Goal: Information Seeking & Learning: Learn about a topic

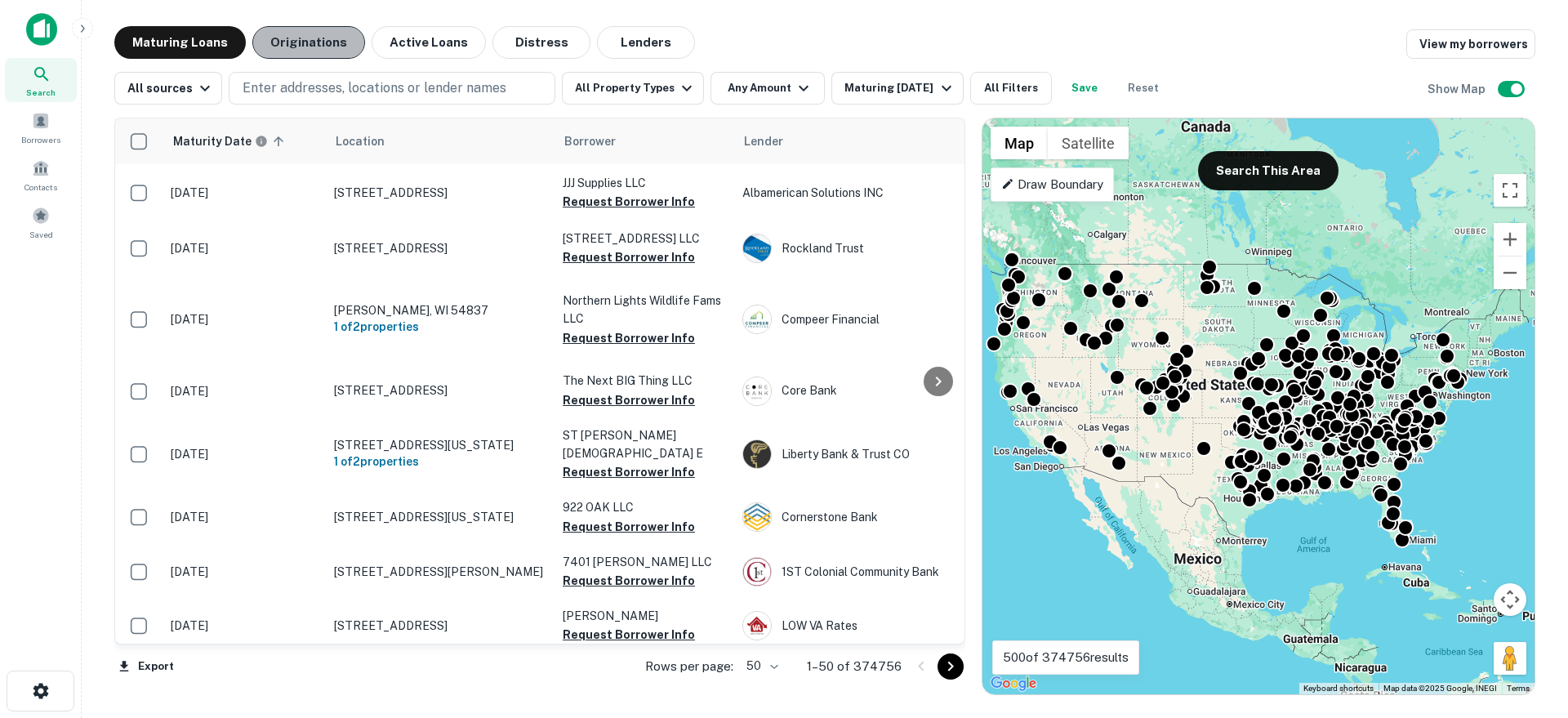
click at [309, 38] on button "Originations" at bounding box center [309, 42] width 113 height 33
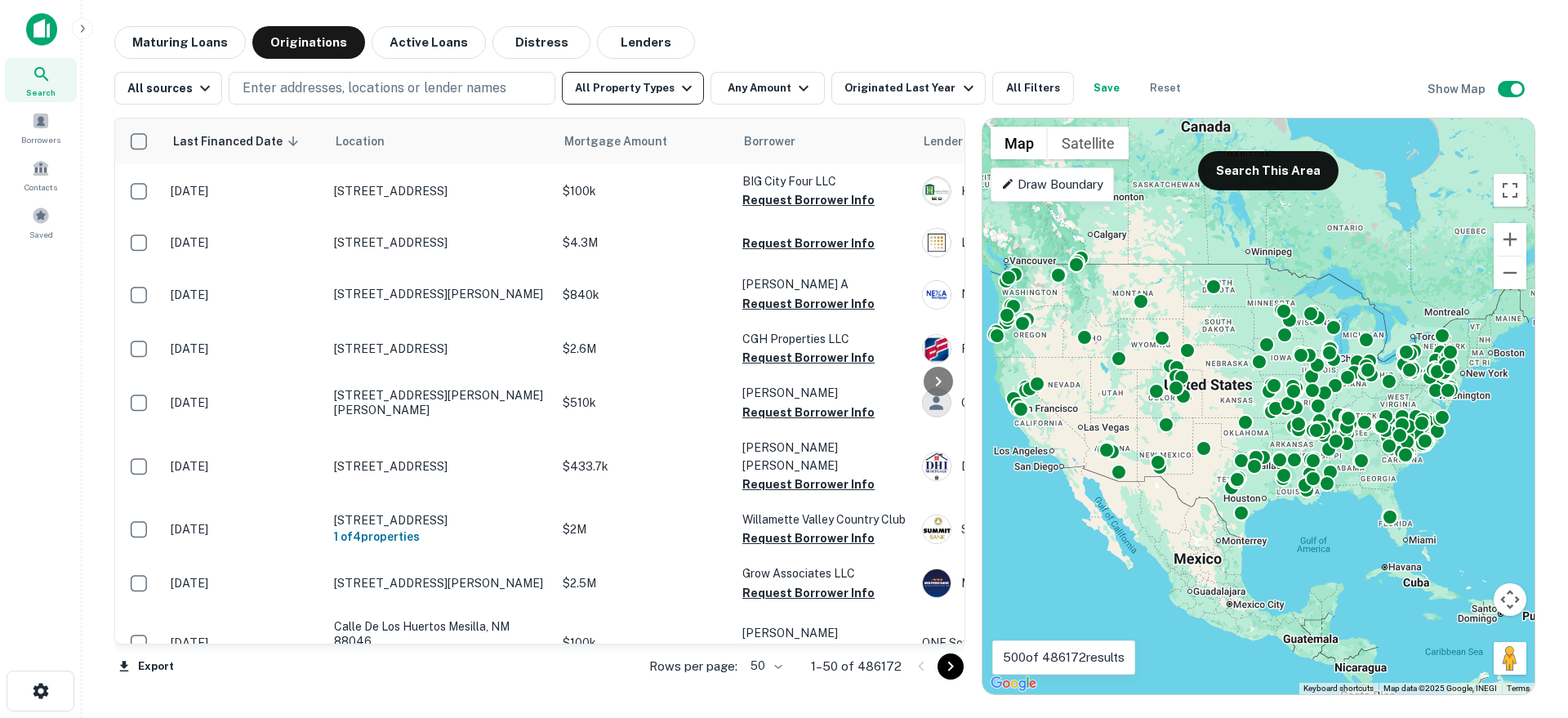
click at [641, 88] on button "All Property Types" at bounding box center [633, 87] width 142 height 33
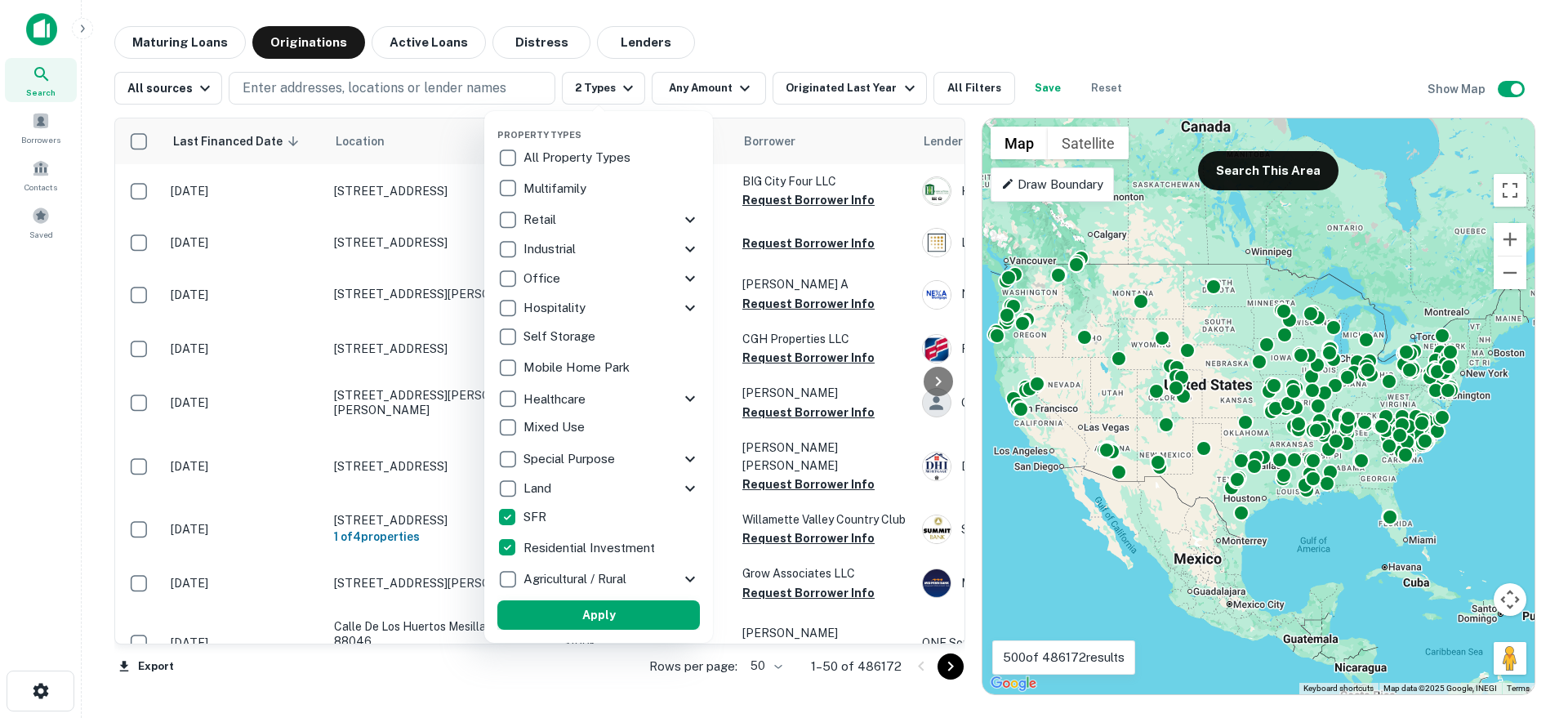
click at [551, 614] on button "Apply" at bounding box center [599, 614] width 203 height 29
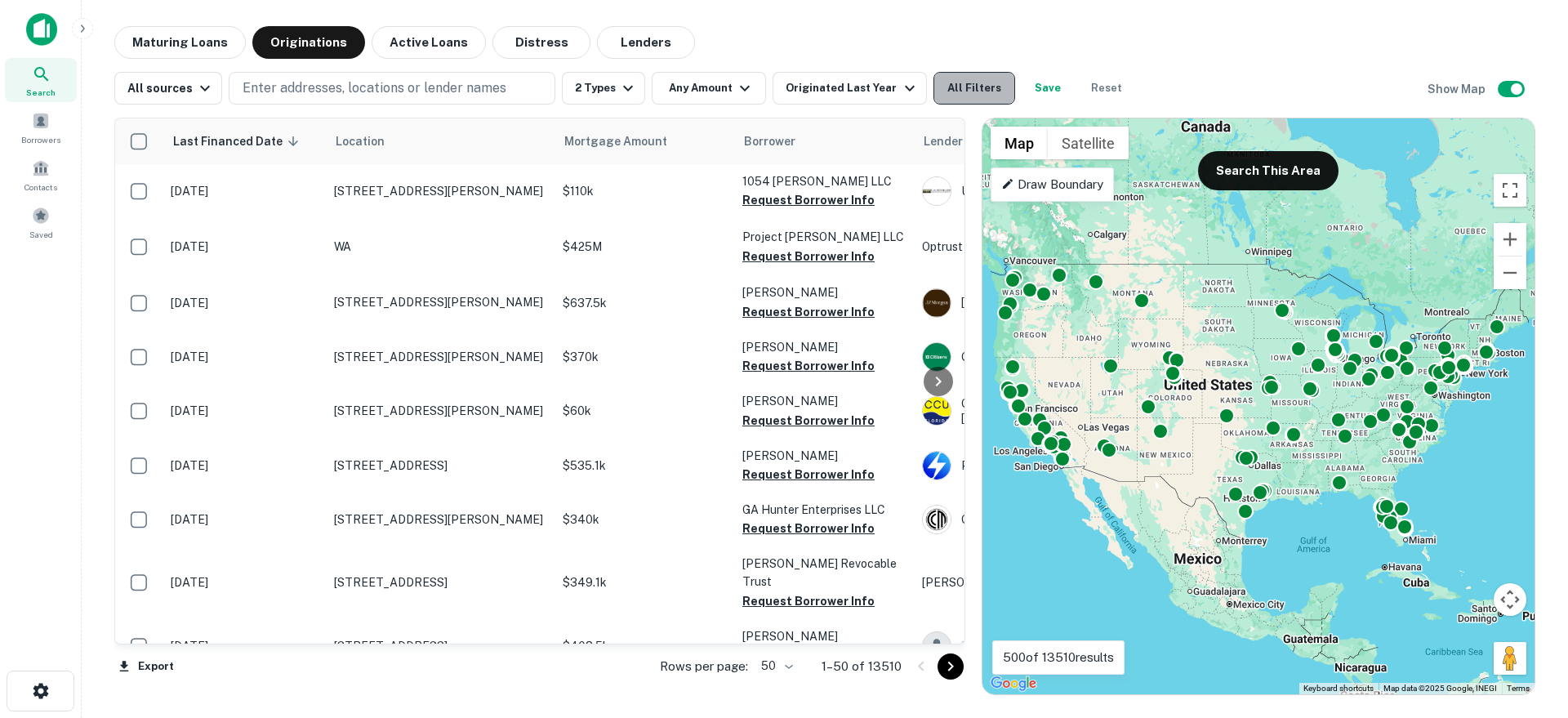
click at [949, 87] on button "All Filters" at bounding box center [974, 87] width 82 height 33
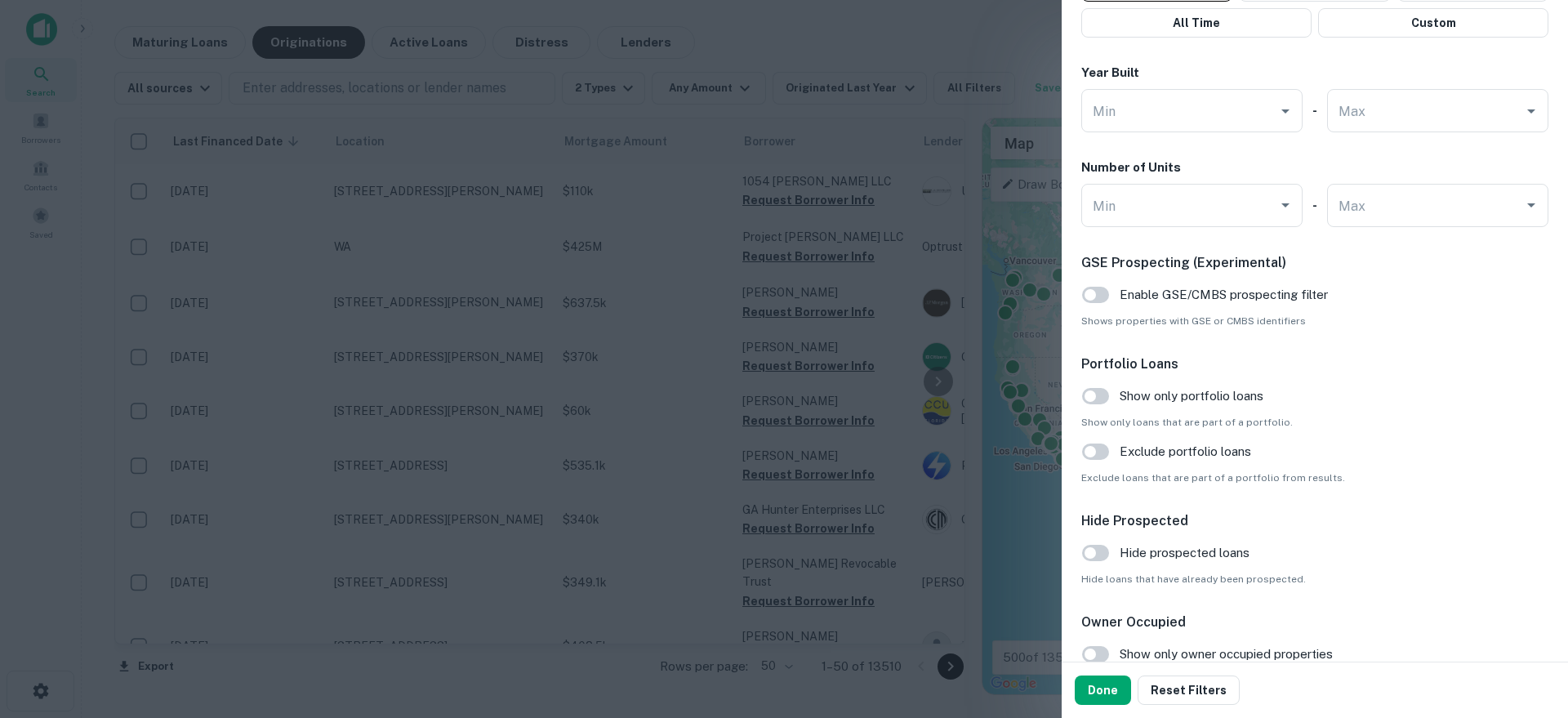
scroll to position [1580, 0]
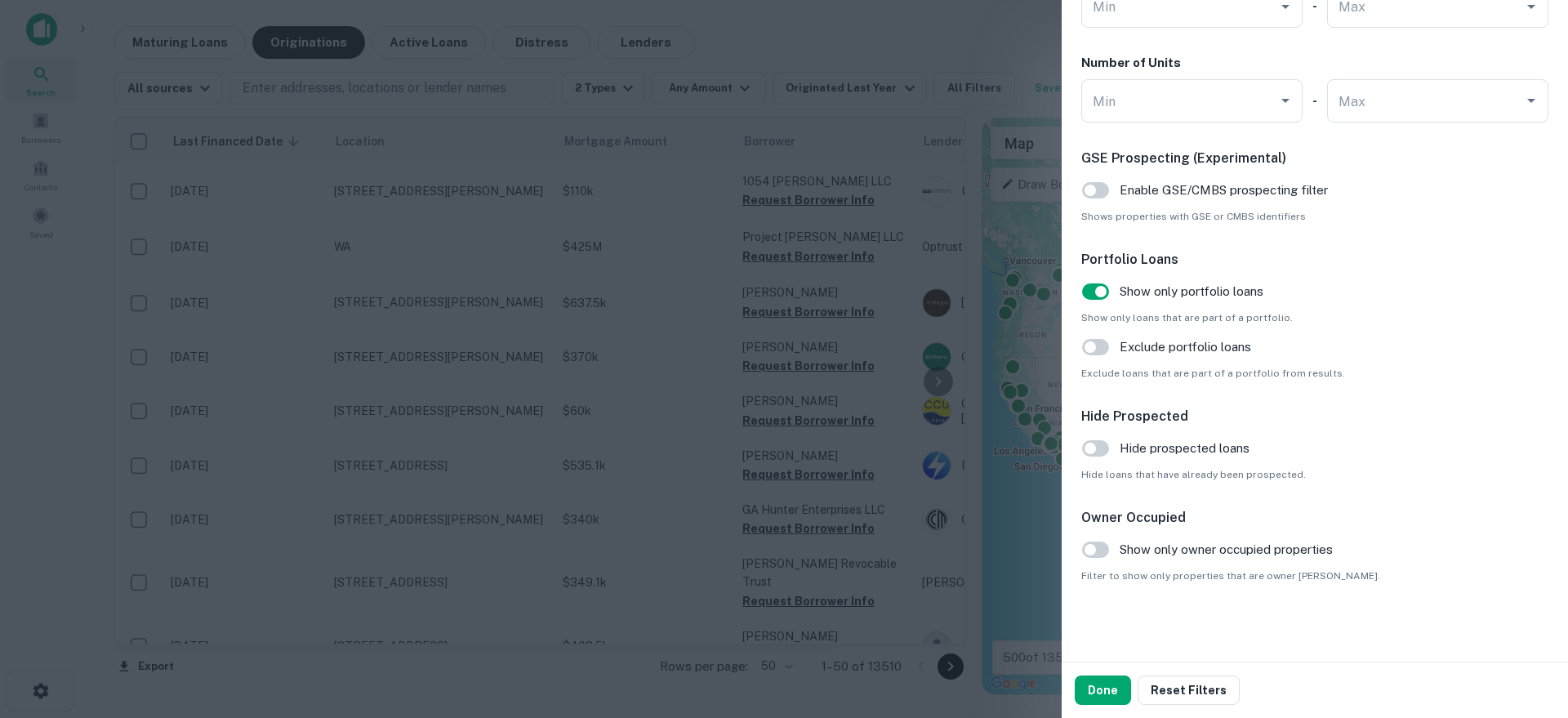
drag, startPoint x: 1087, startPoint y: 684, endPoint x: 906, endPoint y: 615, distance: 193.7
click at [1087, 684] on button "Done" at bounding box center [1103, 689] width 56 height 29
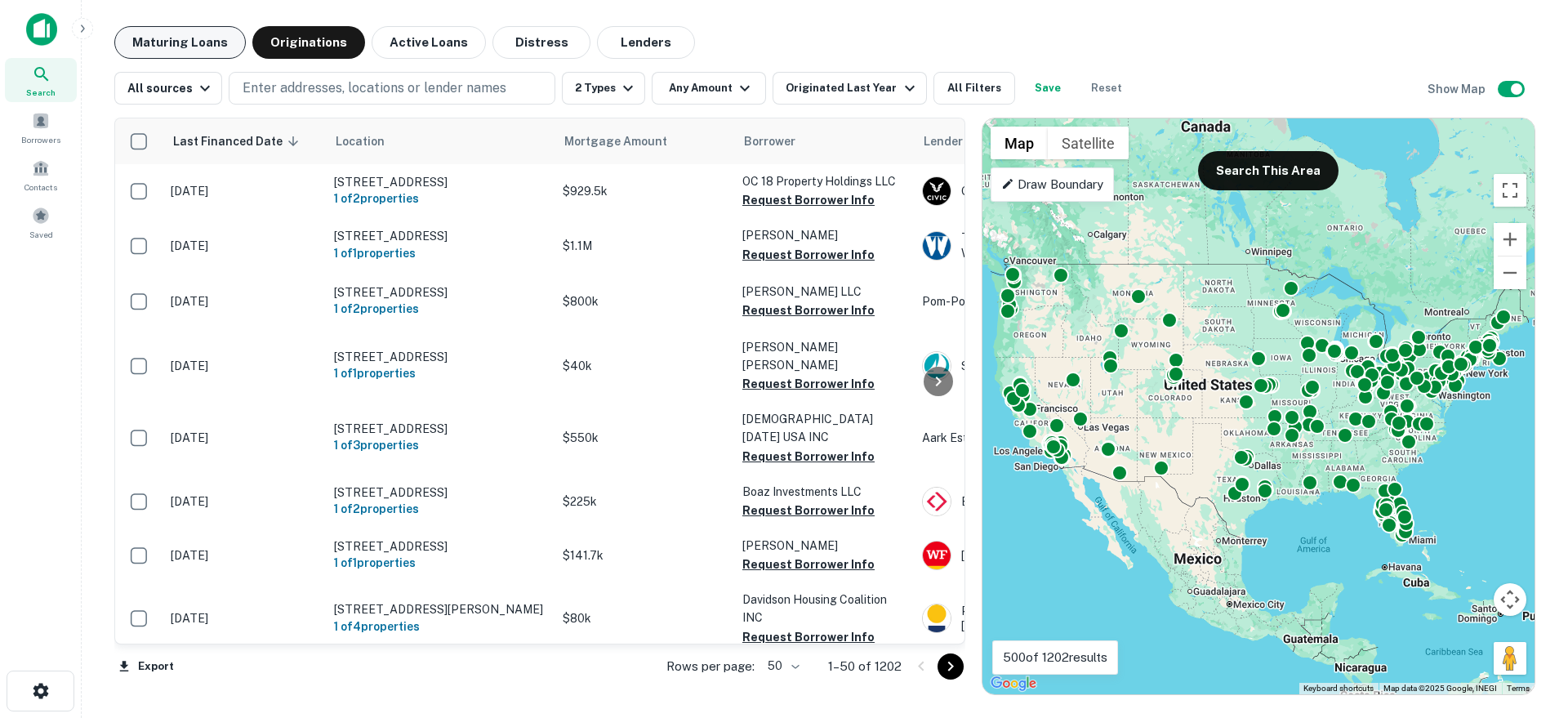
click at [188, 37] on button "Maturing Loans" at bounding box center [180, 42] width 131 height 33
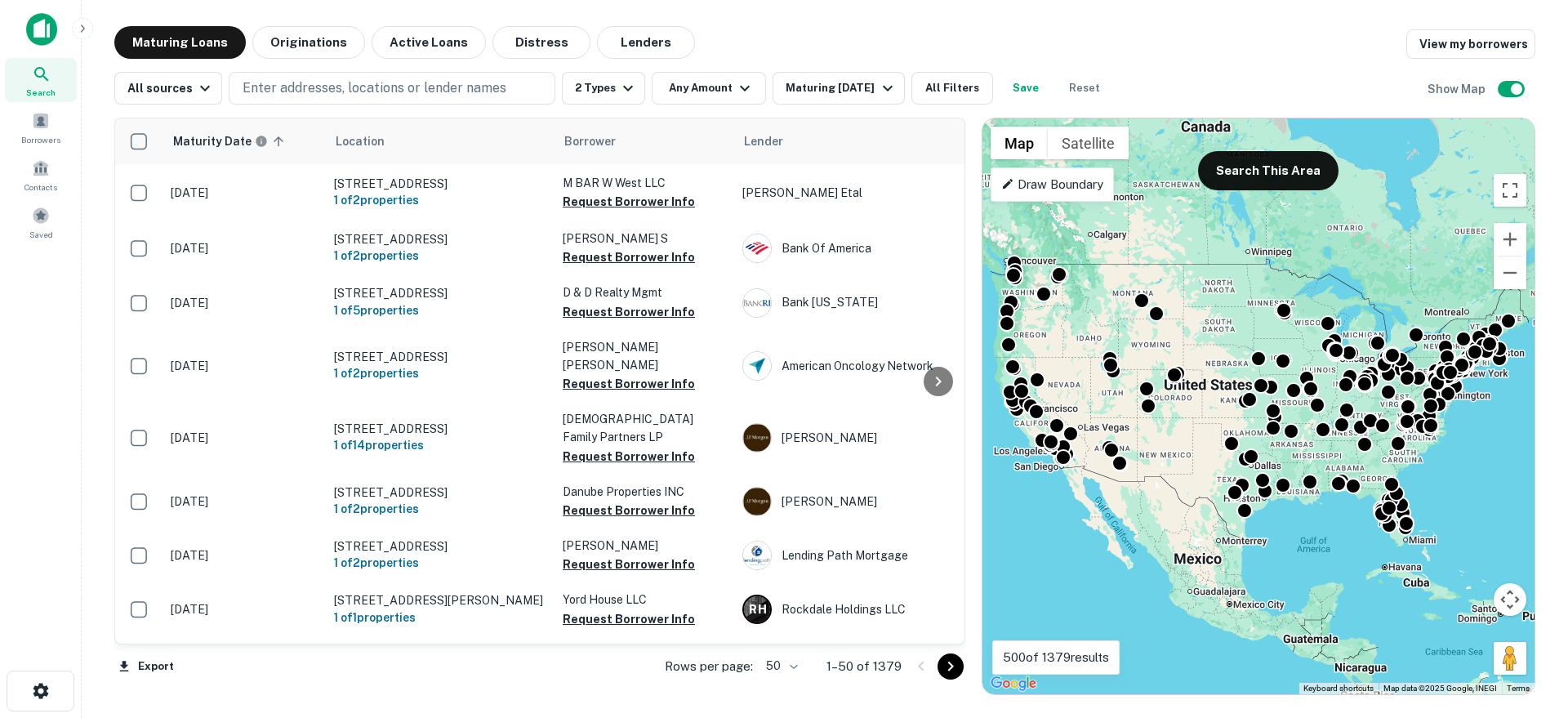
click at [887, 665] on p "1–50 of 1379" at bounding box center [864, 666] width 75 height 19
click at [897, 663] on p "1–50 of 1379" at bounding box center [864, 666] width 75 height 19
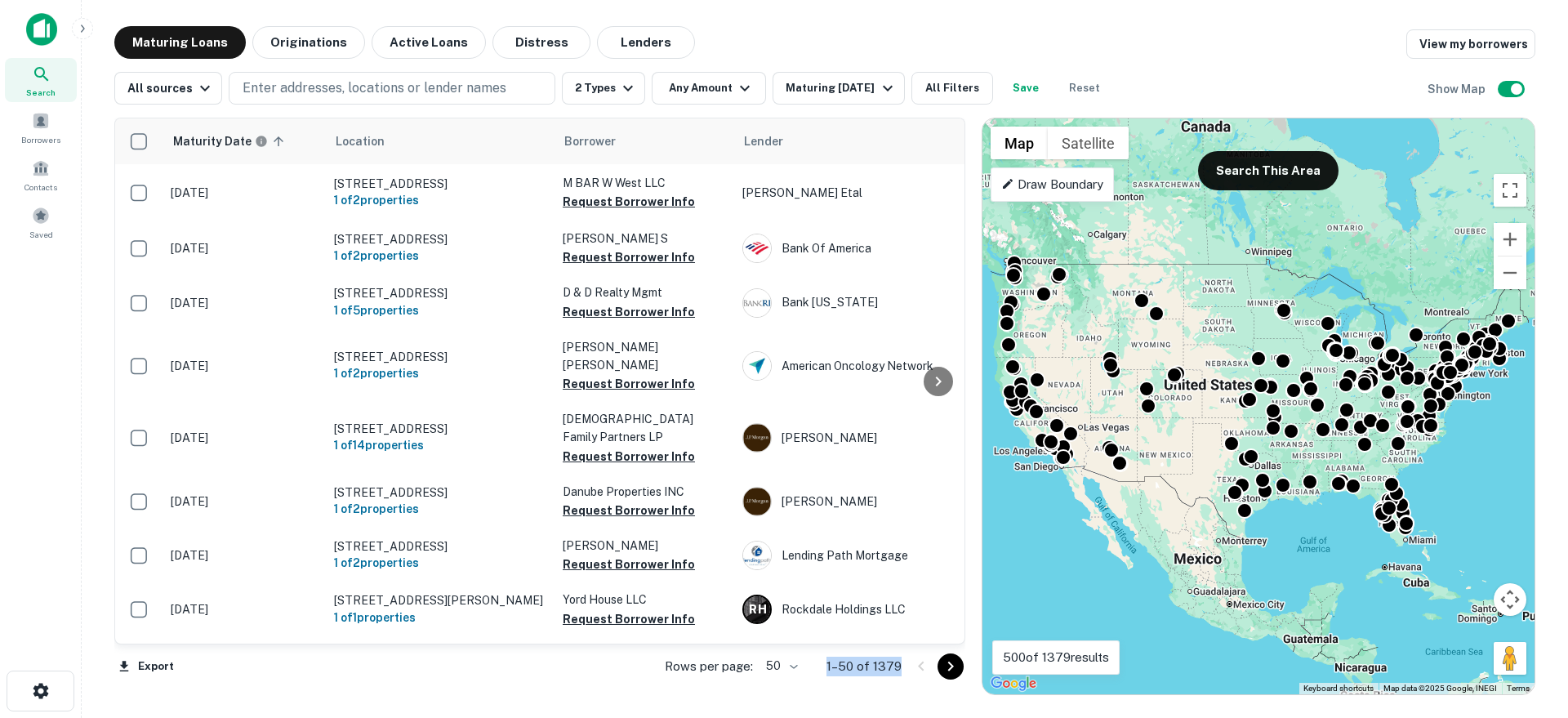
click at [897, 663] on p "1–50 of 1379" at bounding box center [864, 666] width 75 height 19
click at [550, 670] on div "Export Rows per page: 50 ** 1–50 of 1379" at bounding box center [540, 666] width 851 height 44
click at [530, 49] on button "Distress" at bounding box center [541, 42] width 98 height 33
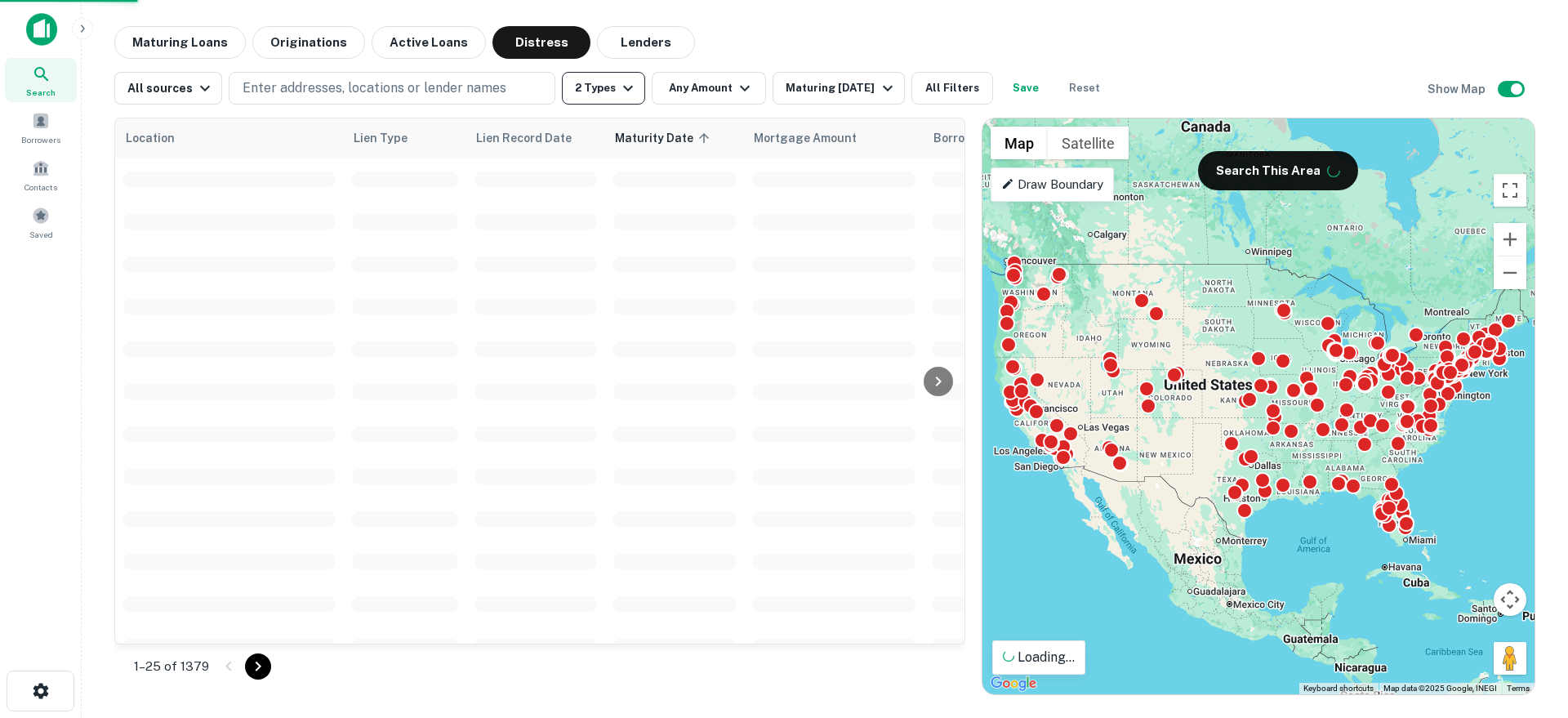
click at [406, 36] on button "Active Loans" at bounding box center [429, 42] width 115 height 33
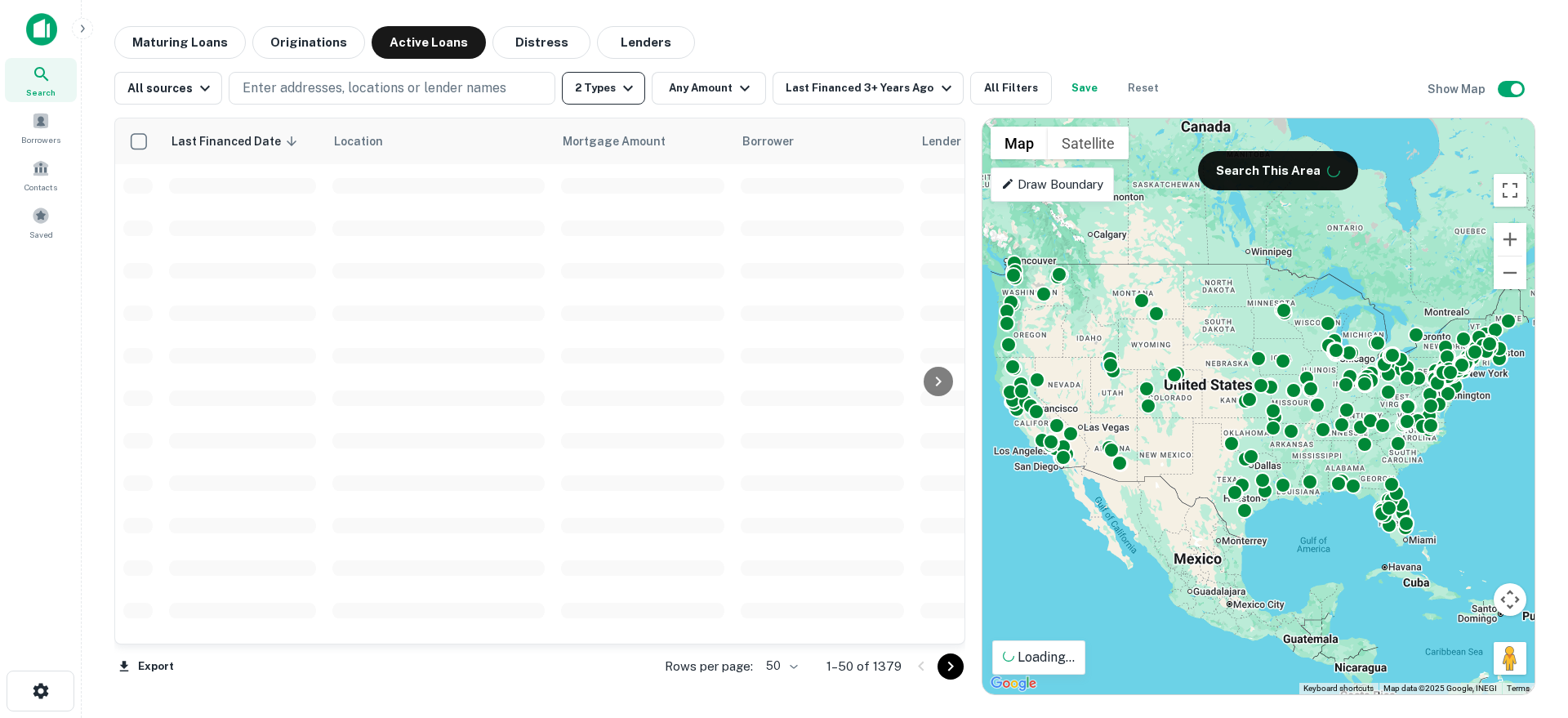
click at [591, 90] on button "2 Types" at bounding box center [604, 87] width 83 height 33
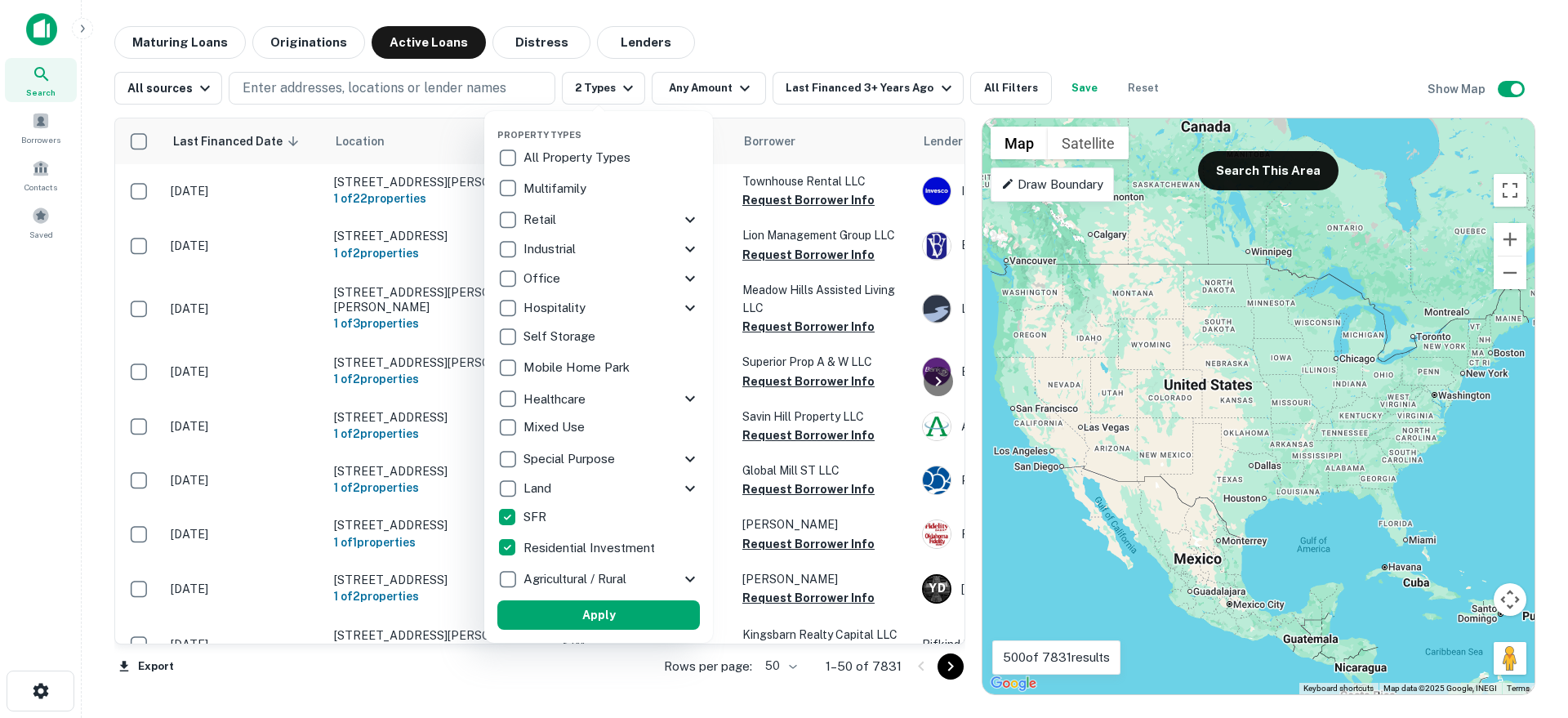
click at [840, 82] on div at bounding box center [784, 359] width 1568 height 718
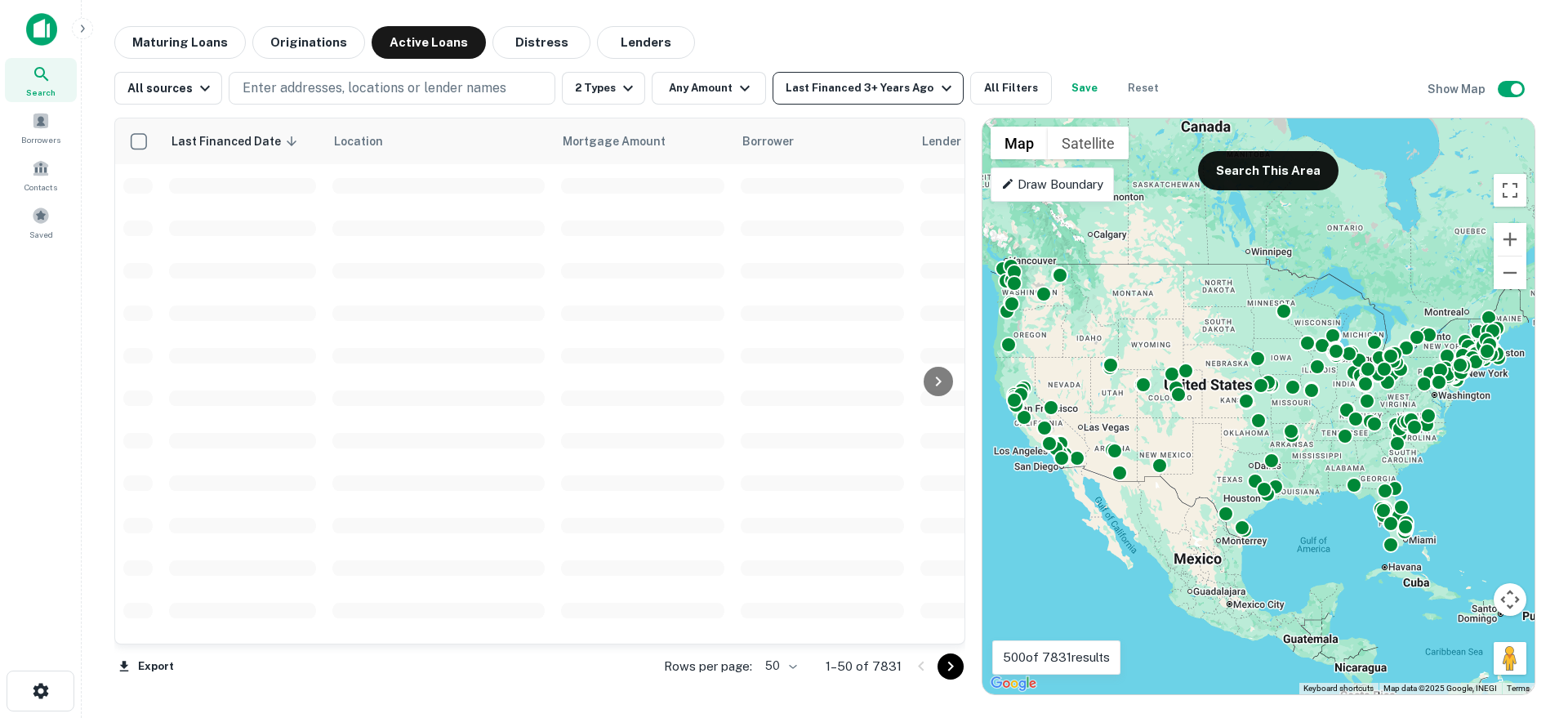
click at [822, 86] on div "Last Financed 3+ Years Ago" at bounding box center [870, 88] width 170 height 19
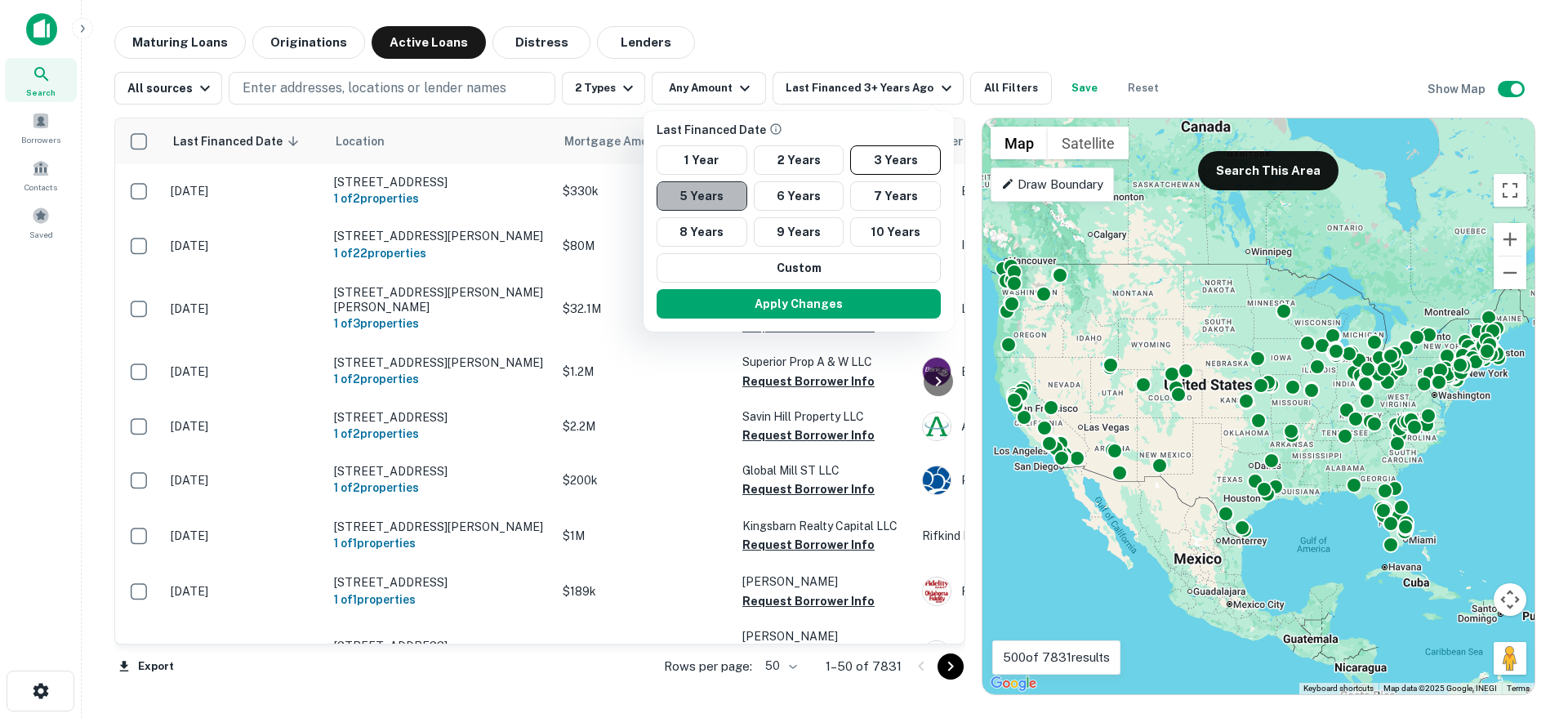
click at [715, 186] on button "5 Years" at bounding box center [701, 195] width 91 height 29
click at [727, 307] on button "Apply Changes" at bounding box center [799, 303] width 284 height 29
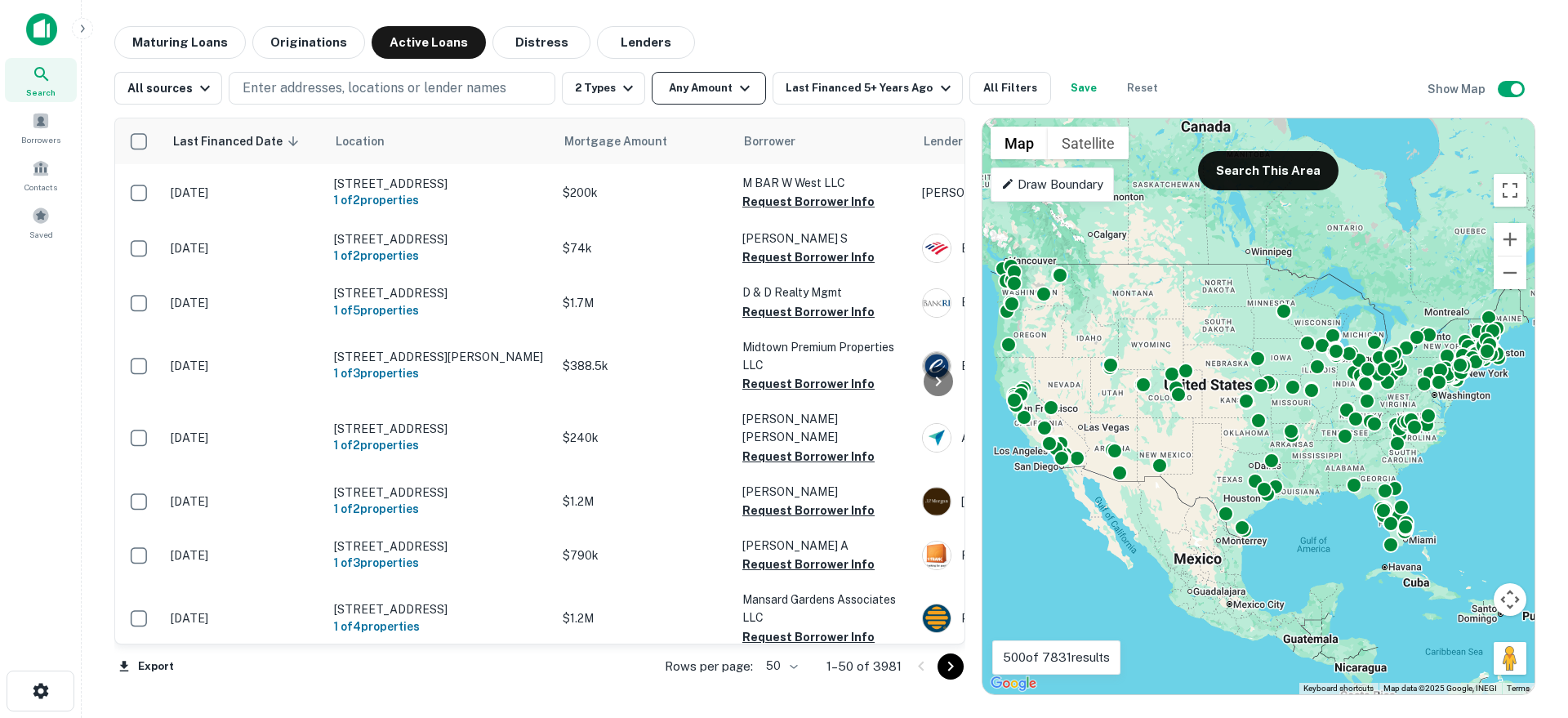
click at [679, 82] on button "Any Amount" at bounding box center [709, 87] width 115 height 33
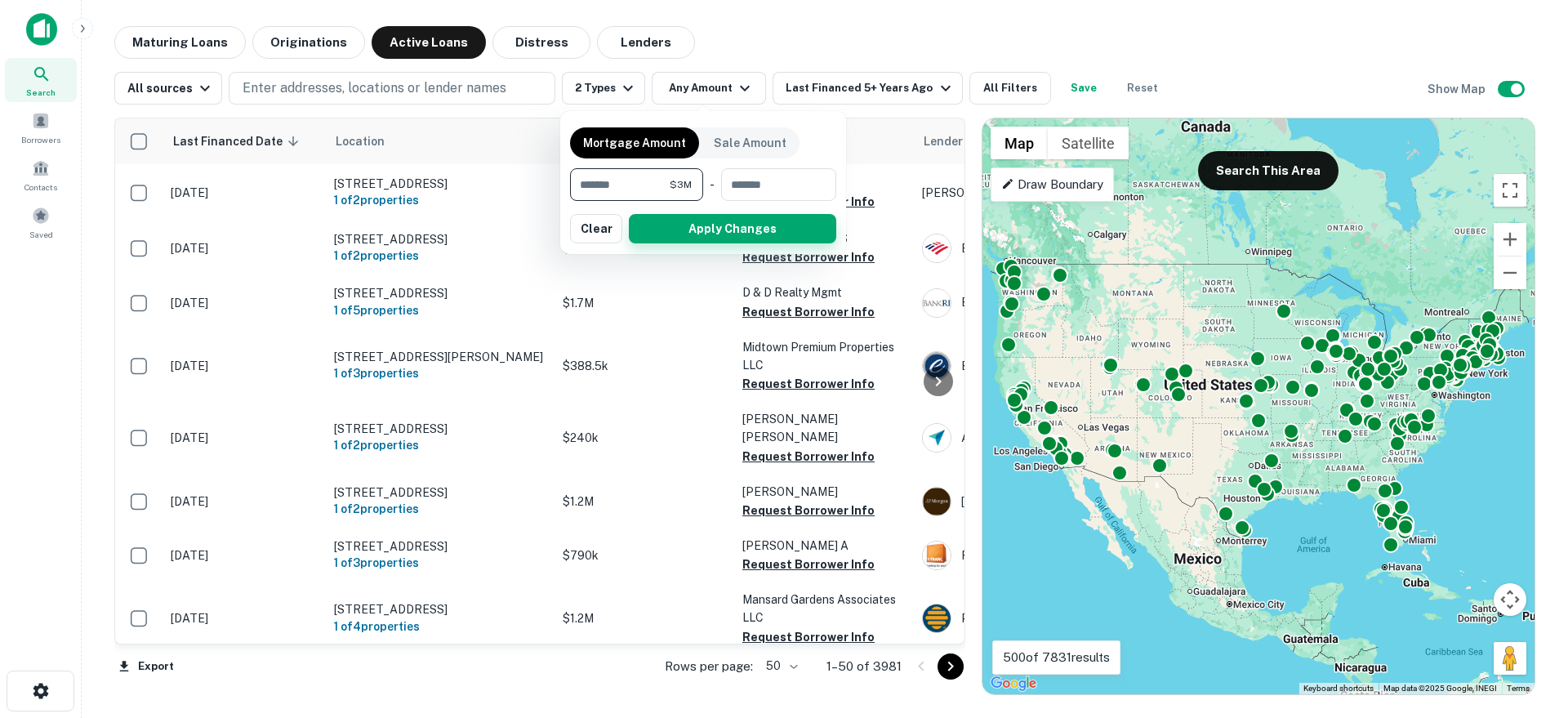
type input "*******"
click at [690, 233] on button "Apply Changes" at bounding box center [732, 228] width 207 height 29
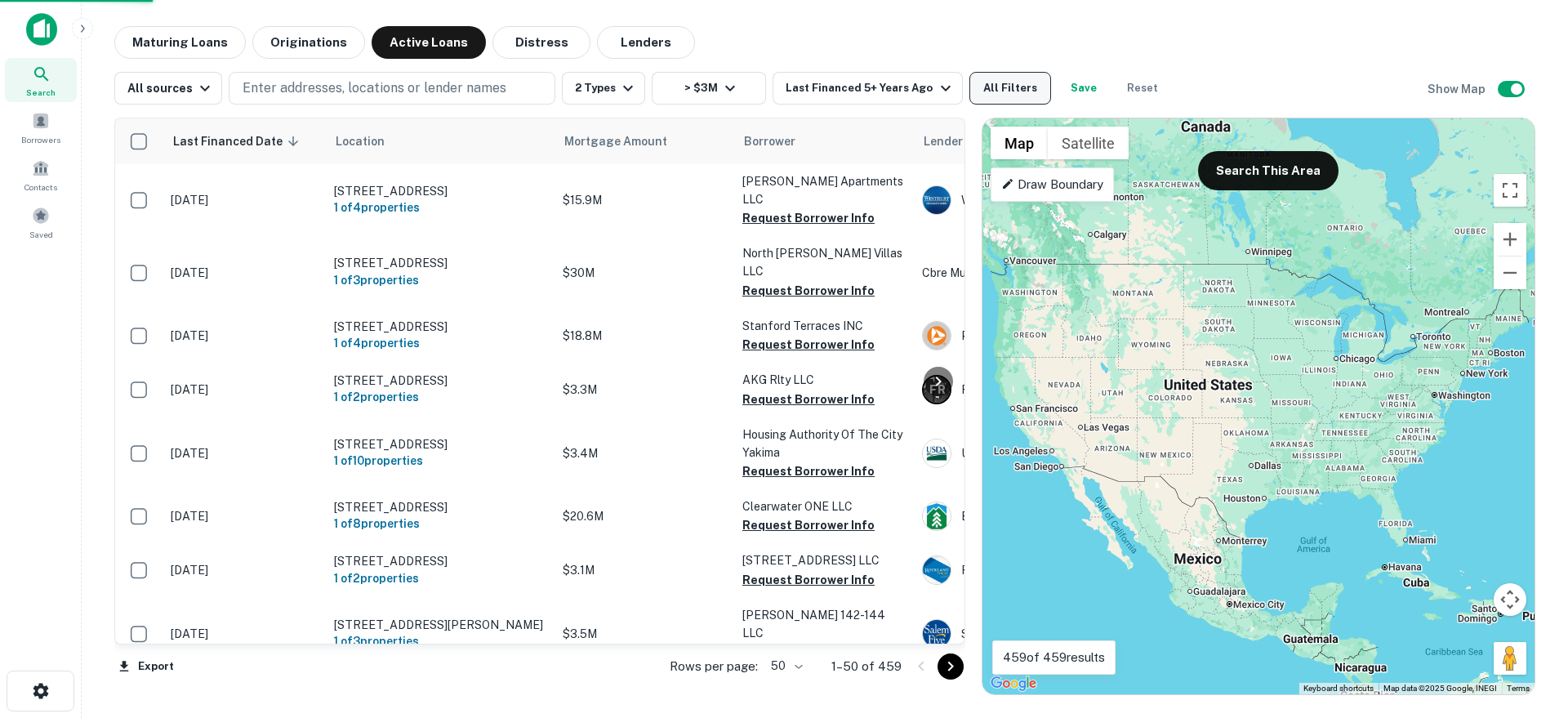
click at [994, 91] on button "All Filters" at bounding box center [1010, 87] width 82 height 33
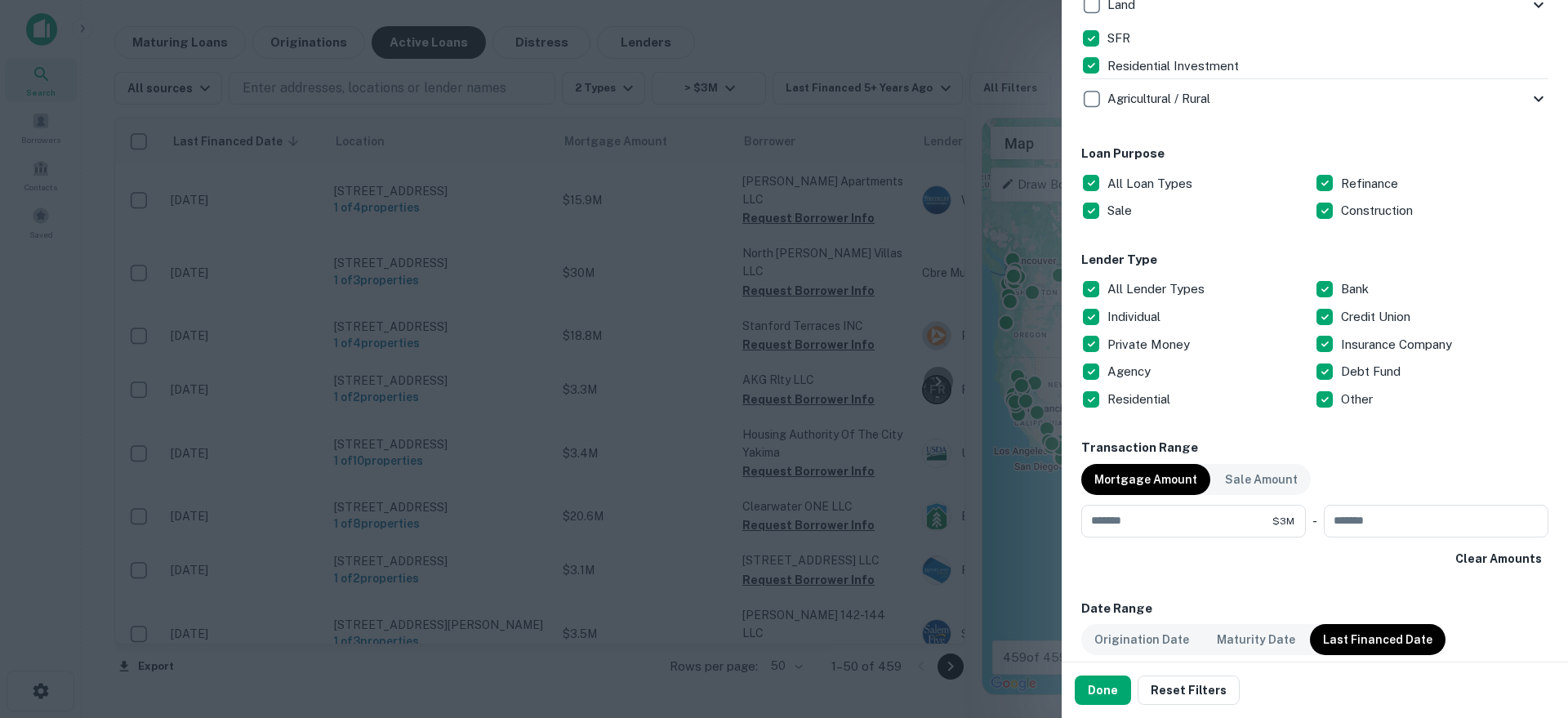
scroll to position [783, 0]
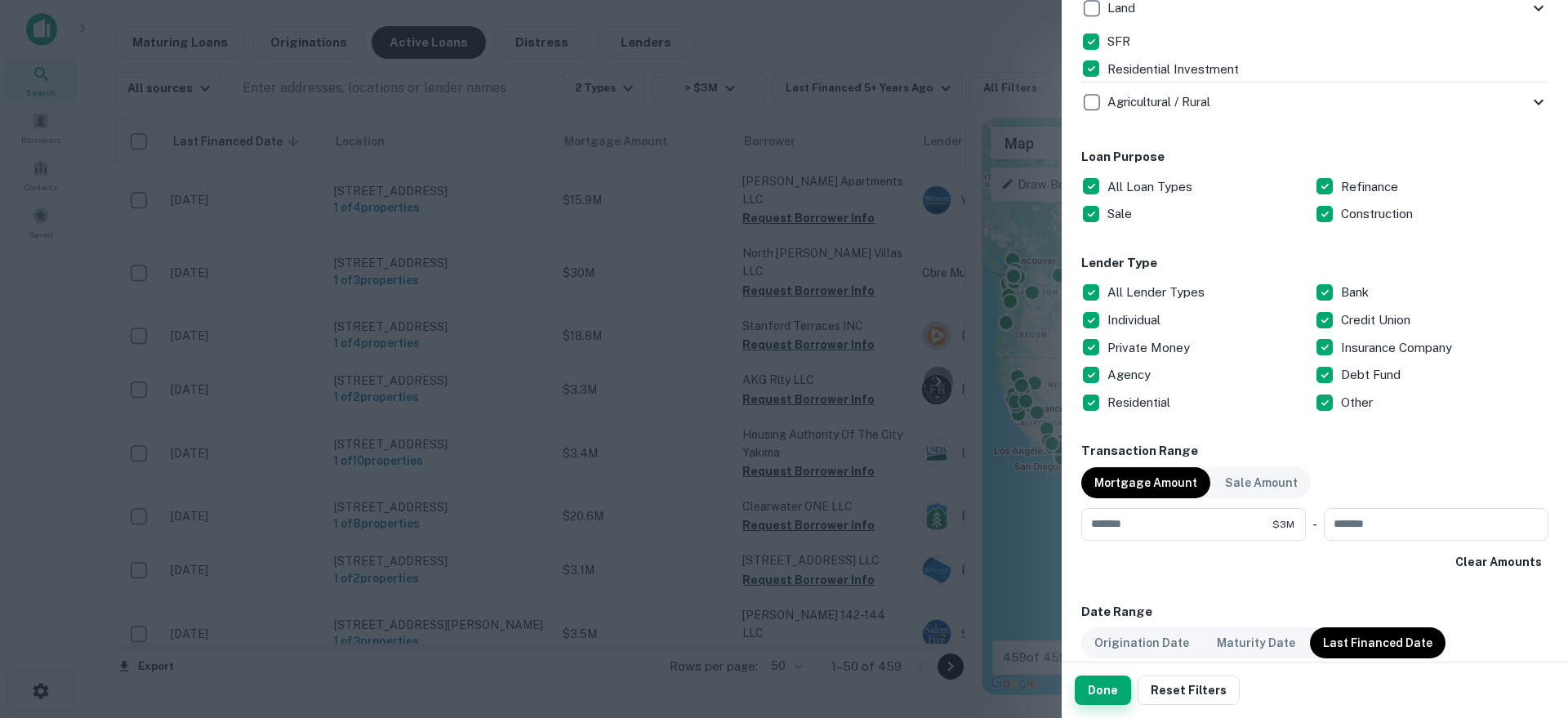
click at [1101, 696] on button "Done" at bounding box center [1103, 689] width 56 height 29
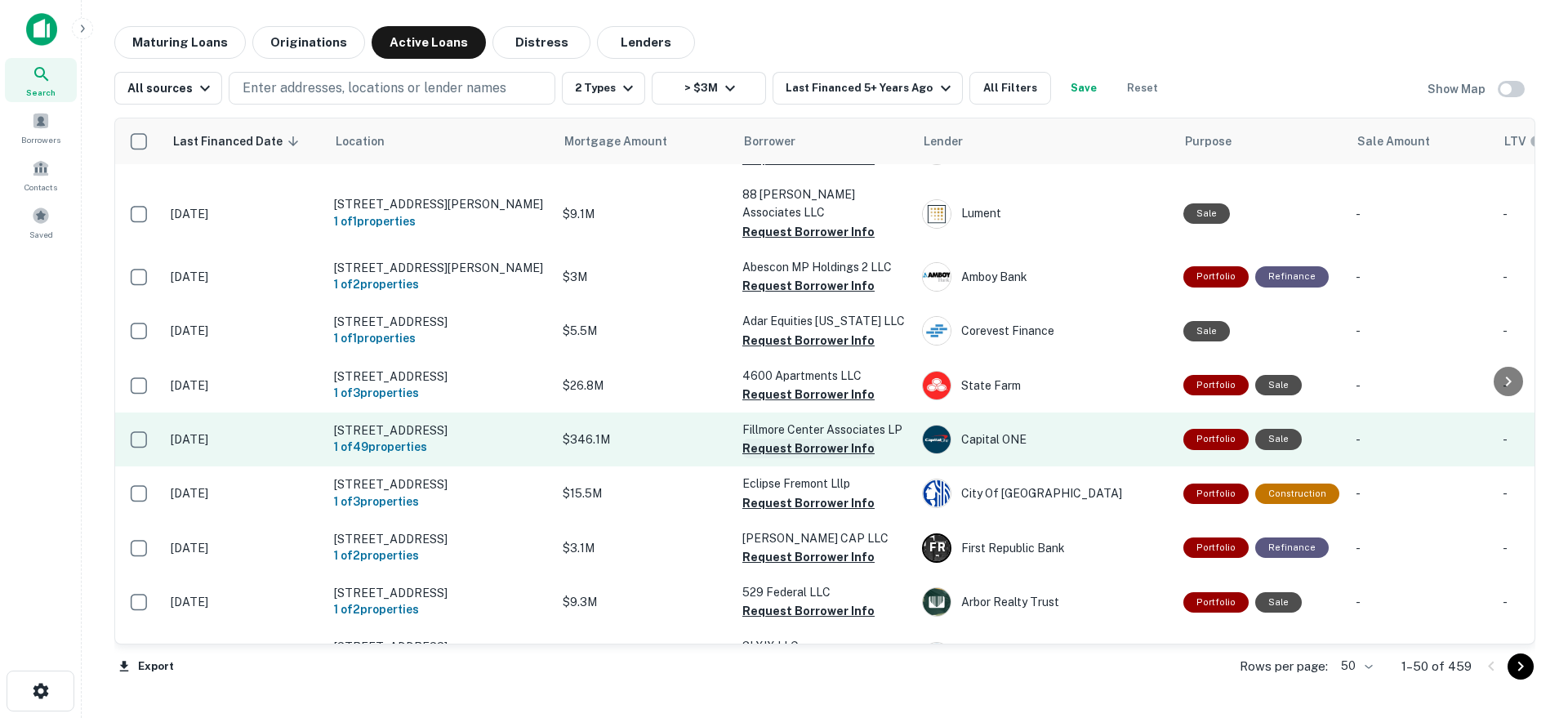
scroll to position [543, 0]
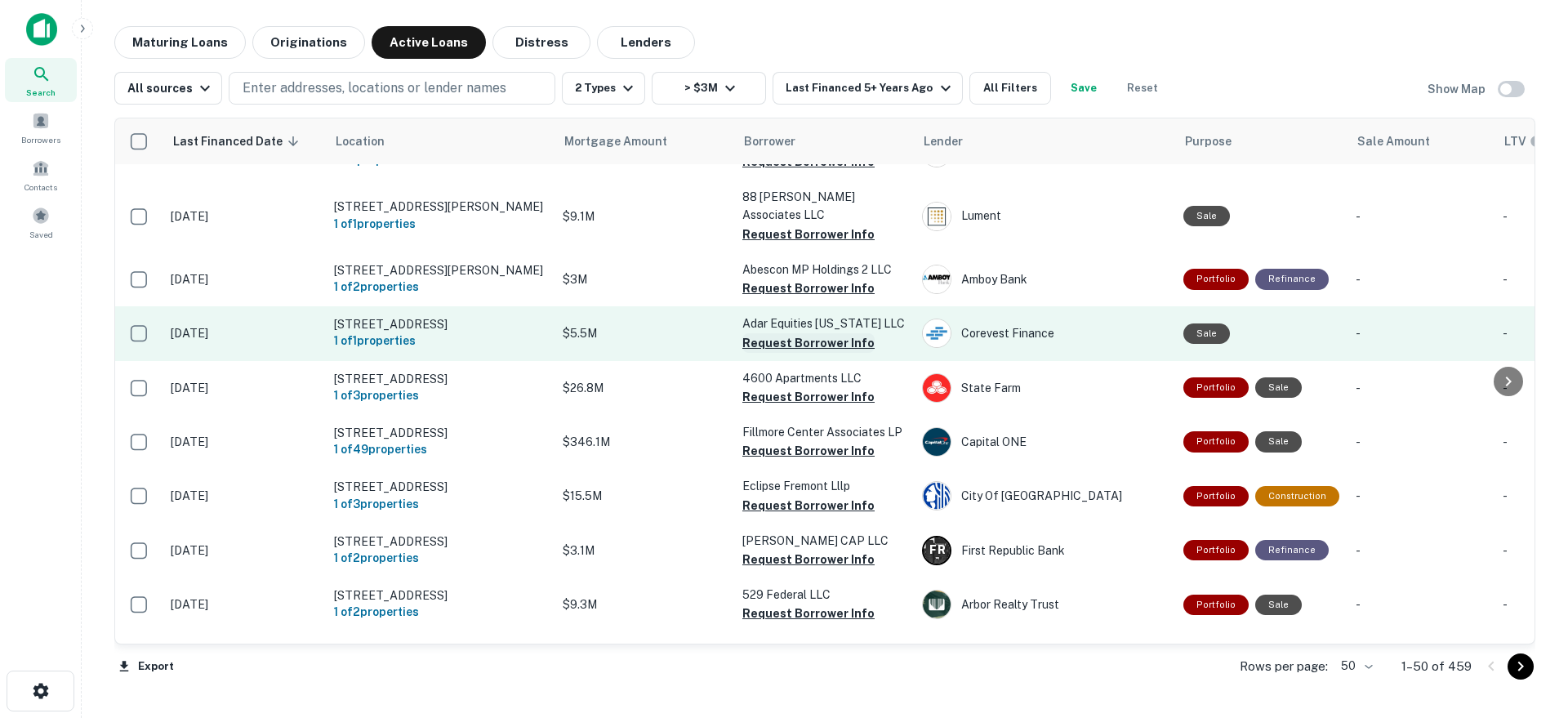
click at [769, 333] on button "Request Borrower Info" at bounding box center [808, 343] width 132 height 19
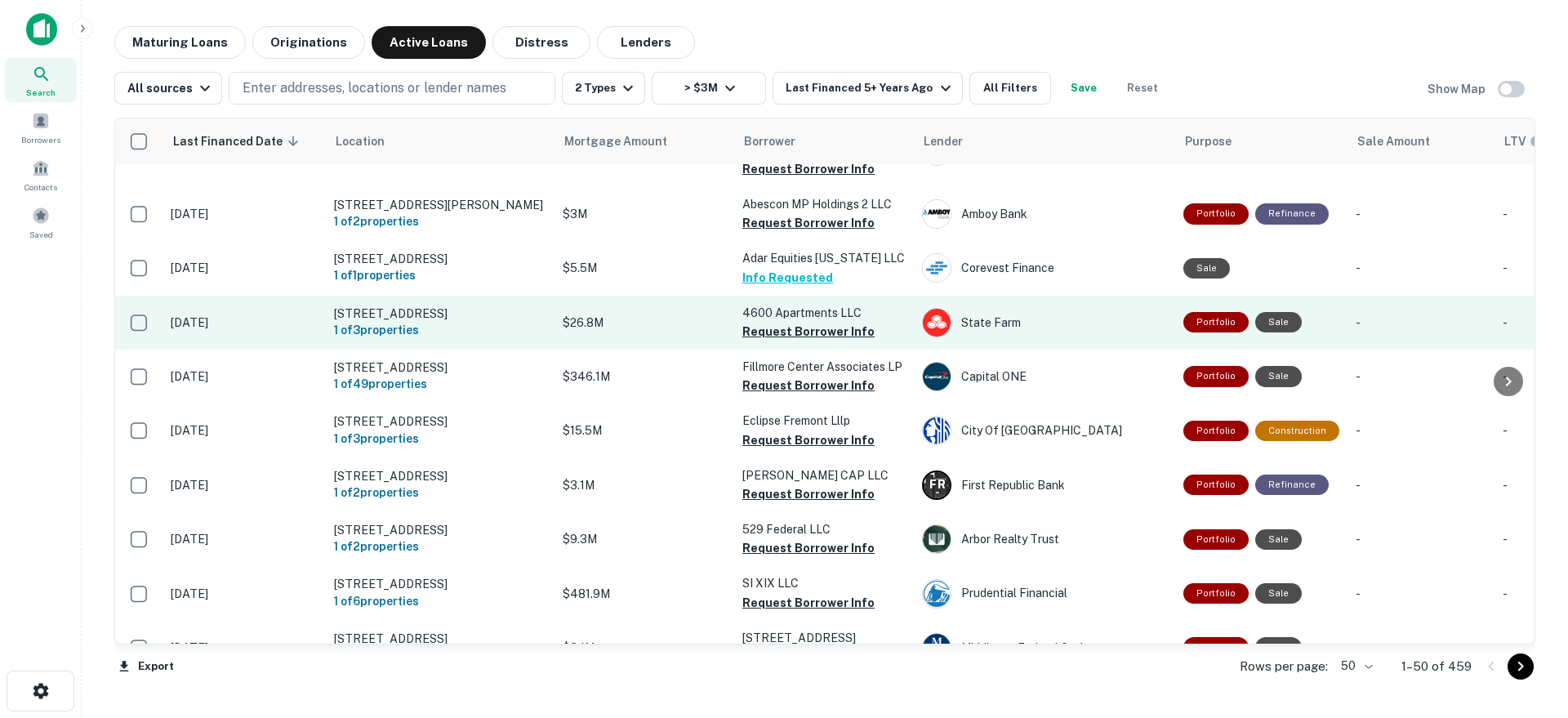
scroll to position [692, 0]
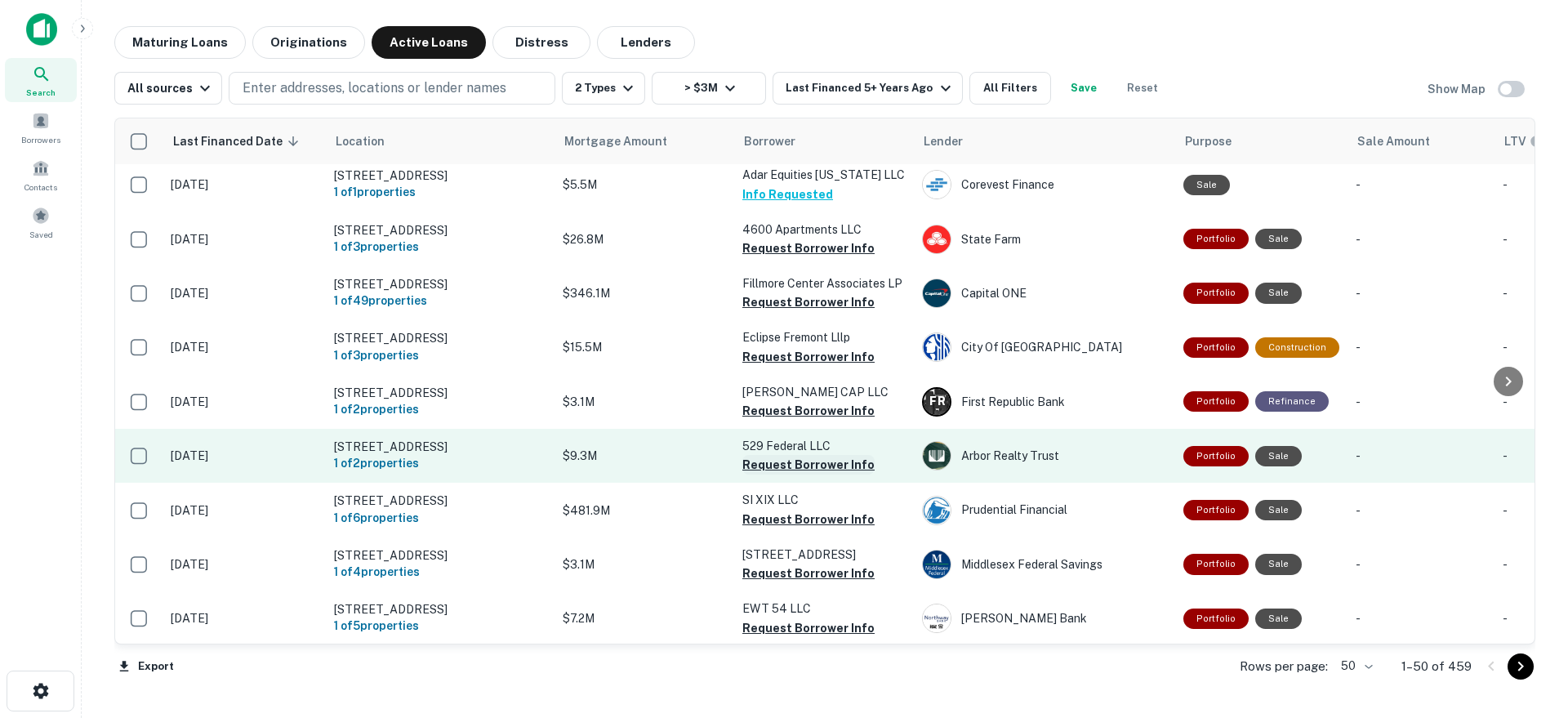
click at [806, 455] on button "Request Borrower Info" at bounding box center [808, 465] width 132 height 19
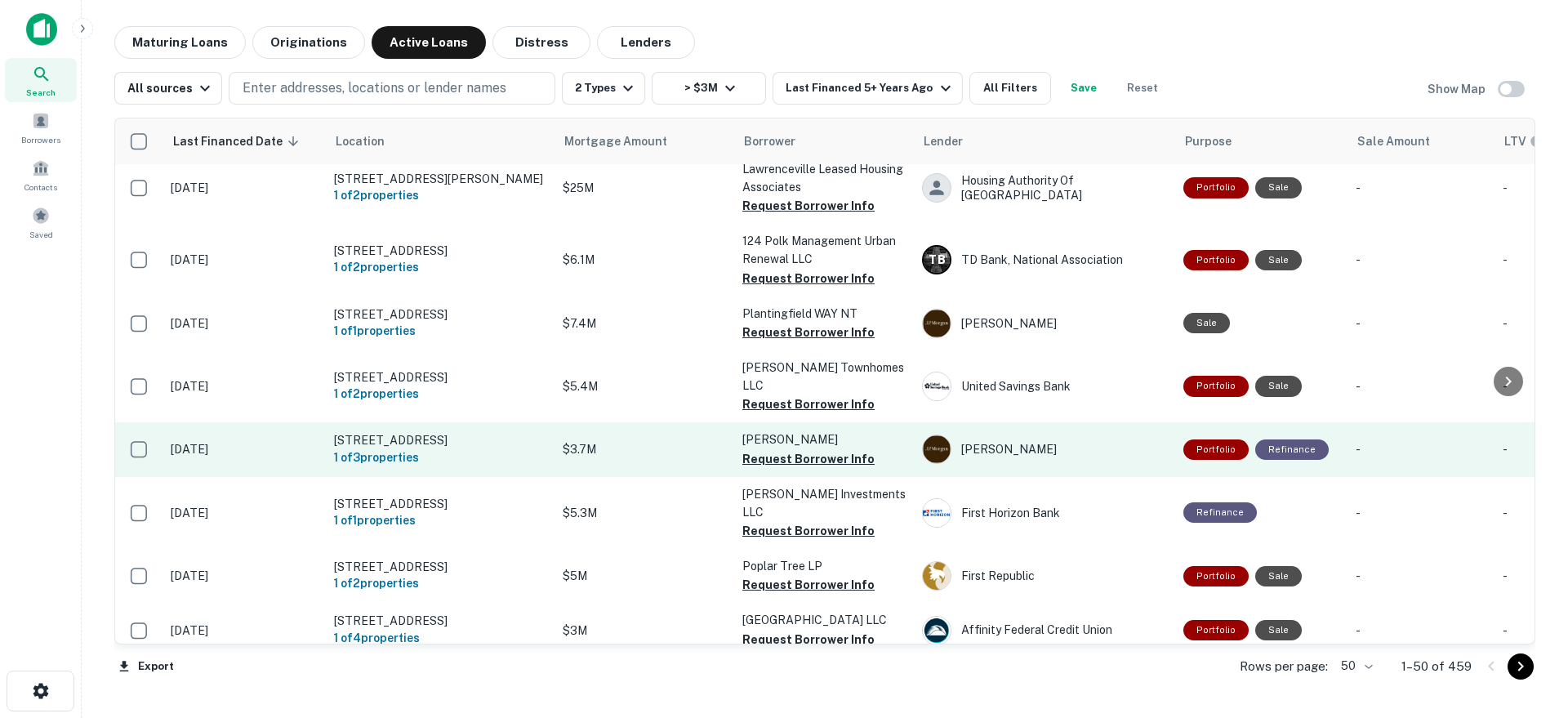
scroll to position [1978, 0]
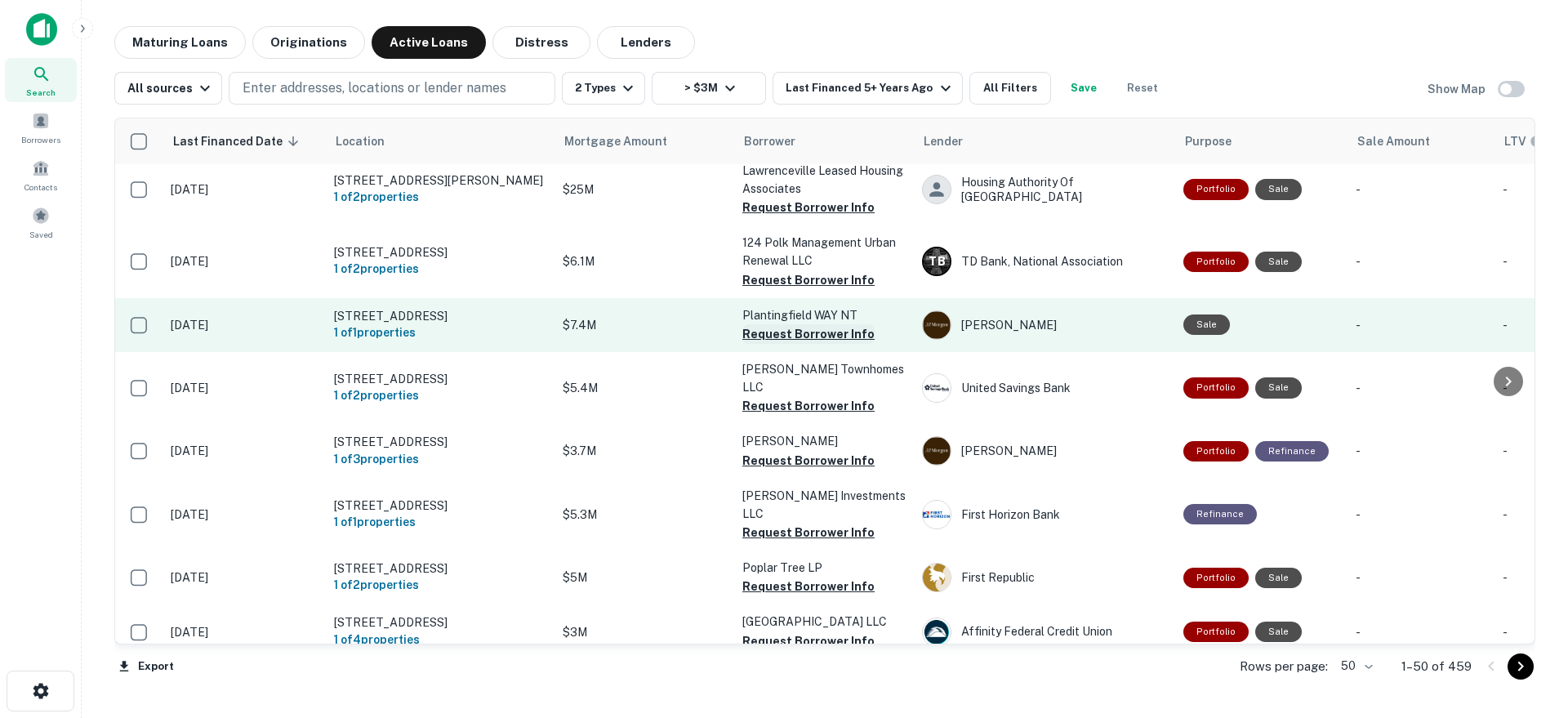
click at [769, 324] on button "Request Borrower Info" at bounding box center [808, 333] width 132 height 19
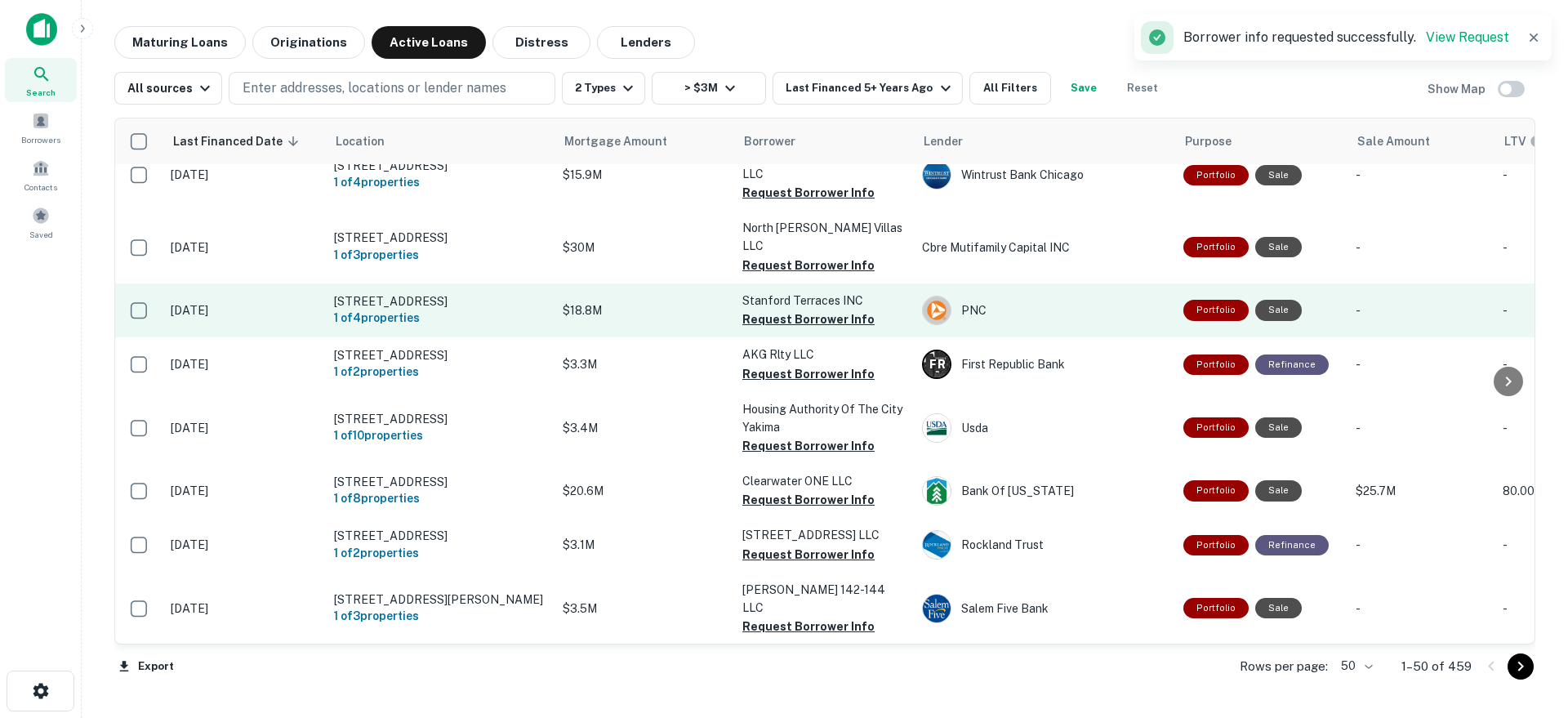
scroll to position [0, 0]
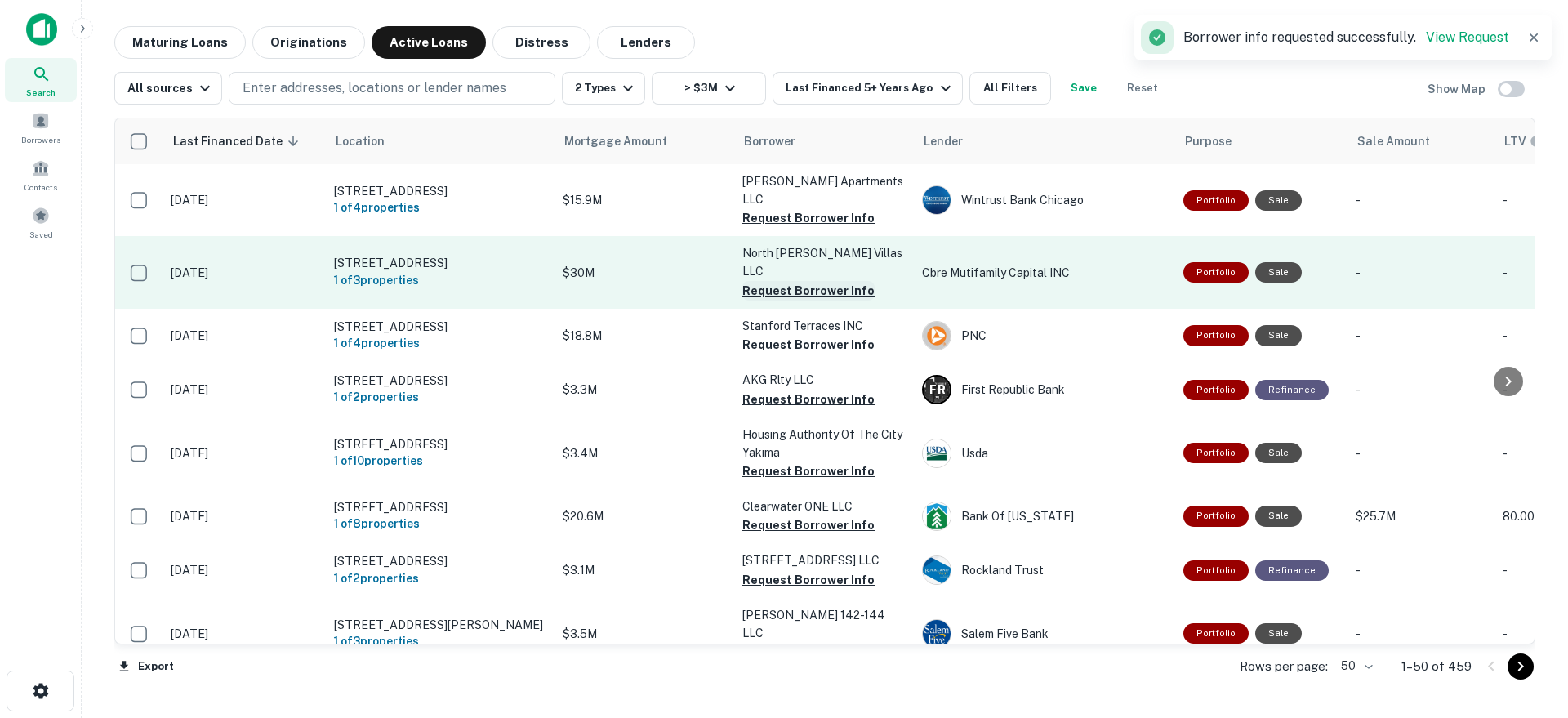
click at [784, 280] on button "Request Borrower Info" at bounding box center [808, 290] width 132 height 19
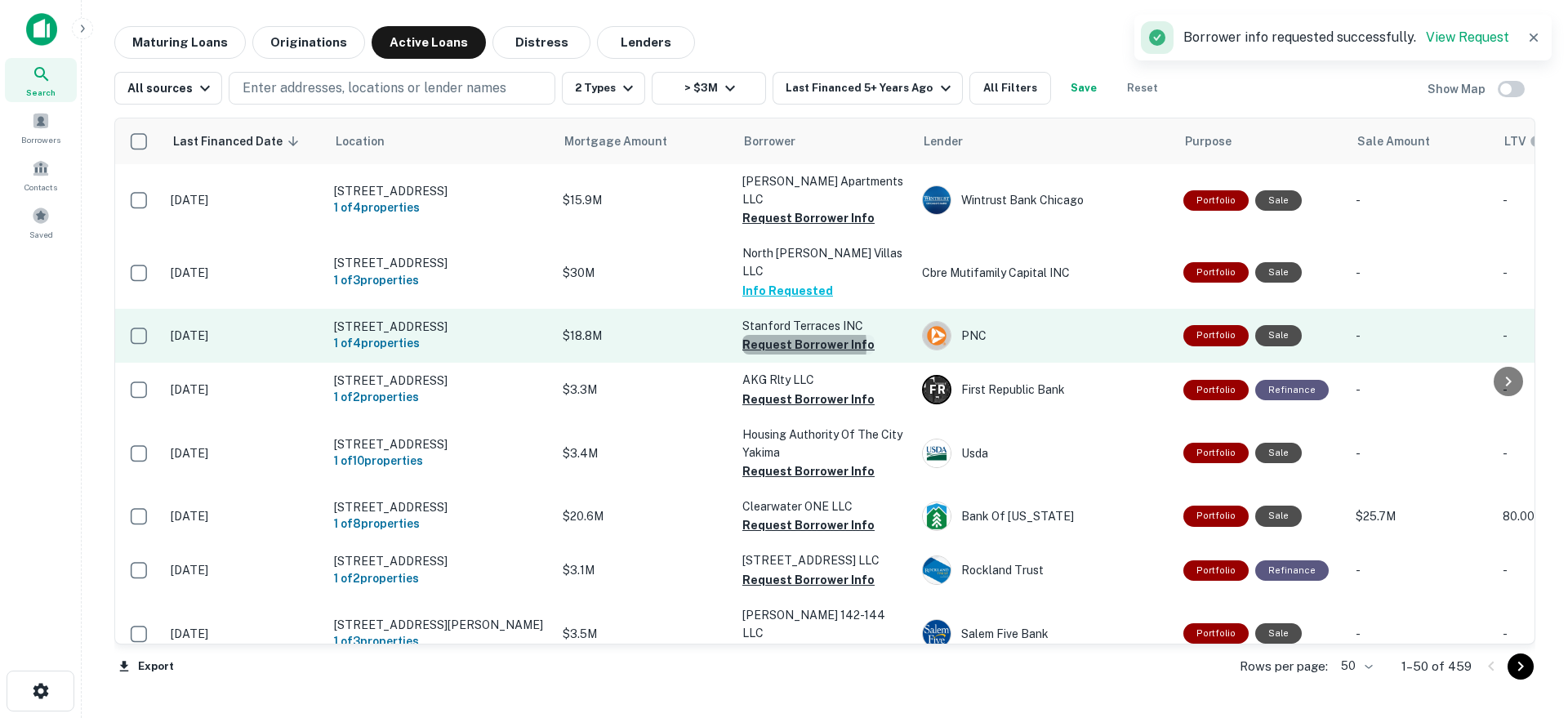
click at [774, 337] on button "Request Borrower Info" at bounding box center [808, 344] width 132 height 19
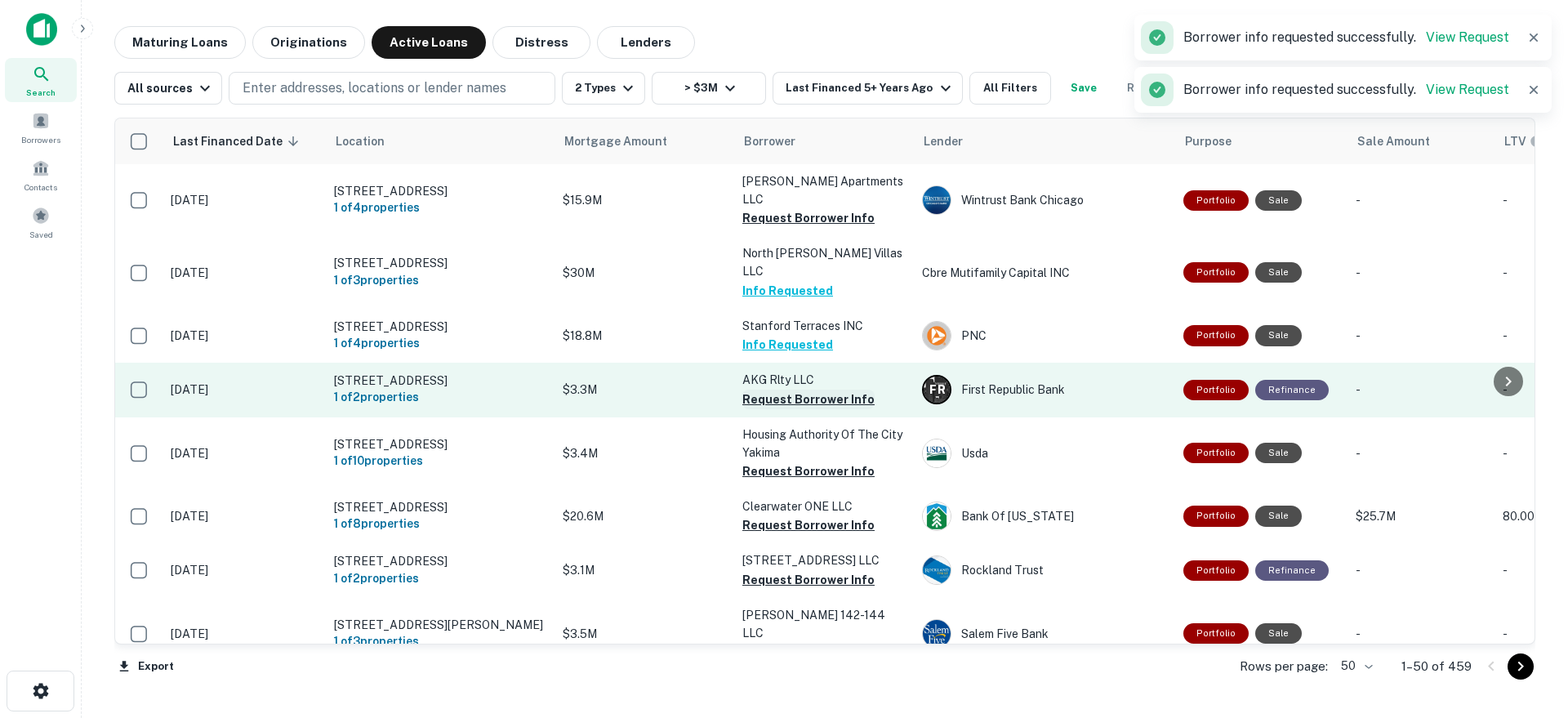
click at [775, 391] on button "Request Borrower Info" at bounding box center [808, 399] width 132 height 19
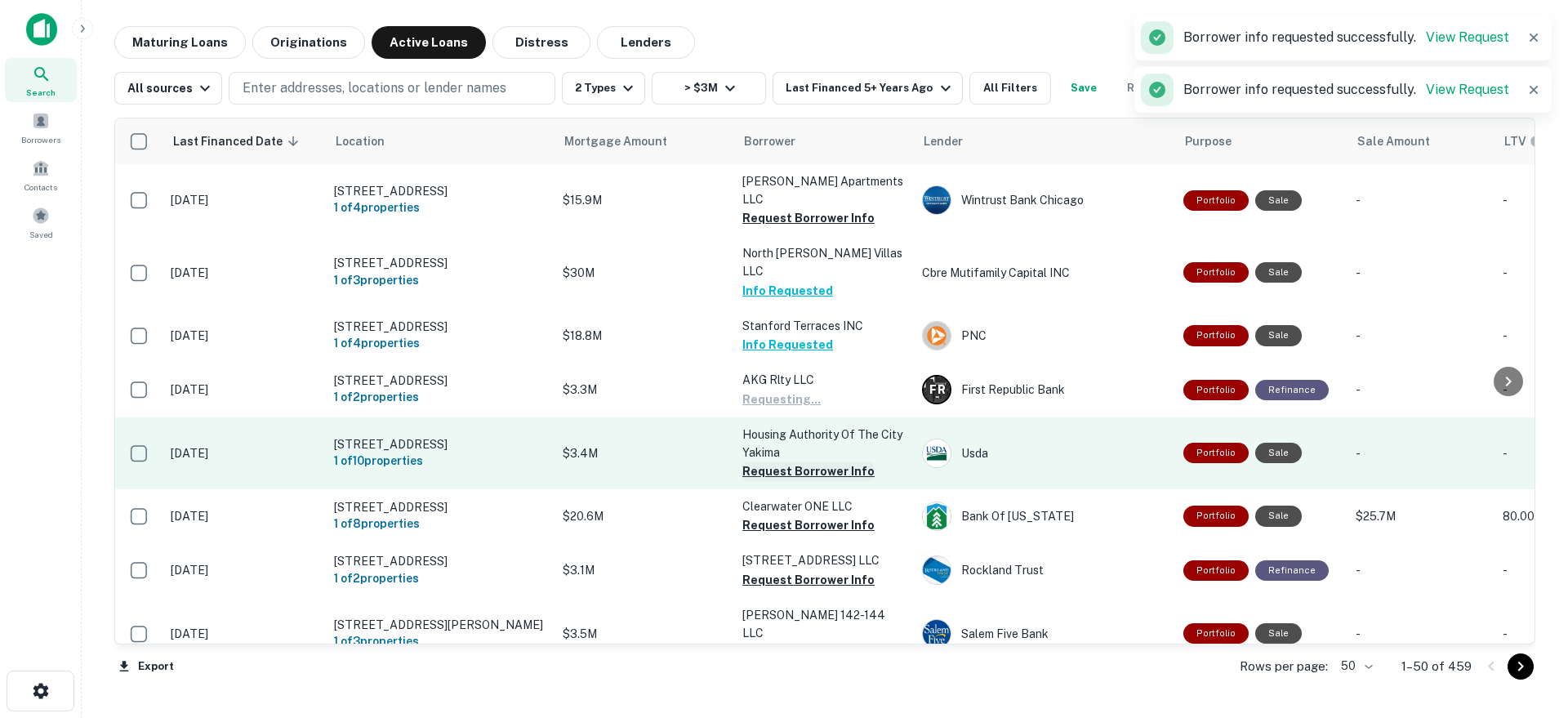
click at [769, 465] on button "Request Borrower Info" at bounding box center [808, 471] width 132 height 19
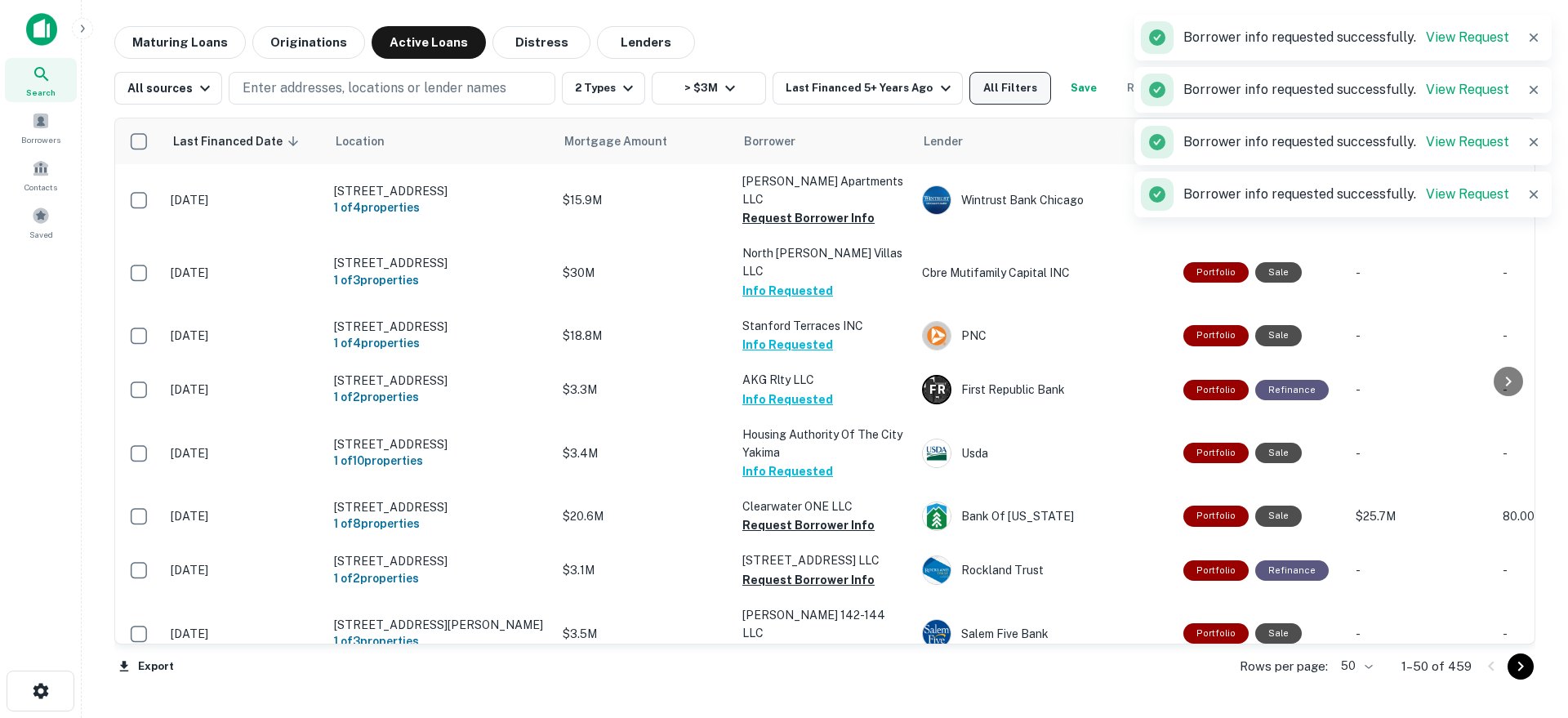
click at [1002, 87] on button "All Filters" at bounding box center [1010, 87] width 82 height 33
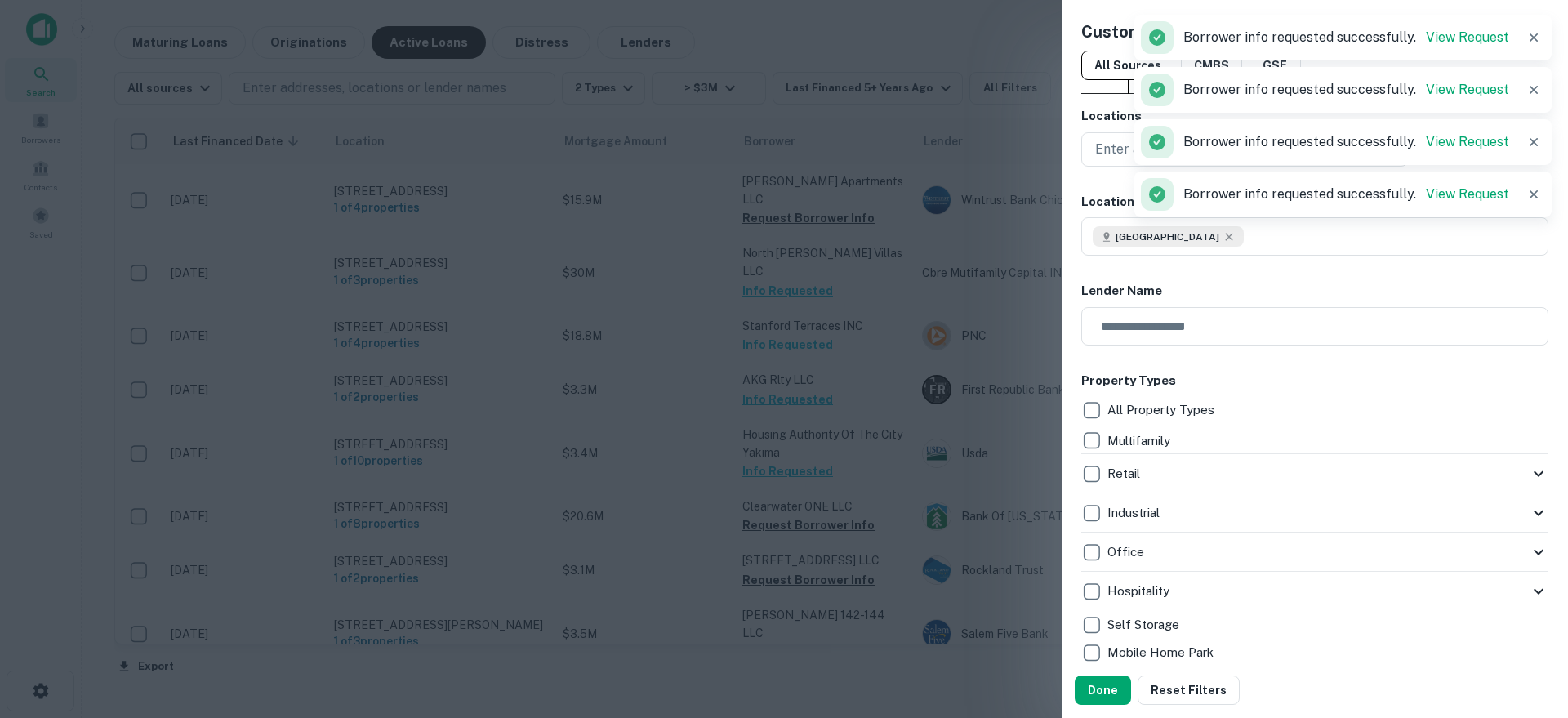
scroll to position [574, 0]
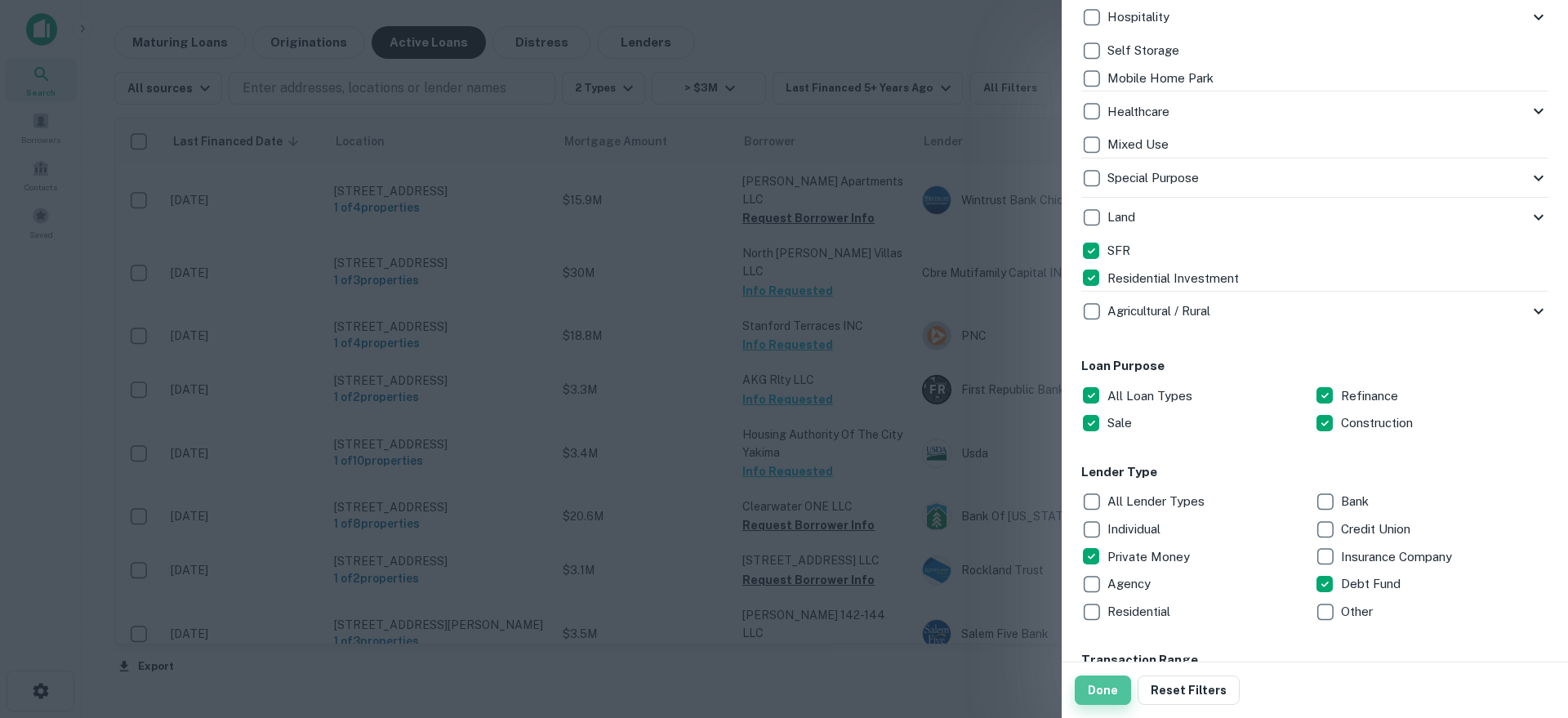
click at [1099, 685] on button "Done" at bounding box center [1103, 689] width 56 height 29
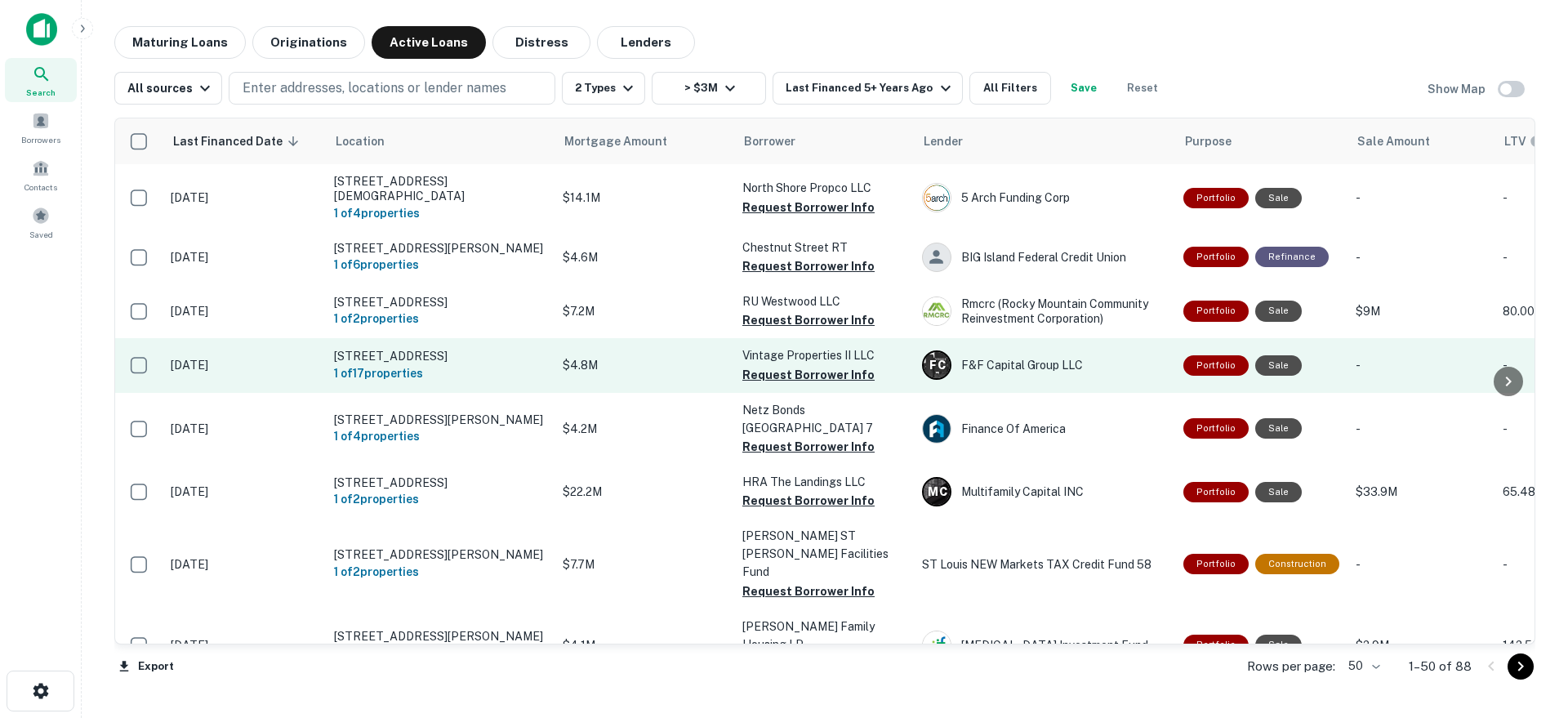
scroll to position [707, 0]
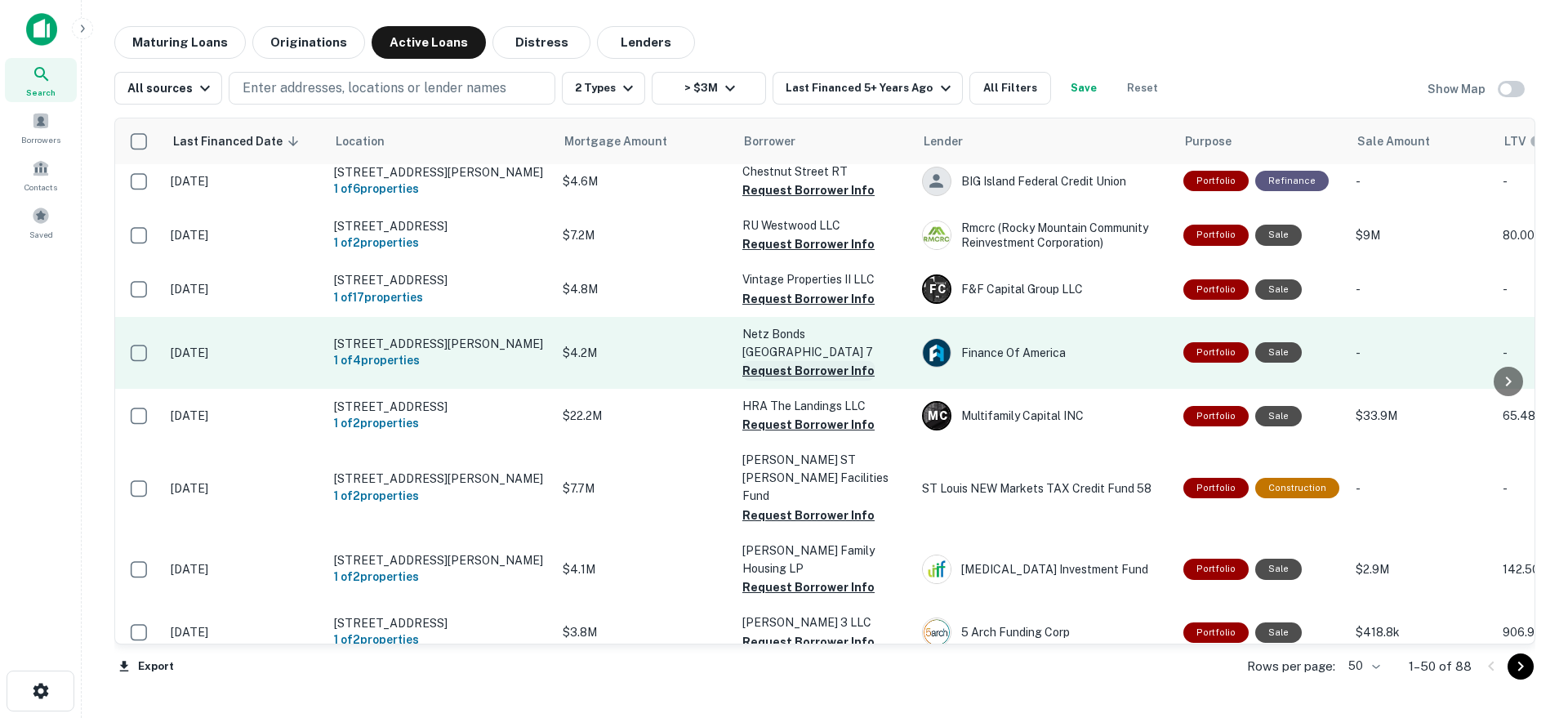
click at [761, 361] on button "Request Borrower Info" at bounding box center [808, 370] width 132 height 19
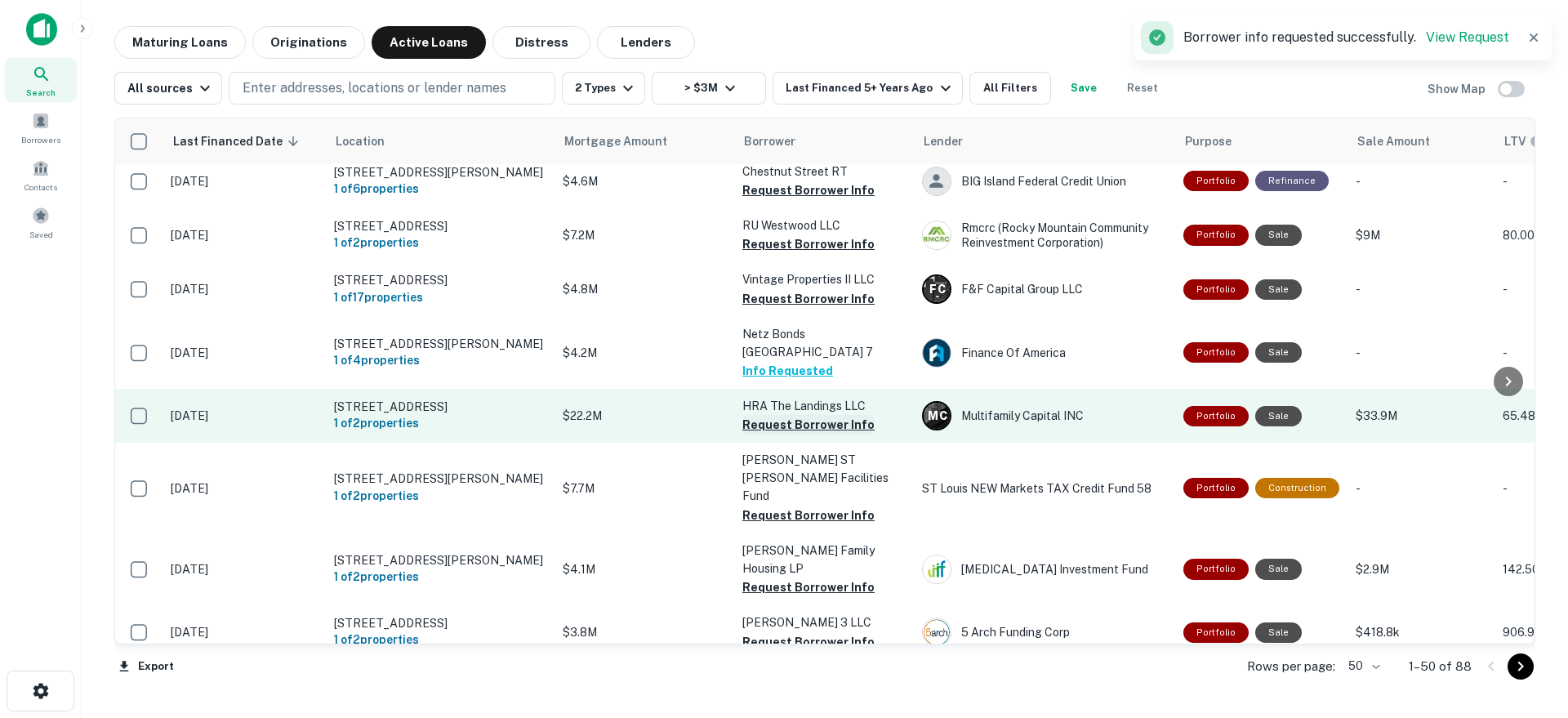
scroll to position [872, 0]
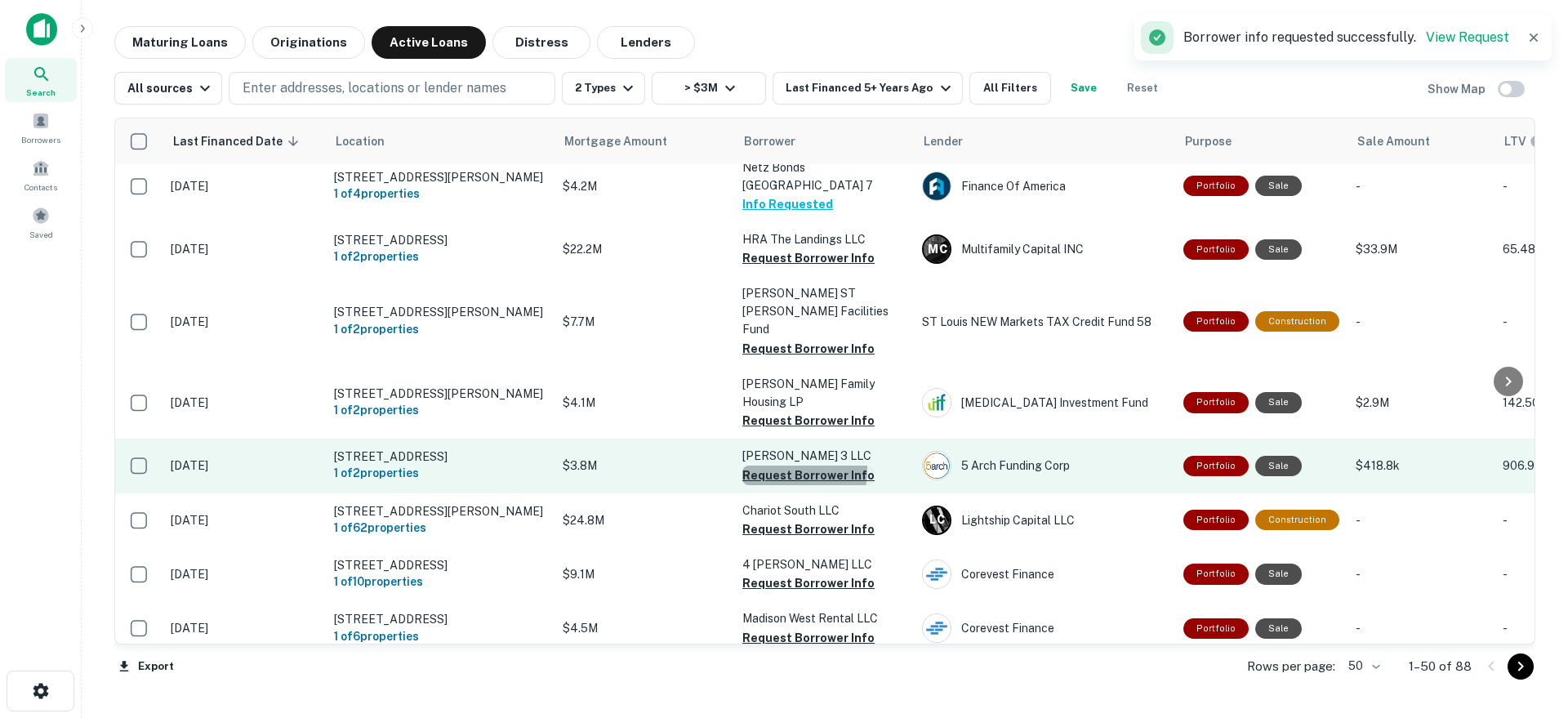
click at [764, 466] on button "Request Borrower Info" at bounding box center [808, 475] width 132 height 19
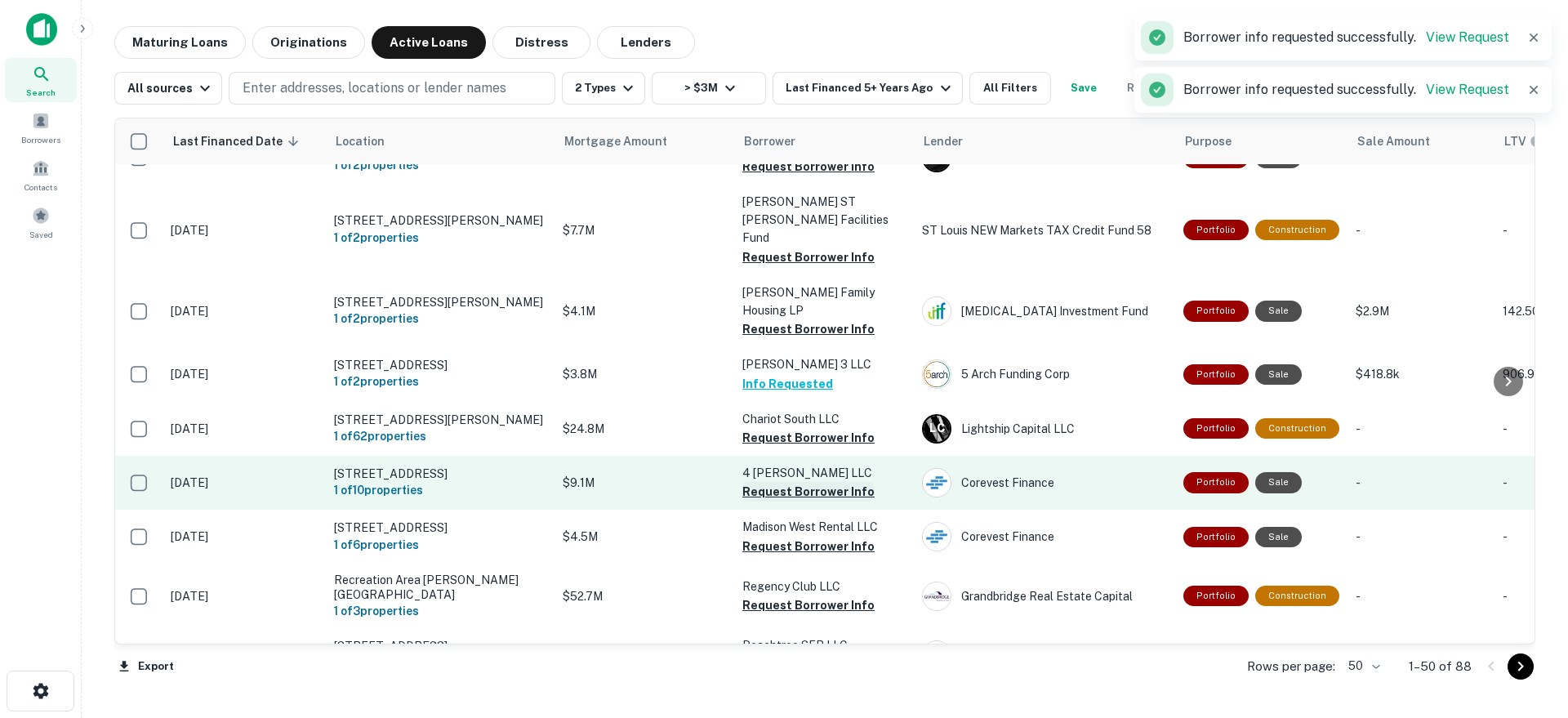
scroll to position [980, 0]
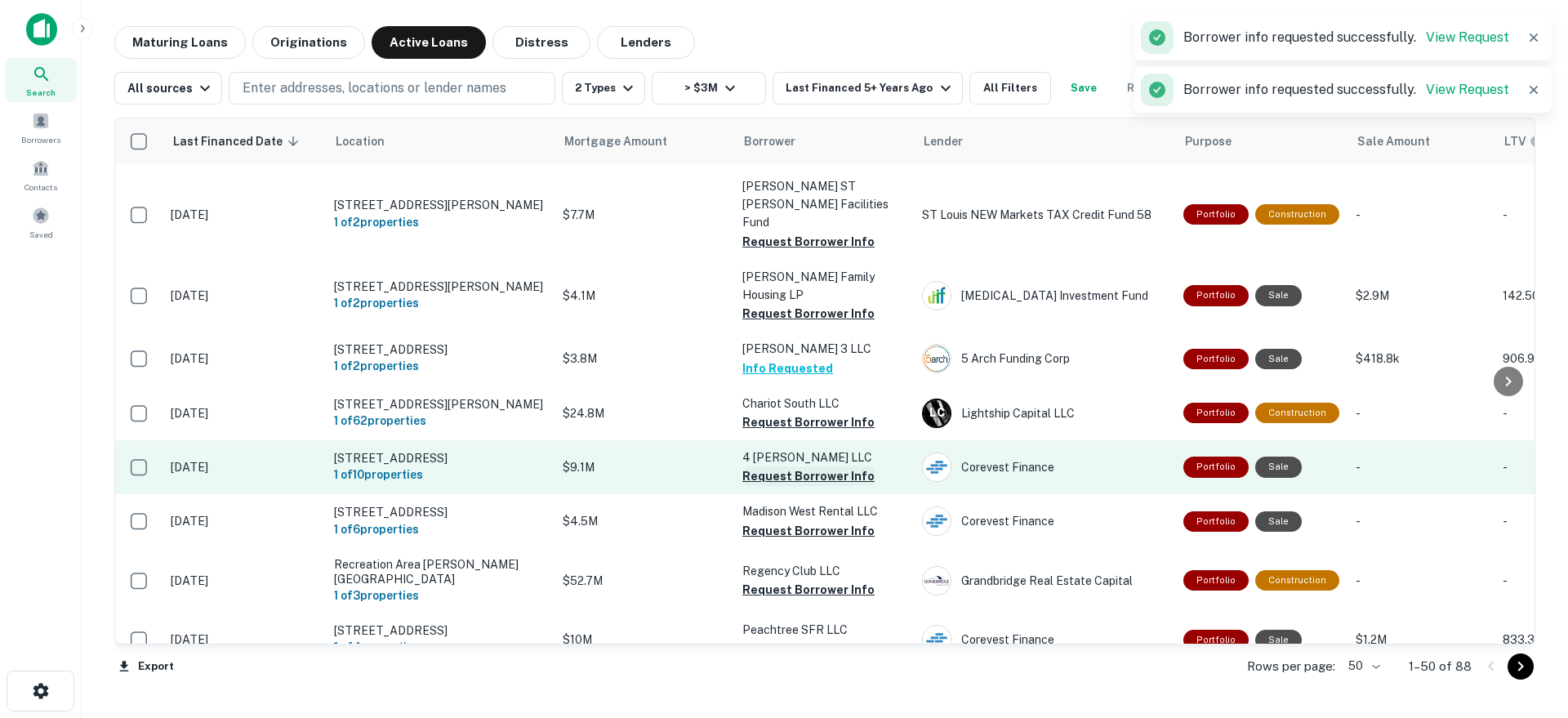
click at [769, 466] on button "Request Borrower Info" at bounding box center [808, 475] width 132 height 19
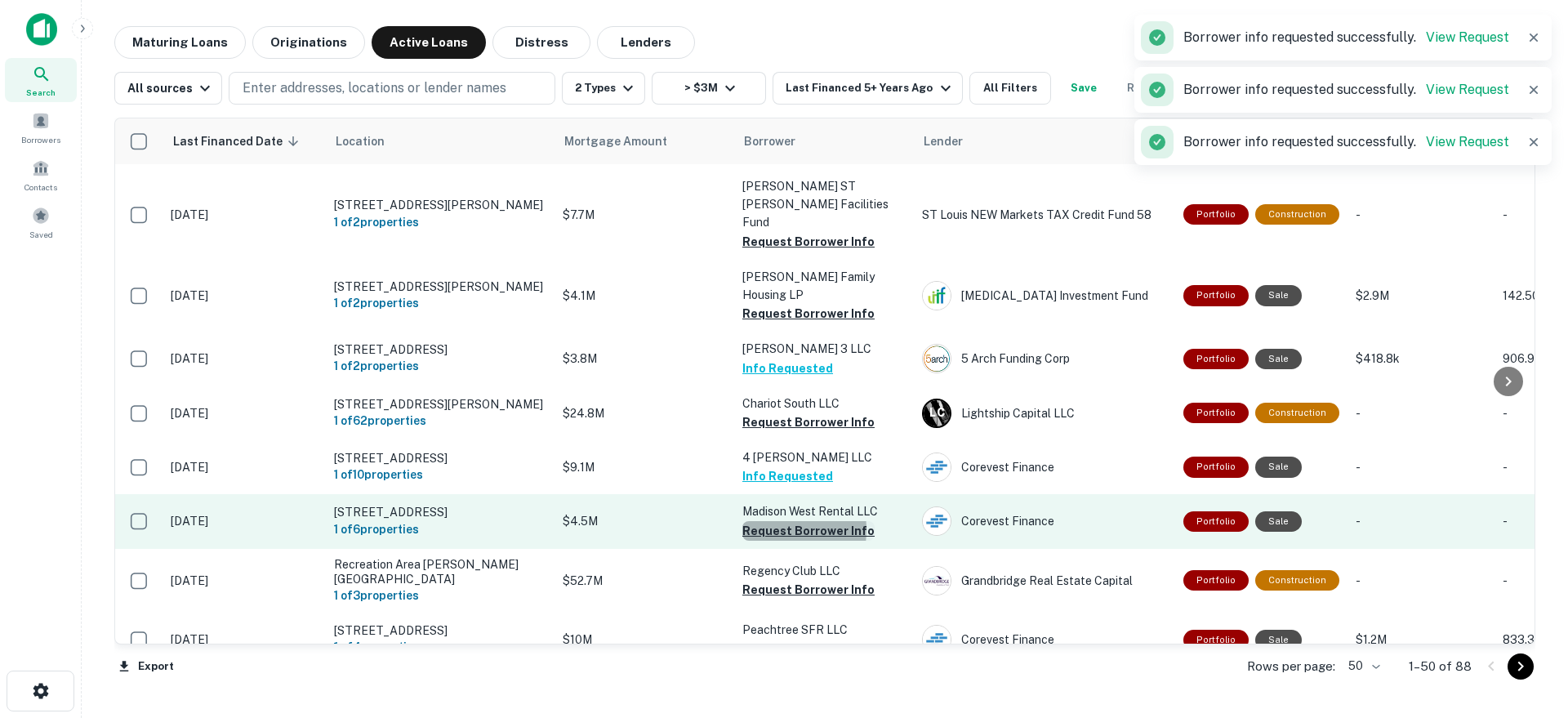
click at [761, 520] on button "Request Borrower Info" at bounding box center [808, 530] width 132 height 19
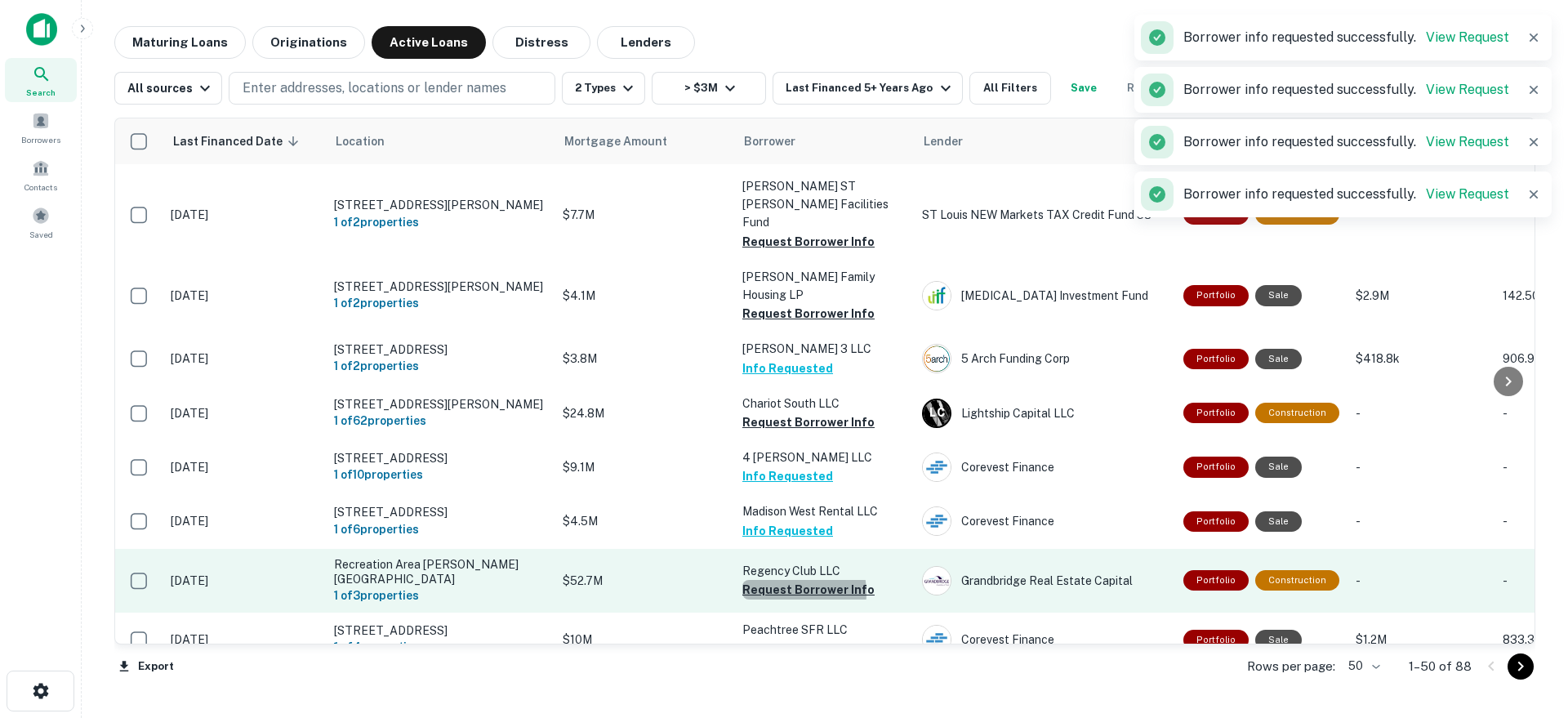
click at [783, 580] on button "Request Borrower Info" at bounding box center [808, 589] width 132 height 19
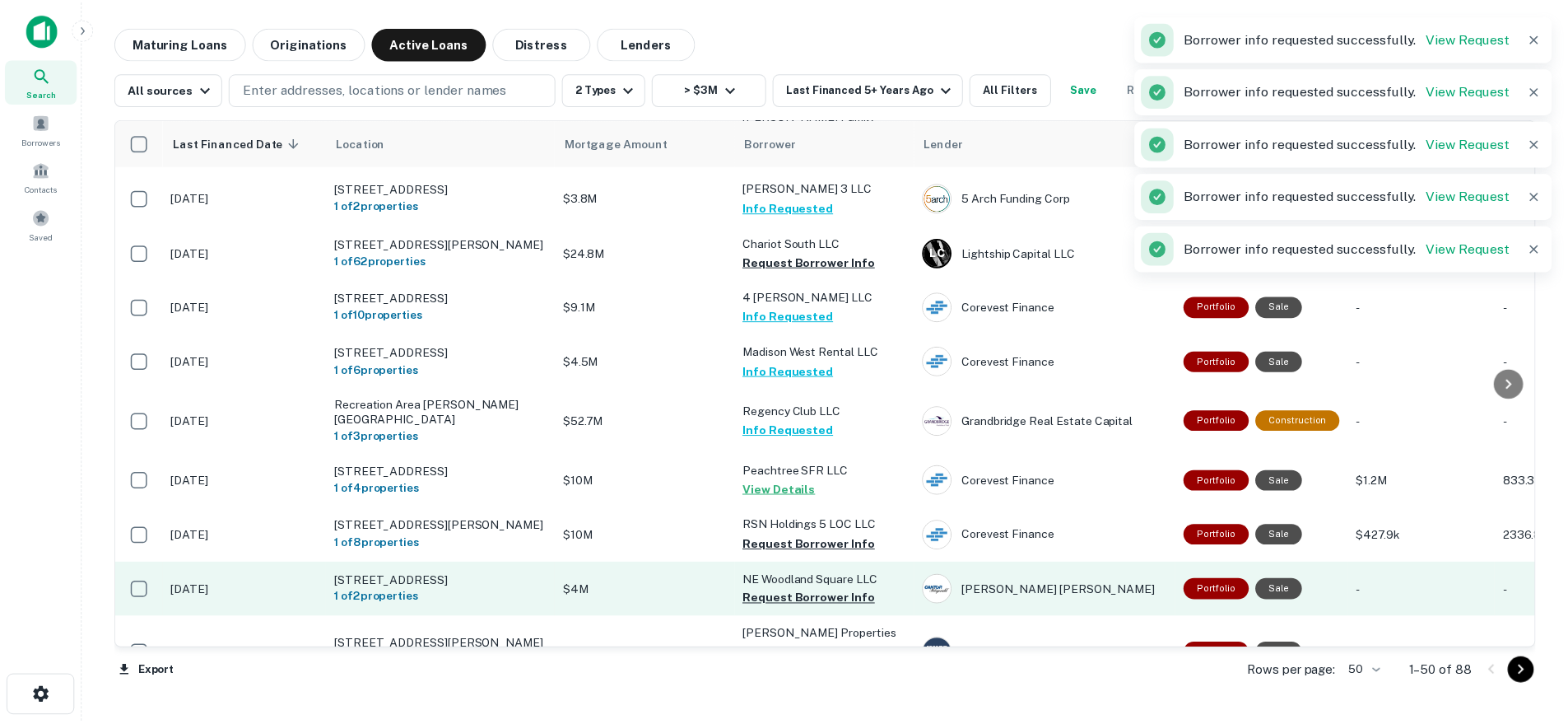
scroll to position [1154, 0]
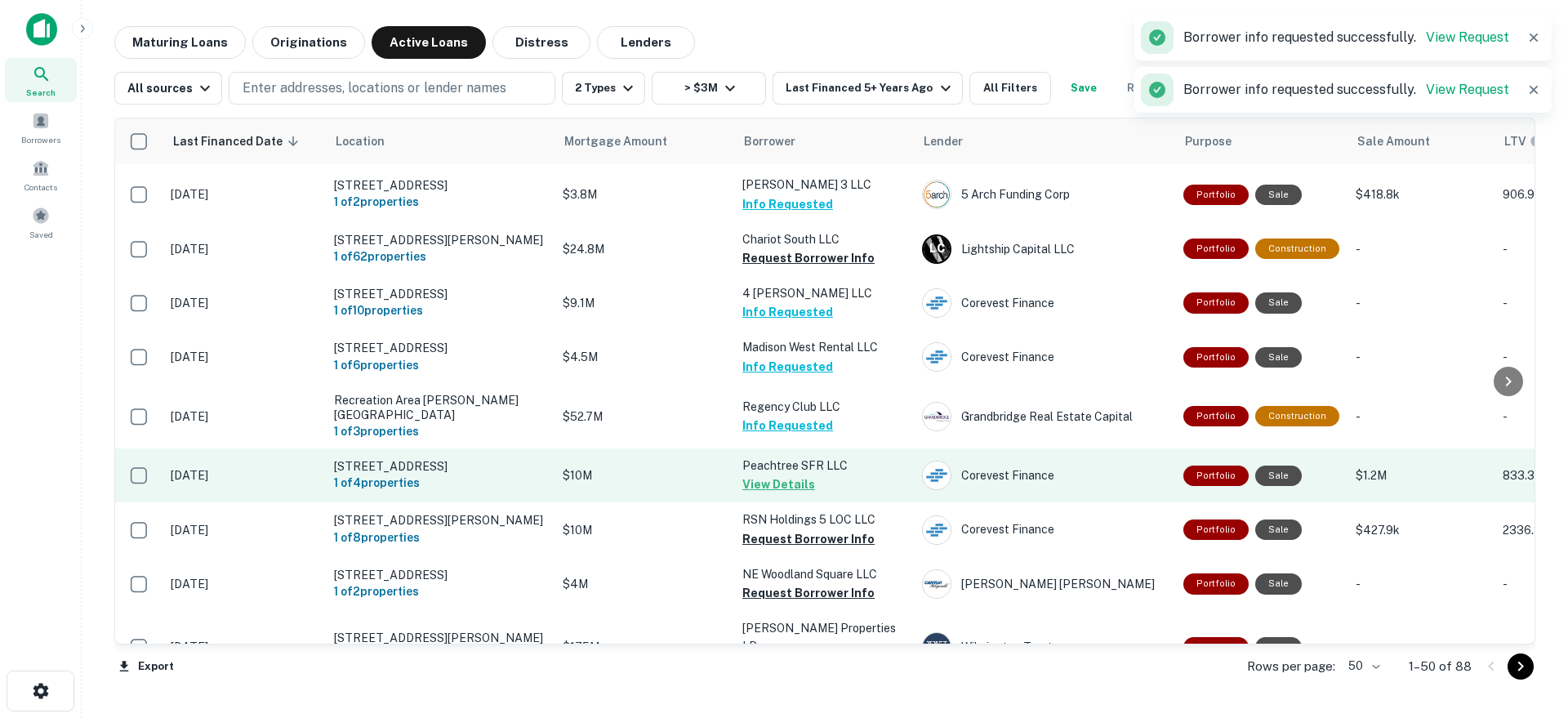
click at [624, 466] on p "$10M" at bounding box center [644, 475] width 163 height 18
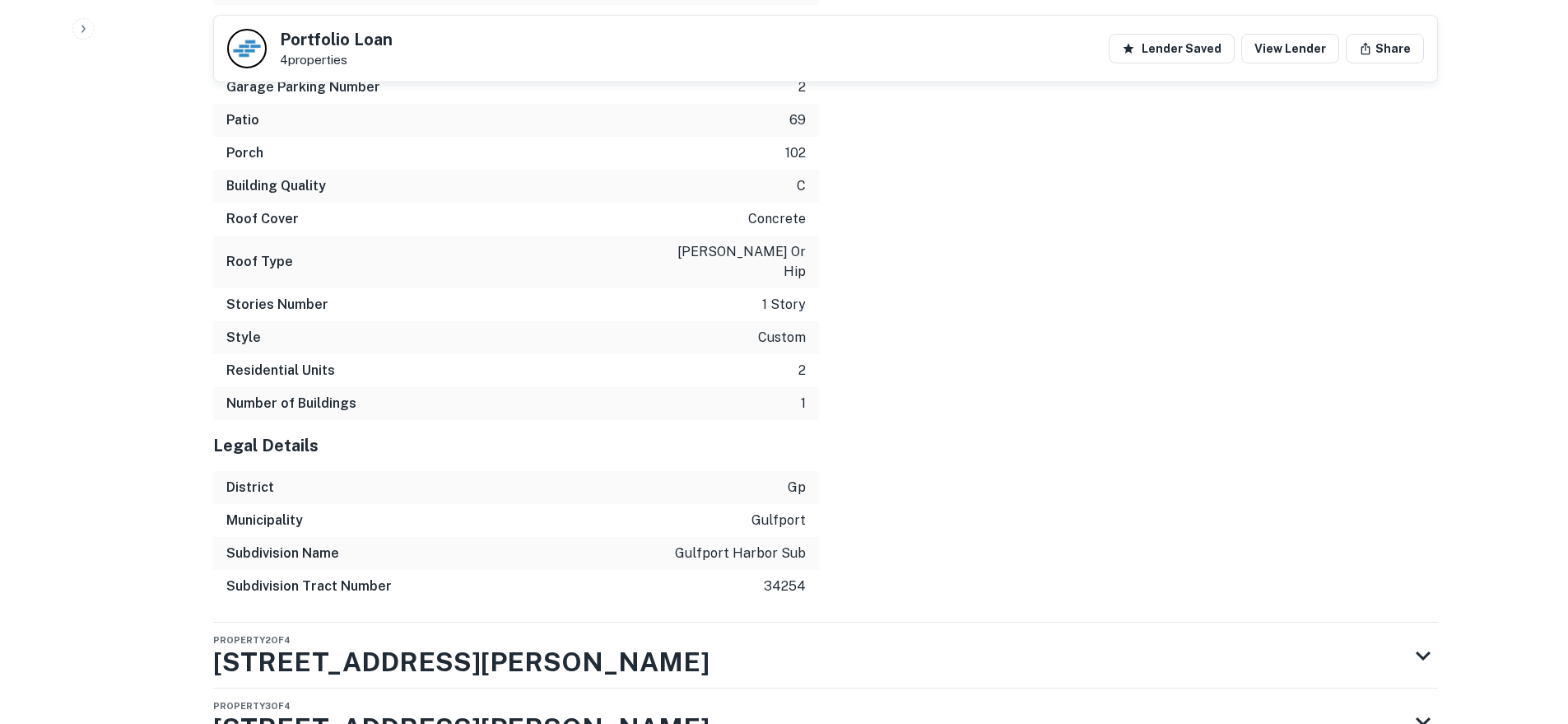
scroll to position [3527, 0]
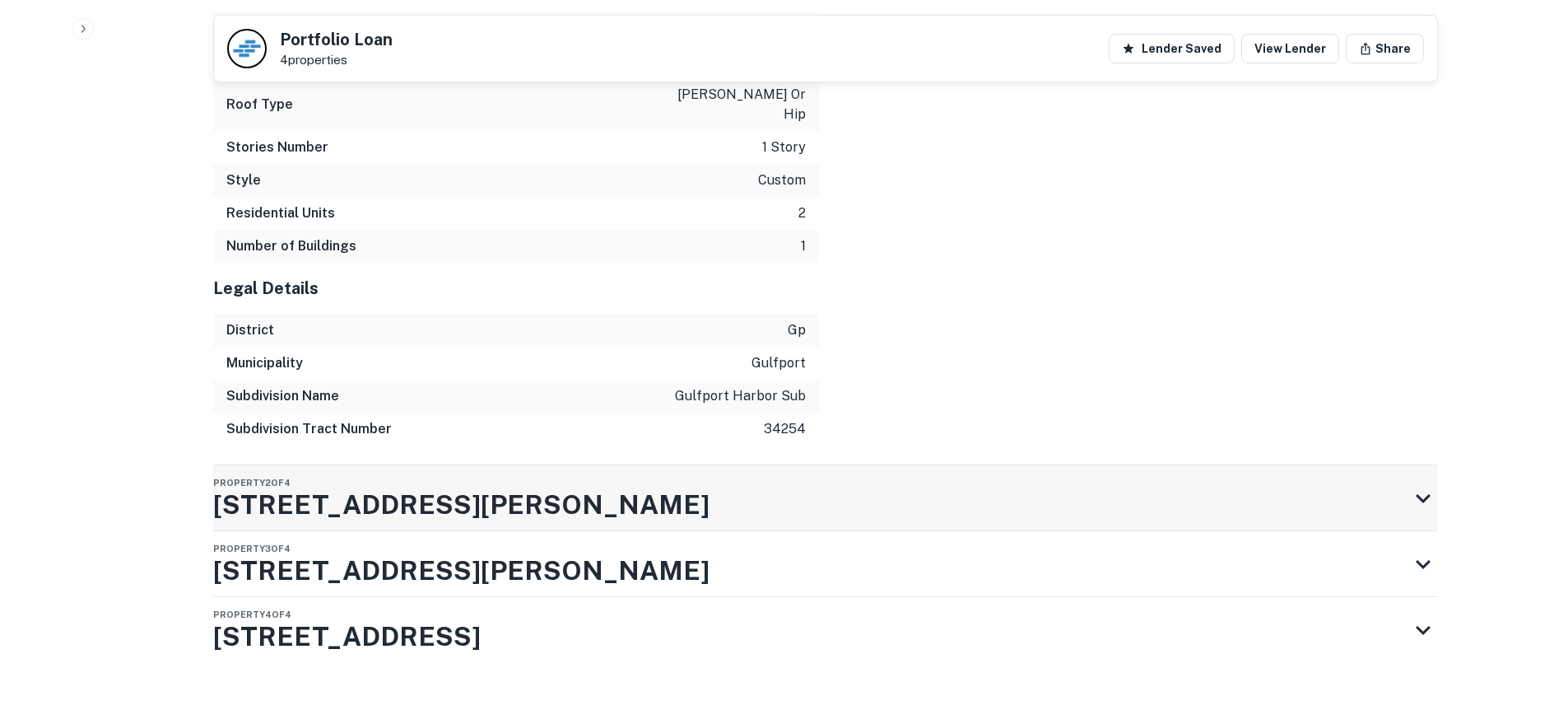
click at [631, 486] on div "Property 2 of 4 2700 MIRIAM ST S" at bounding box center [811, 498] width 1195 height 66
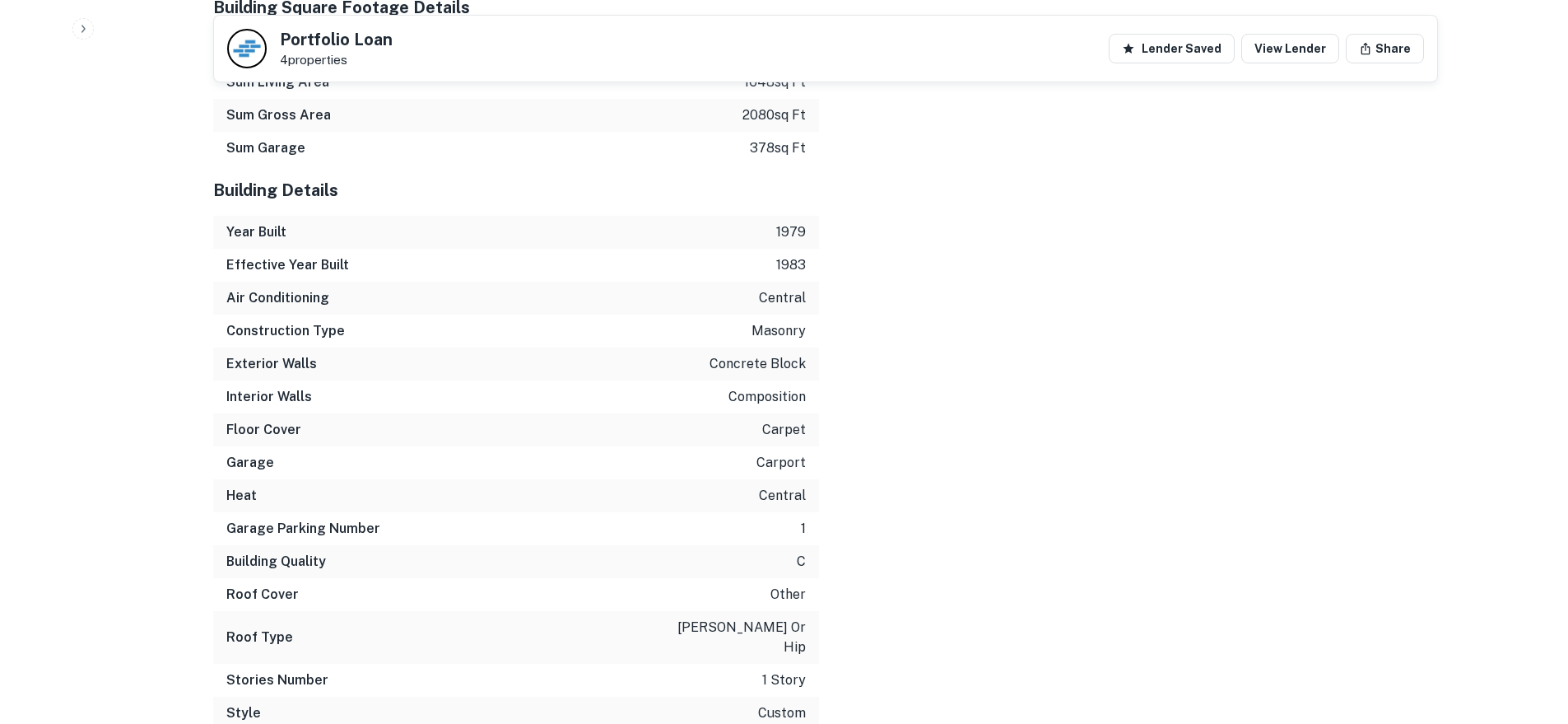
scroll to position [5163, 0]
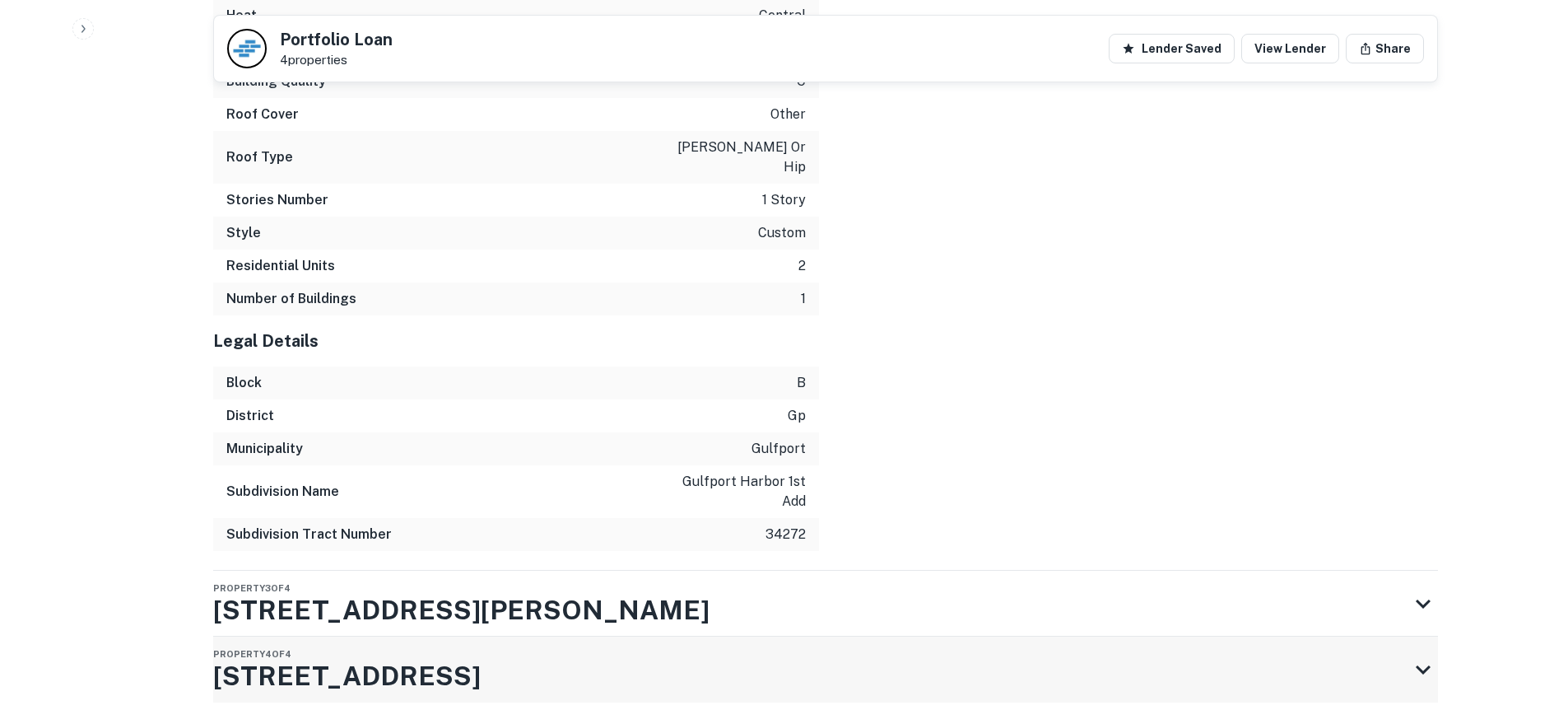
click at [372, 656] on h3 "4525 29TH AVE S" at bounding box center [347, 676] width 268 height 39
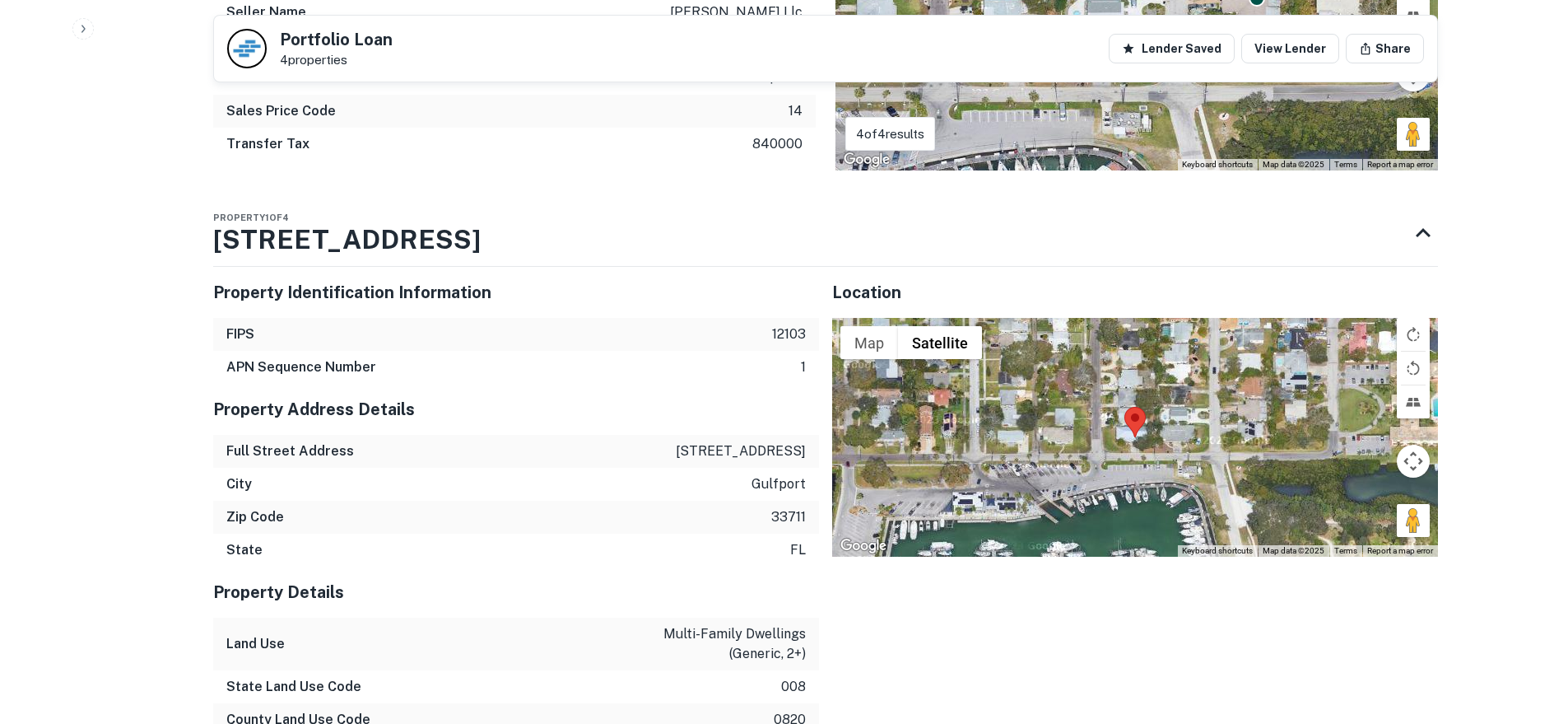
scroll to position [2057, 0]
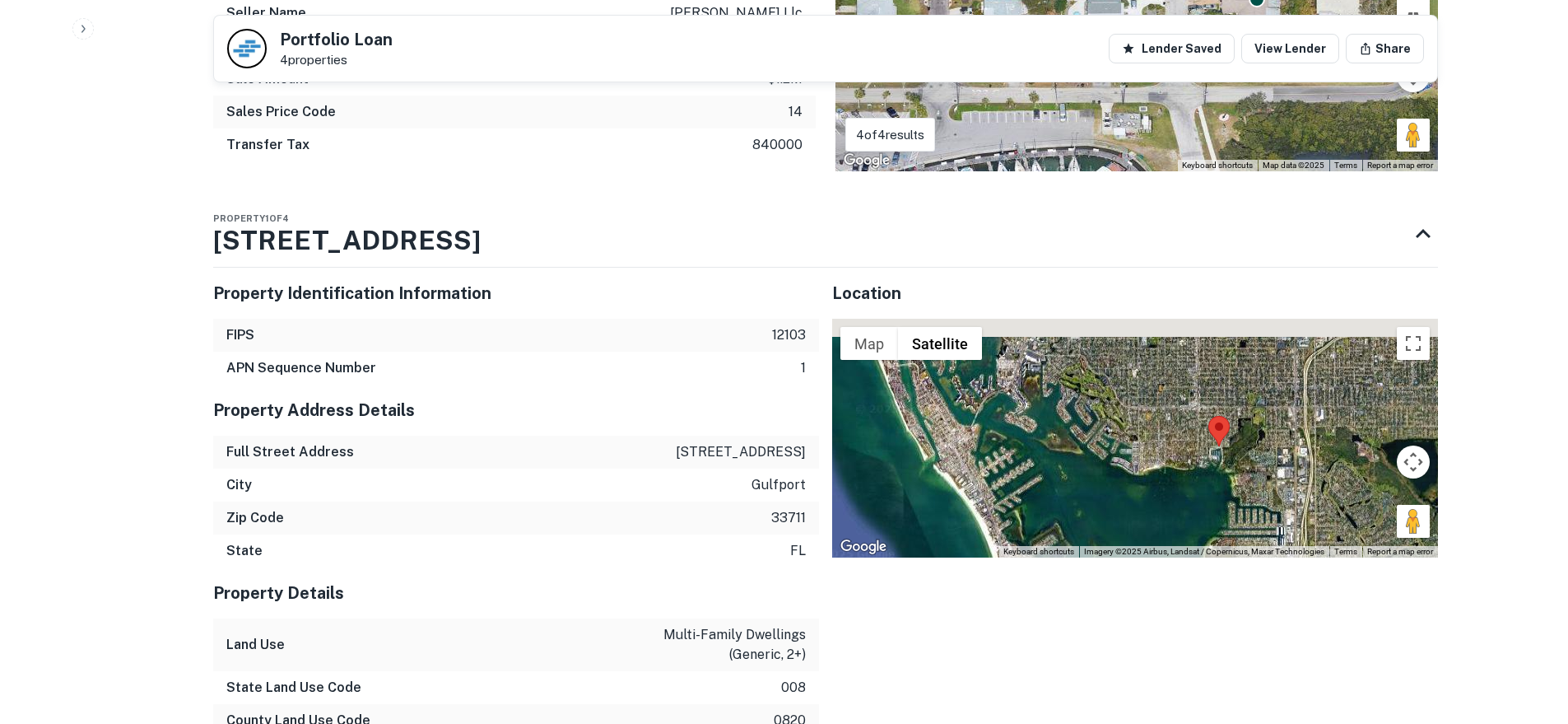
drag, startPoint x: 1222, startPoint y: 375, endPoint x: 1223, endPoint y: 512, distance: 137.0
click at [1219, 514] on div at bounding box center [1135, 438] width 606 height 238
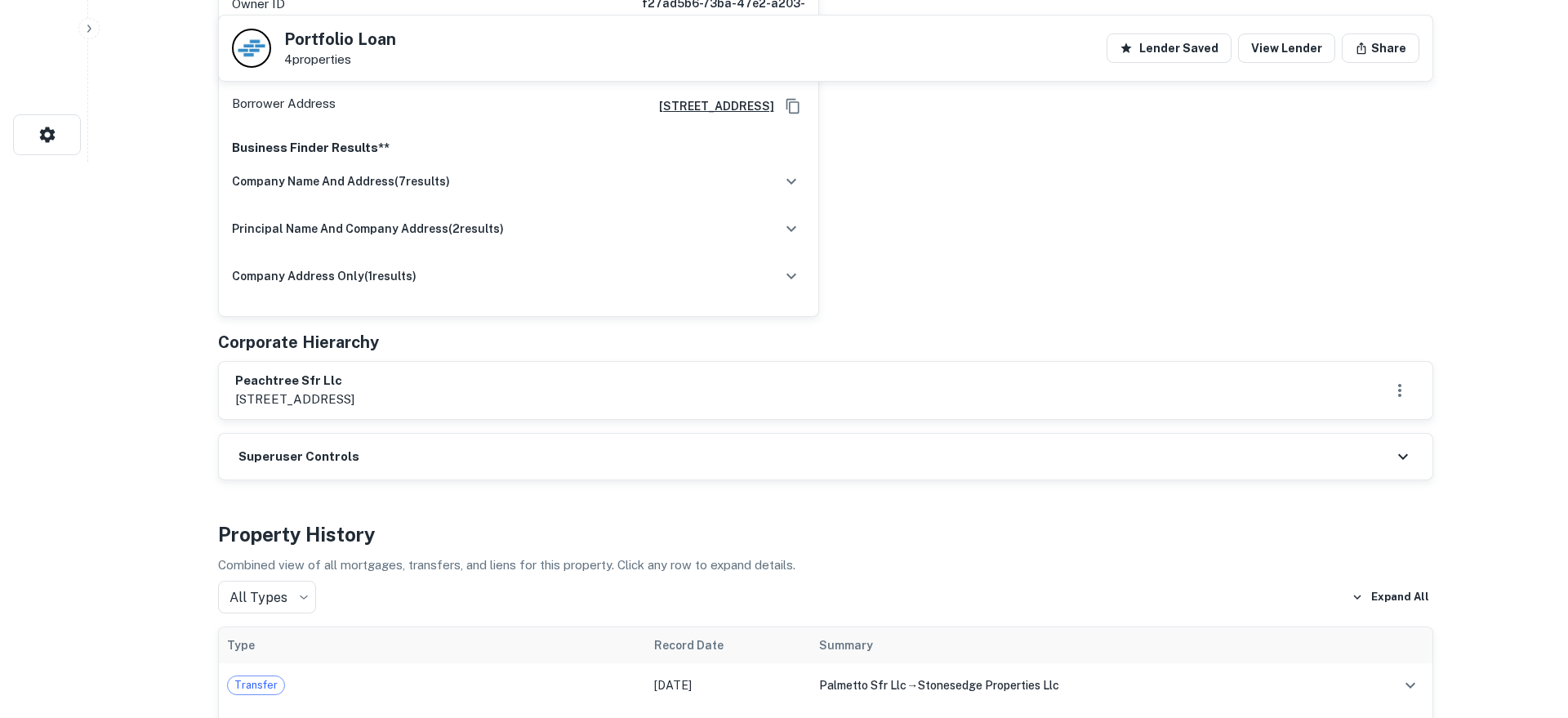
scroll to position [0, 0]
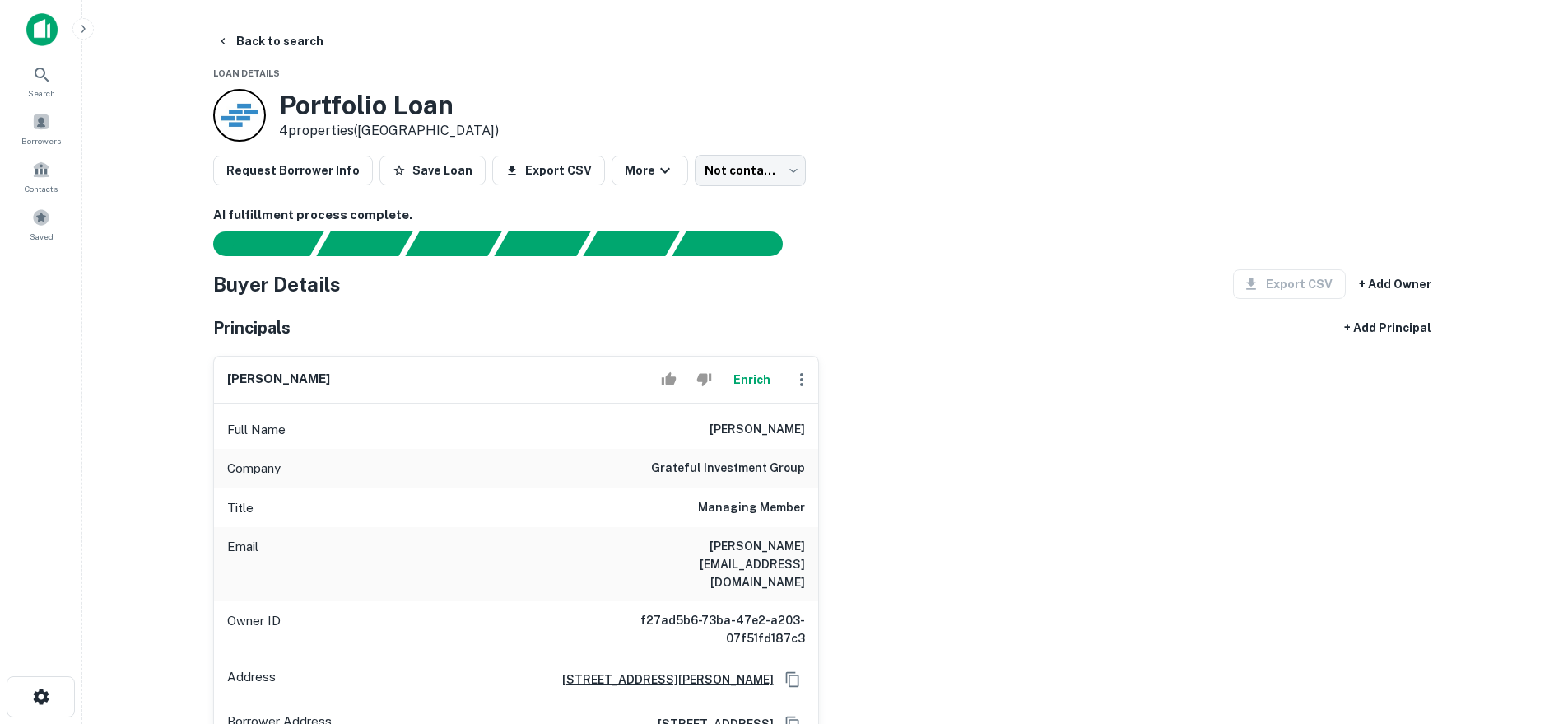
drag, startPoint x: 234, startPoint y: 38, endPoint x: 128, endPoint y: 97, distance: 121.3
click at [234, 38] on button "Back to search" at bounding box center [269, 41] width 120 height 29
click at [55, 119] on div "Borrowers" at bounding box center [41, 128] width 72 height 44
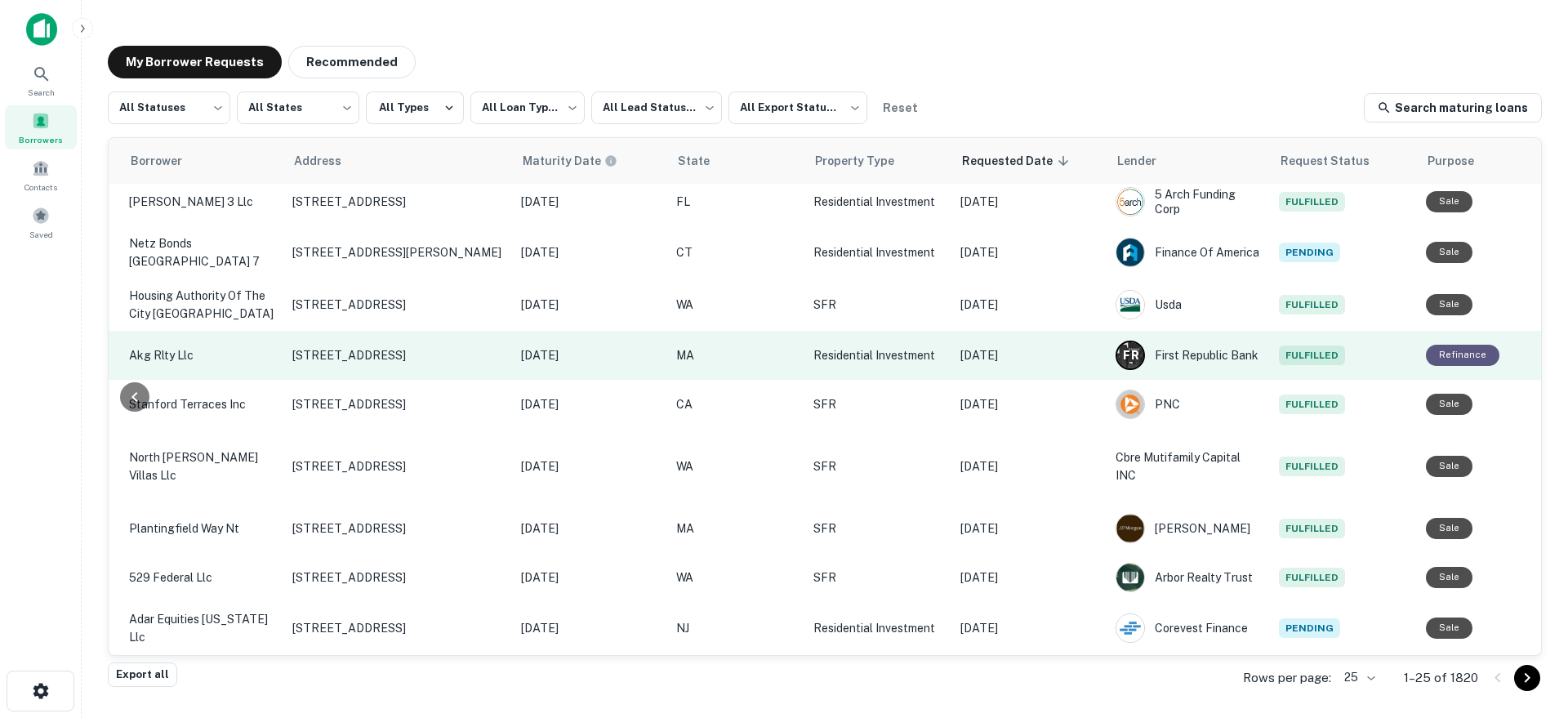
scroll to position [0, 500]
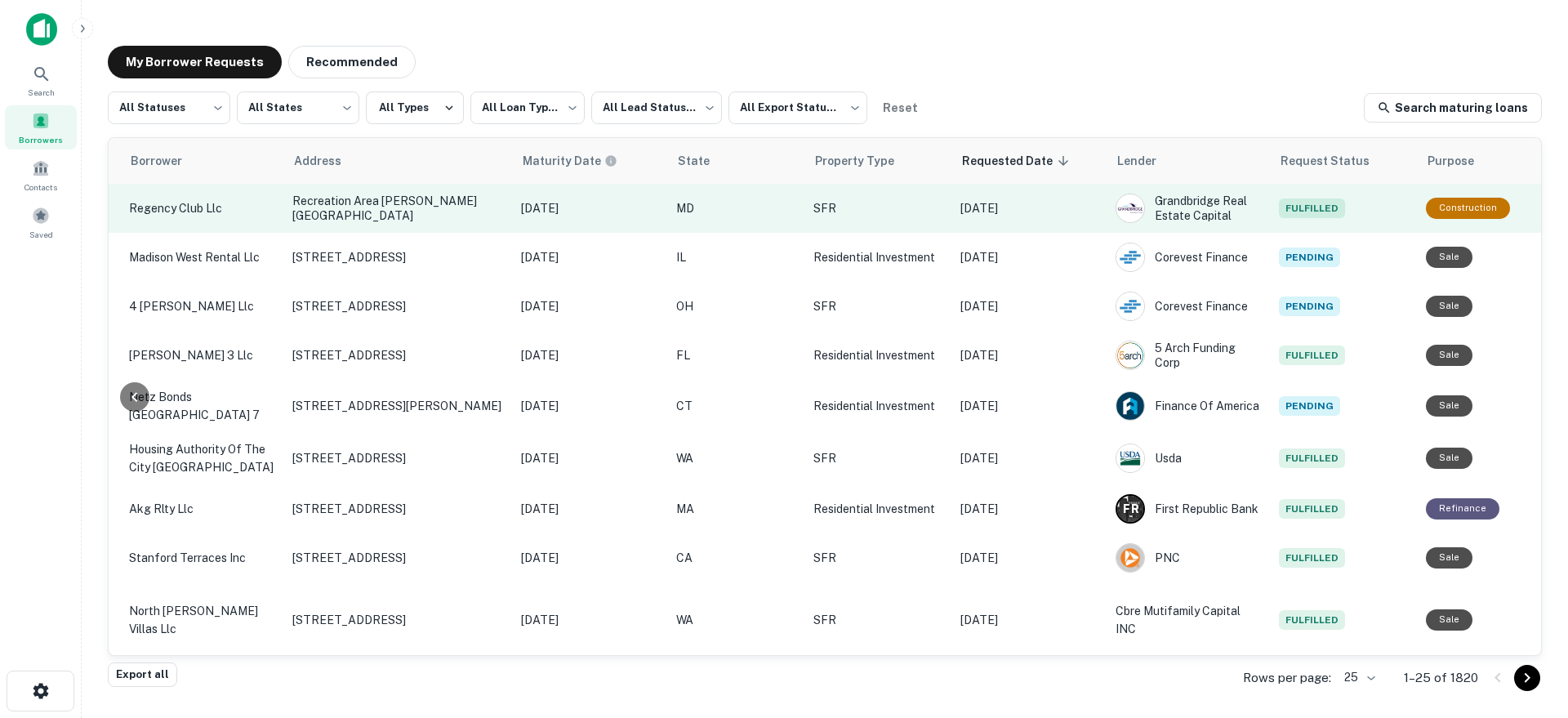
click at [1008, 213] on p "[DATE]" at bounding box center [1029, 208] width 139 height 18
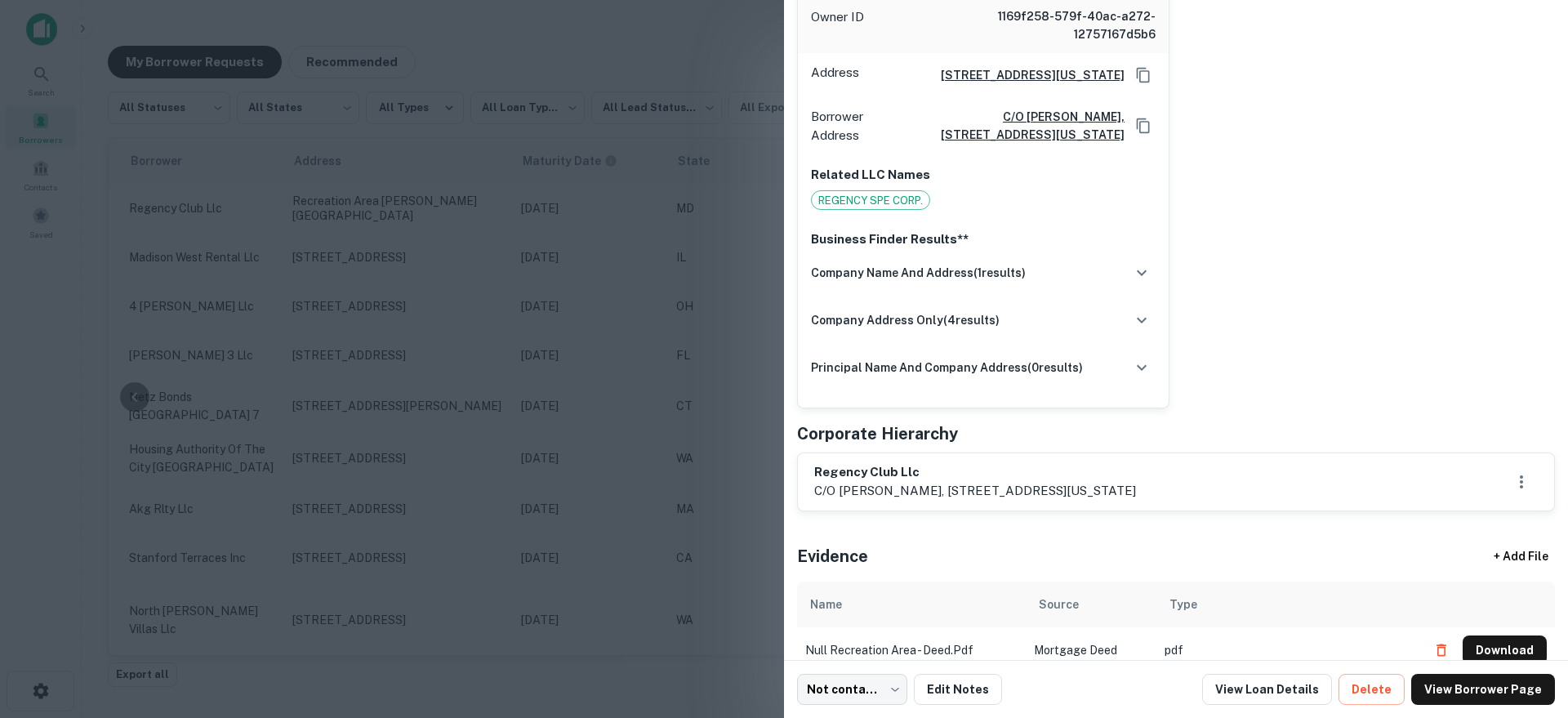
scroll to position [446, 0]
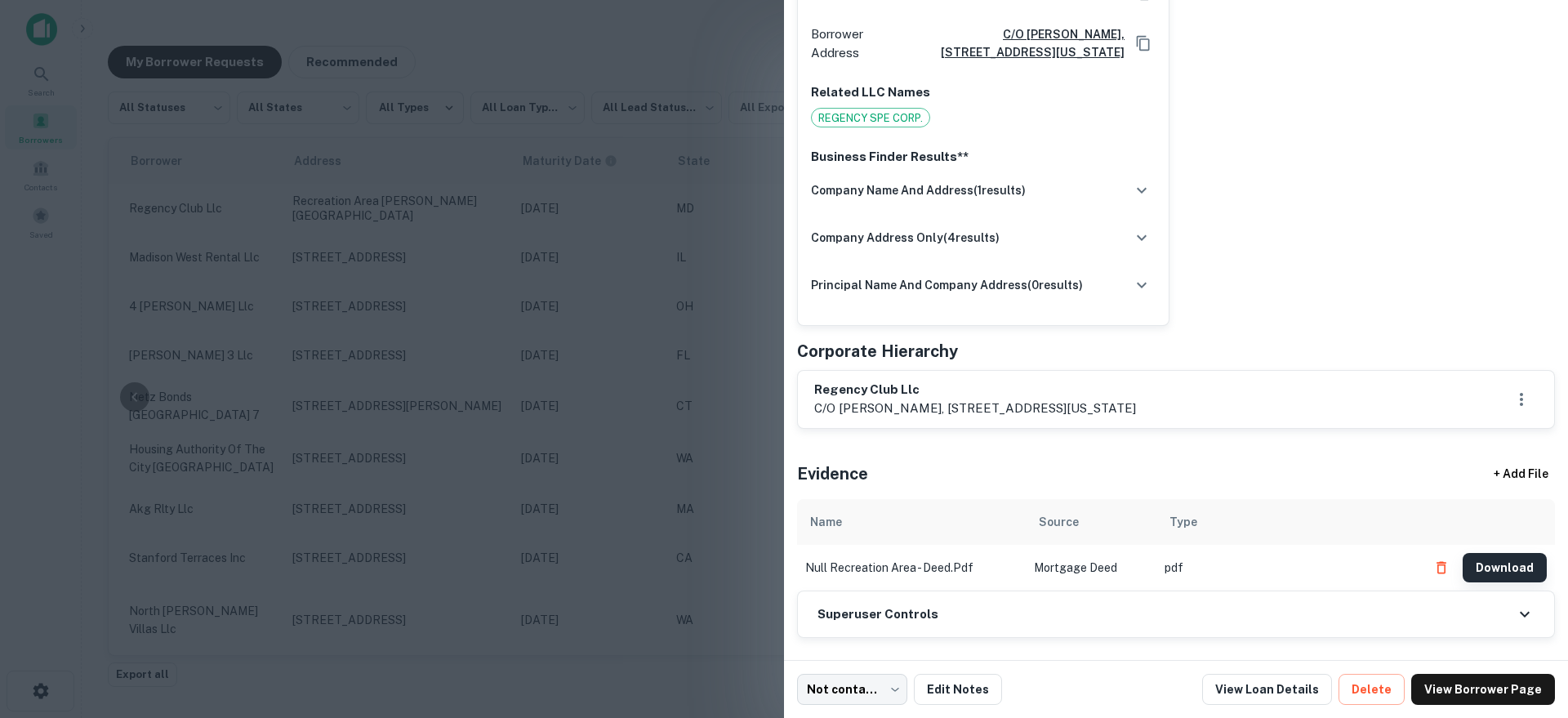
click at [1489, 553] on button "Download" at bounding box center [1504, 567] width 84 height 29
click at [1486, 553] on button "Download" at bounding box center [1504, 567] width 84 height 29
click at [1288, 688] on link "View Loan Details" at bounding box center [1266, 689] width 130 height 31
click at [890, 380] on h6 "regency club llc" at bounding box center [975, 389] width 322 height 19
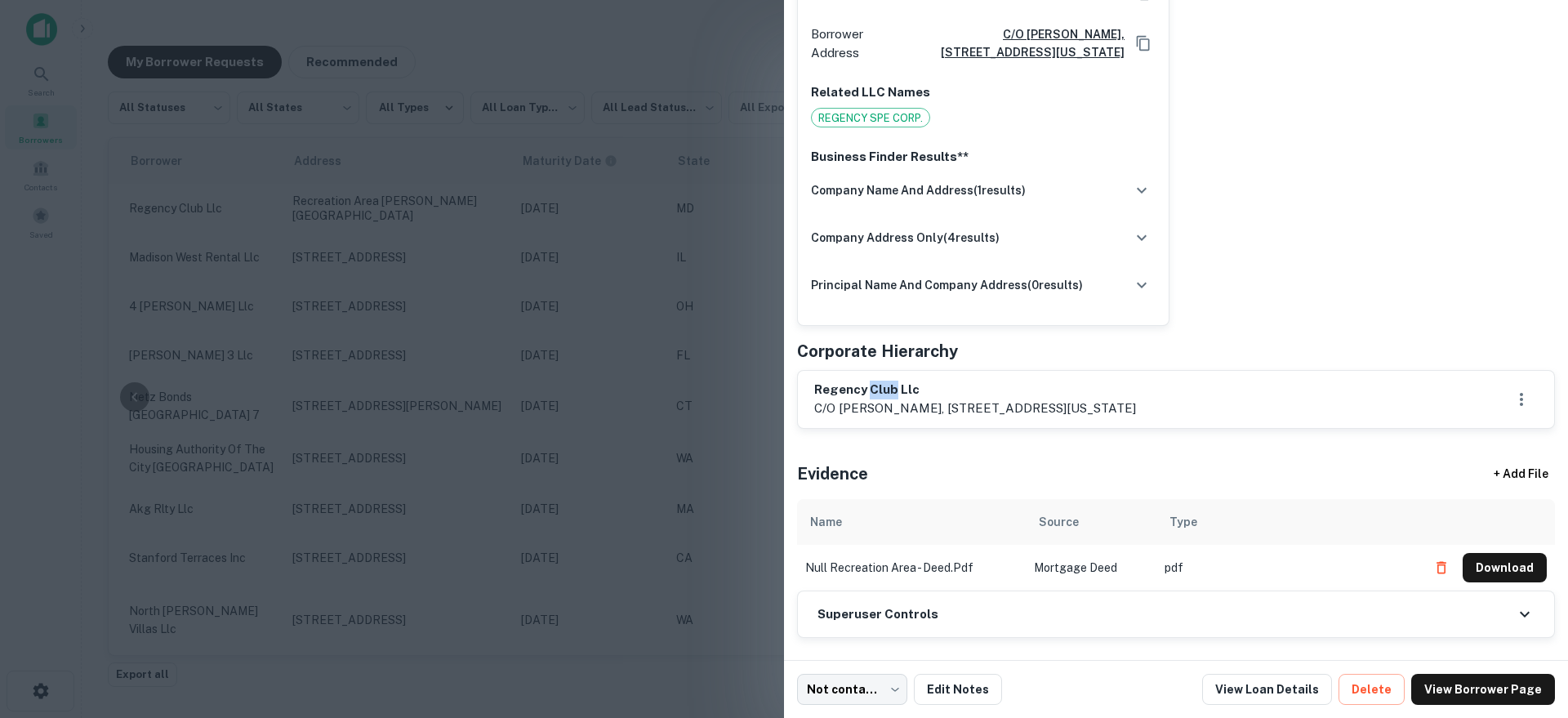
click at [890, 380] on h6 "regency club llc" at bounding box center [975, 389] width 322 height 19
click at [1269, 217] on div "joel hochman Enrich Full Name joel hochman Email jhochman@sagco.com Phone (Dire…" at bounding box center [1169, 20] width 771 height 610
click at [517, 153] on div at bounding box center [784, 359] width 1568 height 718
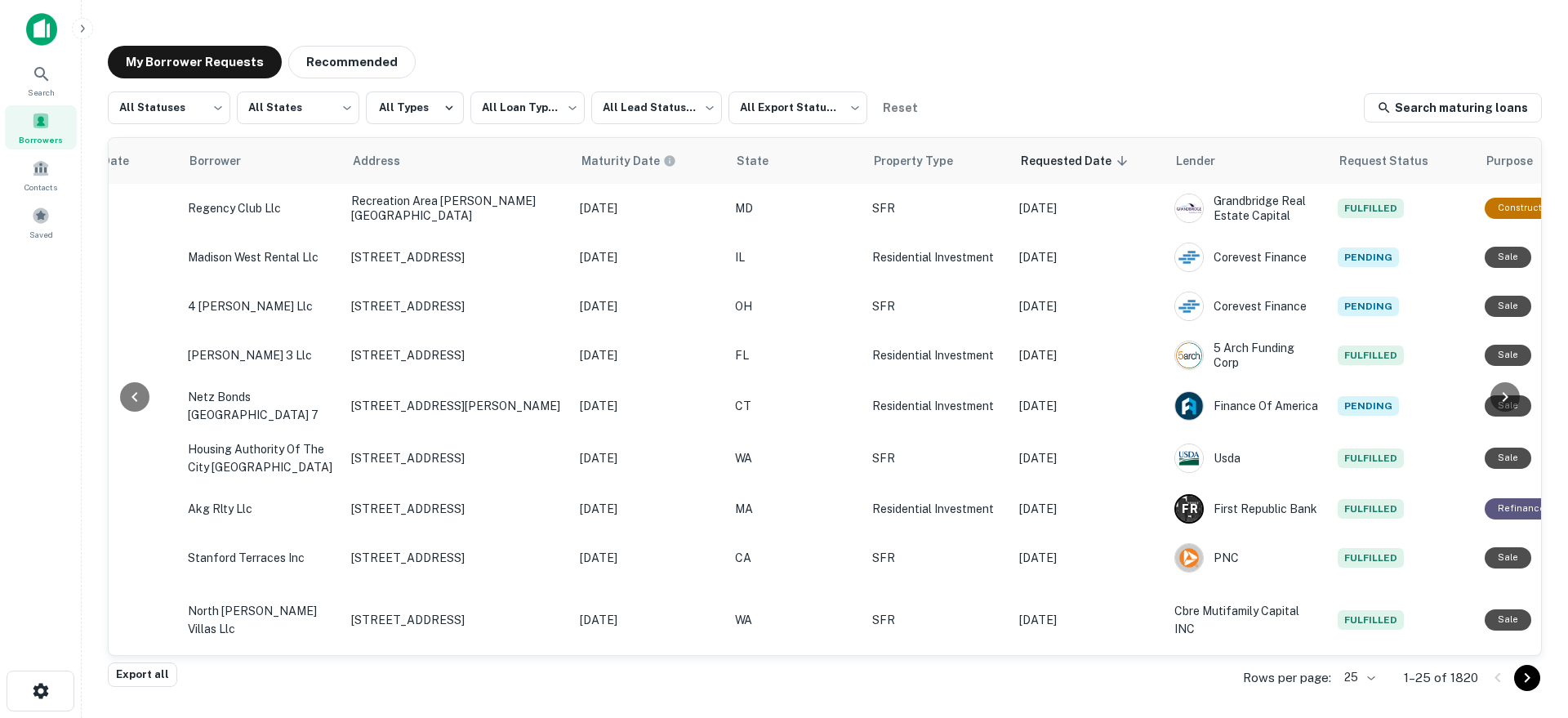
scroll to position [0, 457]
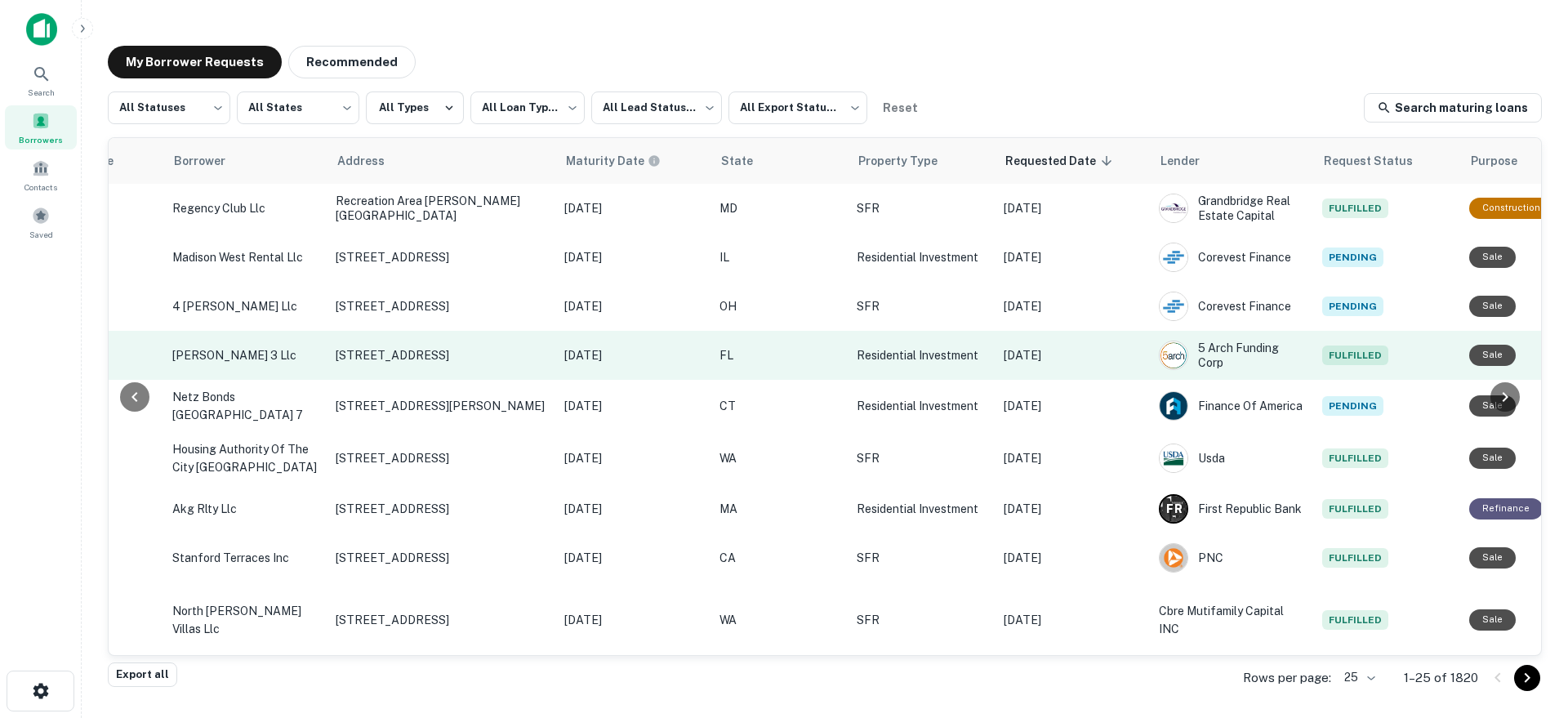
click at [1058, 360] on p "[DATE]" at bounding box center [1072, 355] width 139 height 18
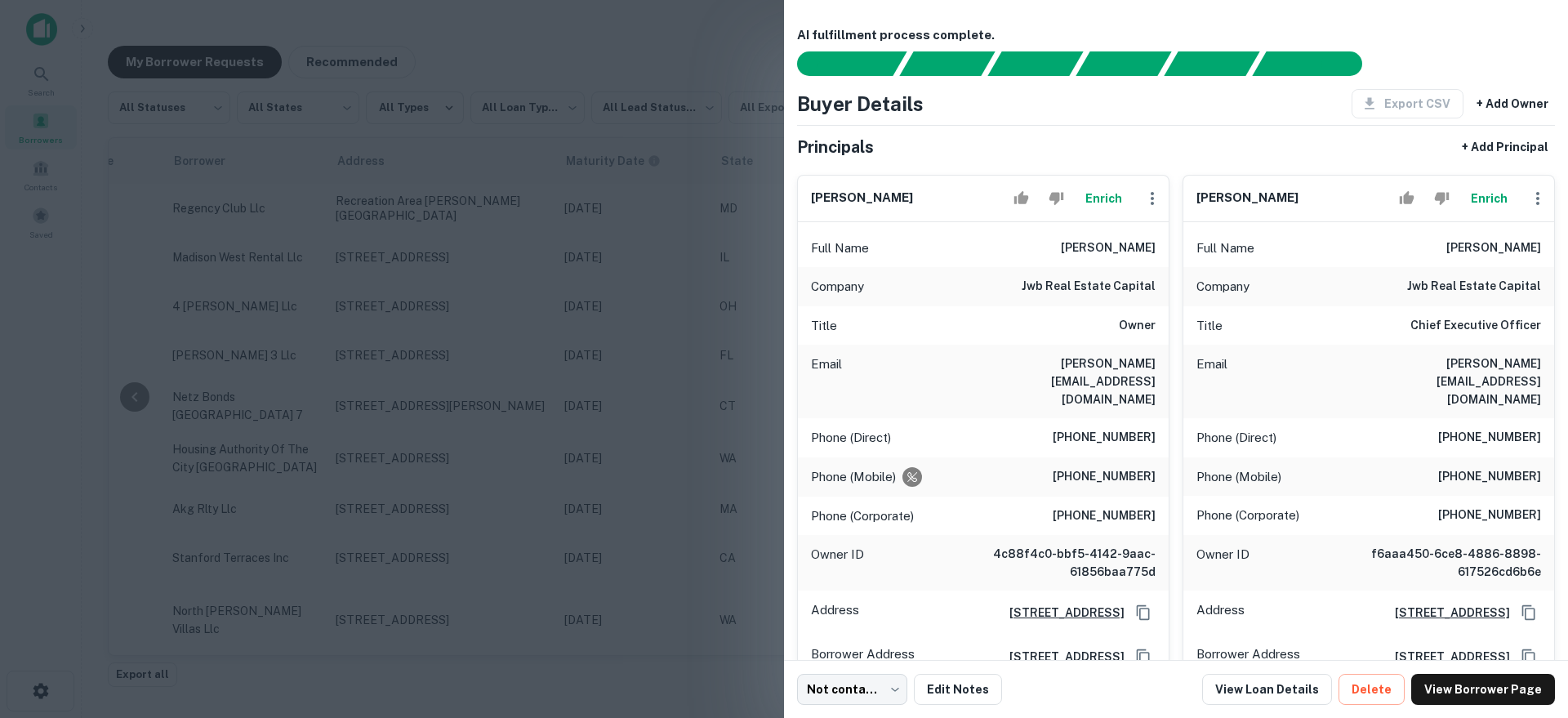
click at [681, 371] on div at bounding box center [784, 359] width 1568 height 718
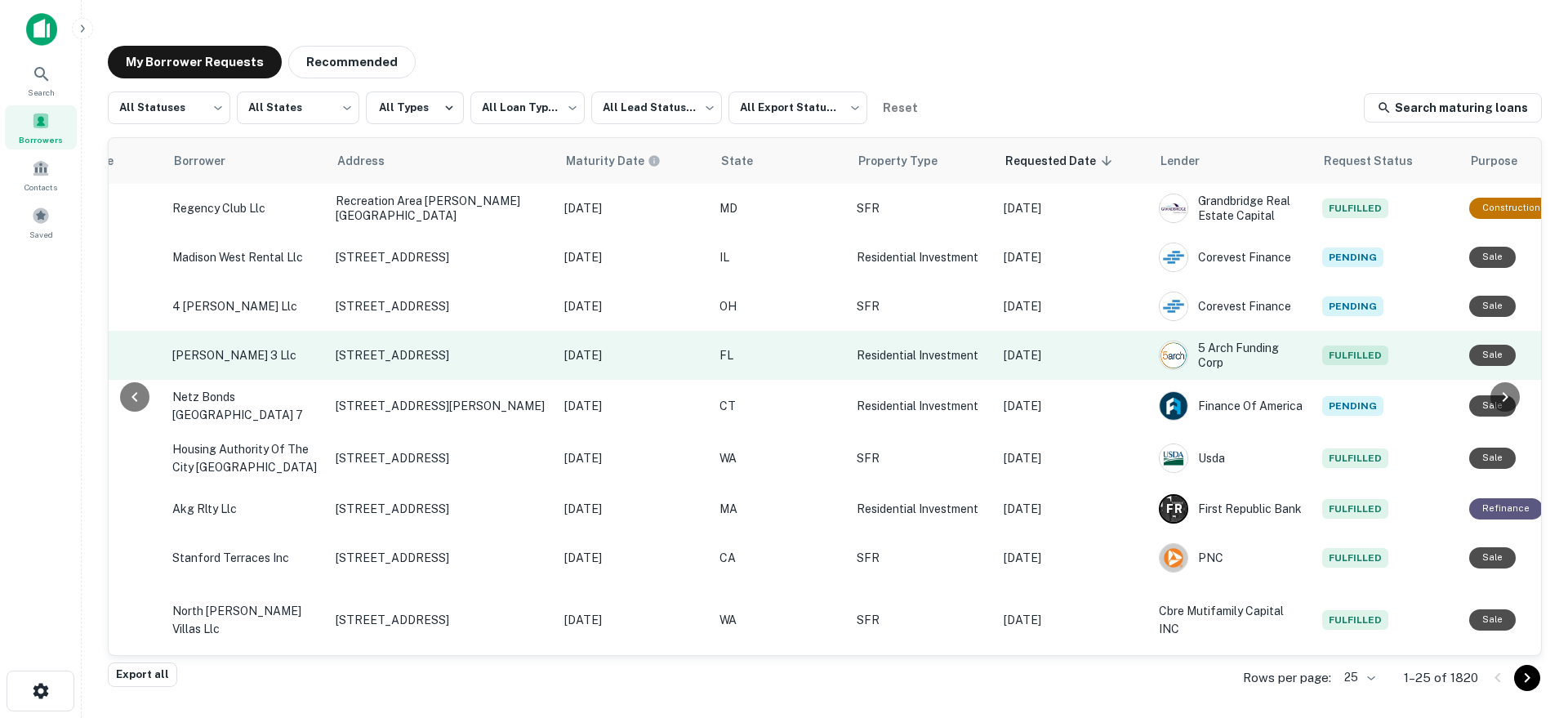
click at [1057, 370] on td "Oct 06, 2025" at bounding box center [1073, 355] width 155 height 49
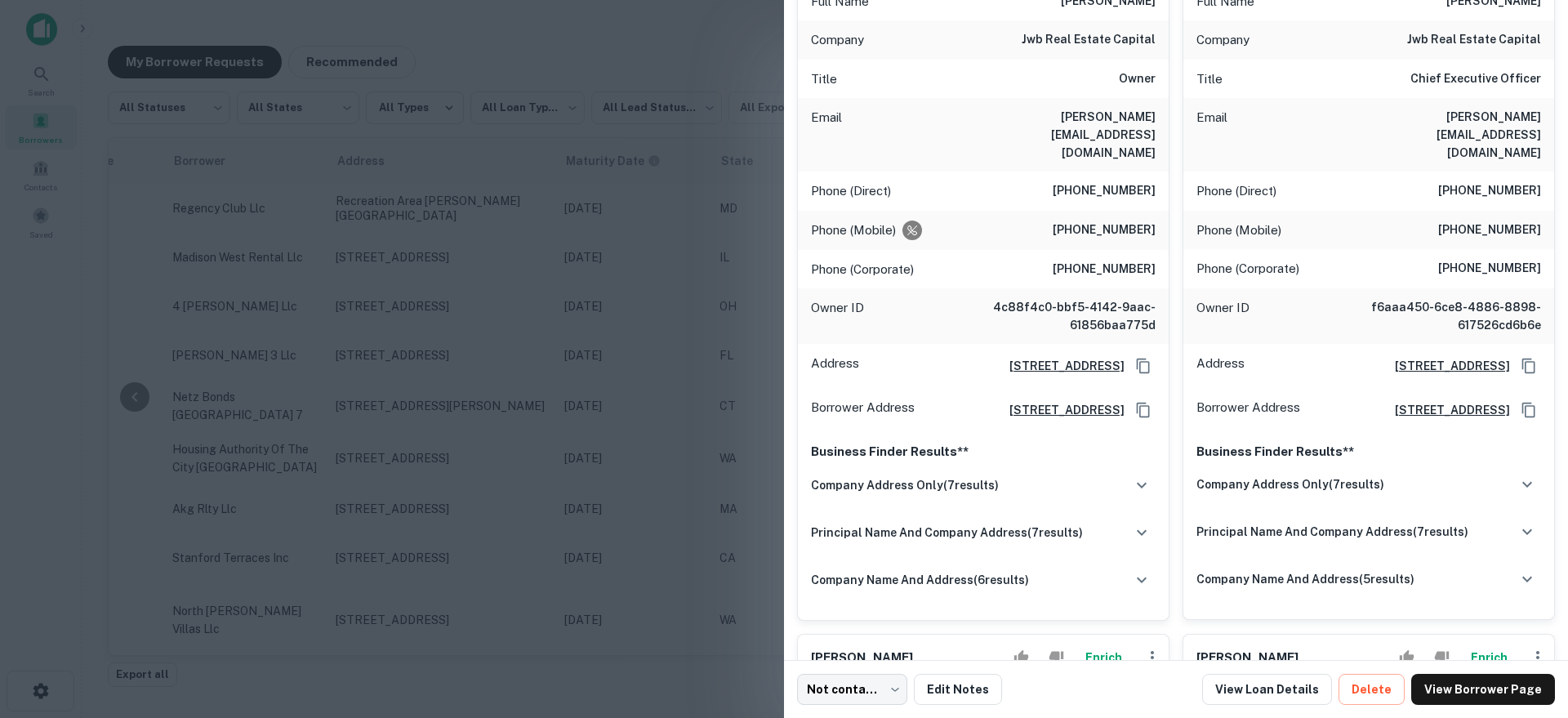
scroll to position [48, 0]
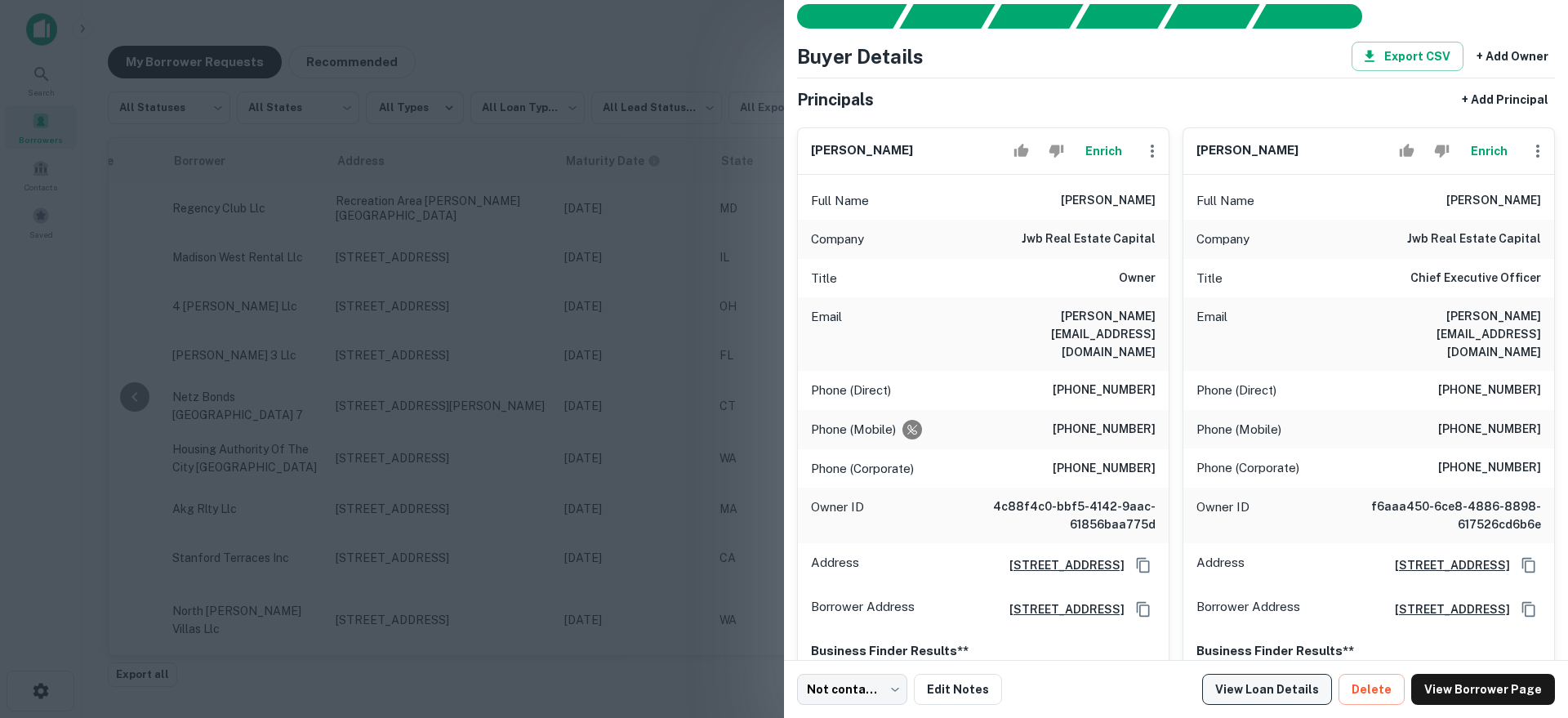
click at [1302, 680] on link "View Loan Details" at bounding box center [1266, 689] width 130 height 31
click at [567, 251] on div at bounding box center [784, 359] width 1568 height 718
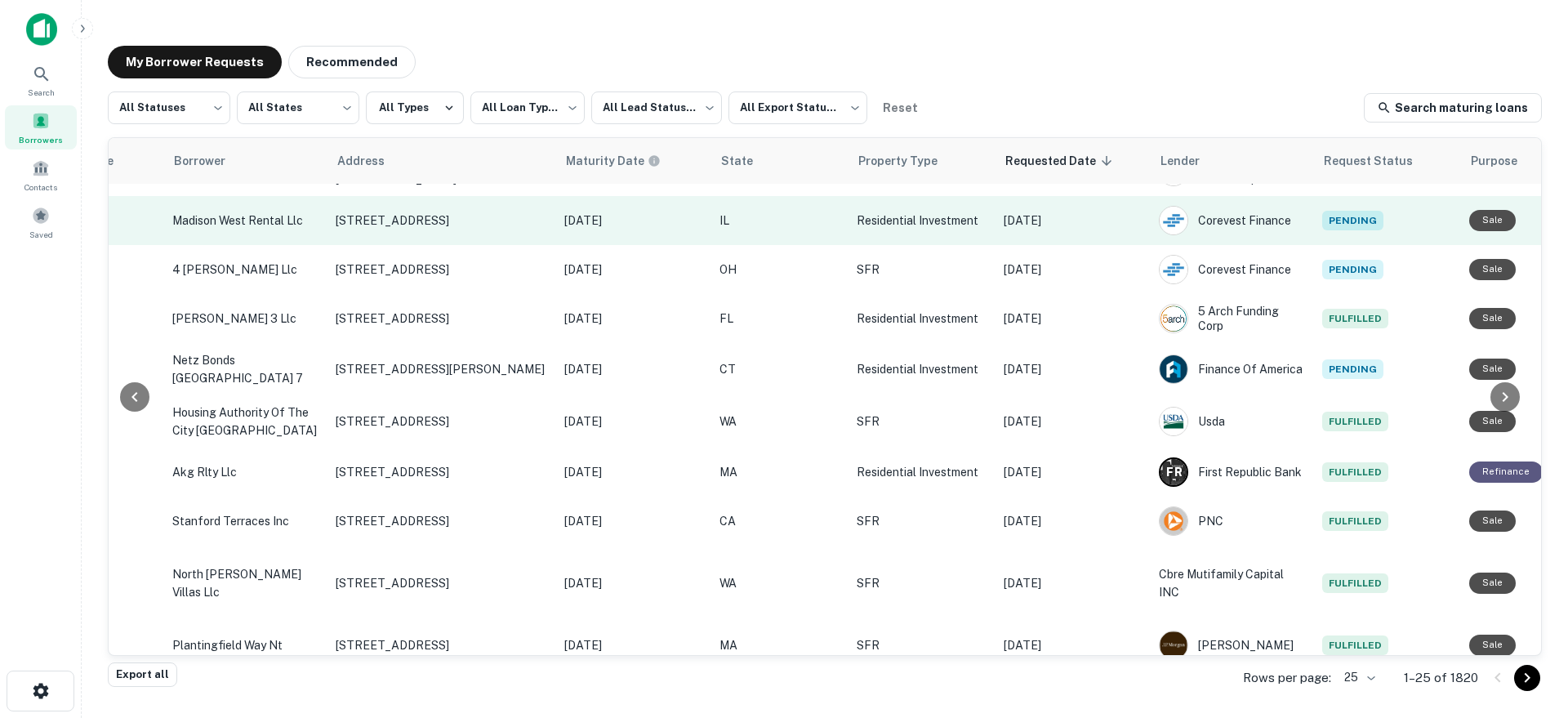
scroll to position [0, 457]
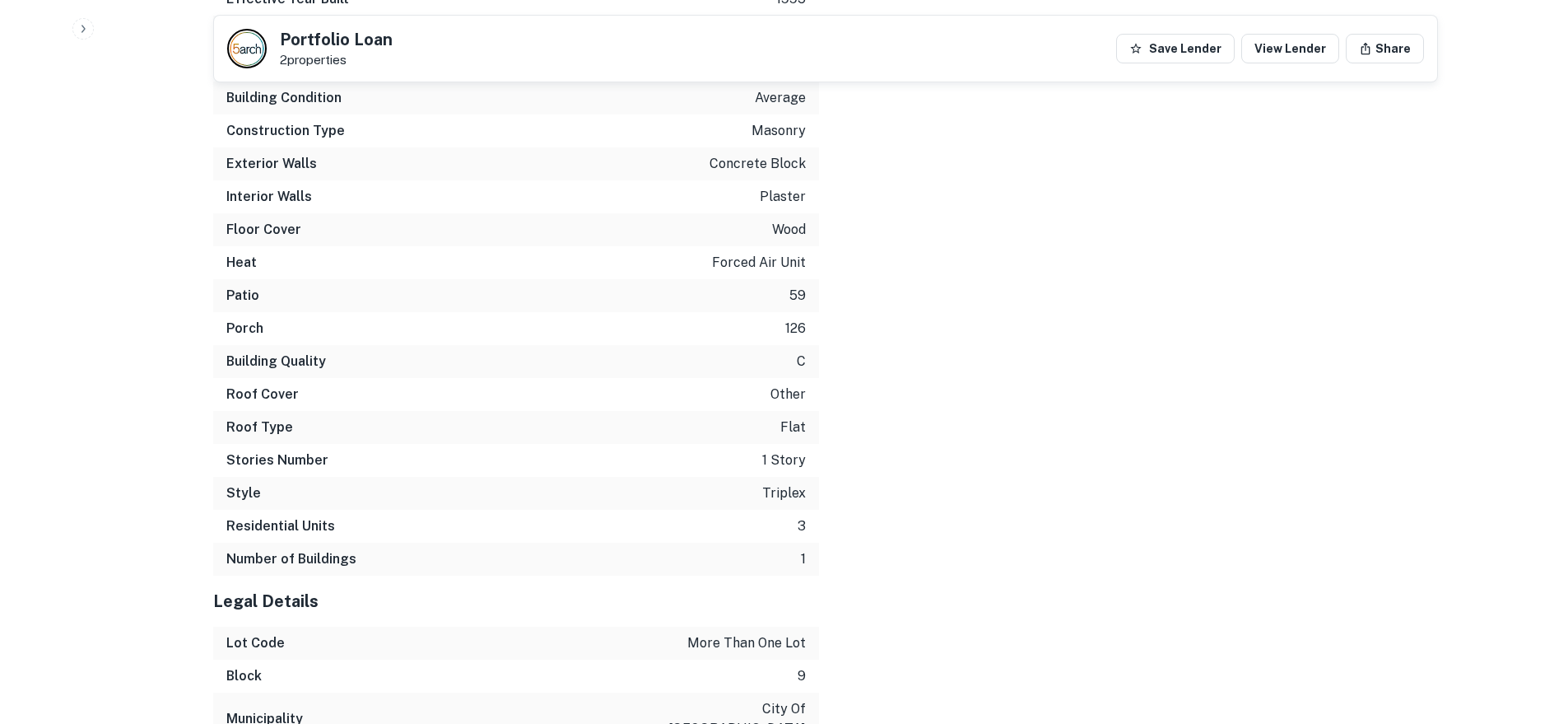
scroll to position [4020, 0]
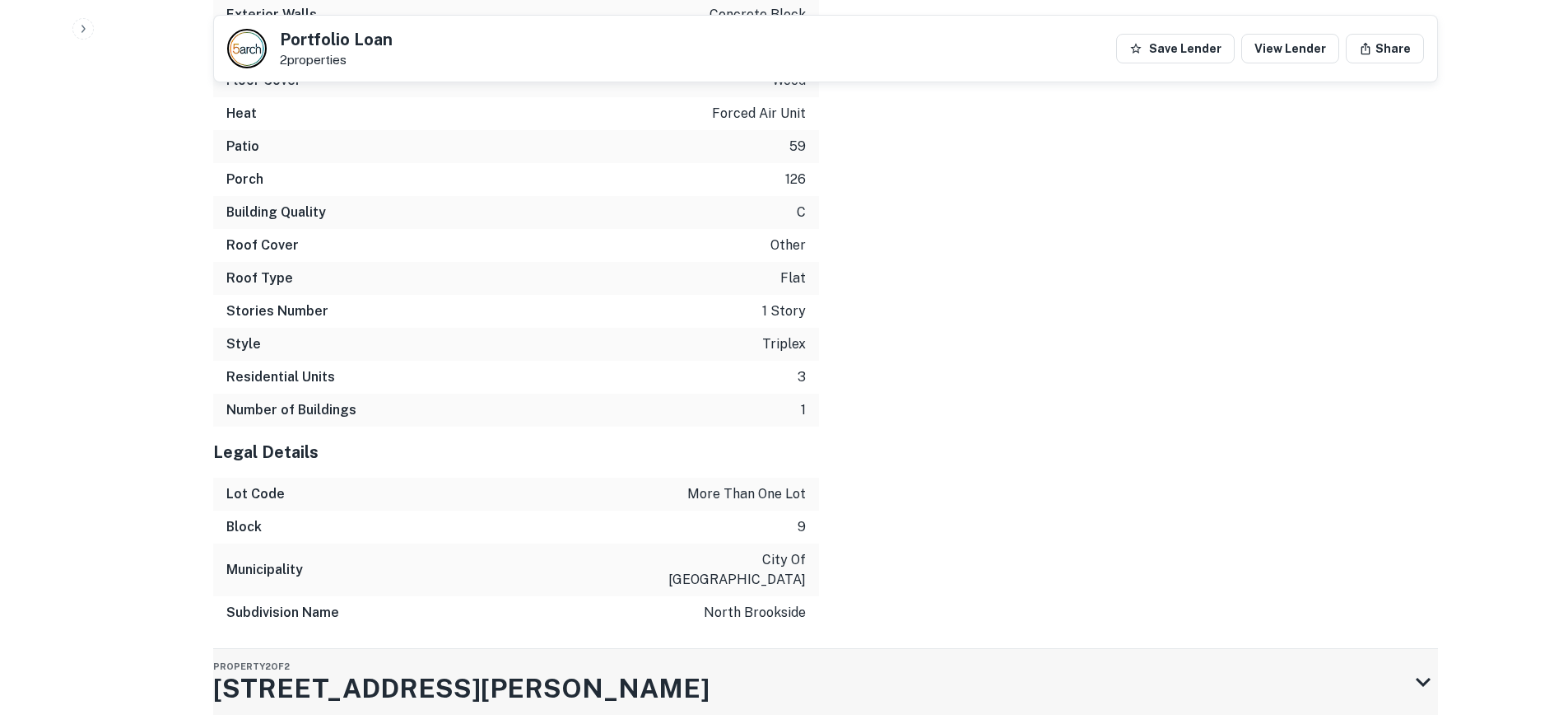
click at [585, 648] on div "Property 2 of 2 2824 Fleming St" at bounding box center [811, 681] width 1195 height 66
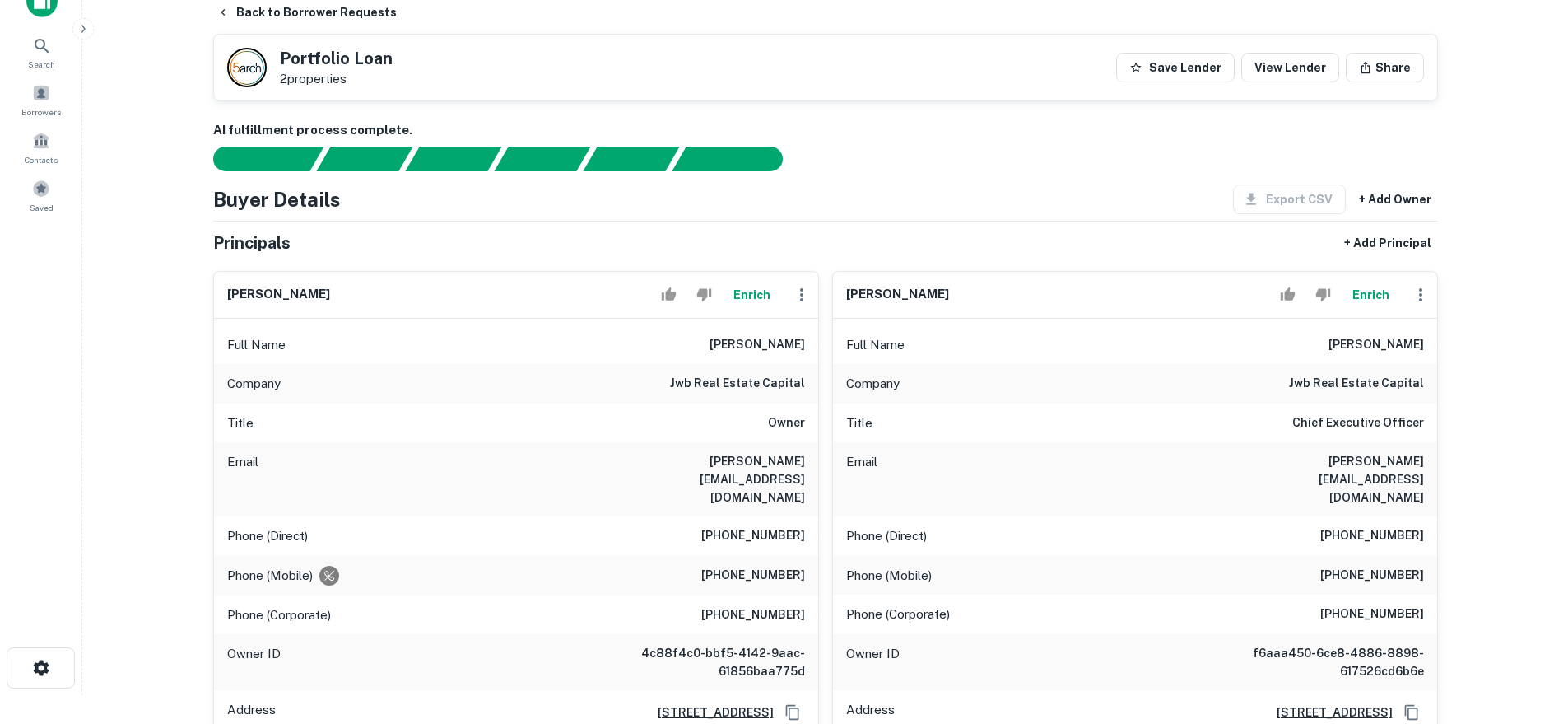
scroll to position [0, 0]
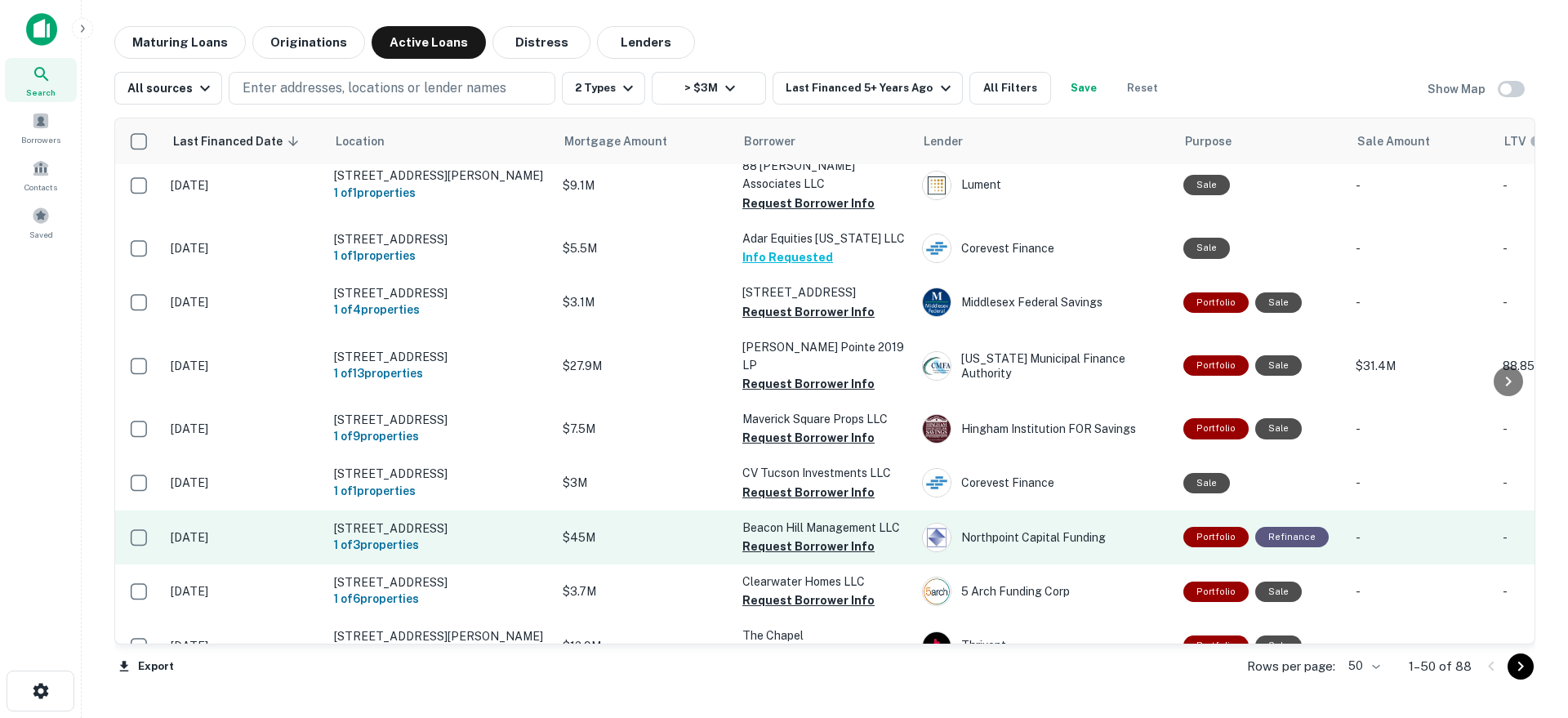
scroll to position [93, 0]
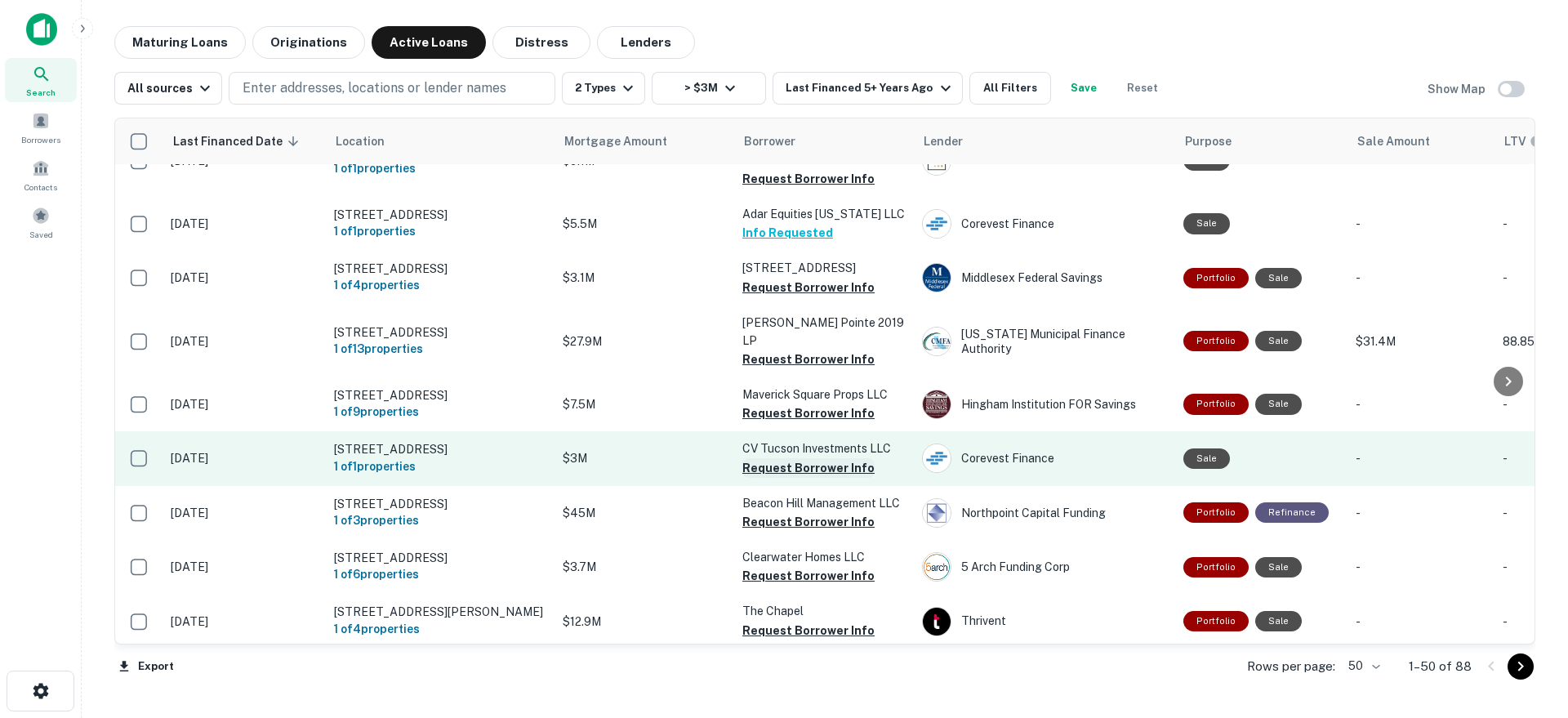
click at [772, 458] on button "Request Borrower Info" at bounding box center [808, 467] width 132 height 19
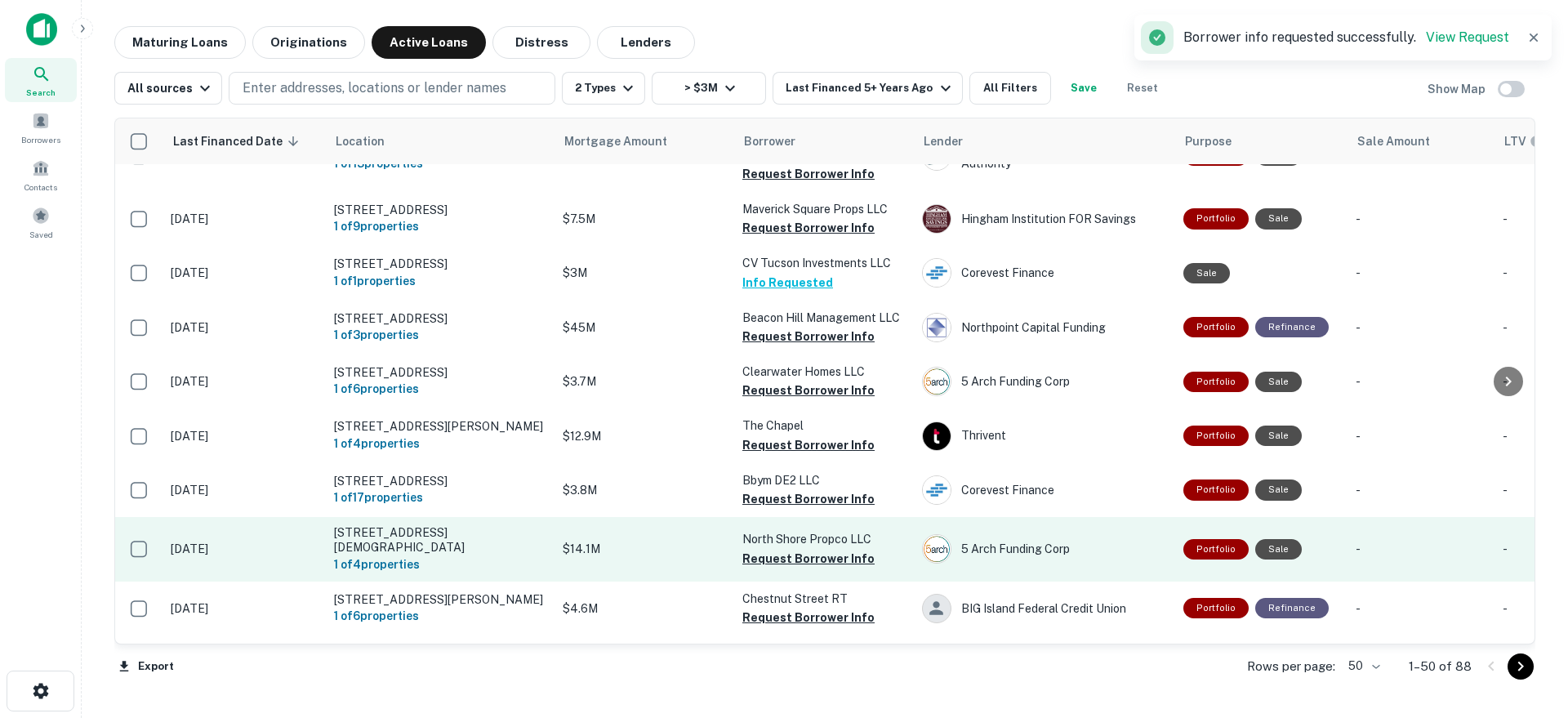
scroll to position [355, 0]
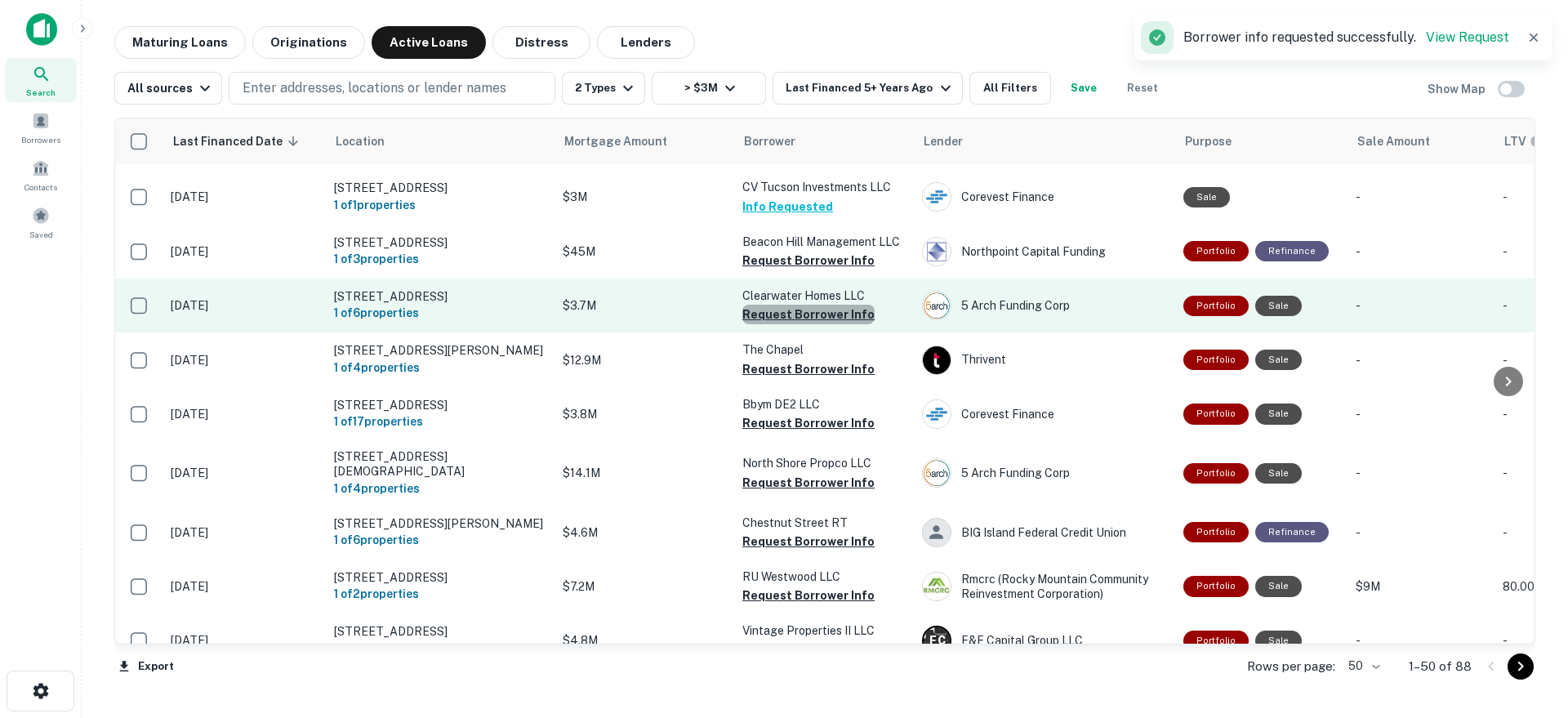
click at [810, 304] on button "Request Borrower Info" at bounding box center [808, 314] width 132 height 19
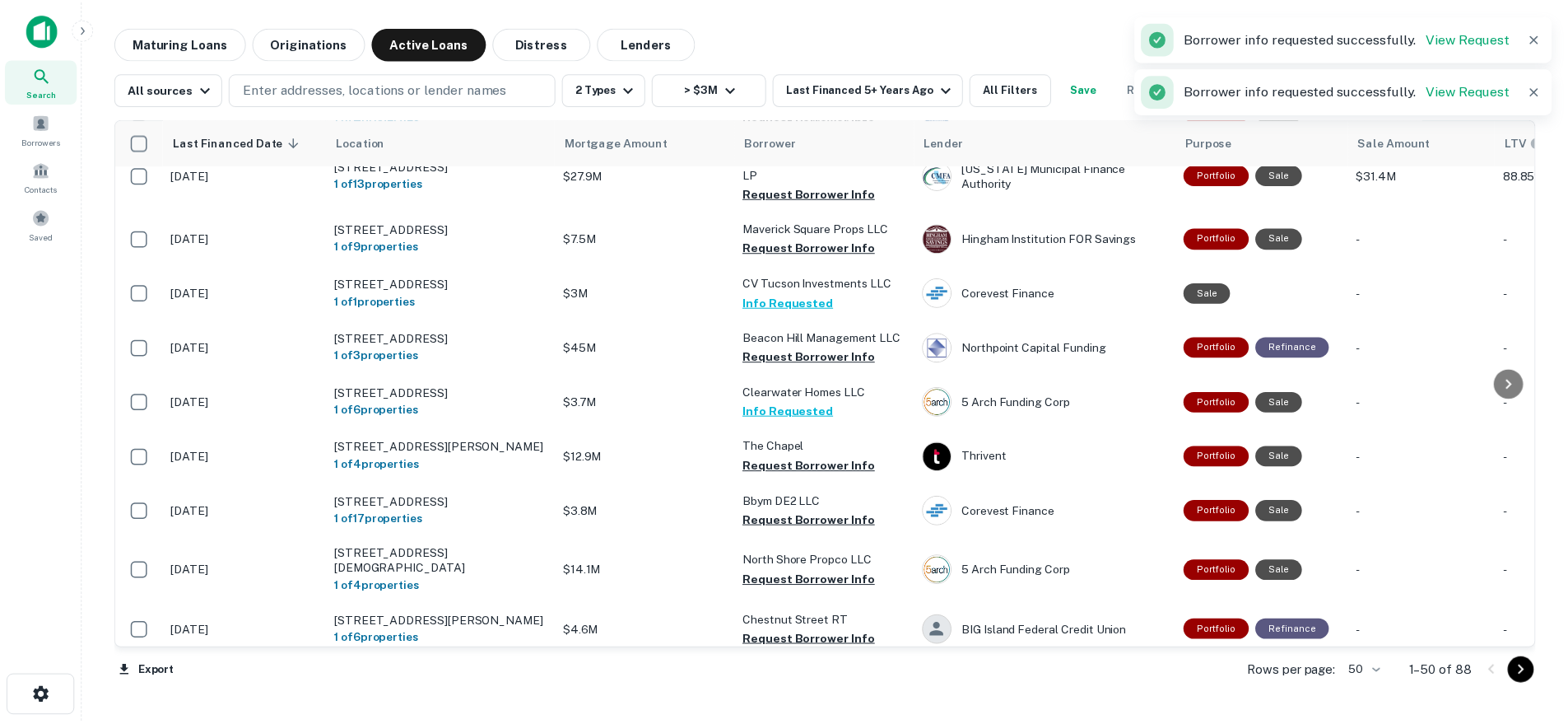
scroll to position [15, 0]
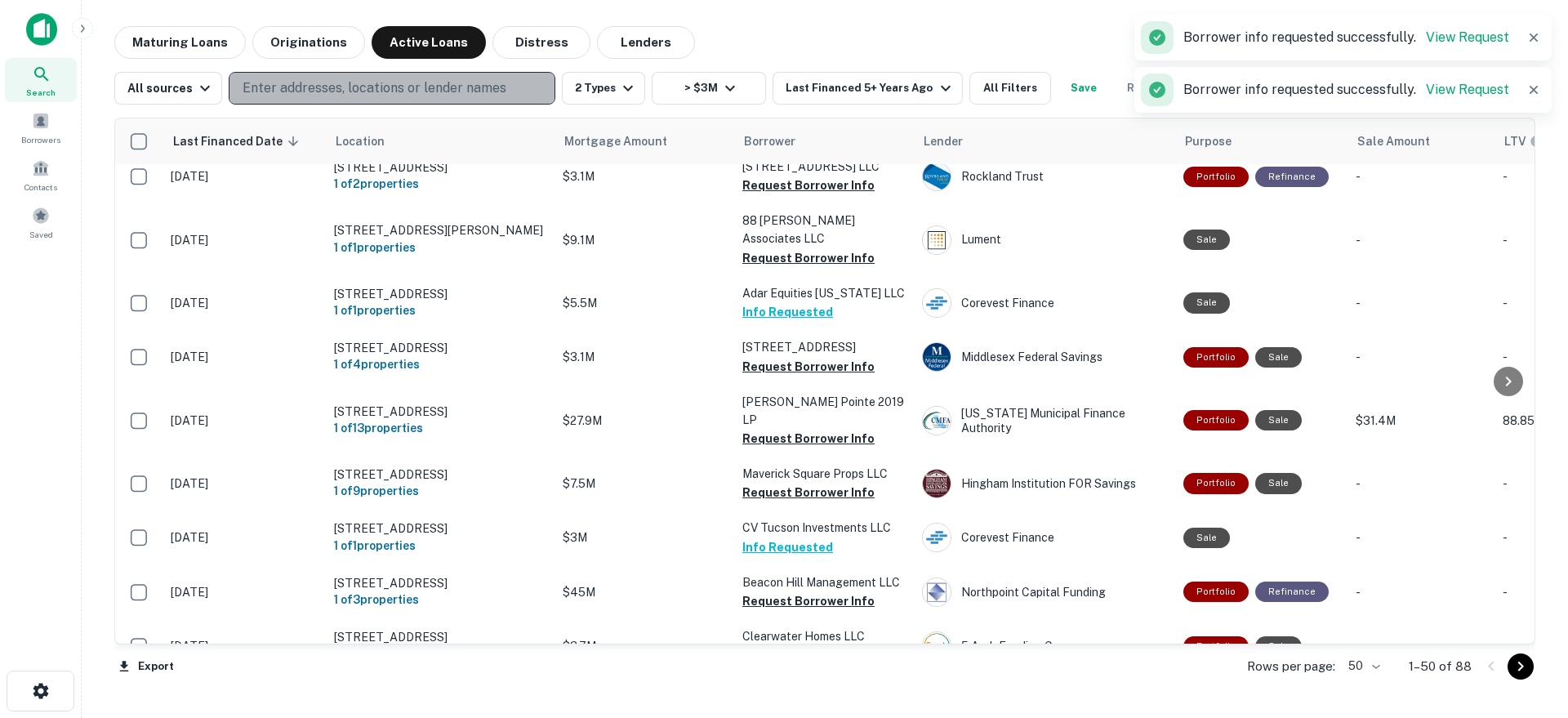
click at [390, 88] on p "Enter addresses, locations or lender names" at bounding box center [374, 88] width 264 height 19
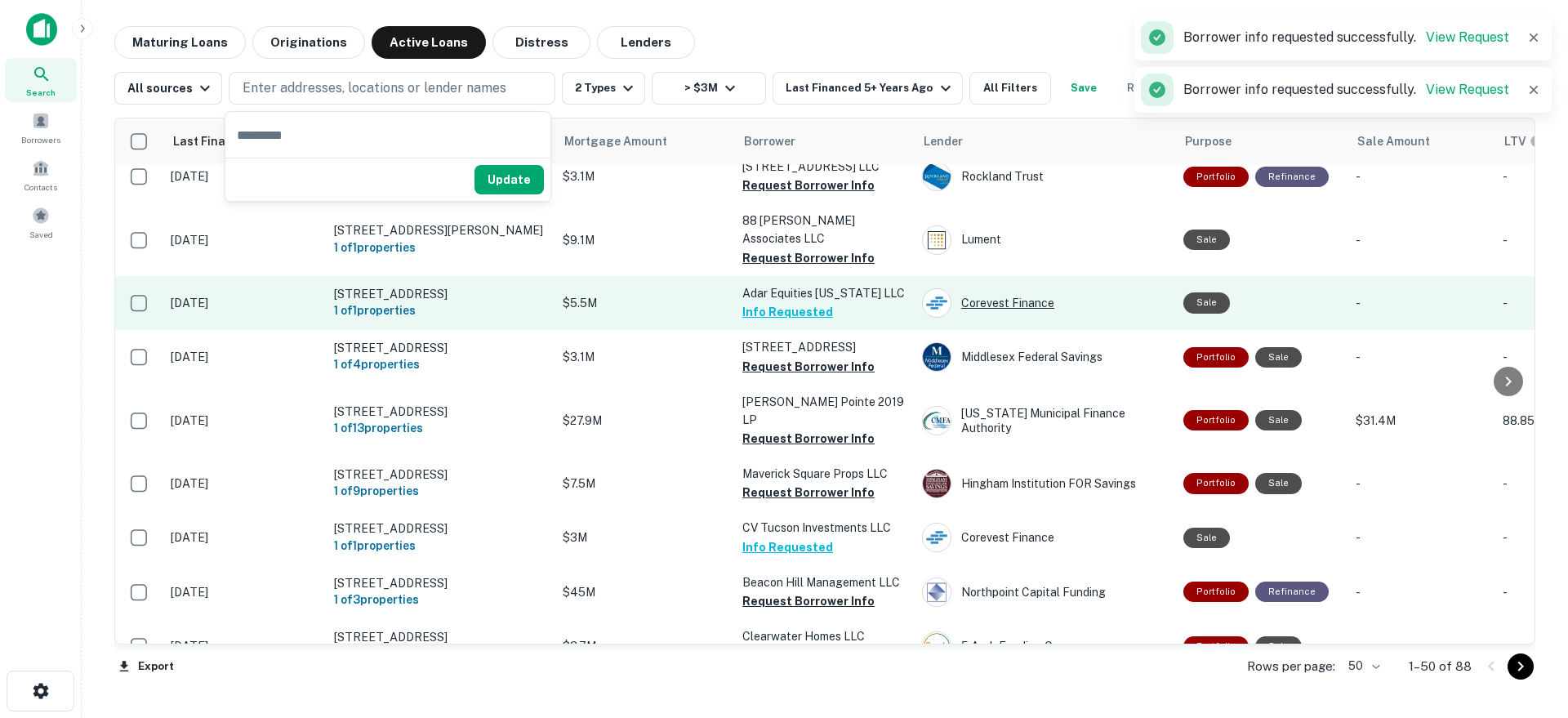
click at [985, 288] on div "Corevest Finance" at bounding box center [1045, 303] width 245 height 29
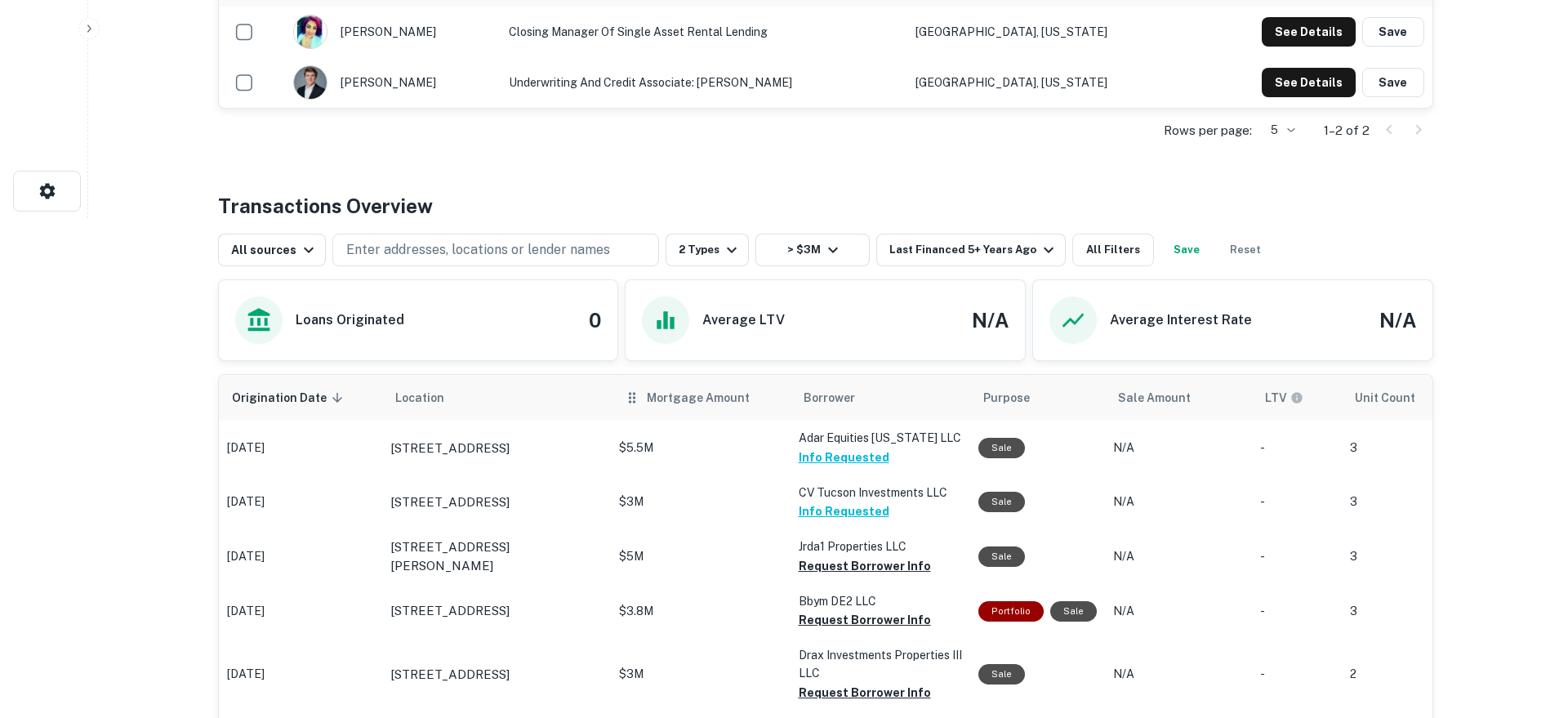
scroll to position [529, 0]
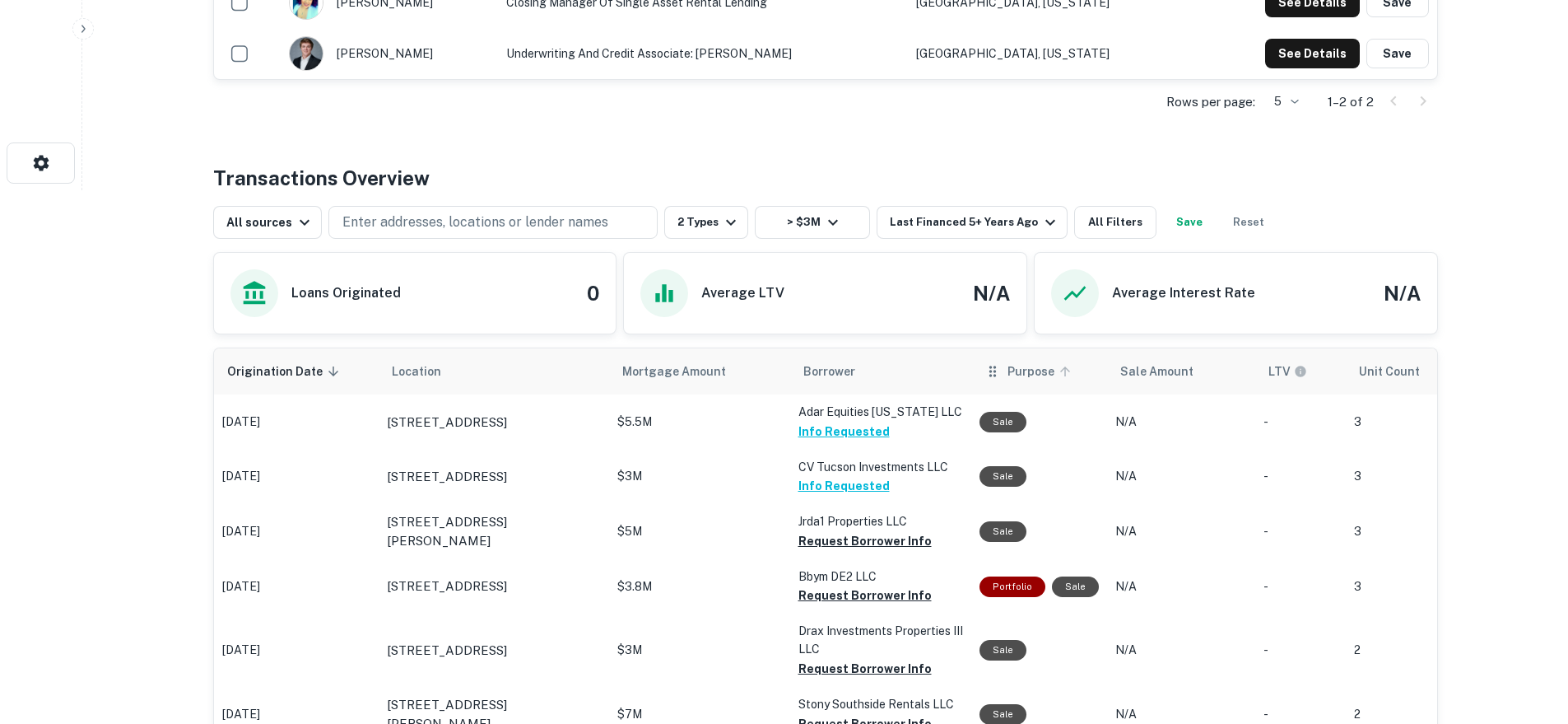
click at [1026, 368] on span "Purpose" at bounding box center [1041, 371] width 68 height 20
click at [1105, 226] on button "All Filters" at bounding box center [1115, 221] width 83 height 33
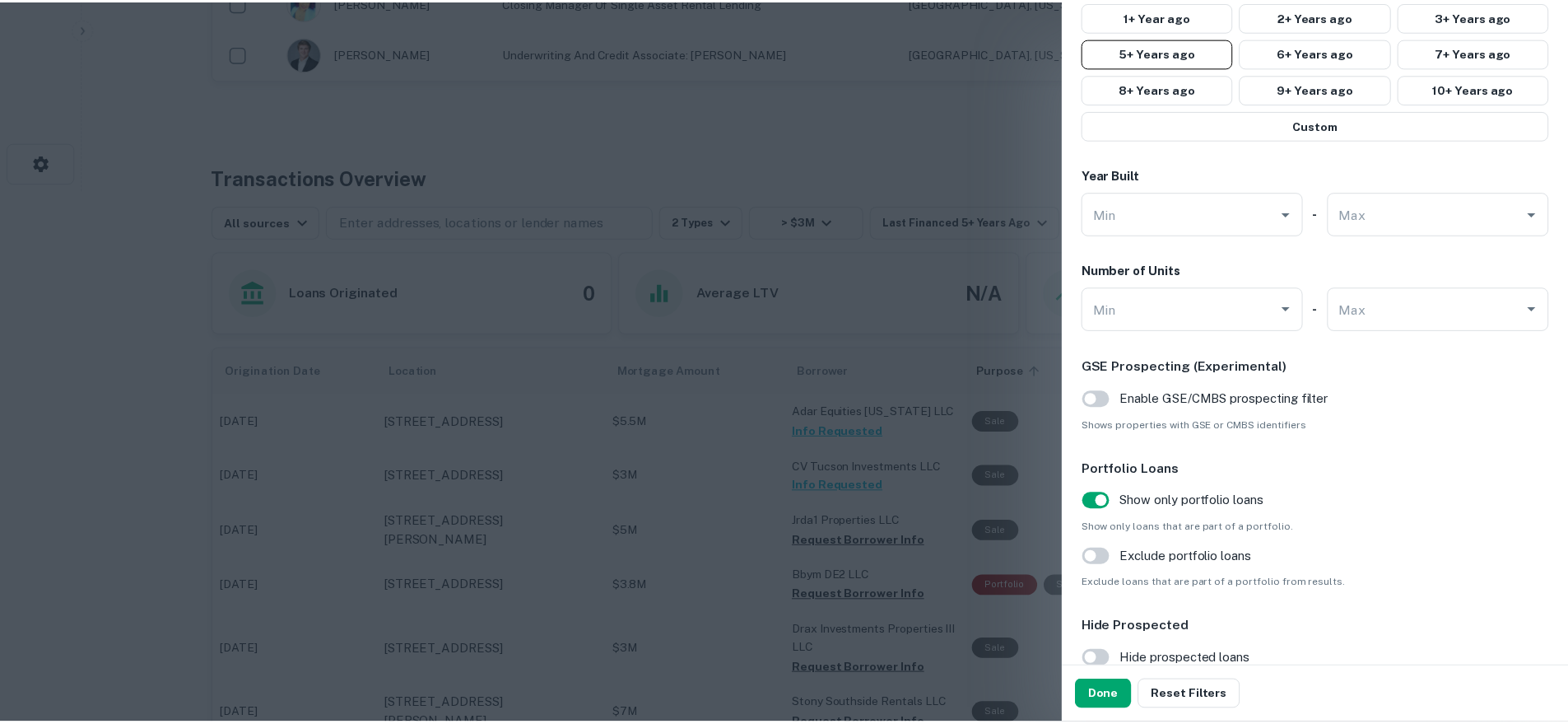
scroll to position [1665, 0]
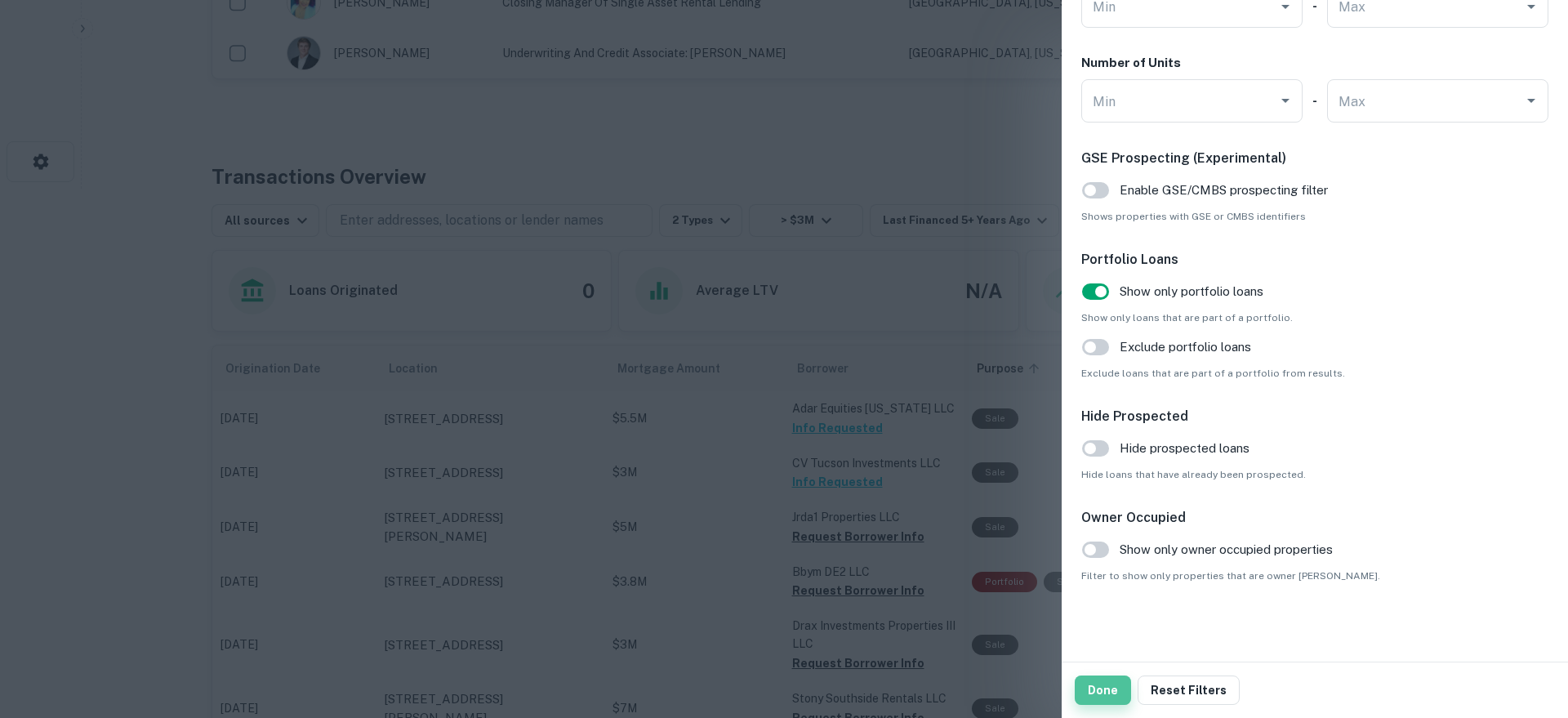
click at [1098, 690] on button "Done" at bounding box center [1103, 689] width 56 height 29
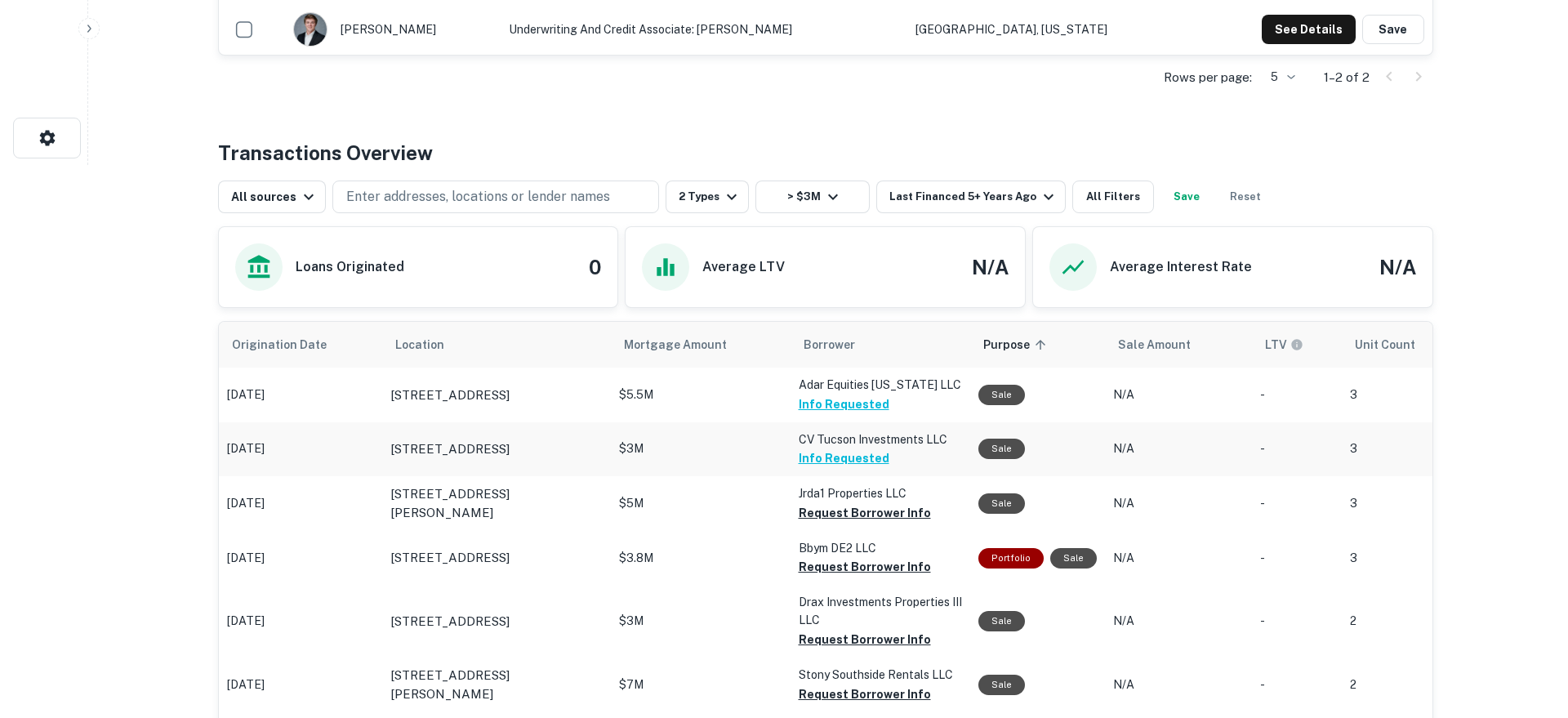
scroll to position [654, 0]
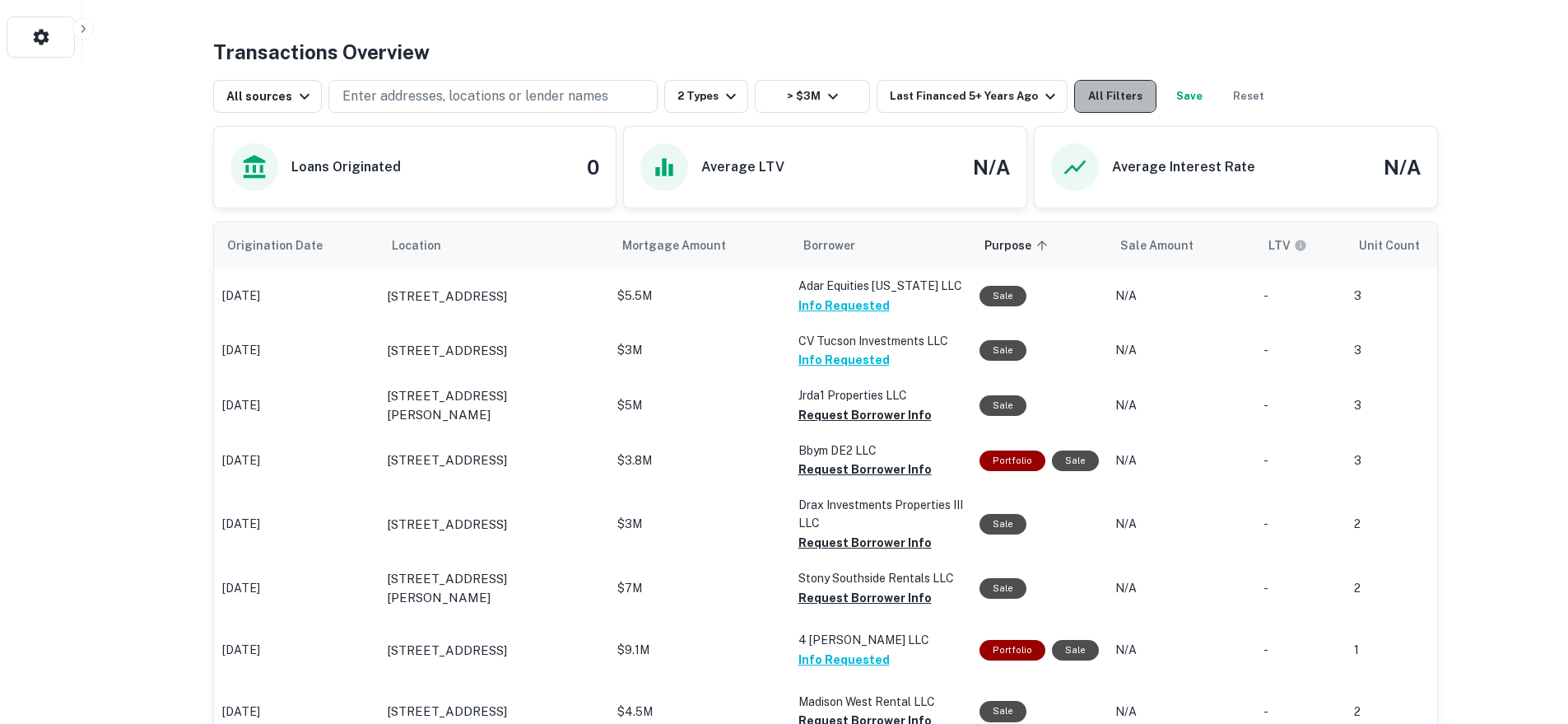
click at [1113, 80] on button "All Filters" at bounding box center [1115, 96] width 83 height 33
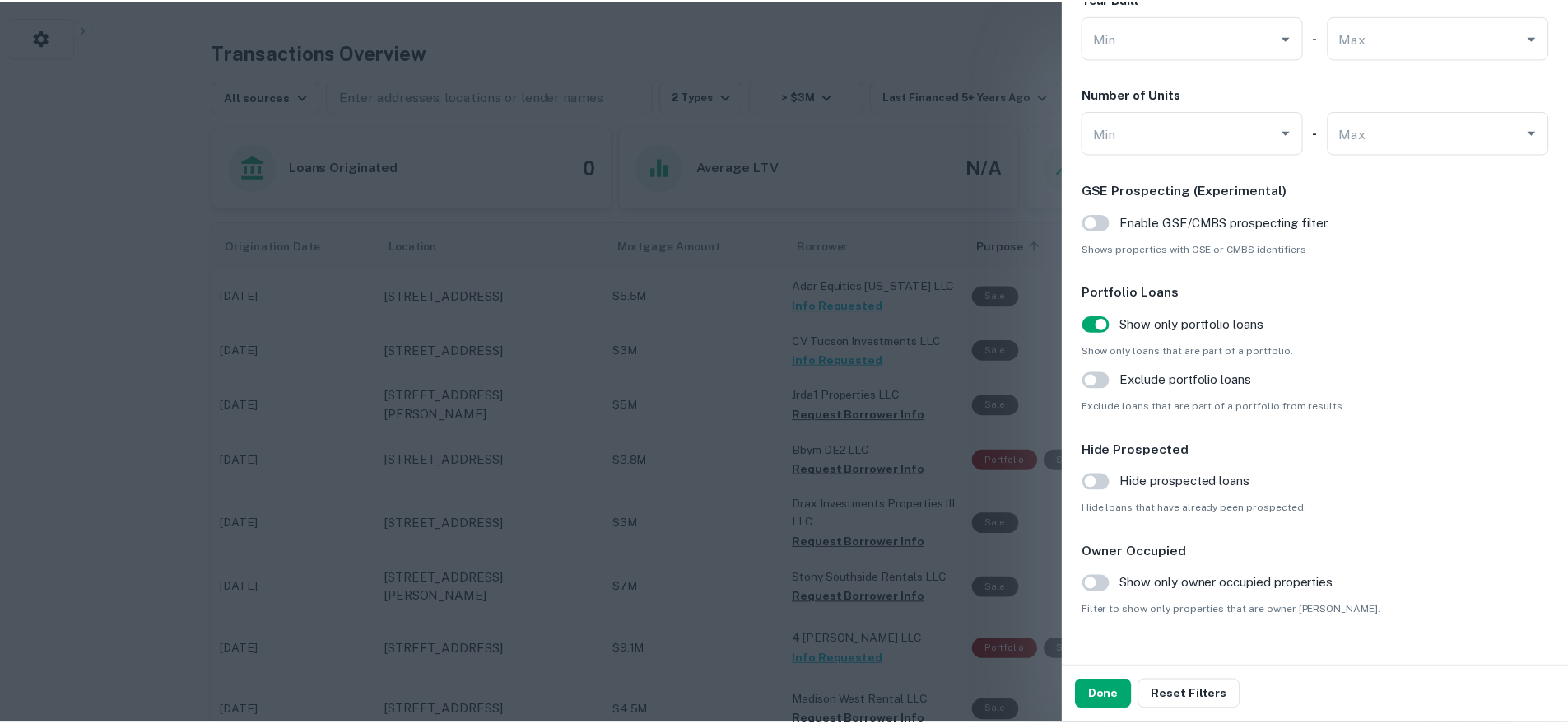
scroll to position [1636, 0]
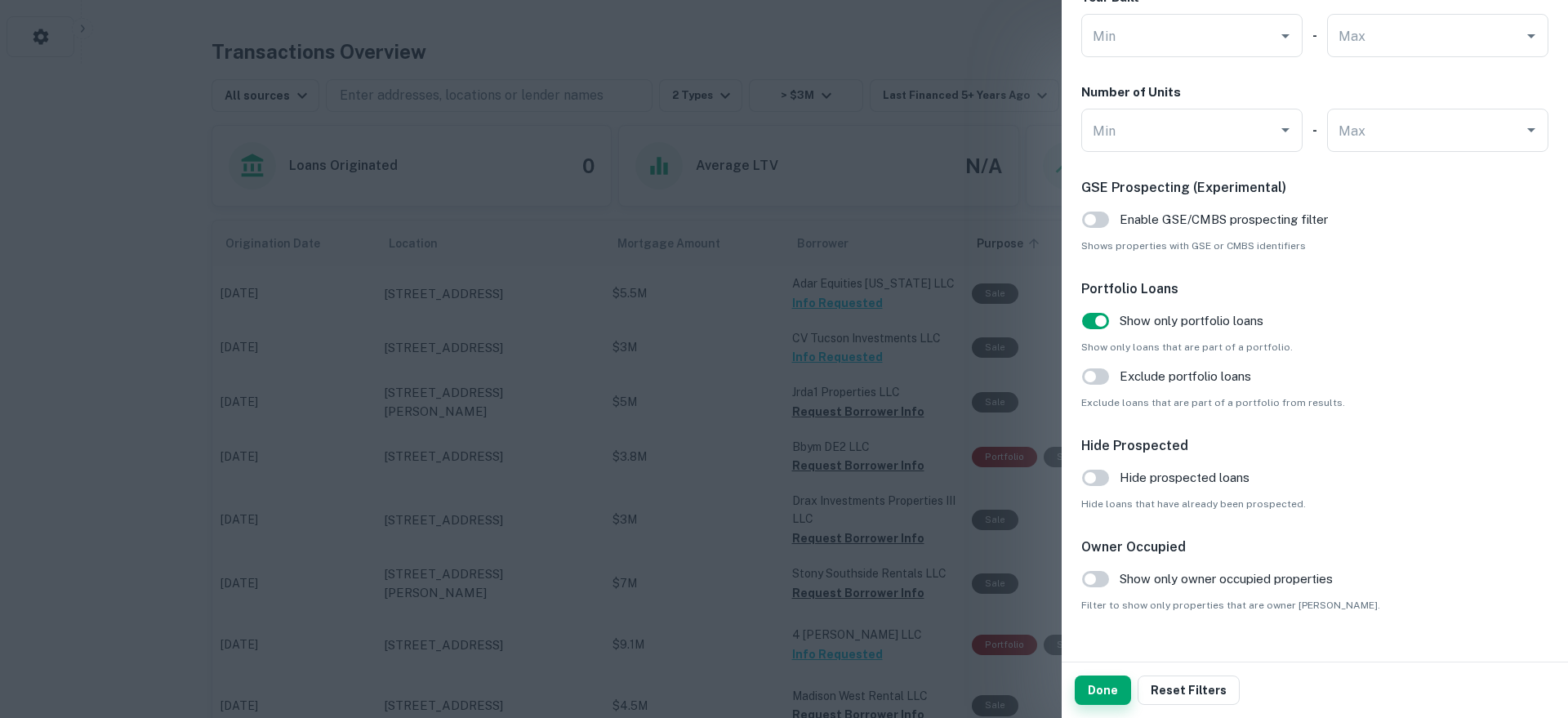
click at [1098, 697] on button "Done" at bounding box center [1103, 689] width 56 height 29
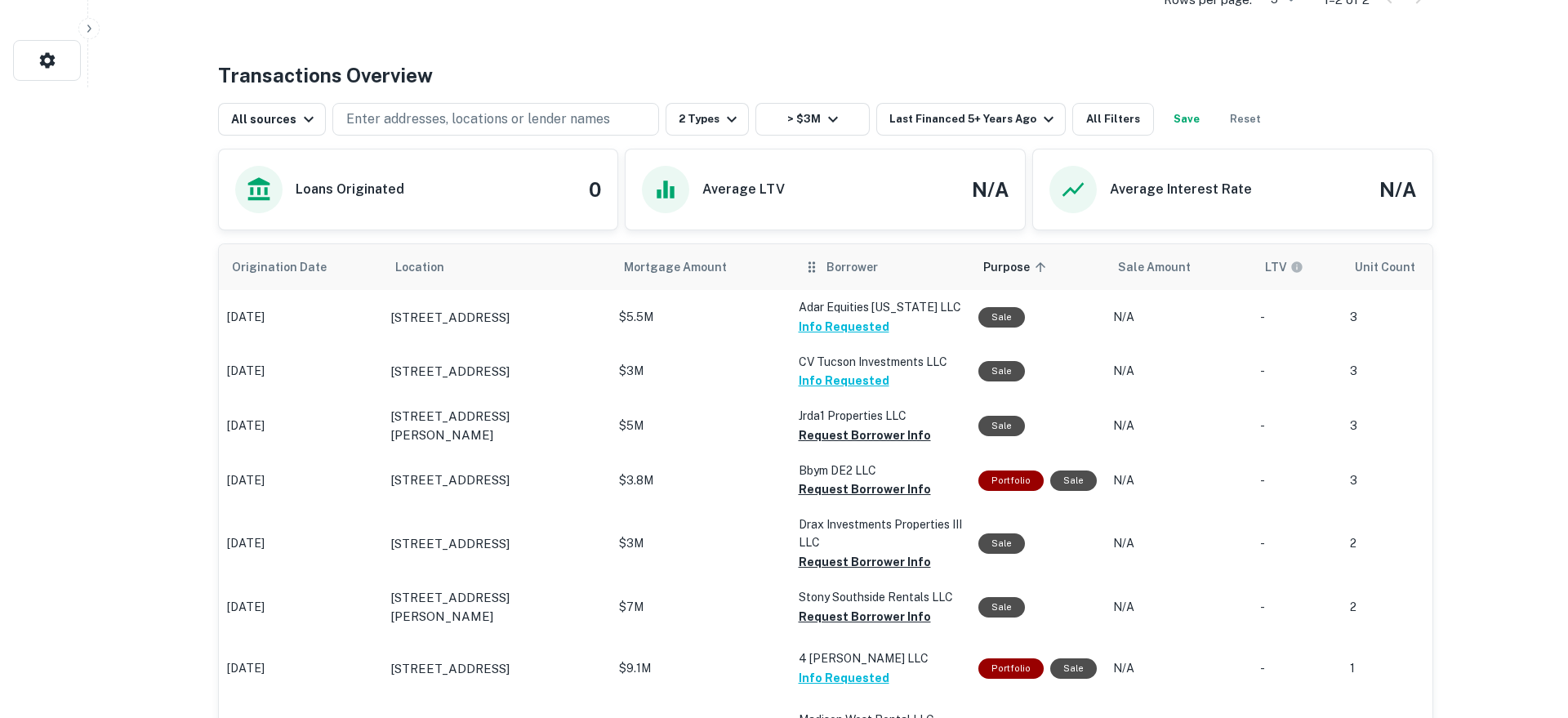
scroll to position [626, 0]
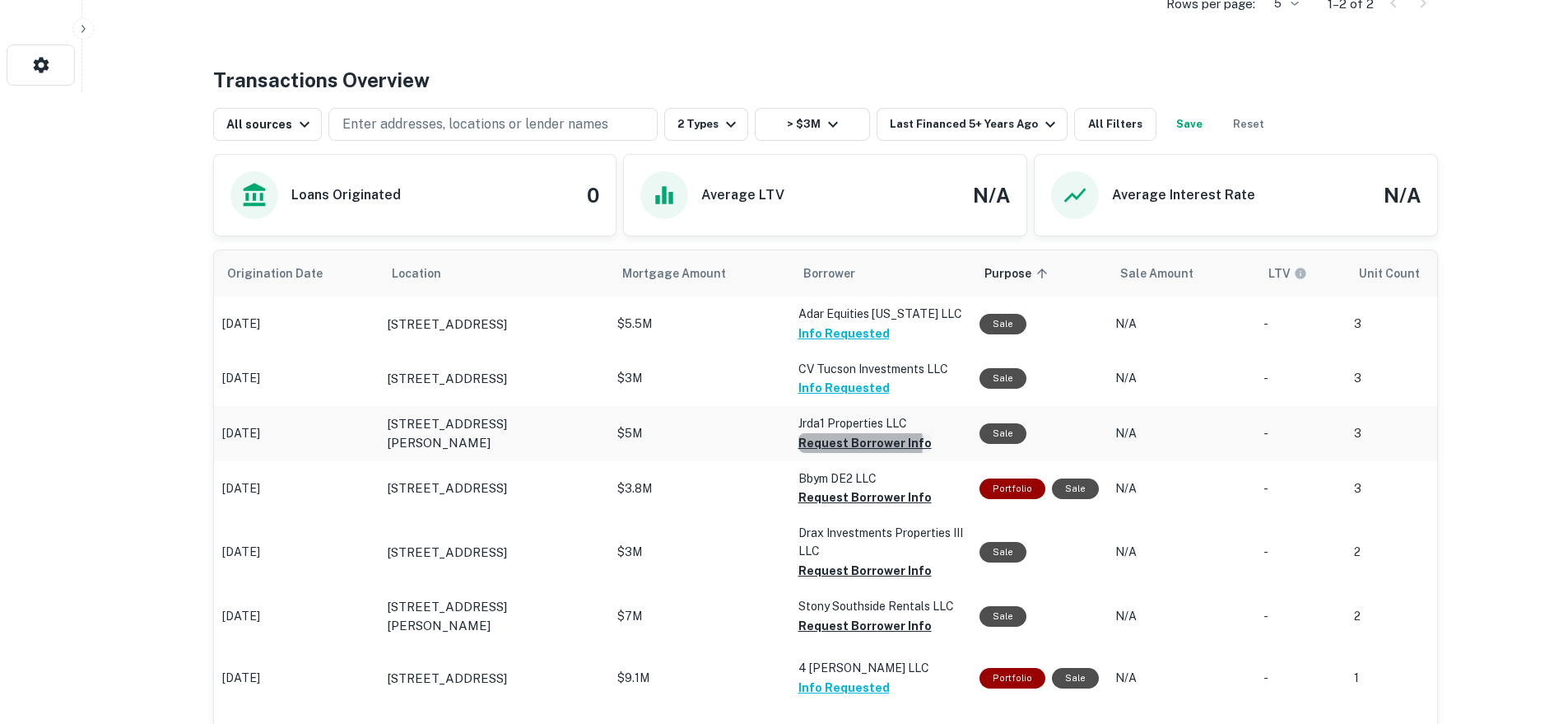
click at [835, 445] on button "Request Borrower Info" at bounding box center [865, 443] width 133 height 20
click at [826, 497] on button "Request Borrower Info" at bounding box center [865, 497] width 133 height 20
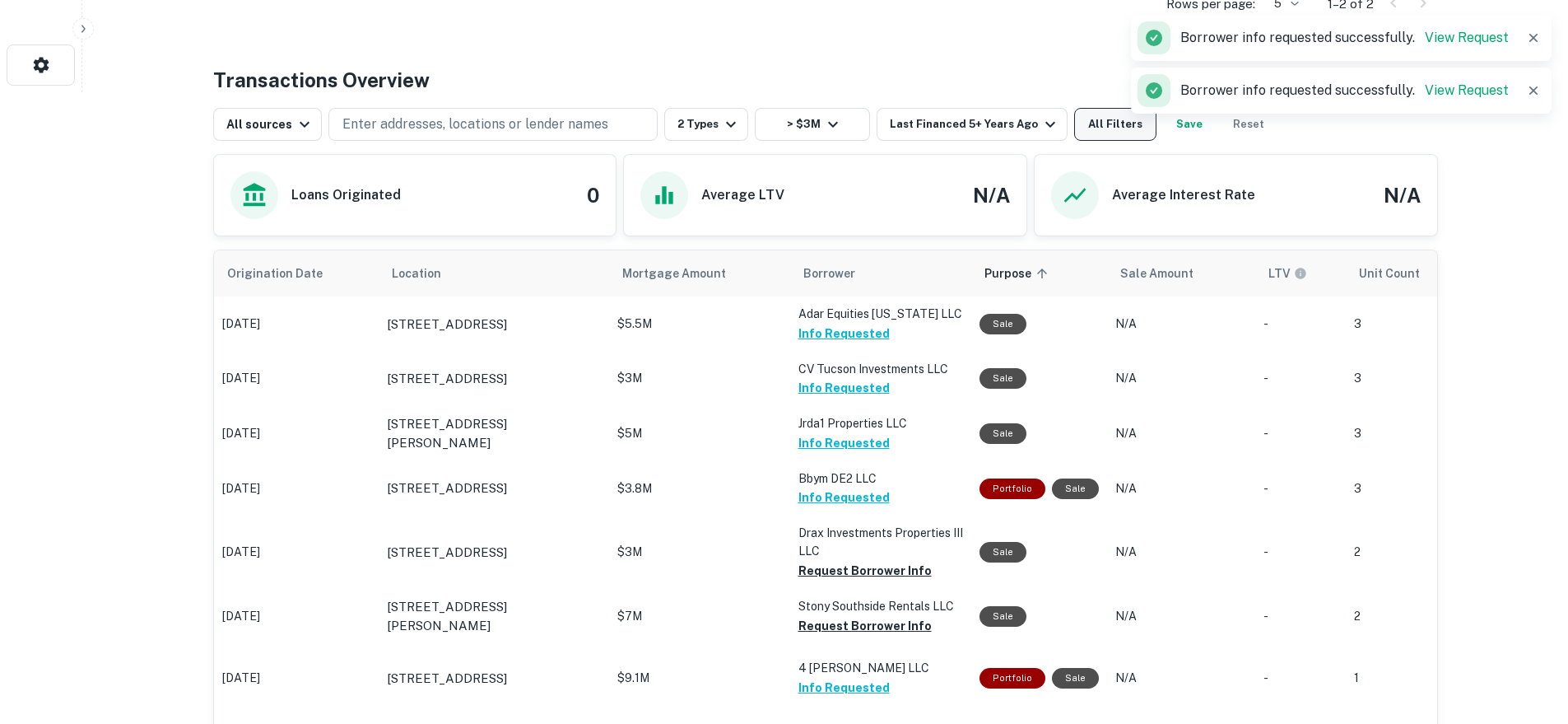
click at [1109, 120] on button "All Filters" at bounding box center [1115, 124] width 83 height 33
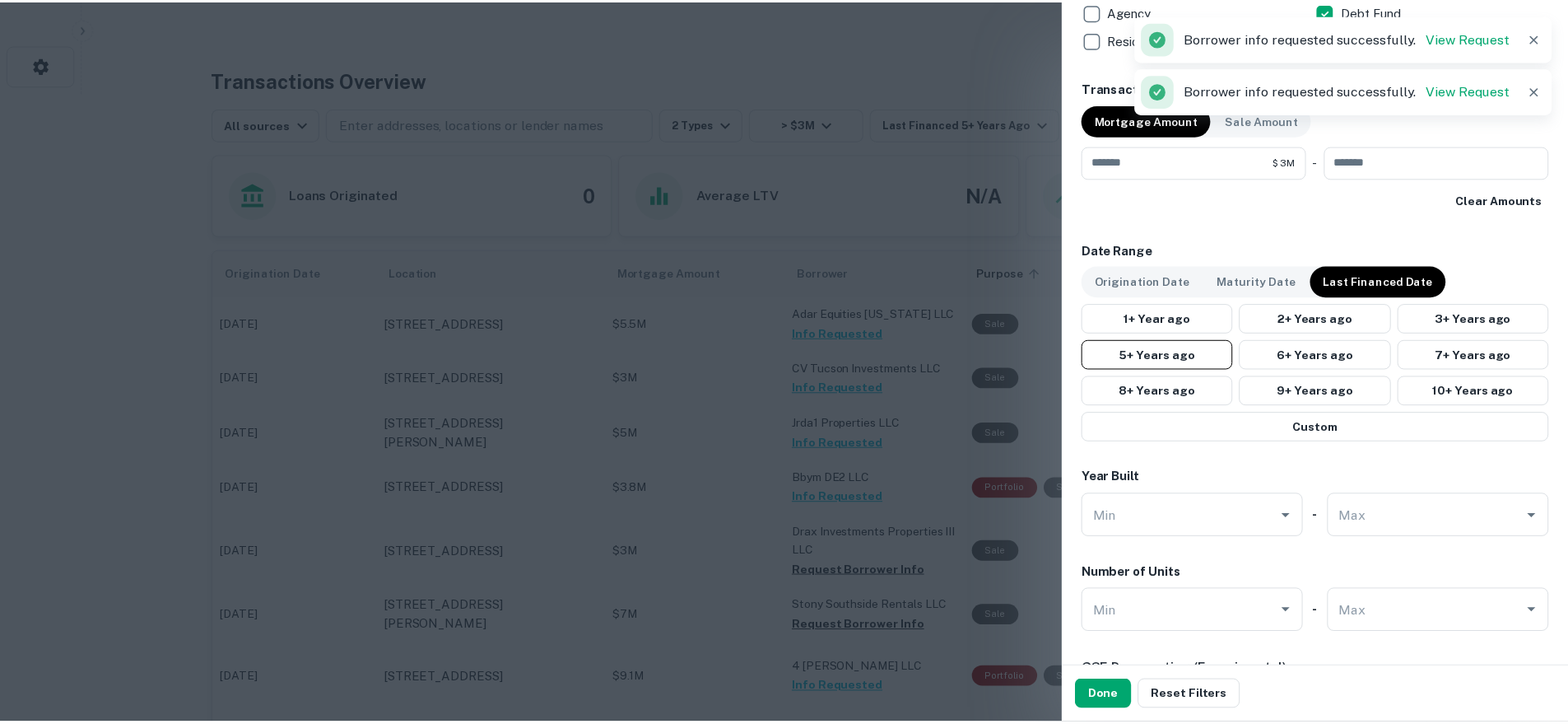
scroll to position [1535, 0]
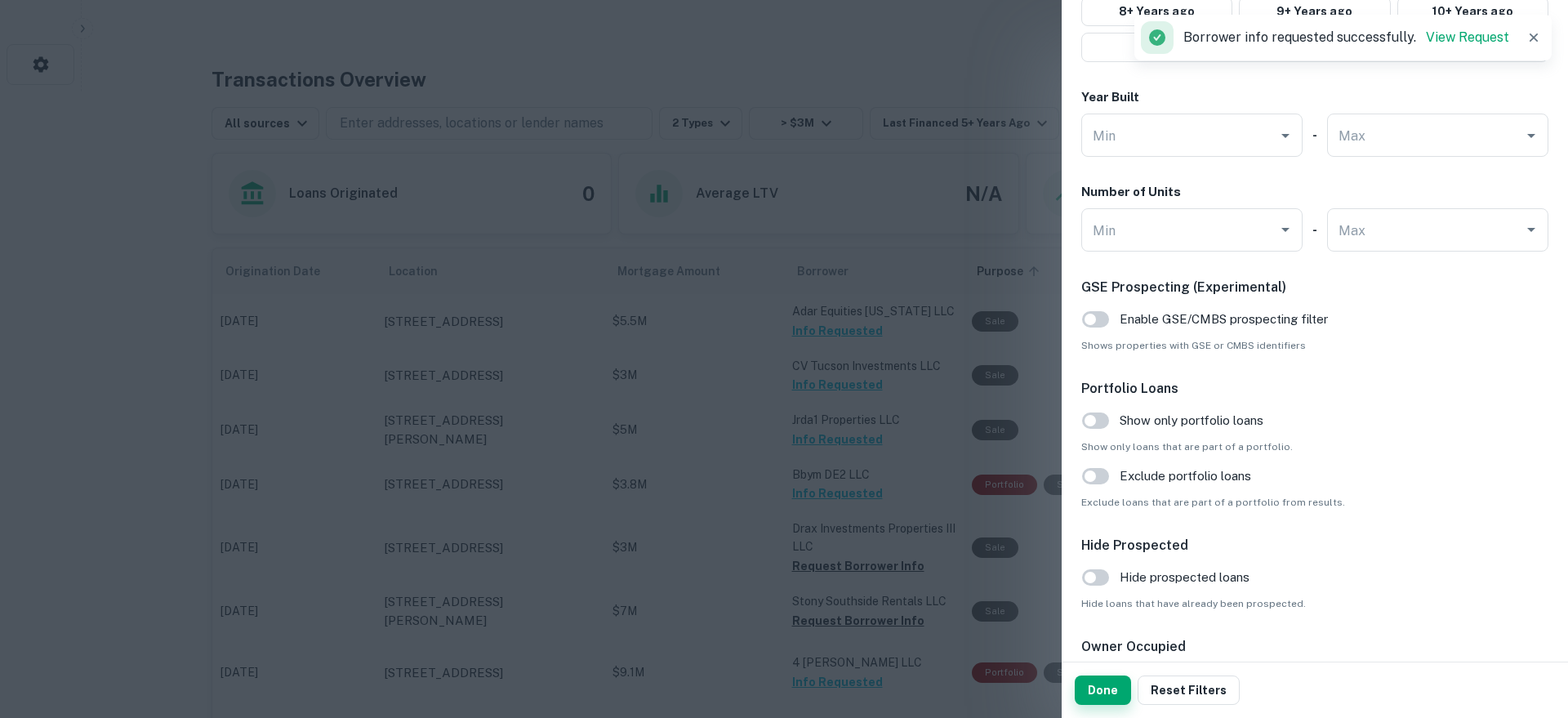
click at [1091, 702] on button "Done" at bounding box center [1103, 689] width 56 height 29
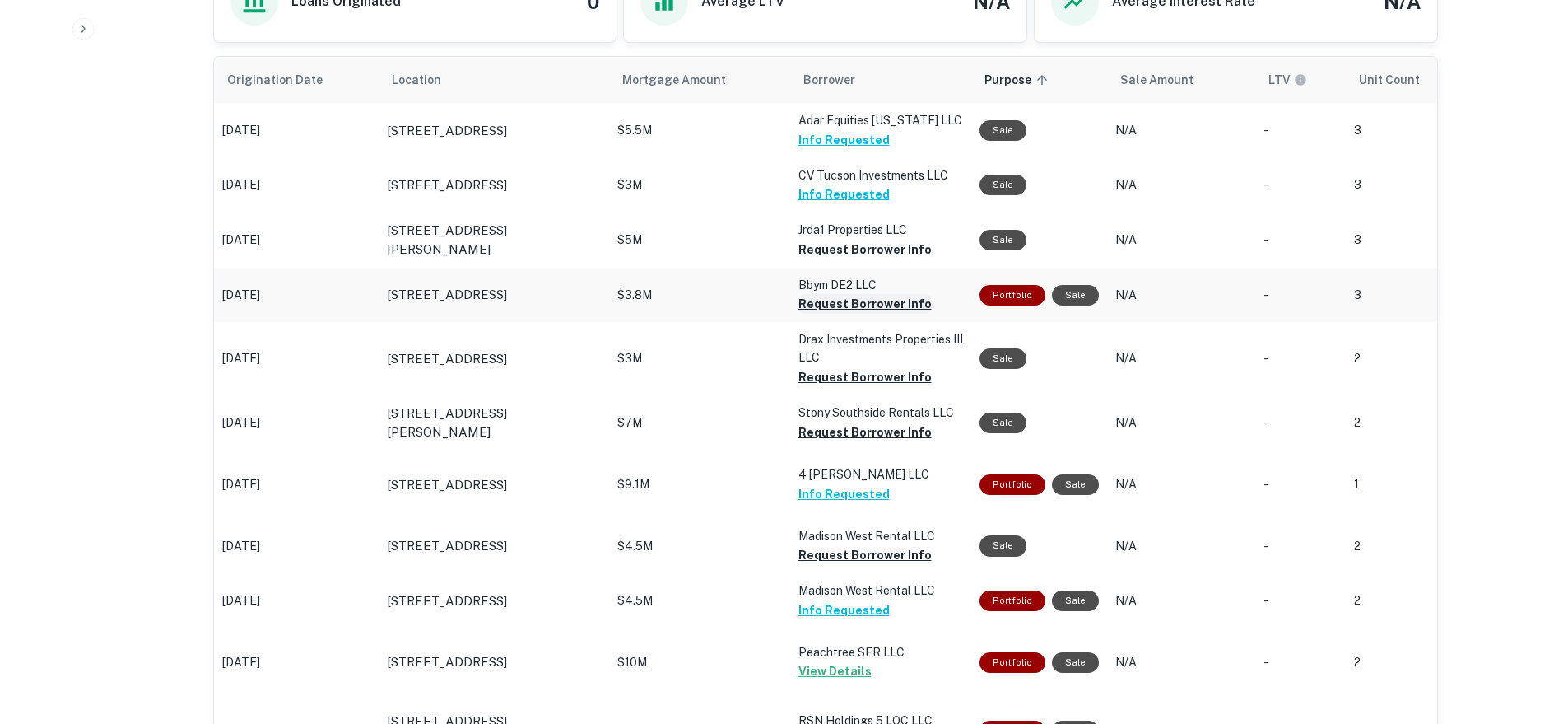
scroll to position [475, 0]
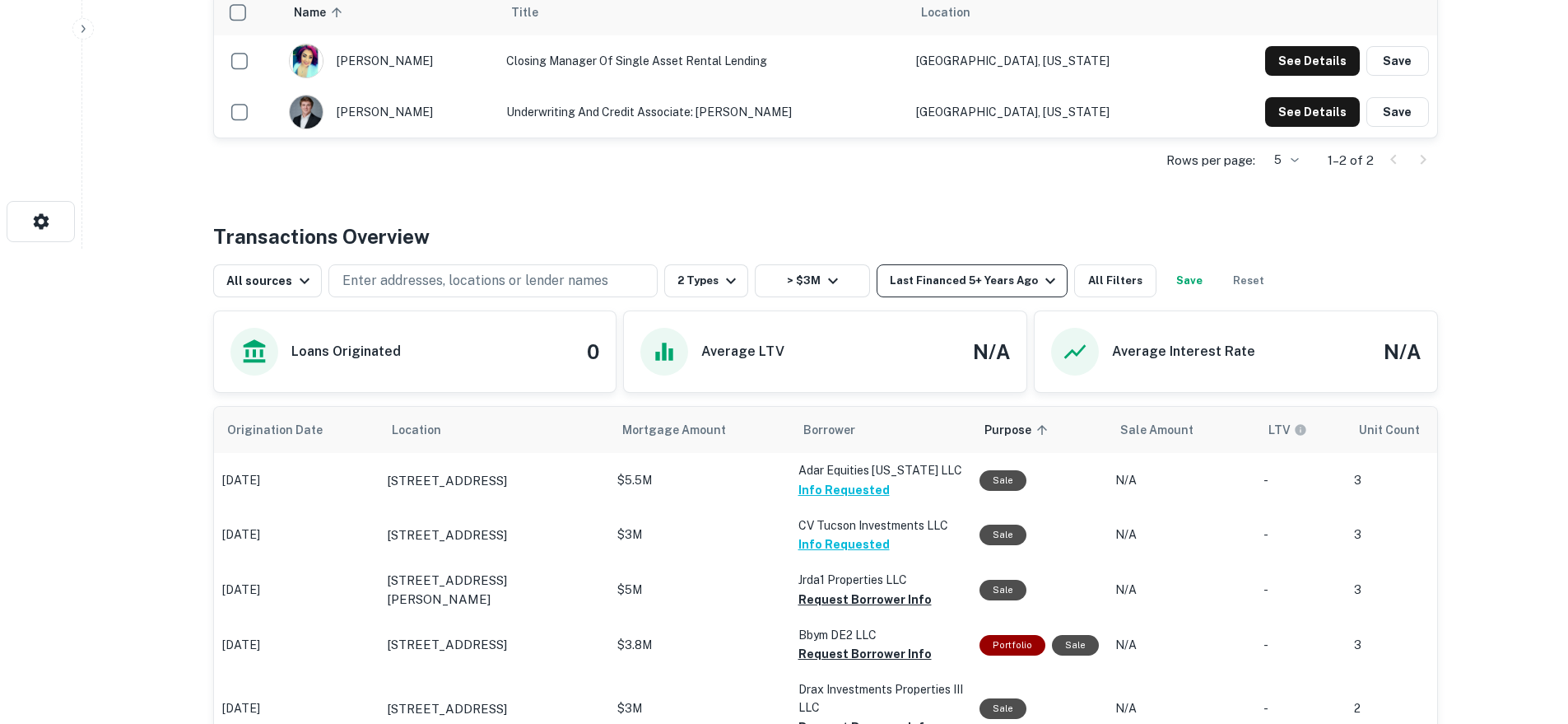
click at [962, 268] on button "Last Financed 5+ Years Ago" at bounding box center [972, 280] width 191 height 33
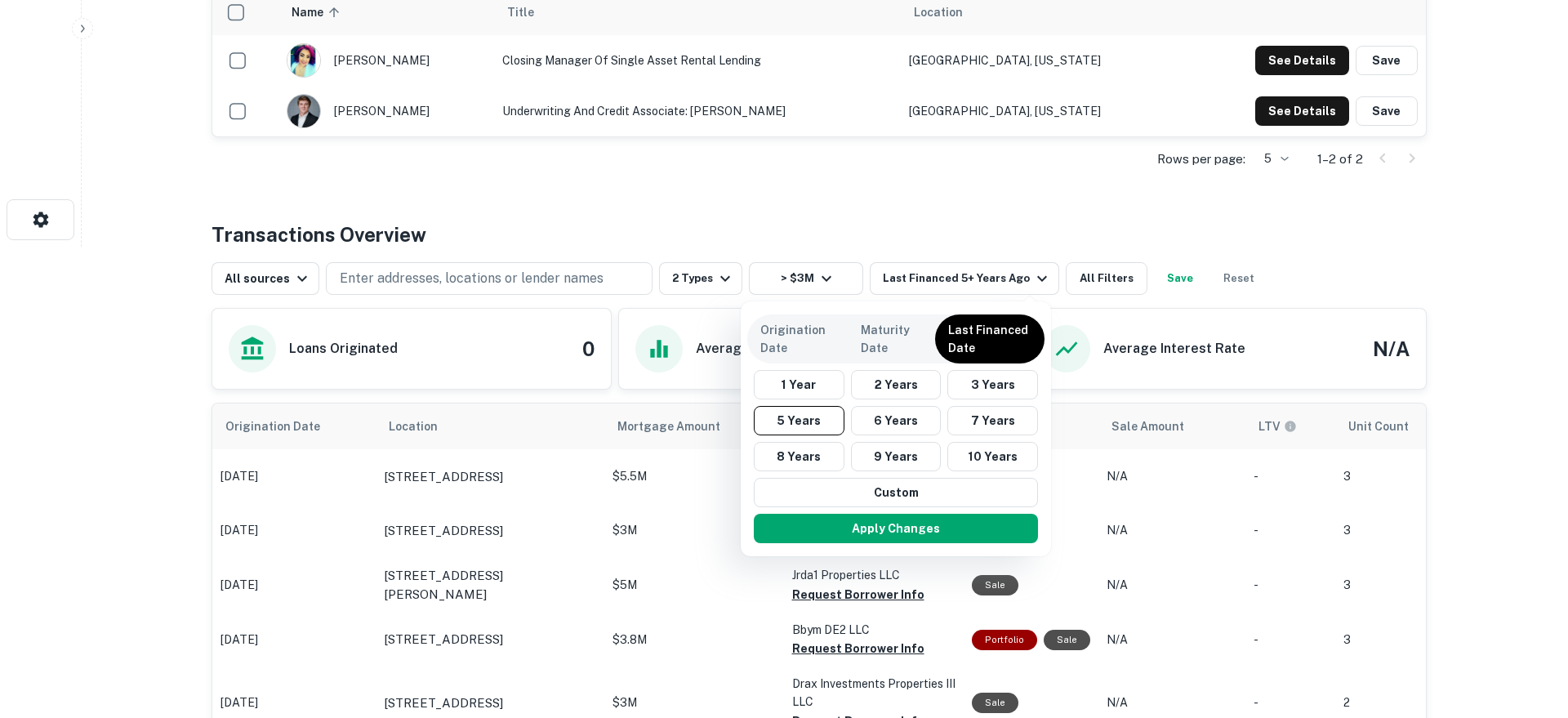
click at [982, 285] on div at bounding box center [784, 359] width 1568 height 718
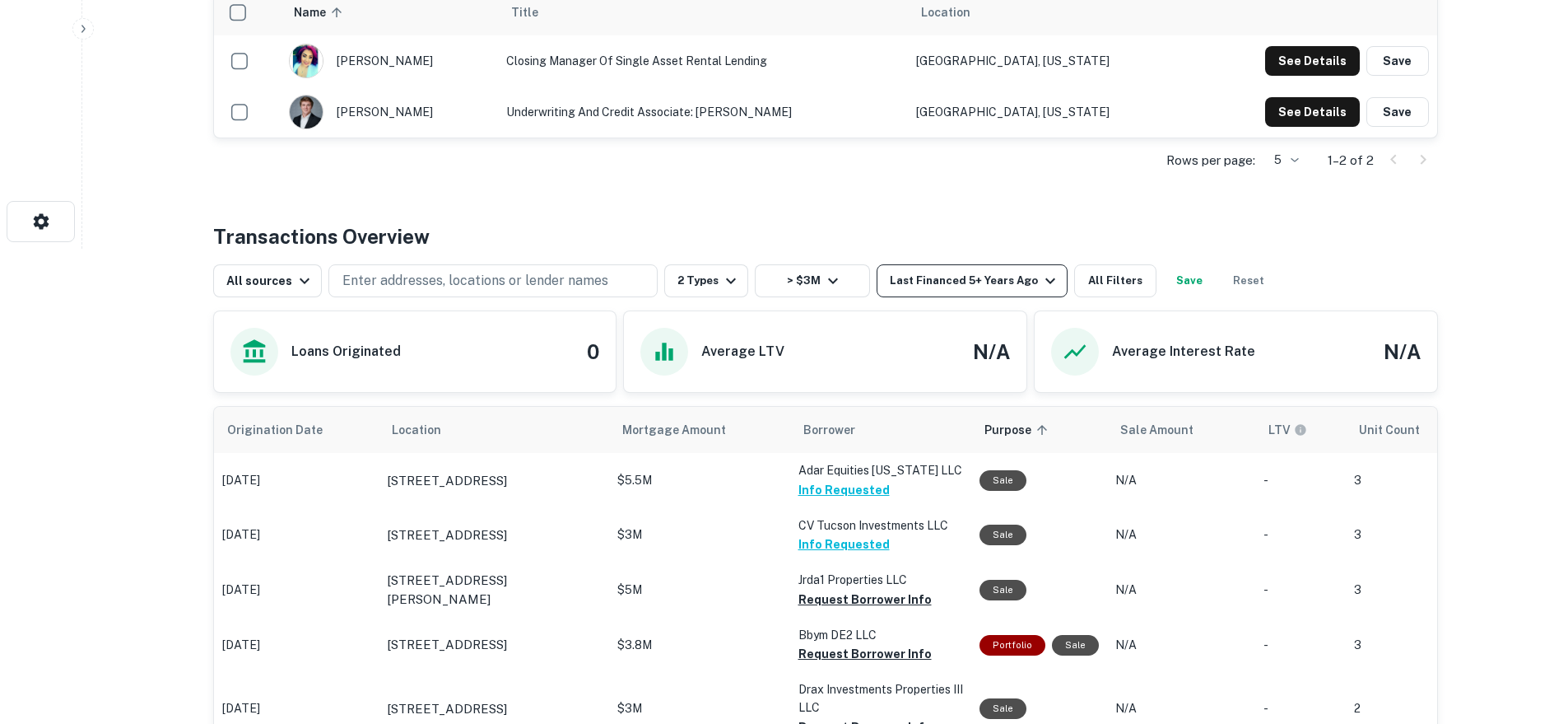
click at [993, 277] on div "Last Financed 5+ Years Ago" at bounding box center [975, 280] width 171 height 20
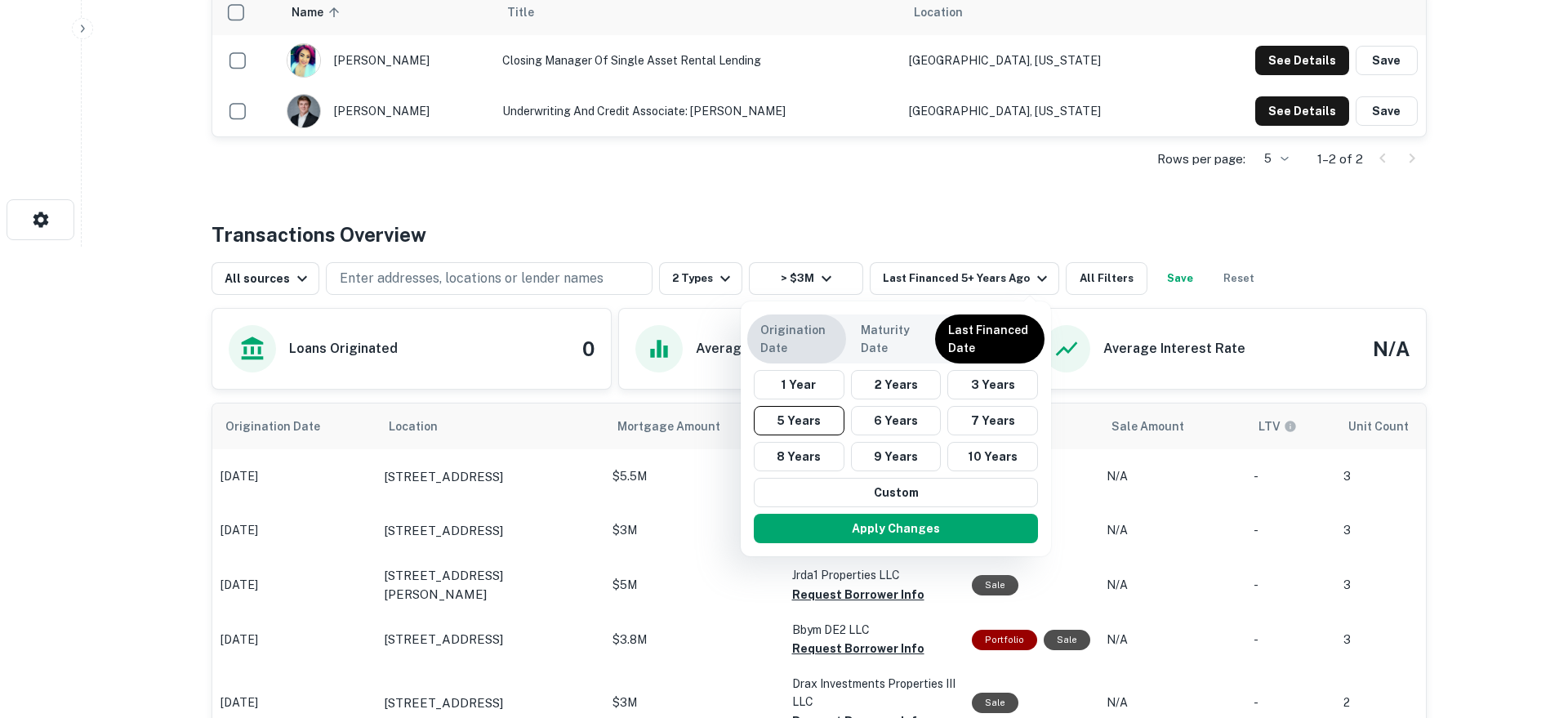
click at [799, 345] on p "Origination Date" at bounding box center [797, 339] width 72 height 36
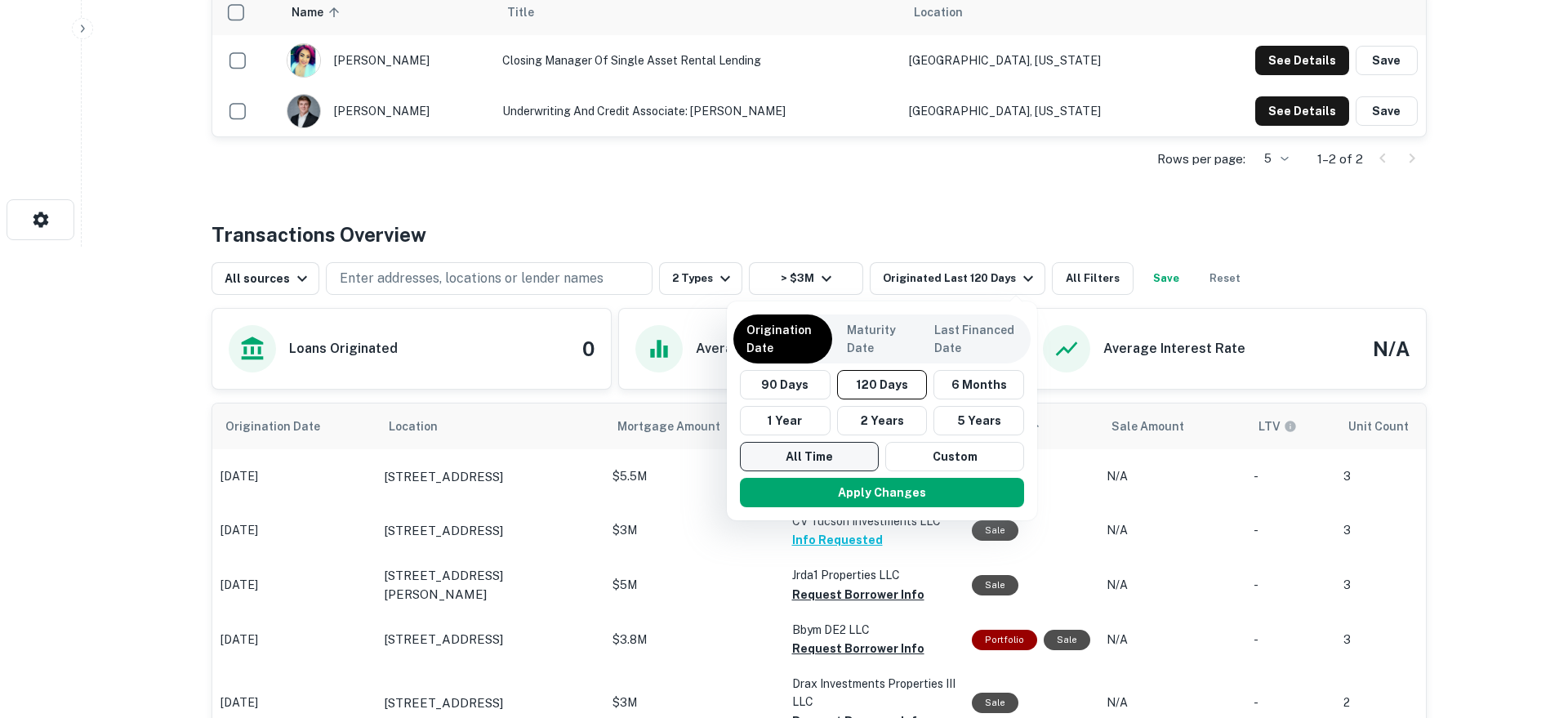
click at [838, 452] on button "All Time" at bounding box center [809, 456] width 139 height 29
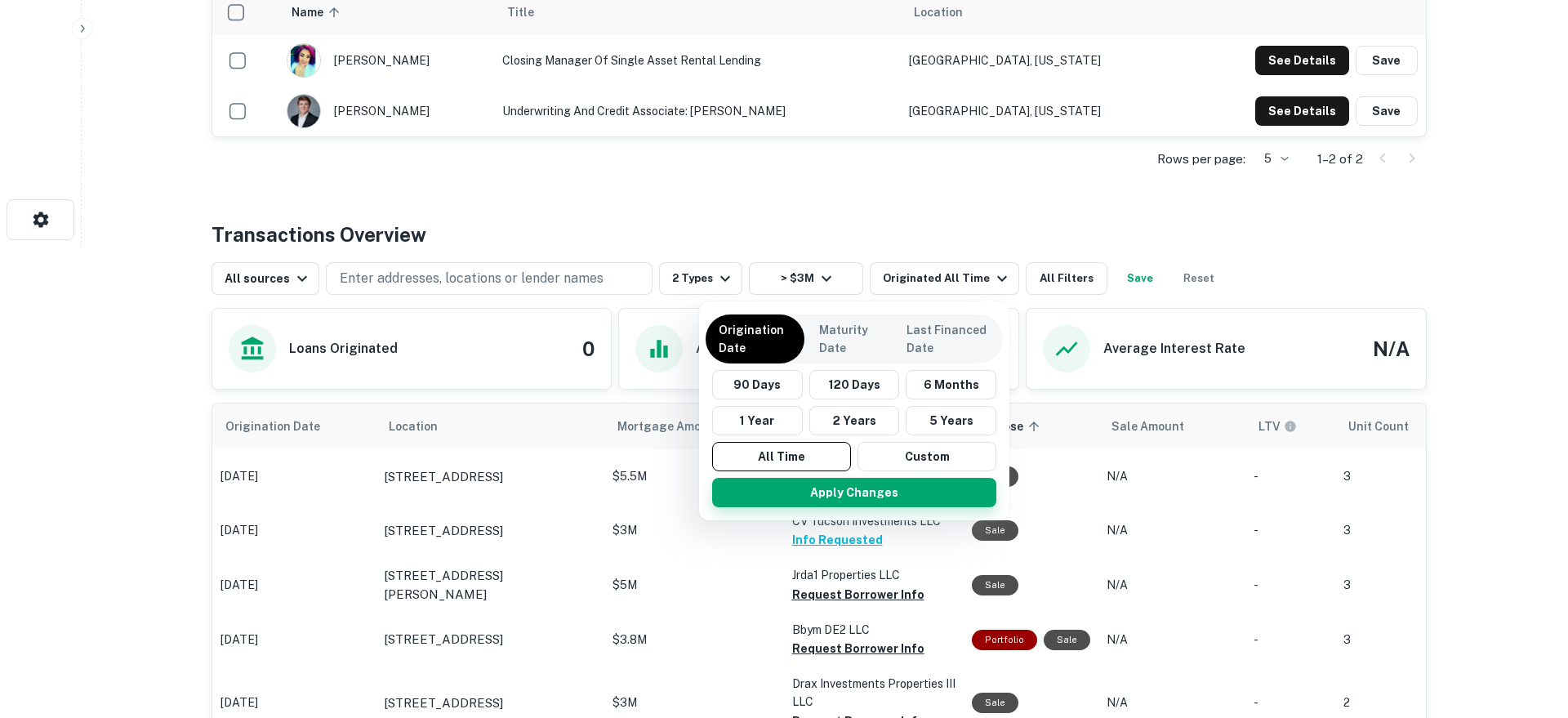
click at [843, 494] on button "Apply Changes" at bounding box center [854, 491] width 284 height 29
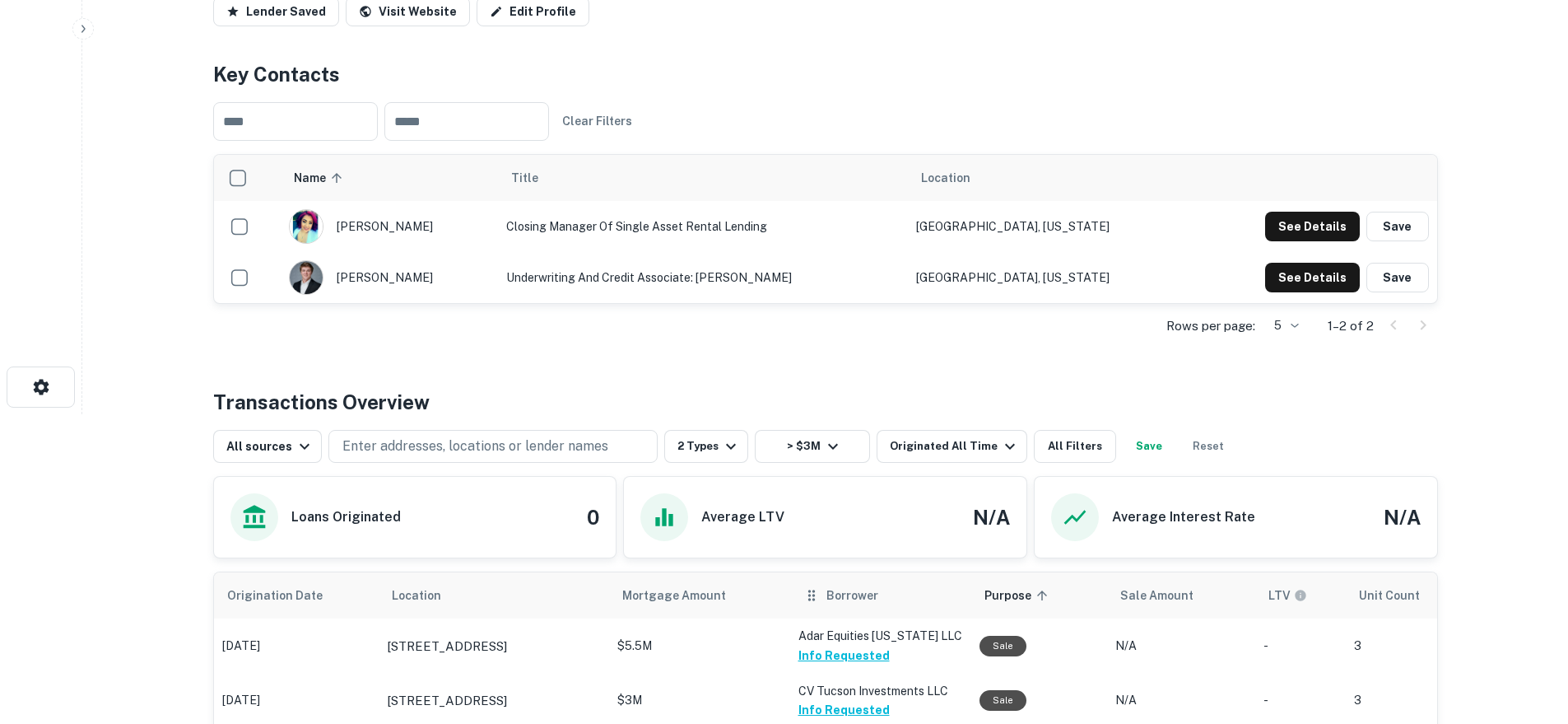
scroll to position [463, 0]
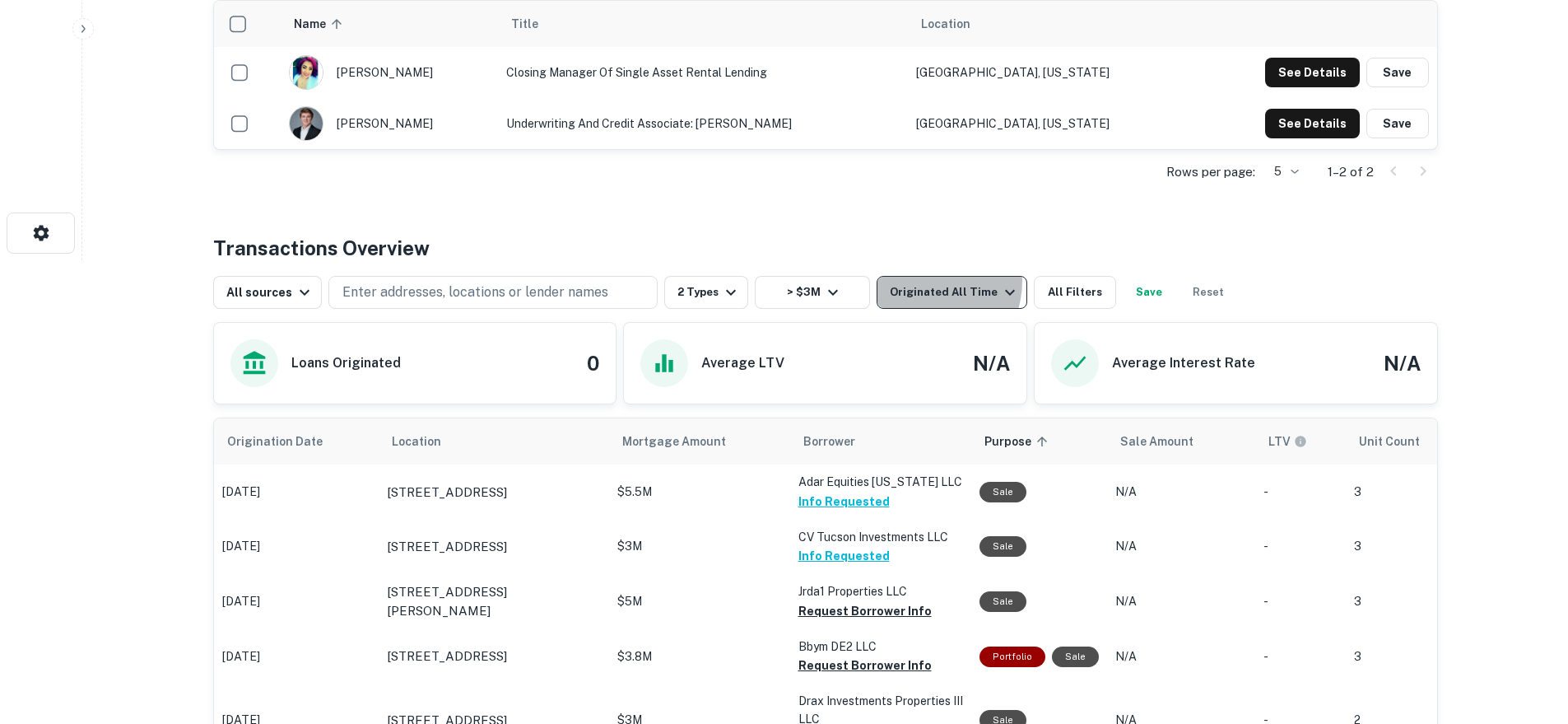
click at [918, 281] on button "Originated All Time" at bounding box center [952, 292] width 150 height 33
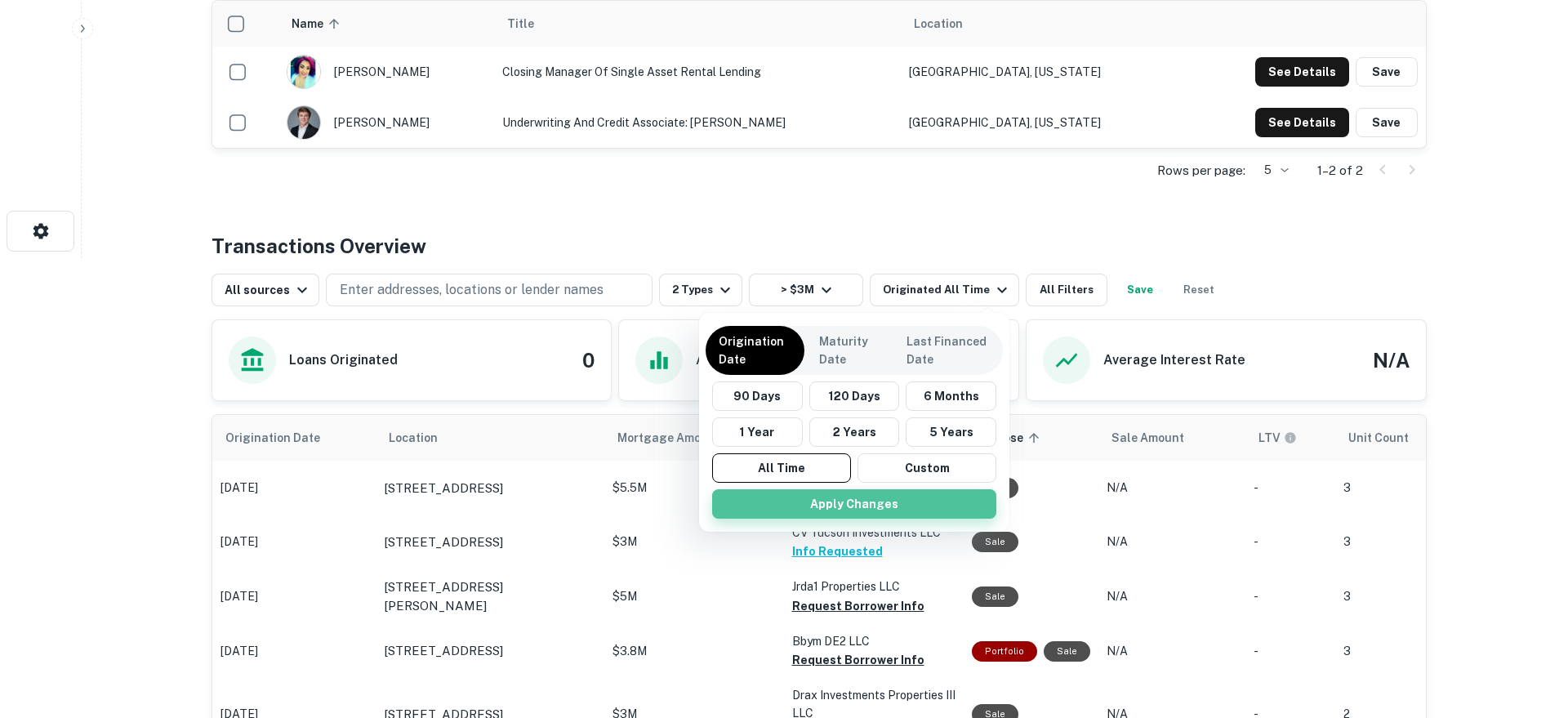
click at [814, 495] on button "Apply Changes" at bounding box center [854, 503] width 284 height 29
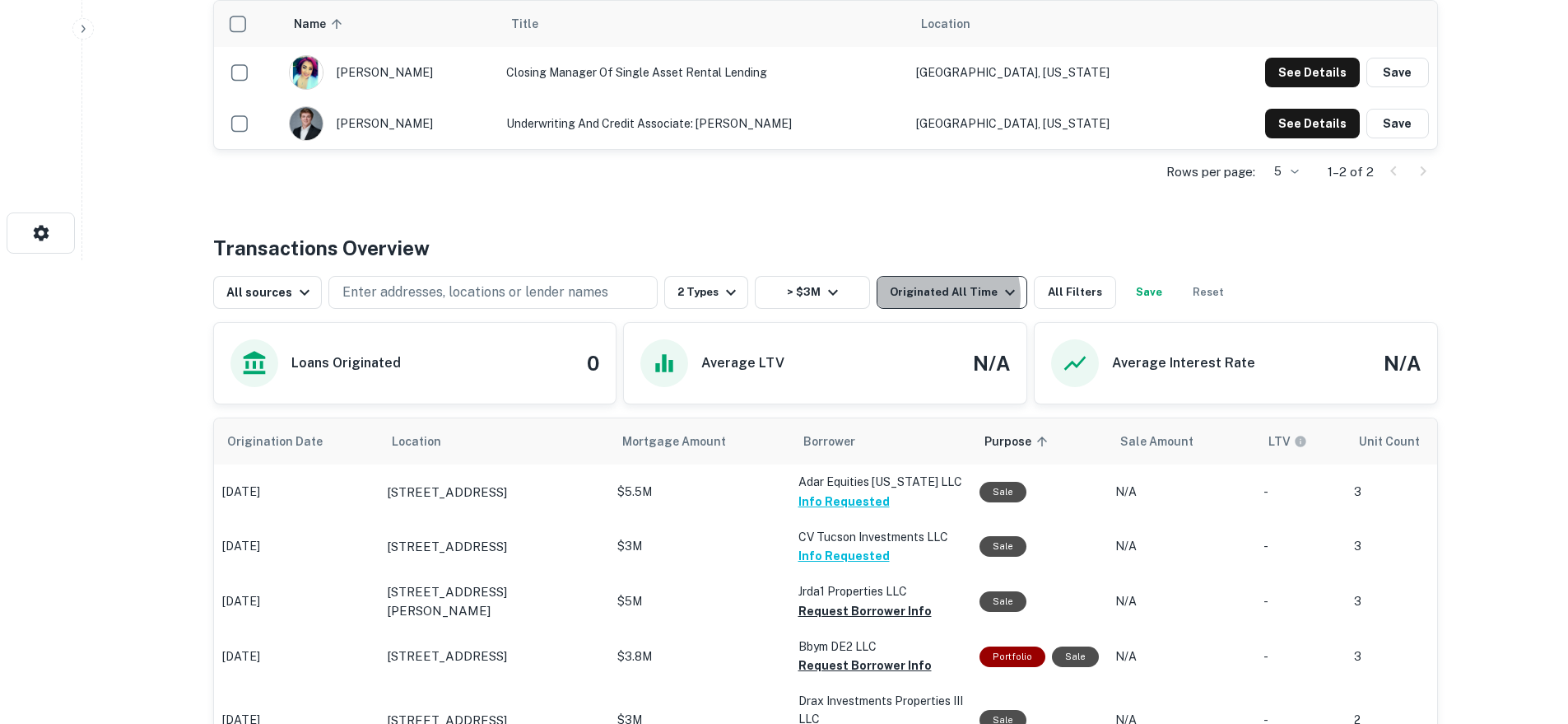
click at [932, 295] on div "Originated All Time" at bounding box center [954, 292] width 130 height 20
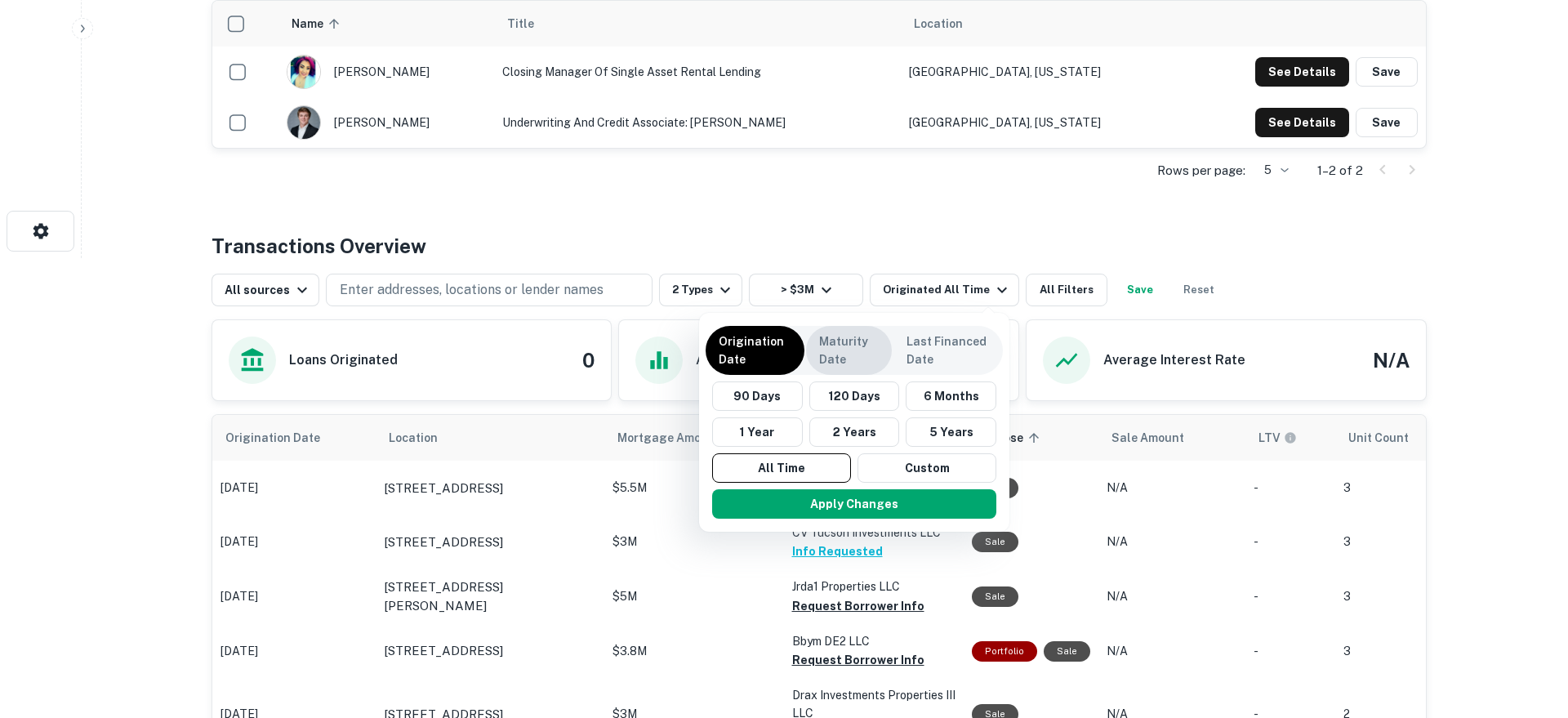
click at [878, 356] on div "Maturity Date" at bounding box center [848, 350] width 86 height 49
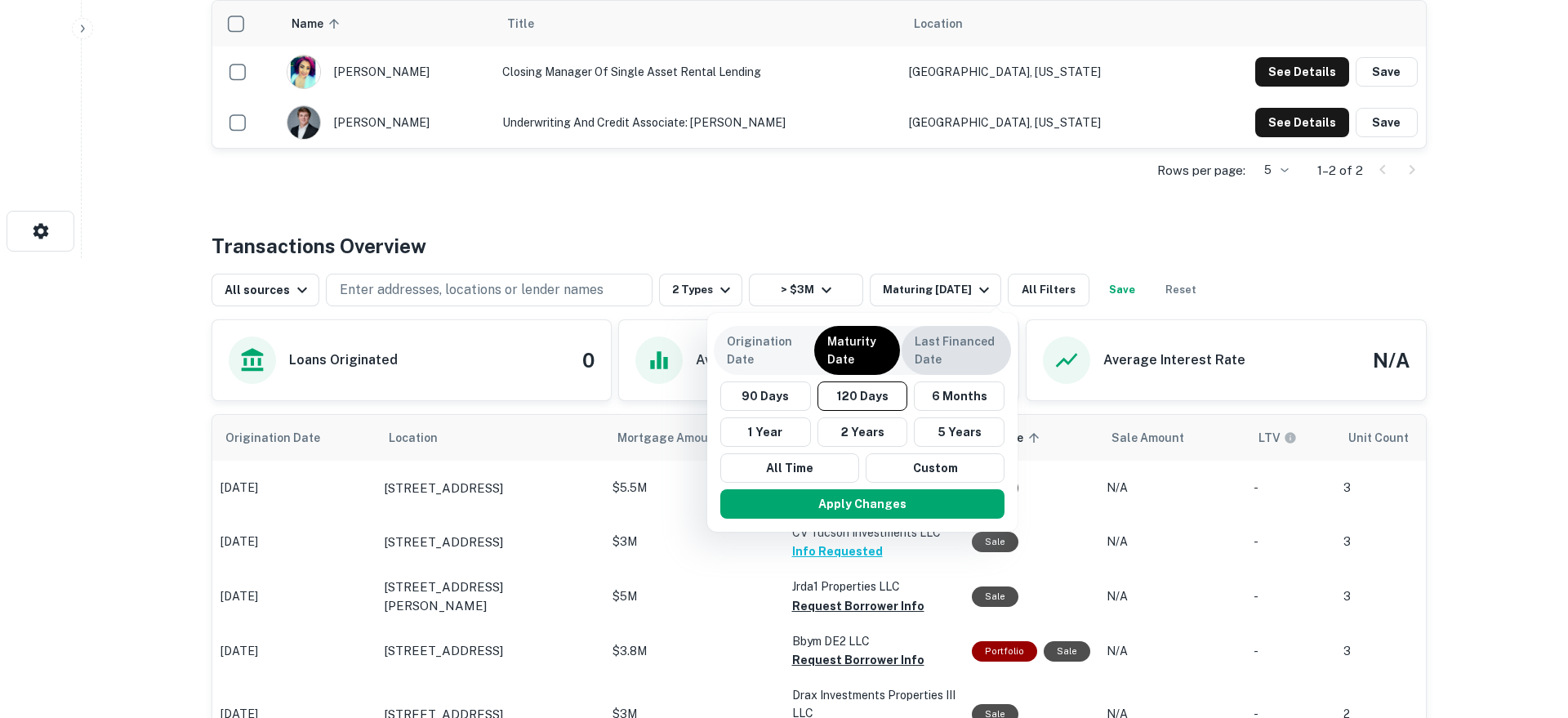
click at [977, 349] on p "Last Financed Date" at bounding box center [957, 350] width 83 height 36
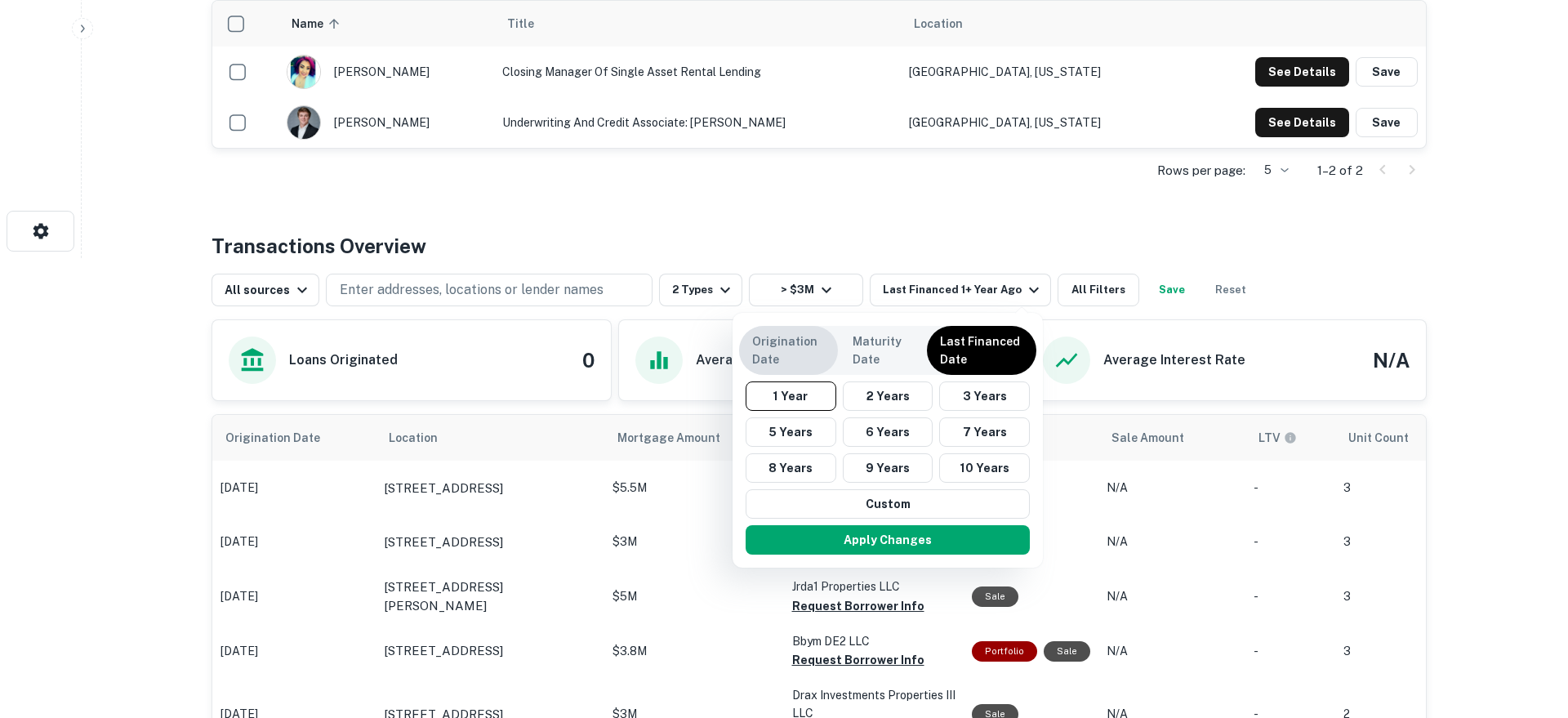
click at [797, 344] on p "Origination Date" at bounding box center [788, 350] width 72 height 36
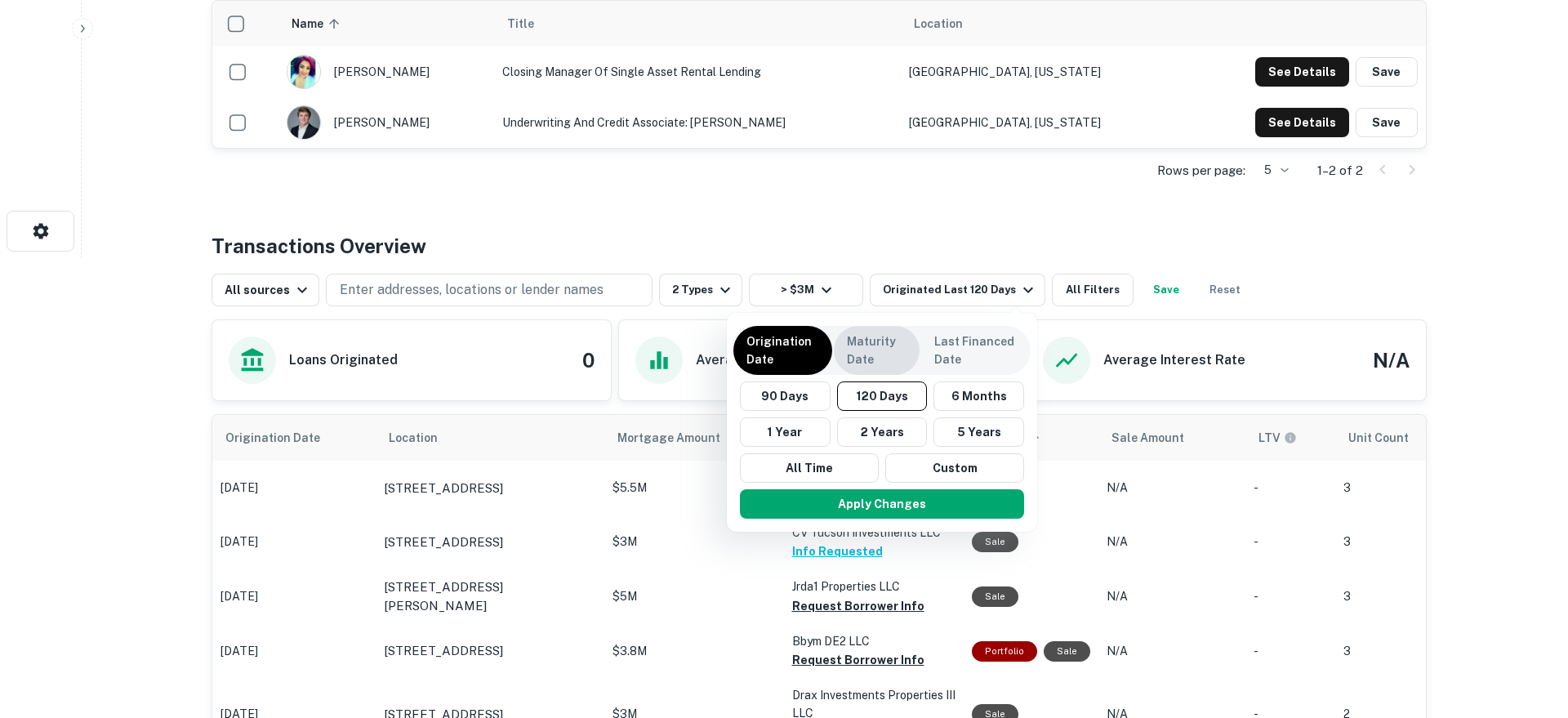
click at [852, 360] on p "Maturity Date" at bounding box center [877, 350] width 60 height 36
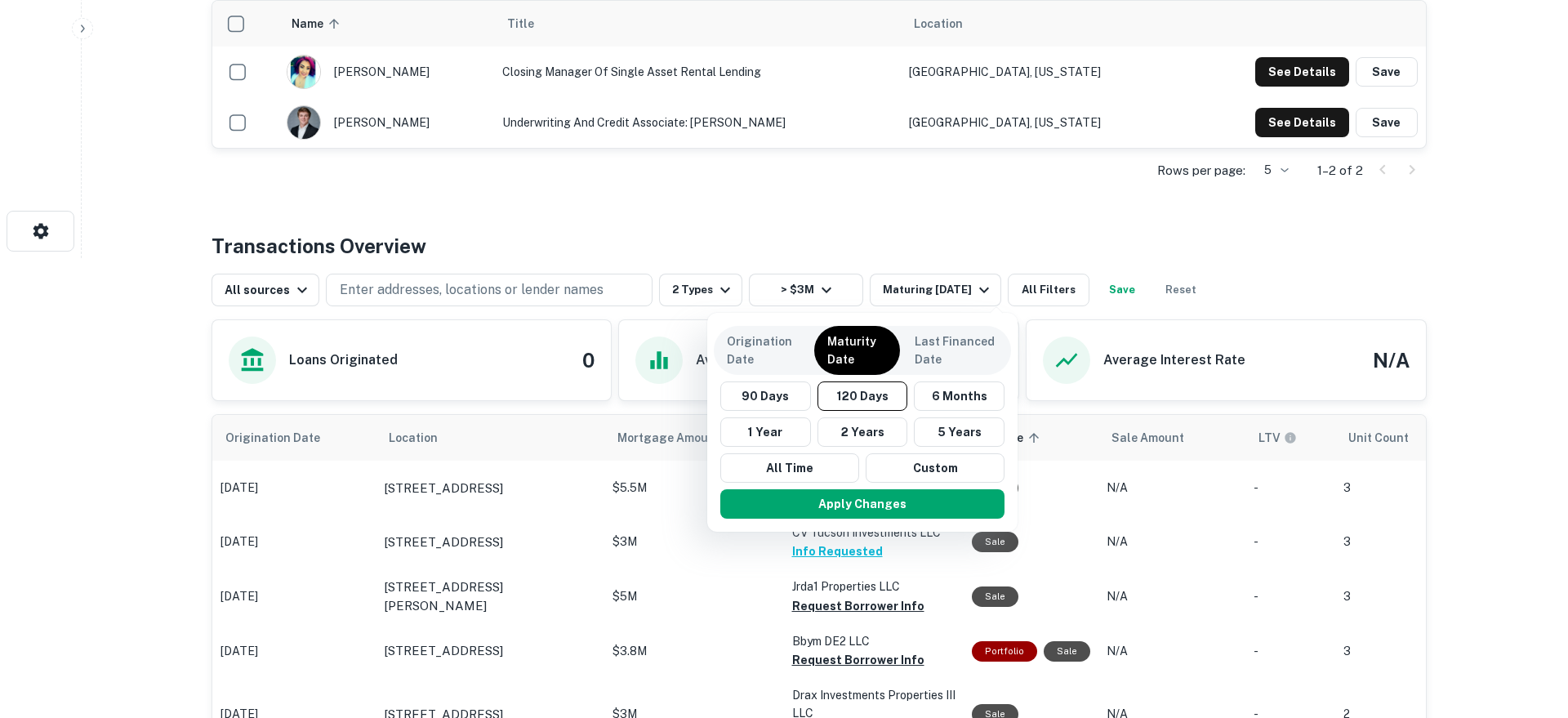
click at [854, 244] on div at bounding box center [784, 359] width 1568 height 718
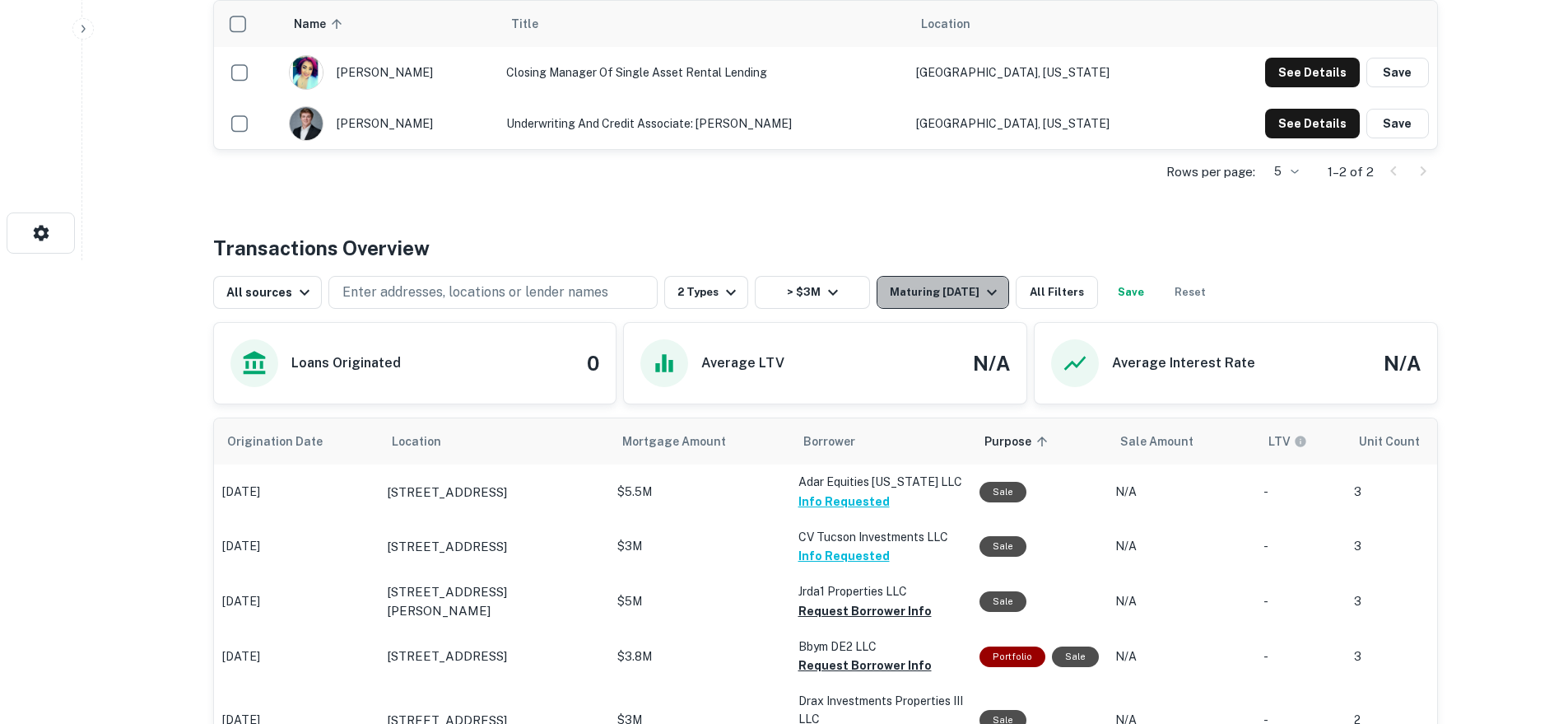
click at [897, 287] on div "Maturing In 120 Days" at bounding box center [945, 292] width 112 height 20
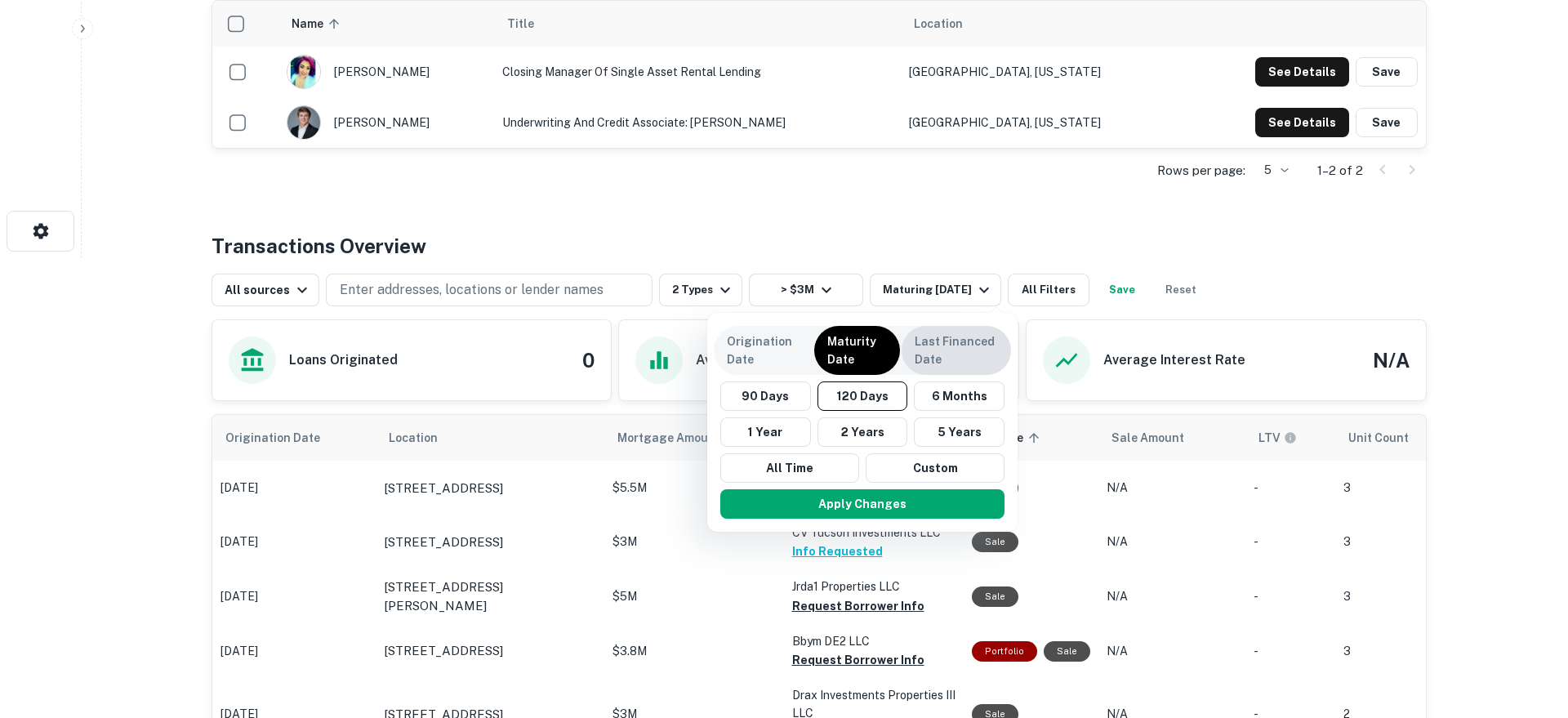
click at [923, 351] on p "Last Financed Date" at bounding box center [957, 350] width 83 height 36
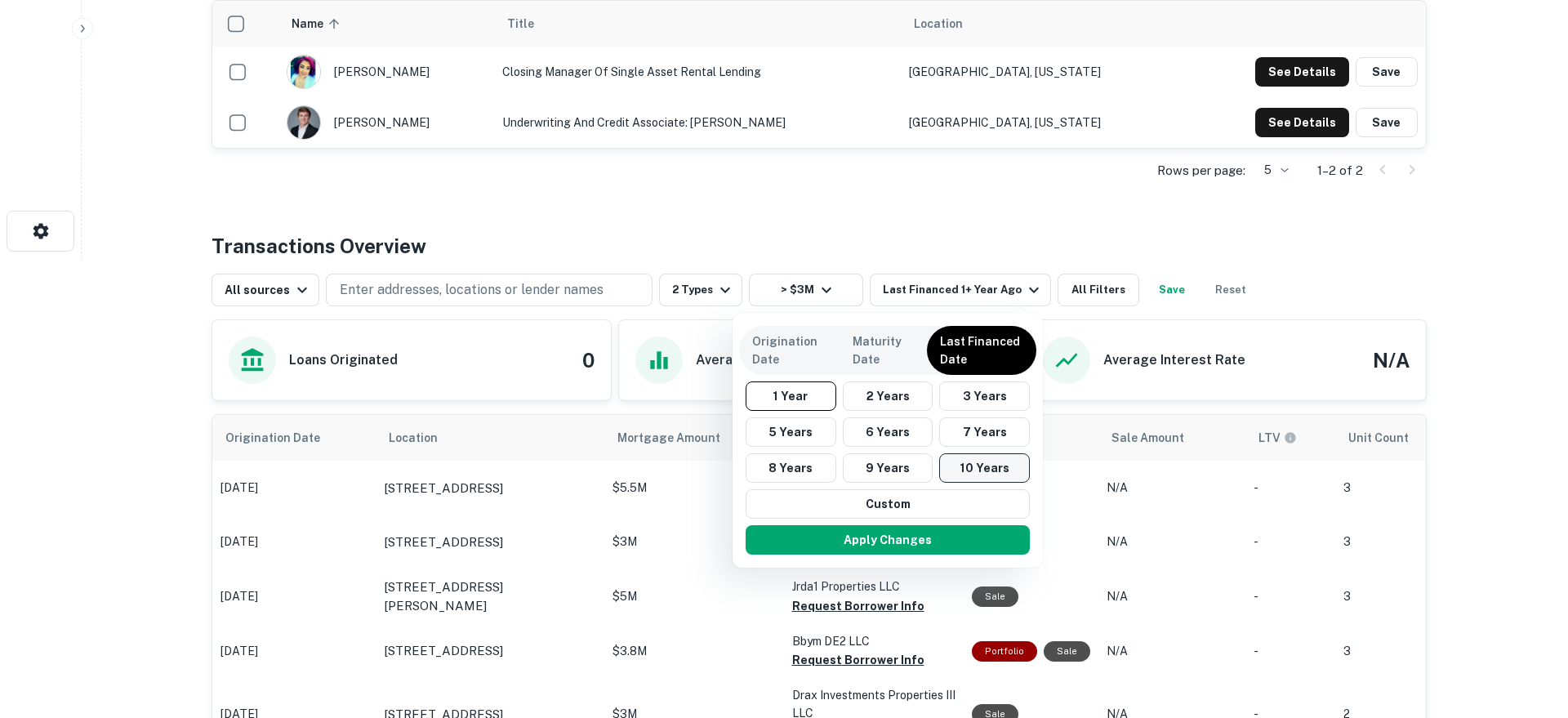
click at [974, 469] on button "10 Years" at bounding box center [984, 467] width 91 height 29
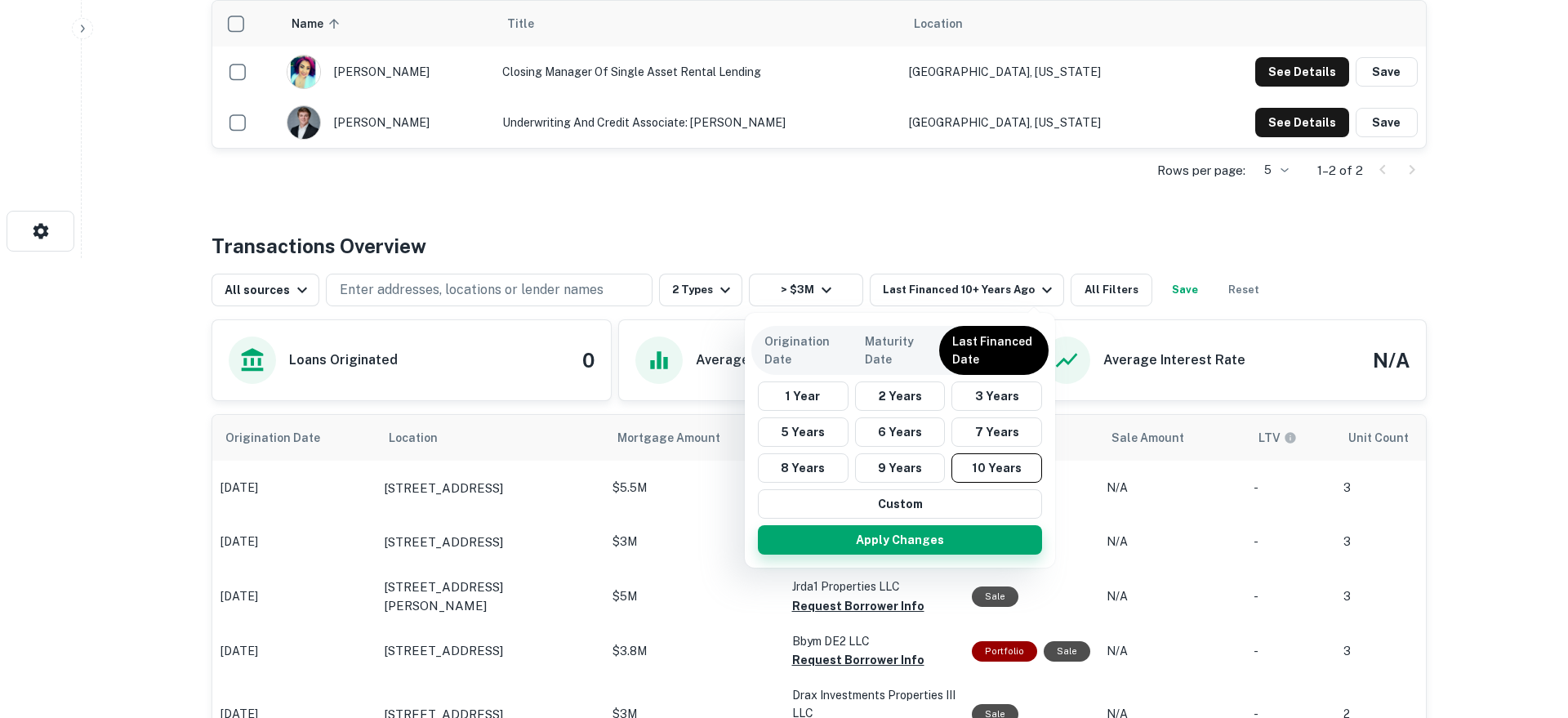
click at [918, 540] on button "Apply Changes" at bounding box center [900, 539] width 284 height 29
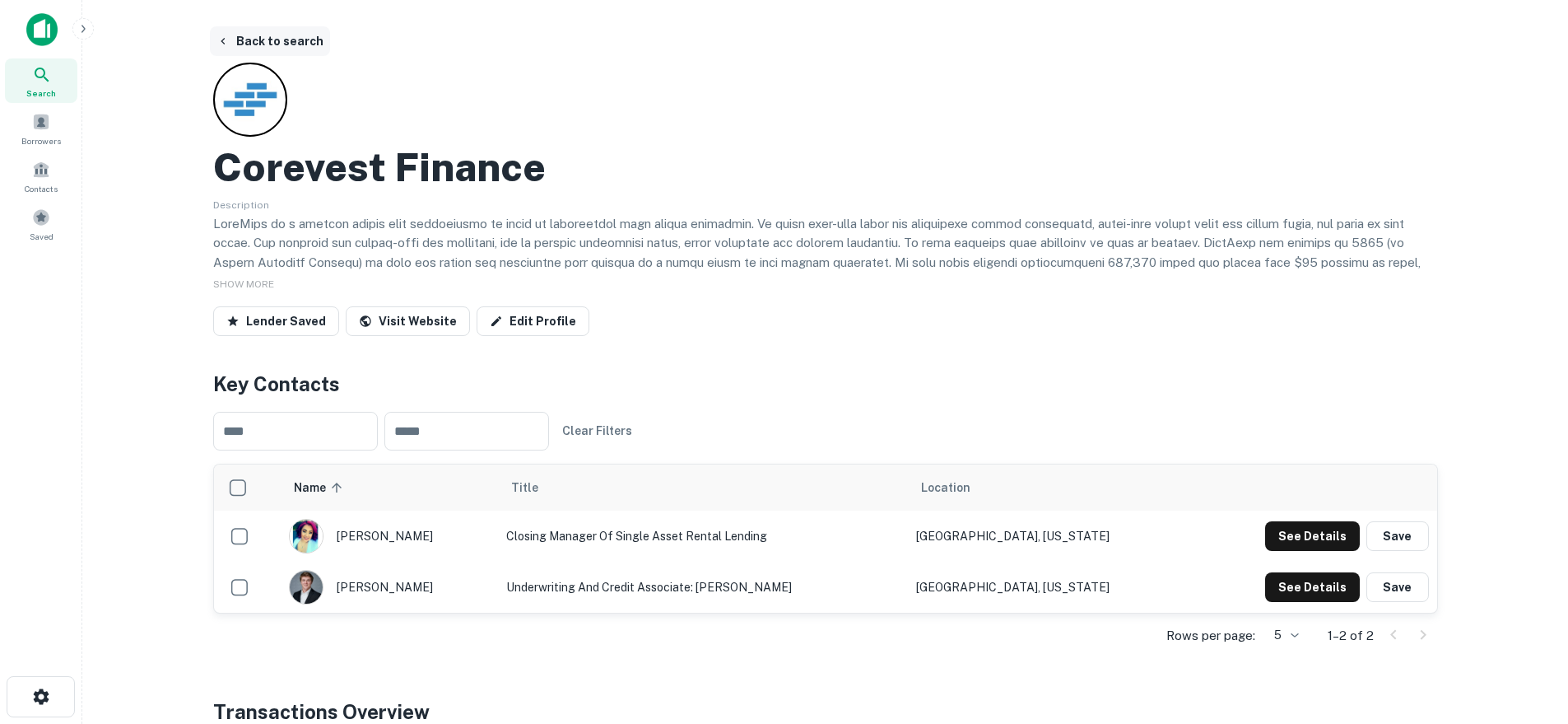
click at [281, 38] on button "Back to search" at bounding box center [269, 41] width 120 height 29
click at [243, 40] on button "Back to search" at bounding box center [269, 41] width 120 height 29
click at [39, 32] on img at bounding box center [42, 29] width 31 height 33
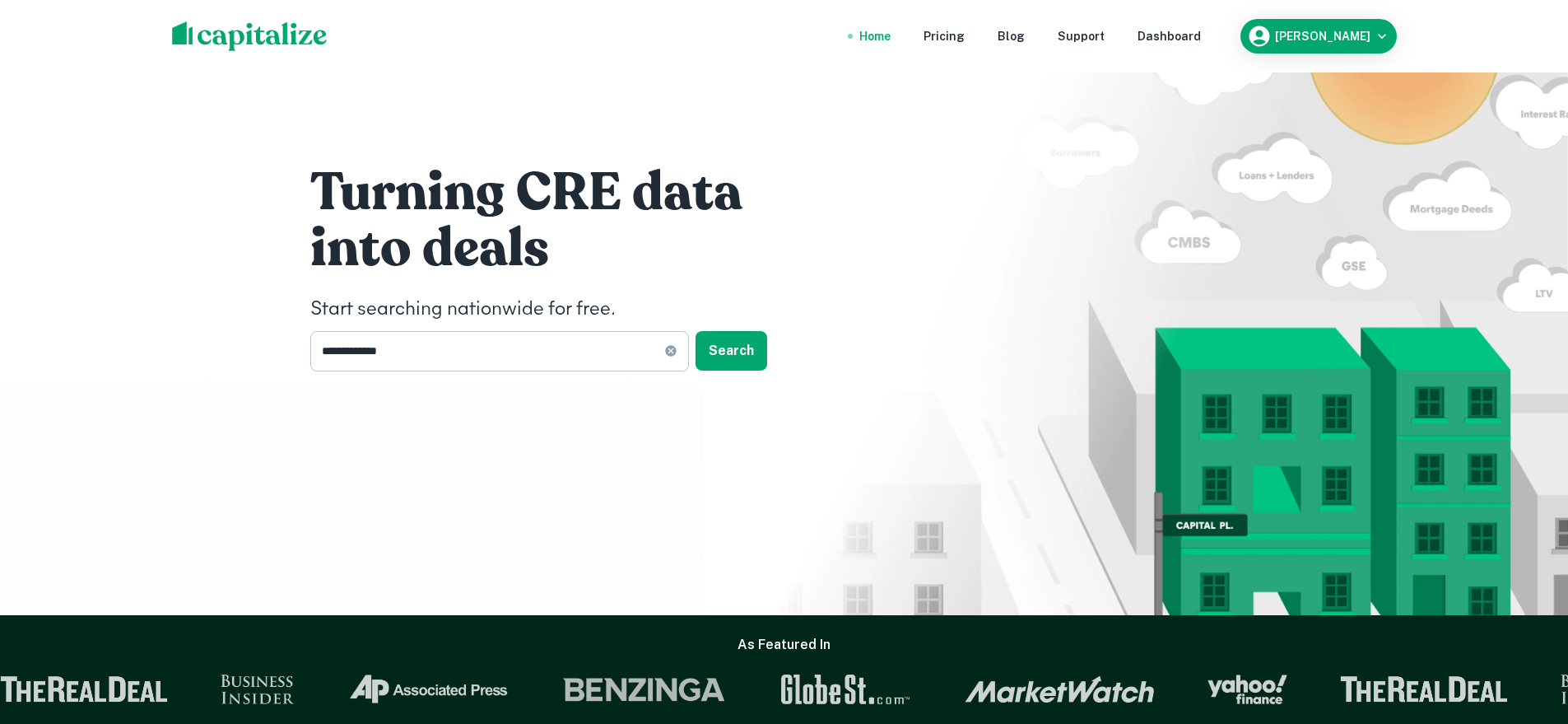
click at [424, 362] on input "**********" at bounding box center [487, 350] width 354 height 40
type input "*"
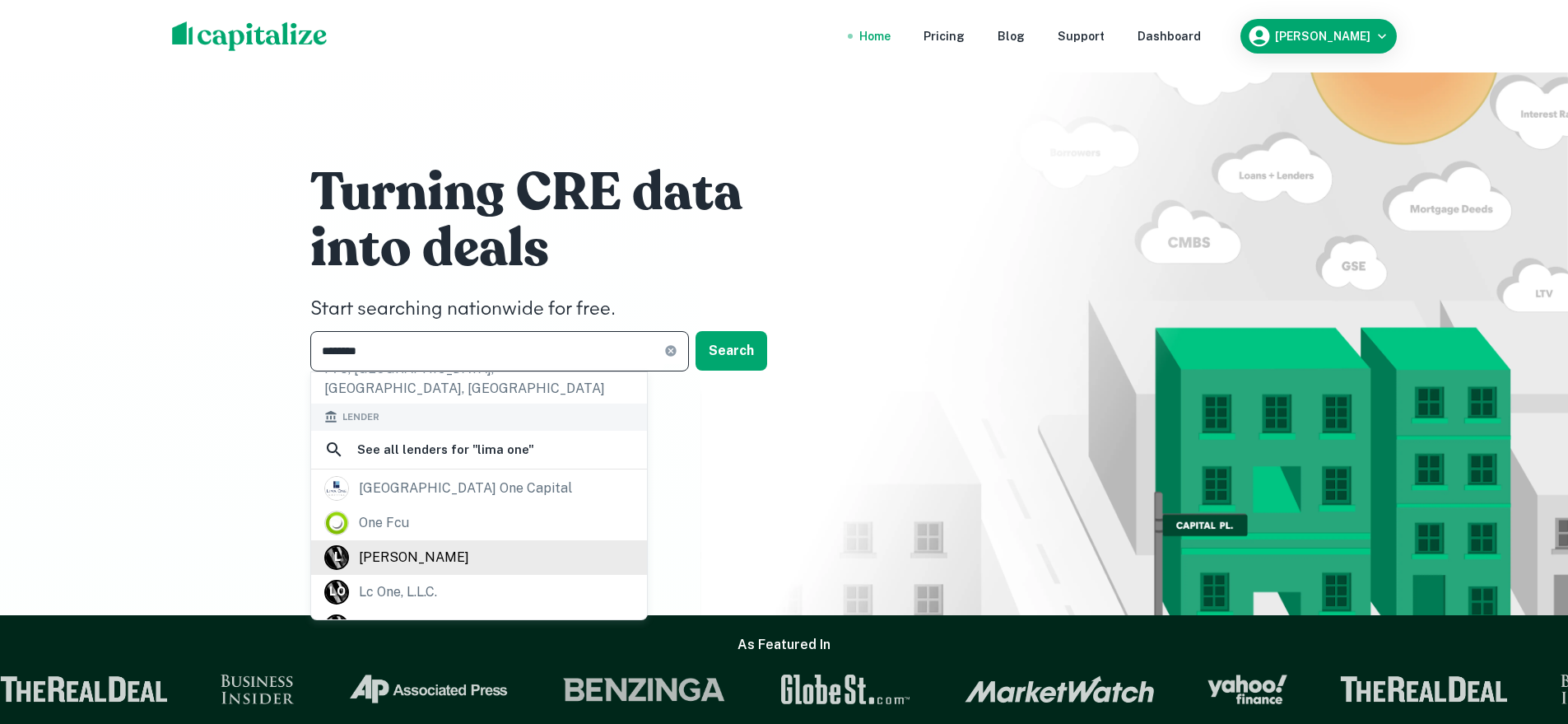
scroll to position [240, 0]
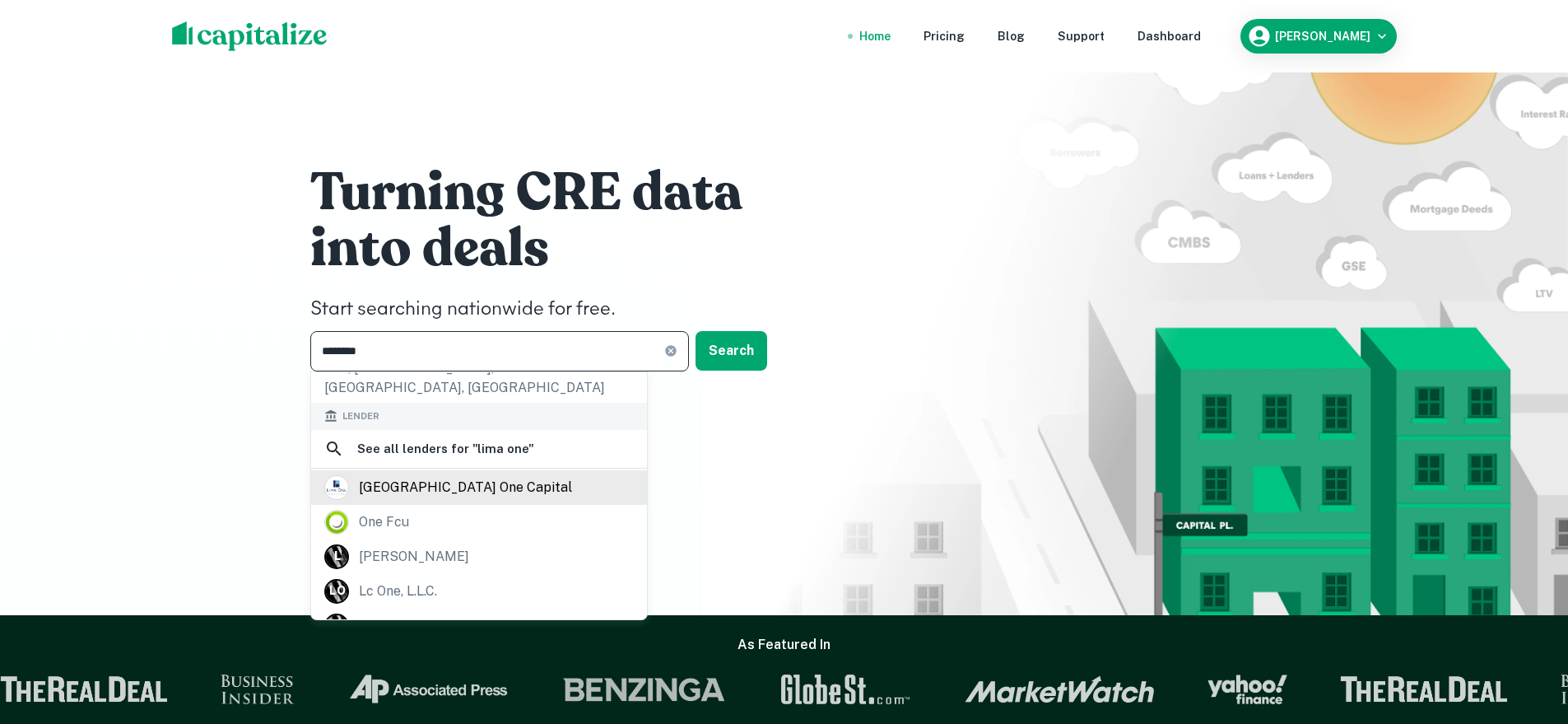
type input "********"
click at [392, 475] on div "lima one capital" at bounding box center [466, 487] width 213 height 25
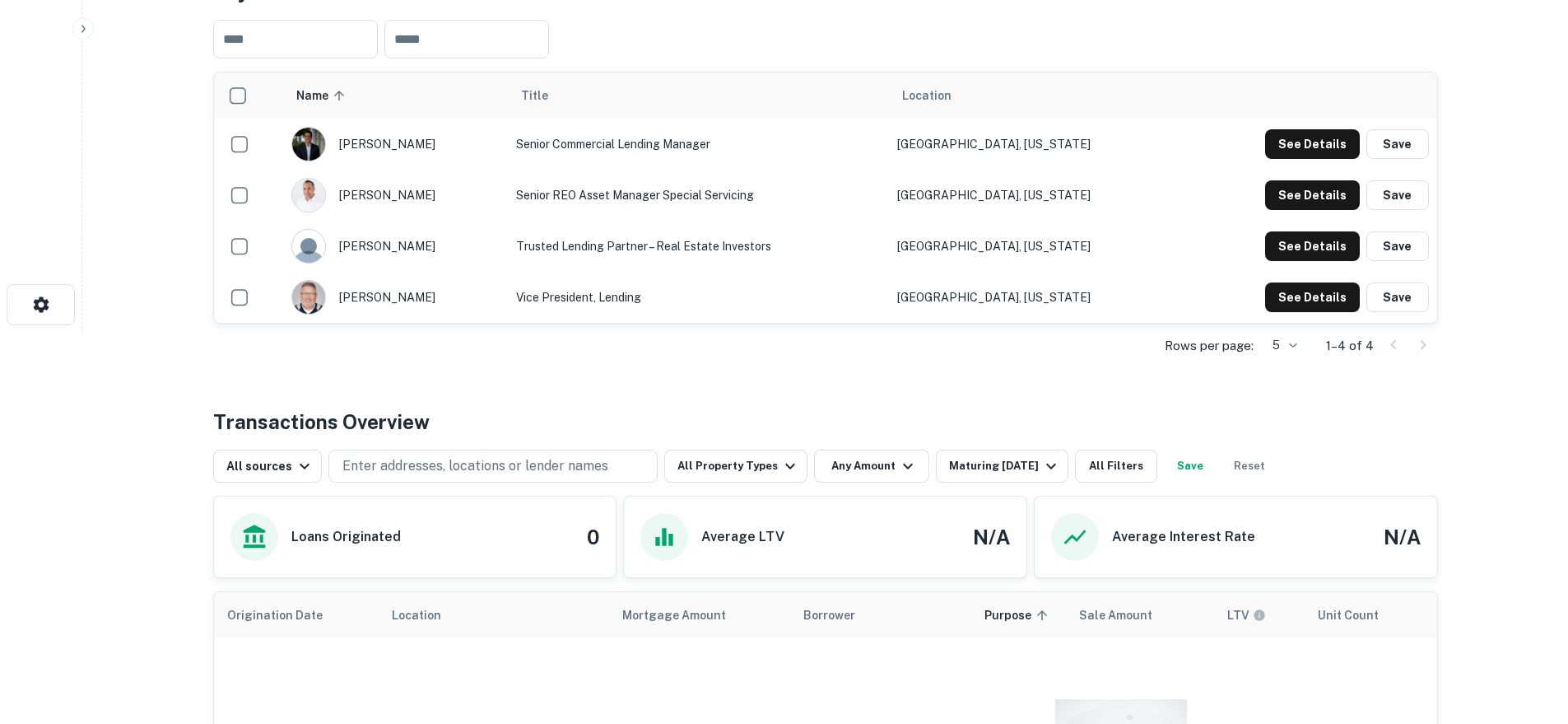
scroll to position [683, 0]
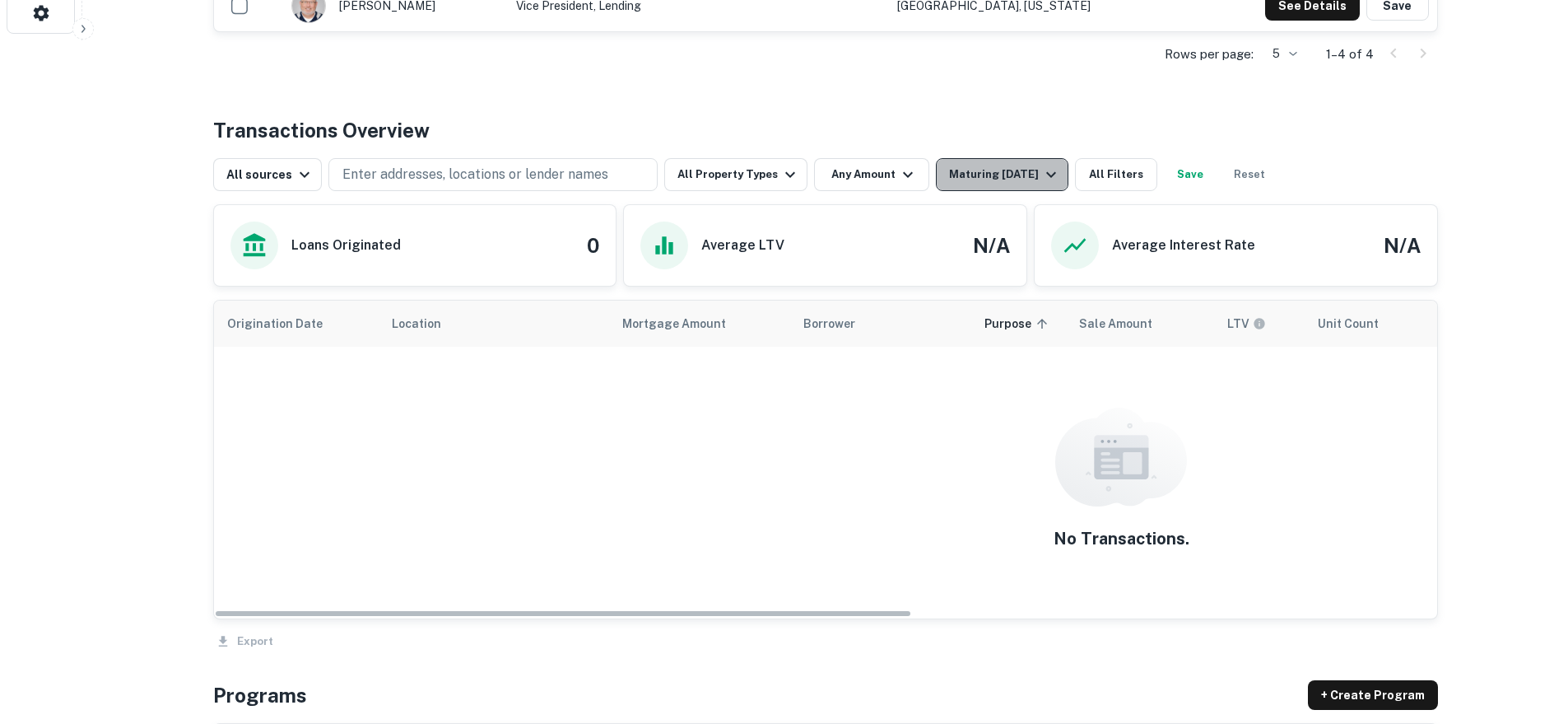
click at [1013, 171] on div "Maturing In 1 Year" at bounding box center [1005, 174] width 112 height 20
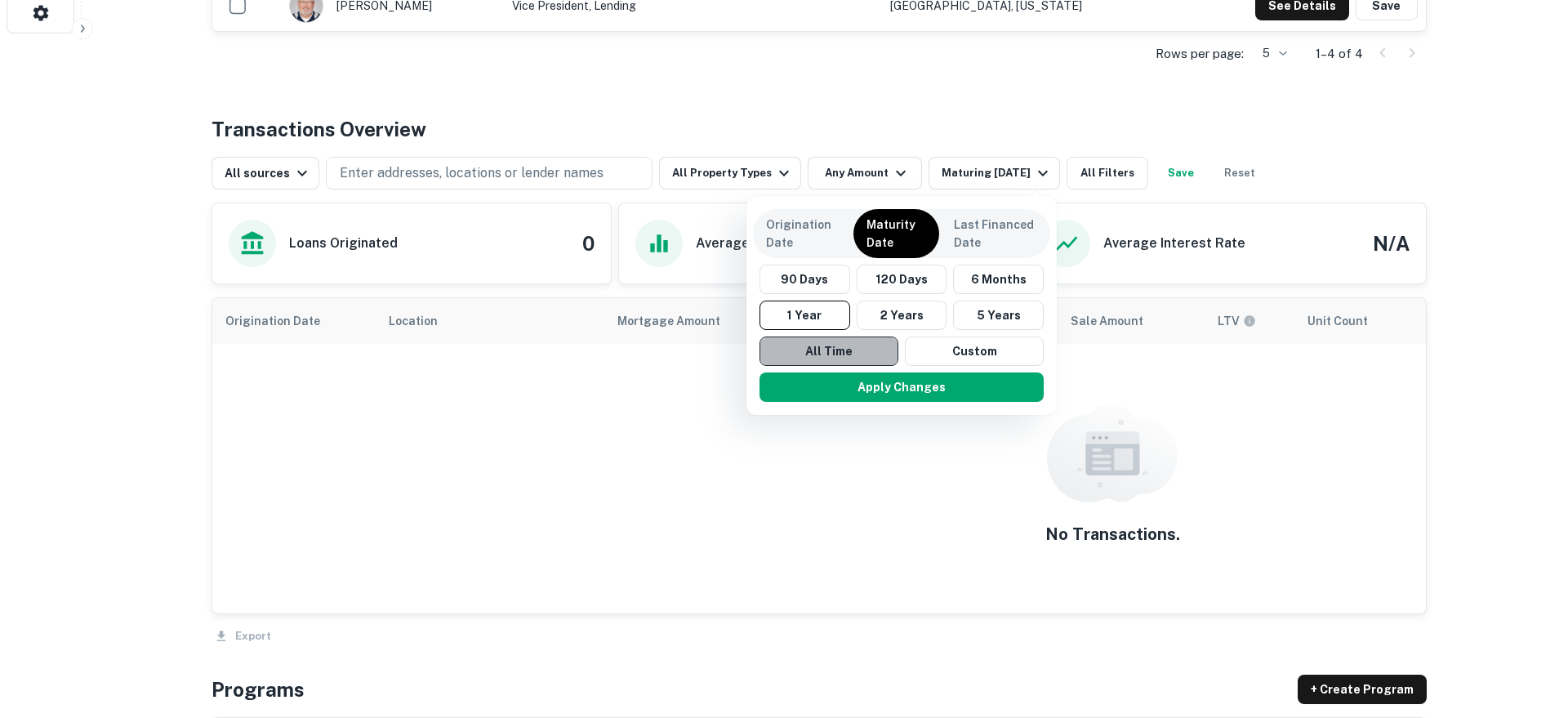
click at [818, 342] on button "All Time" at bounding box center [829, 350] width 139 height 29
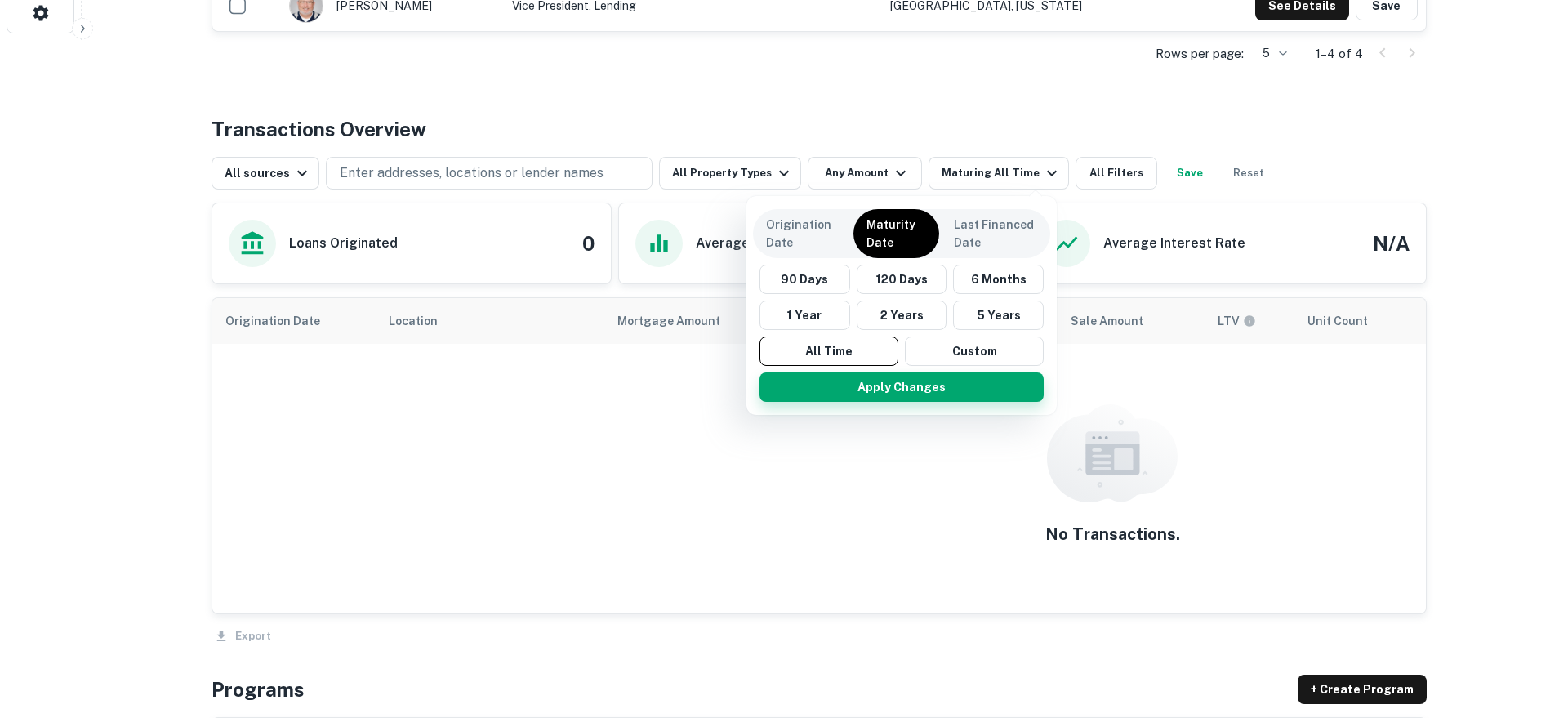
click at [820, 380] on button "Apply Changes" at bounding box center [902, 386] width 284 height 29
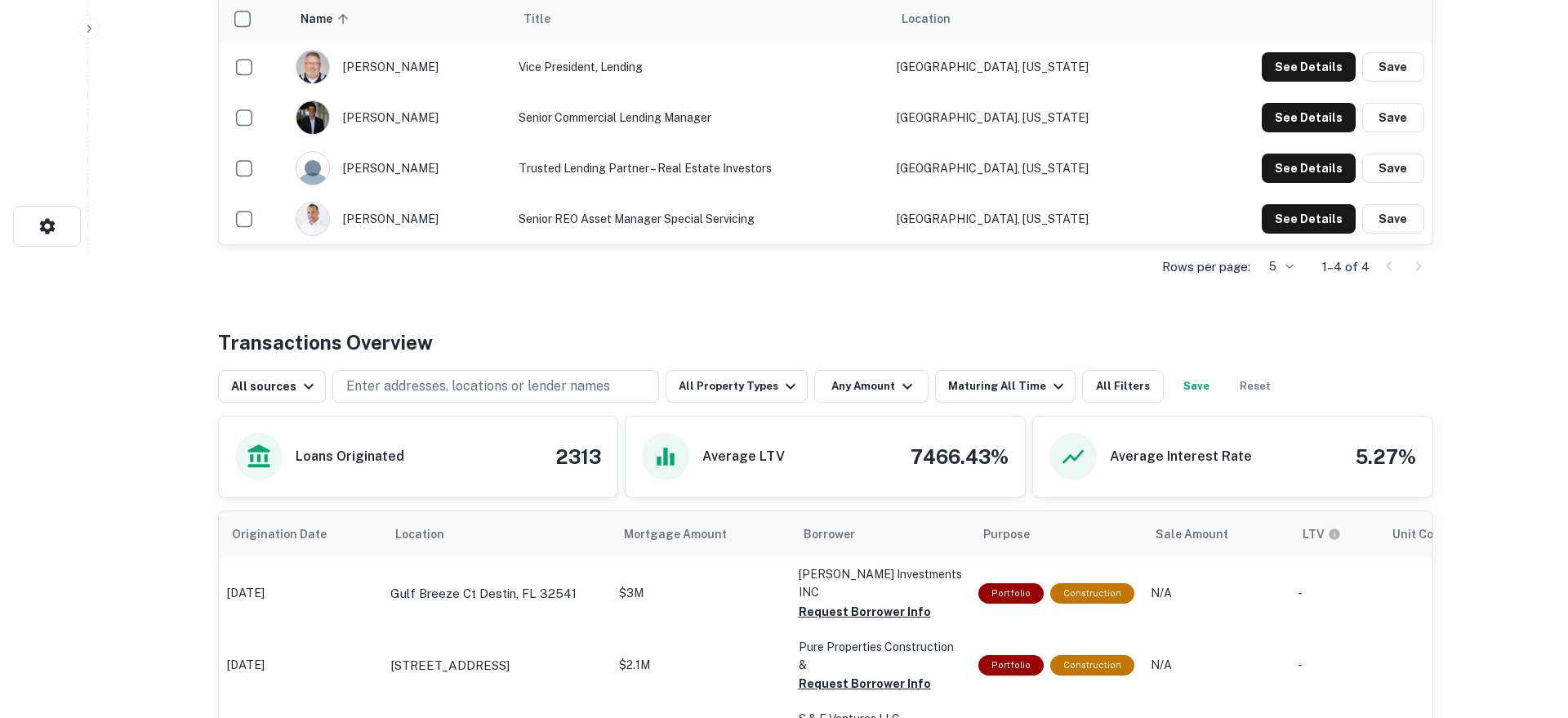
scroll to position [767, 0]
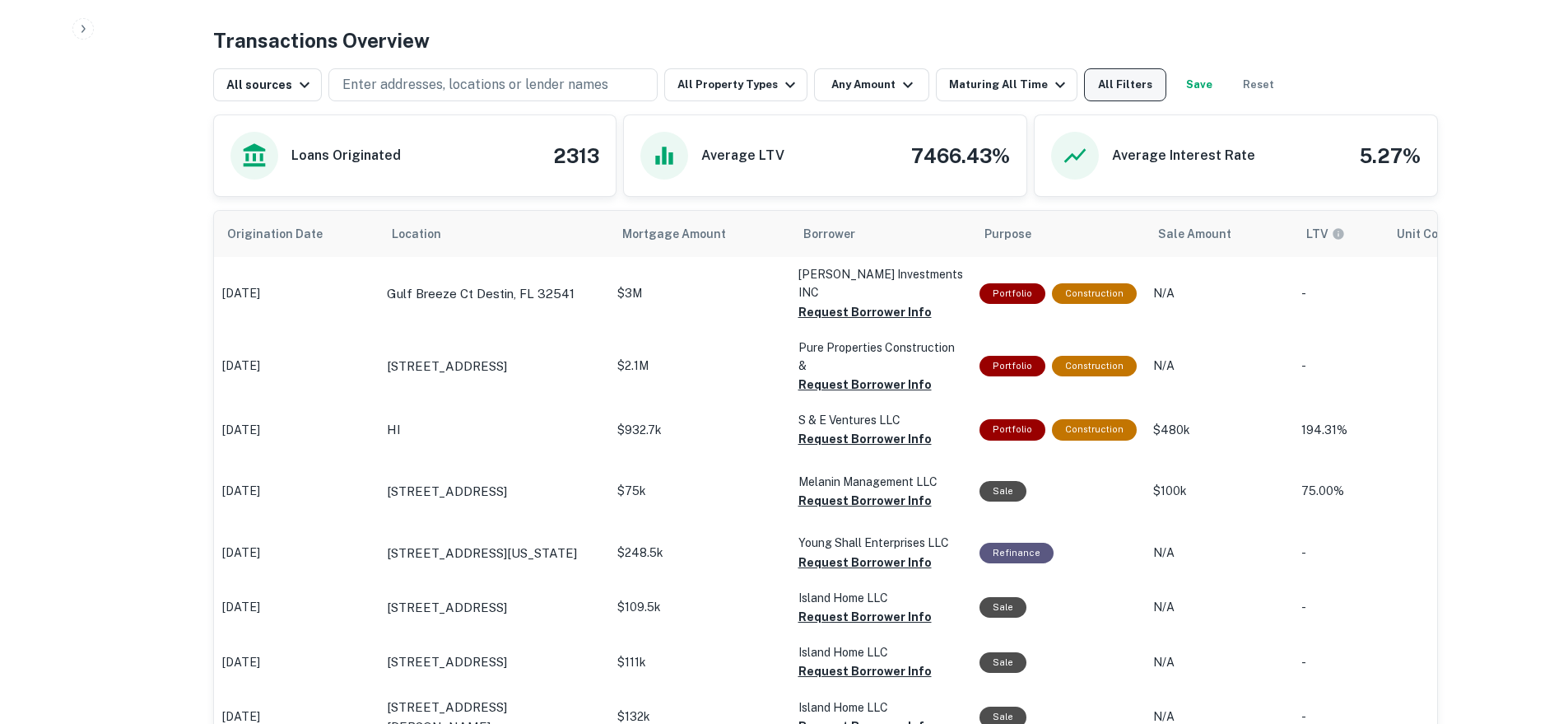
click at [1122, 70] on button "All Filters" at bounding box center [1125, 84] width 83 height 33
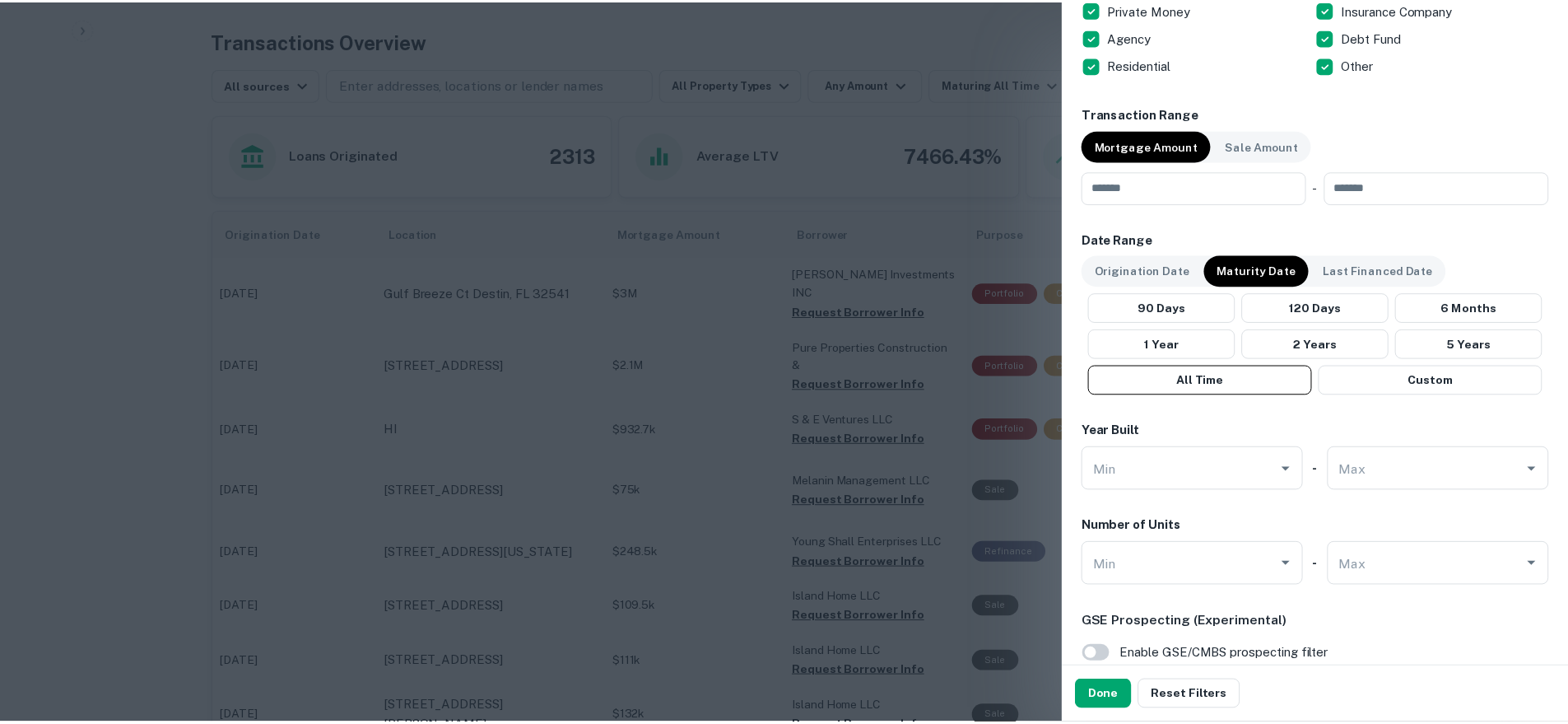
scroll to position [1593, 0]
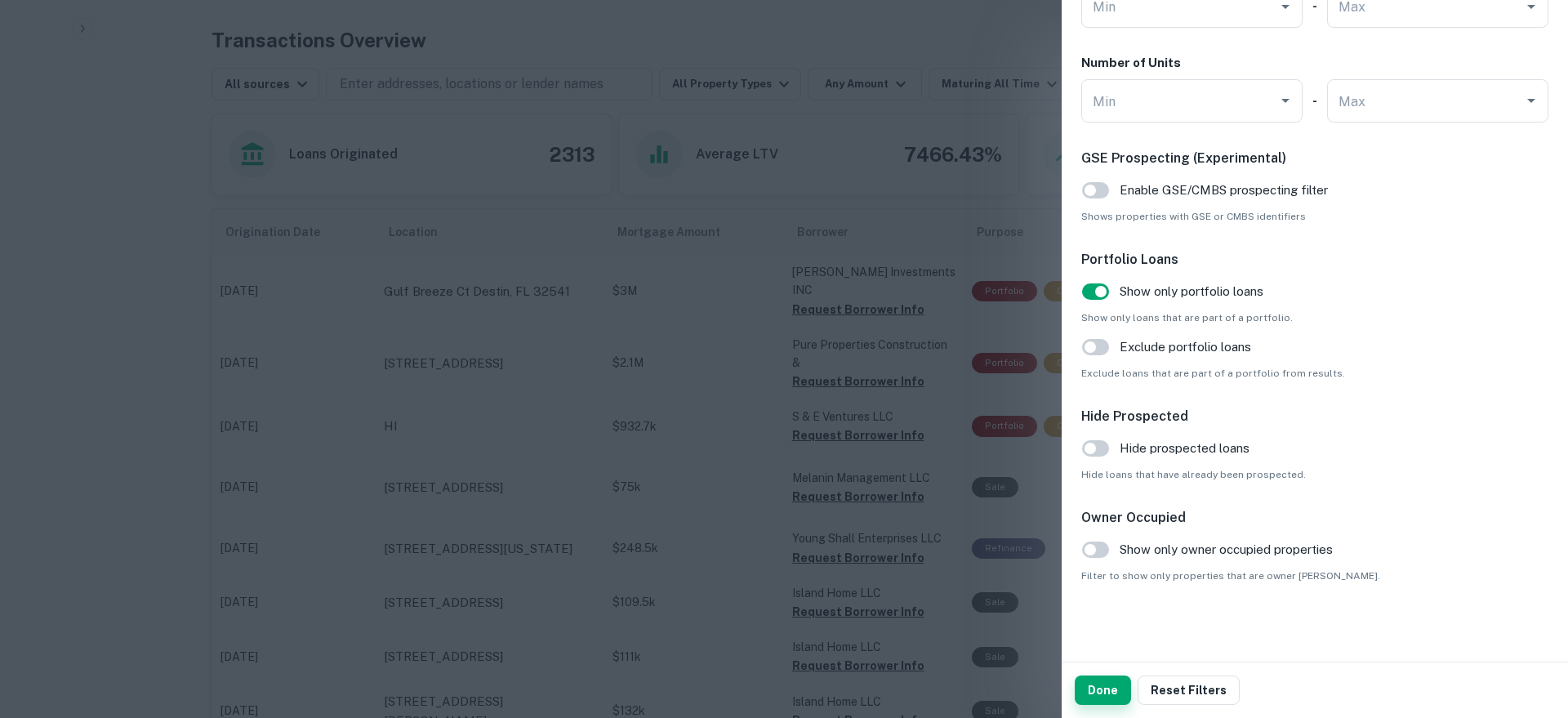
click at [1103, 687] on button "Done" at bounding box center [1103, 689] width 56 height 29
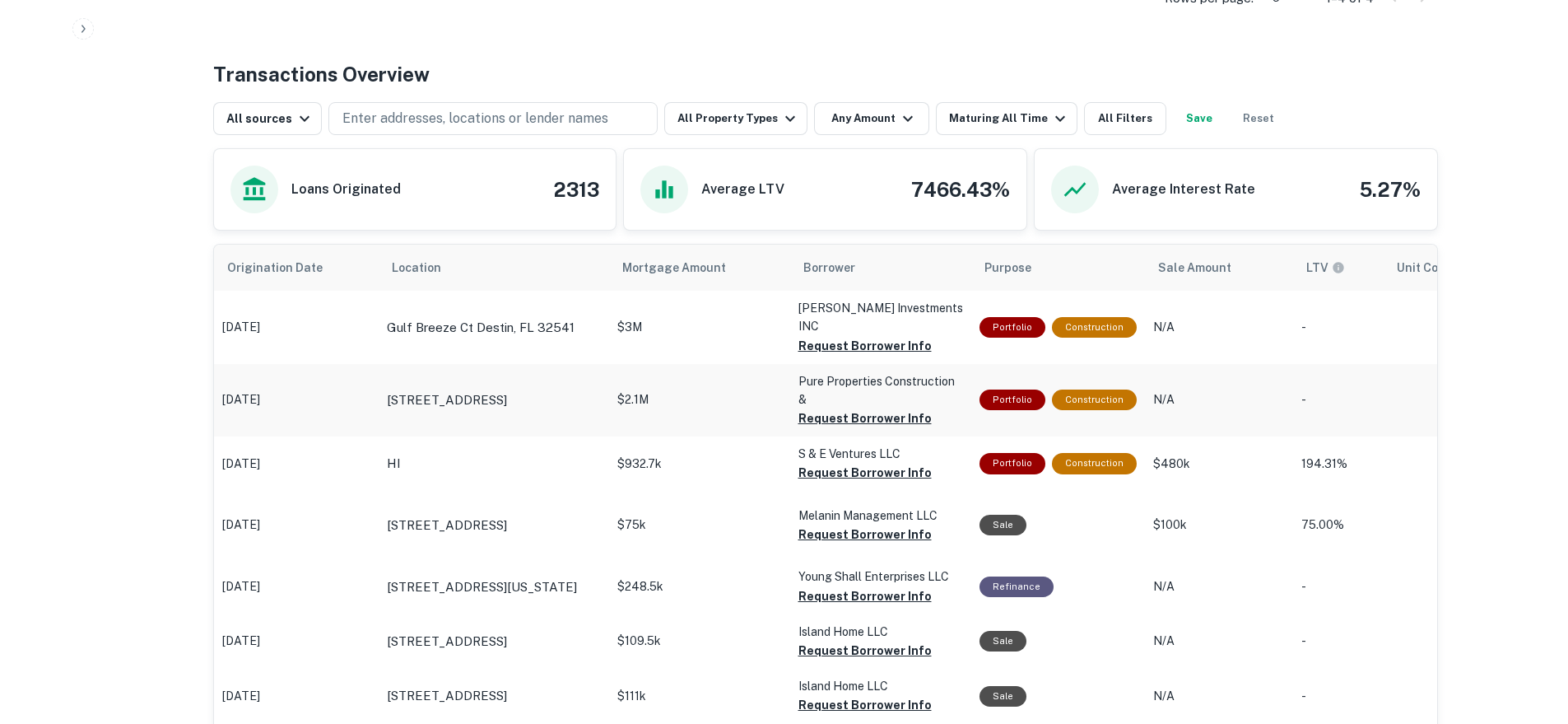
scroll to position [562, 0]
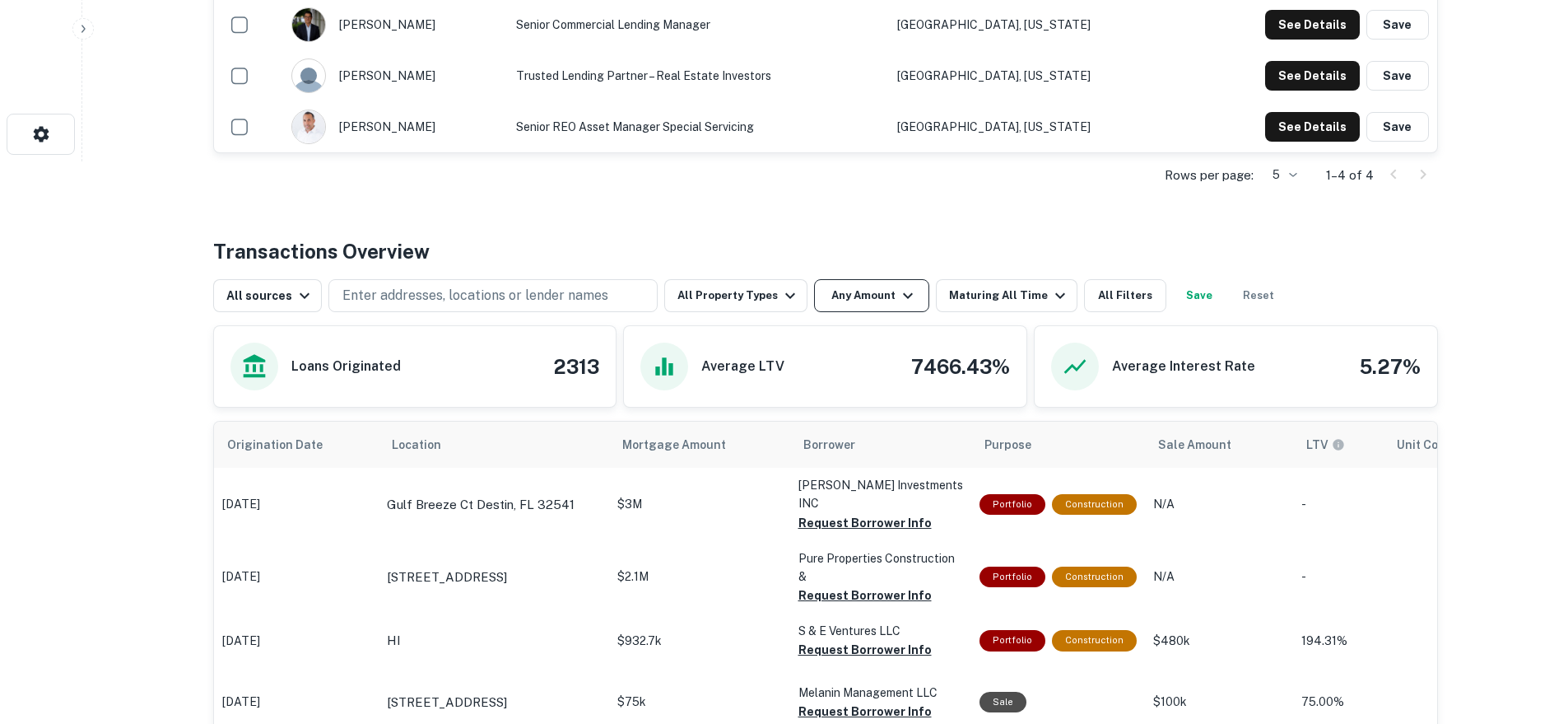
click at [834, 303] on button "Any Amount" at bounding box center [872, 295] width 116 height 33
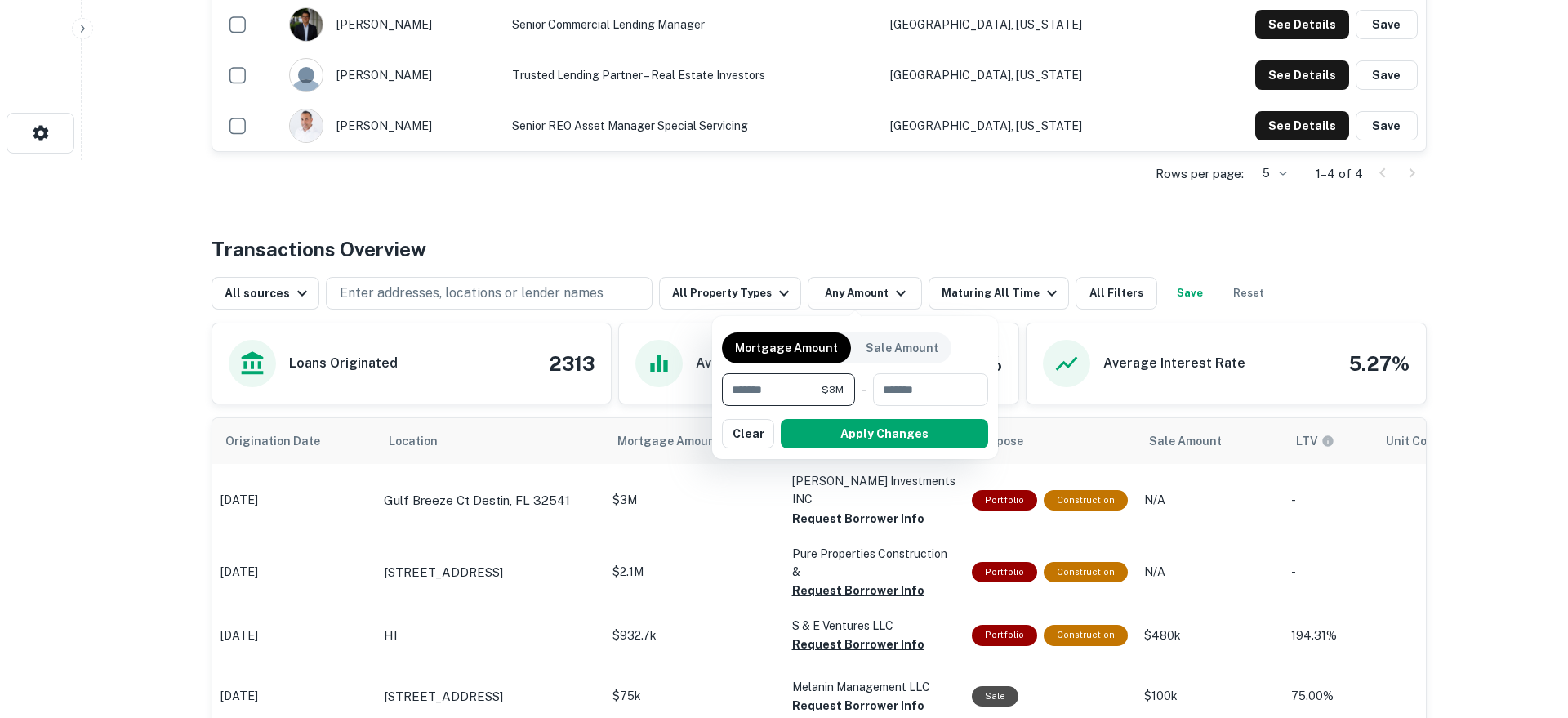
type input "*******"
click at [872, 452] on div "Mortgage Amount Sale Amount ******* $3M ​ - ​ Apply Changes Clear" at bounding box center [855, 387] width 286 height 143
click at [882, 442] on button "Apply Changes" at bounding box center [884, 433] width 207 height 29
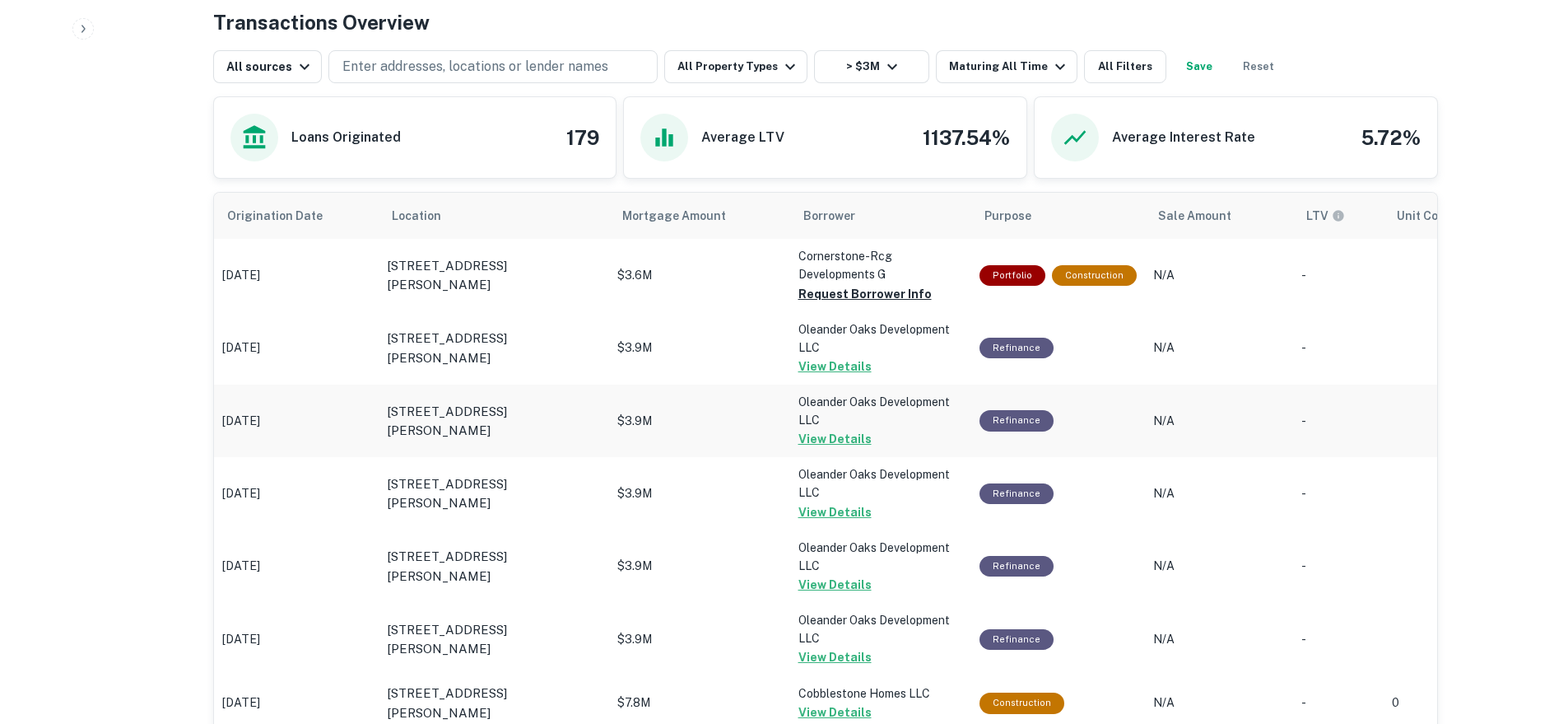
scroll to position [792, 0]
click at [864, 289] on button "Request Borrower Info" at bounding box center [865, 293] width 133 height 20
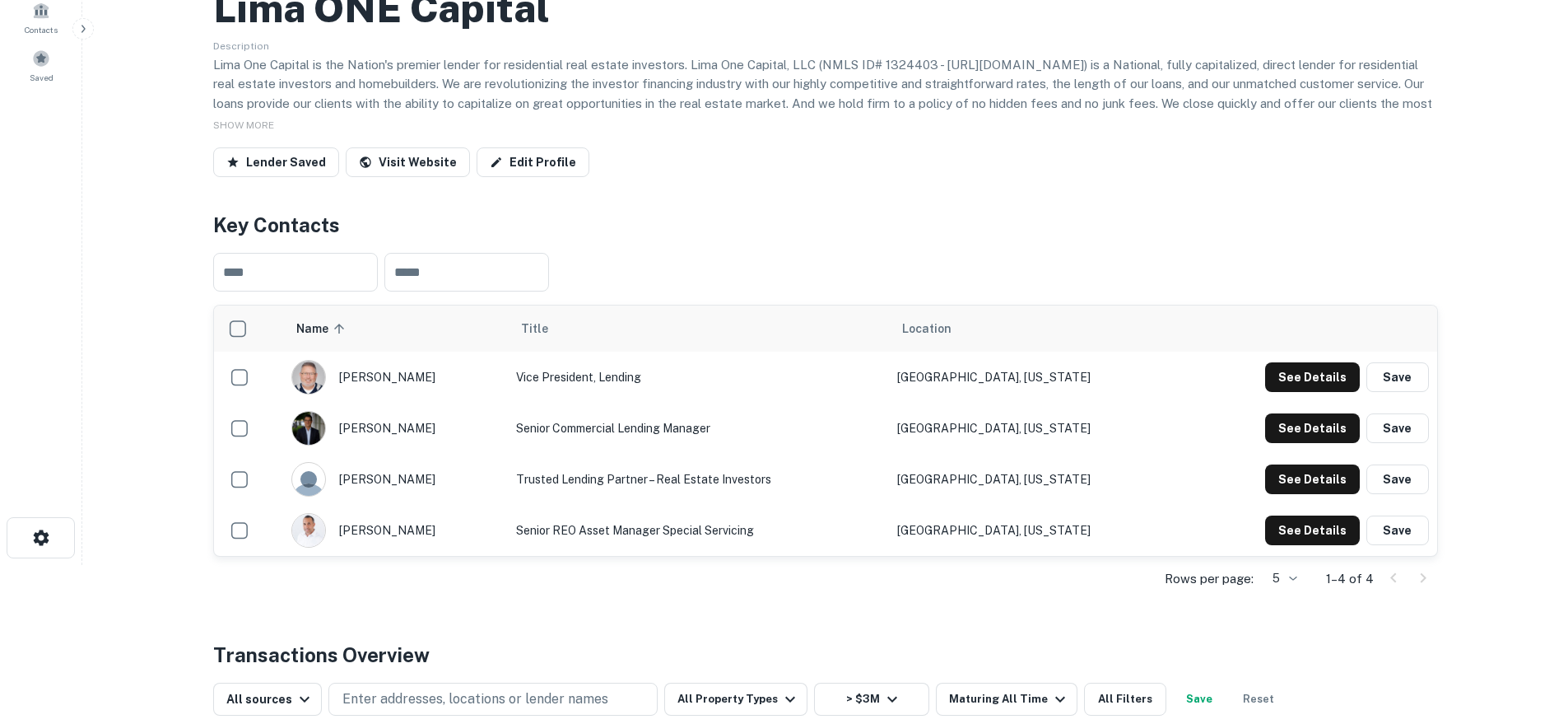
scroll to position [0, 0]
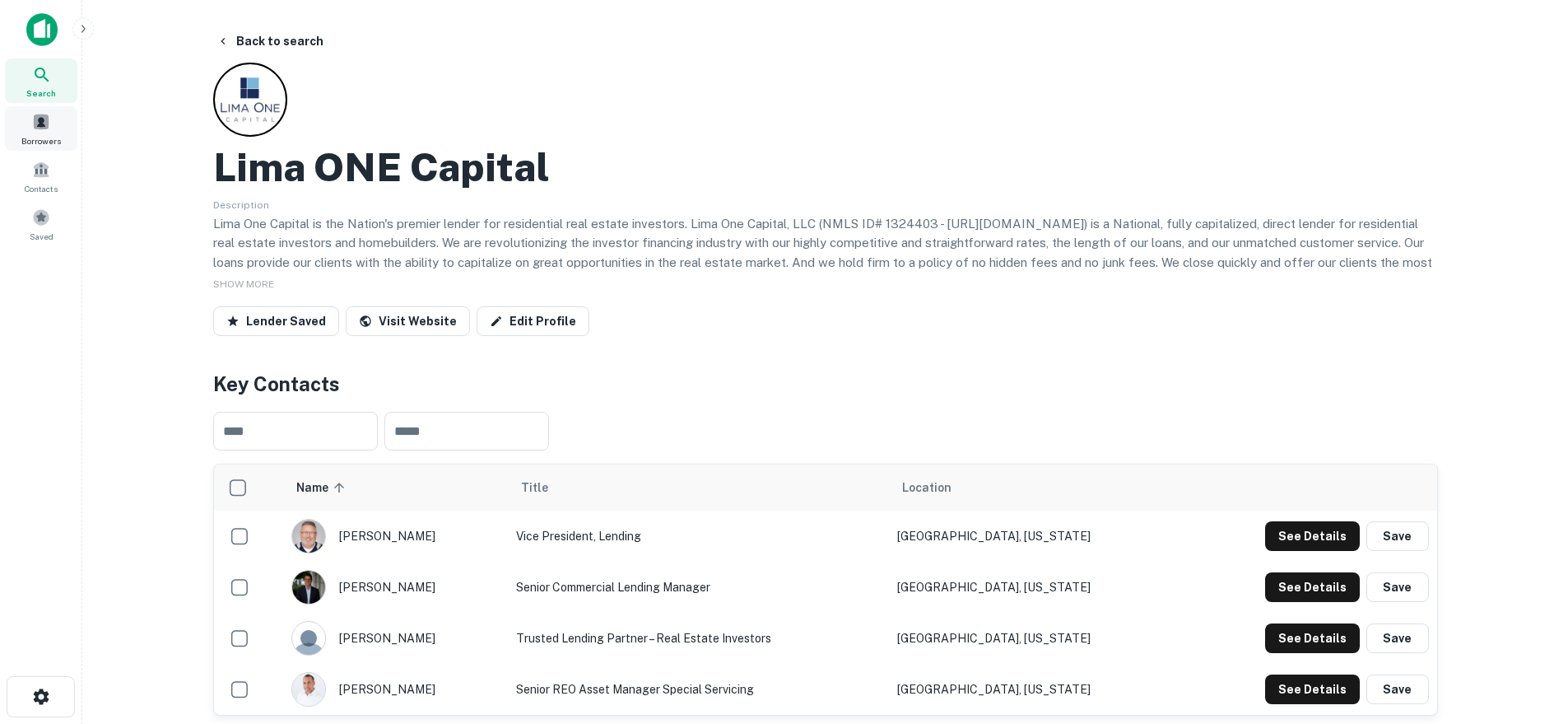
click at [54, 123] on div "Borrowers" at bounding box center [41, 128] width 72 height 44
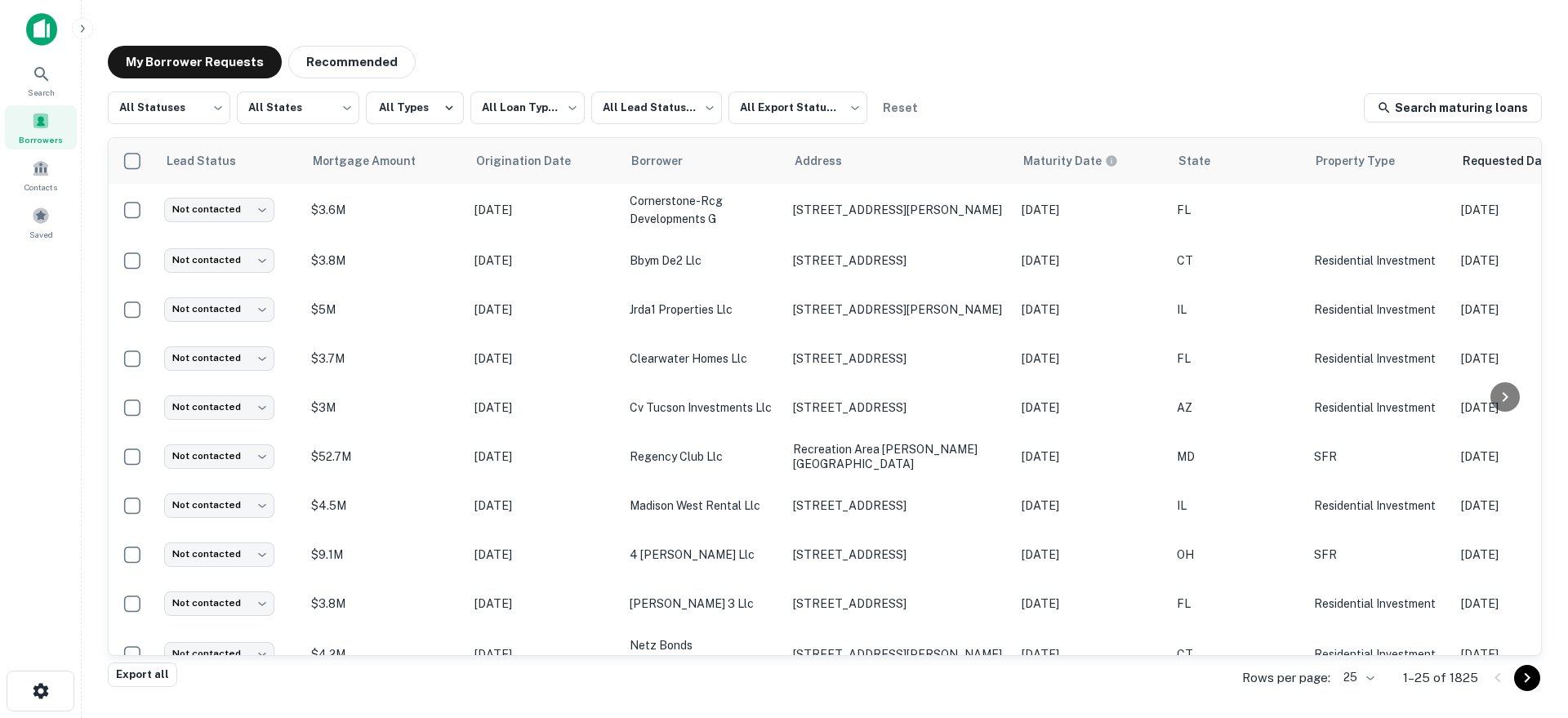
scroll to position [0, 500]
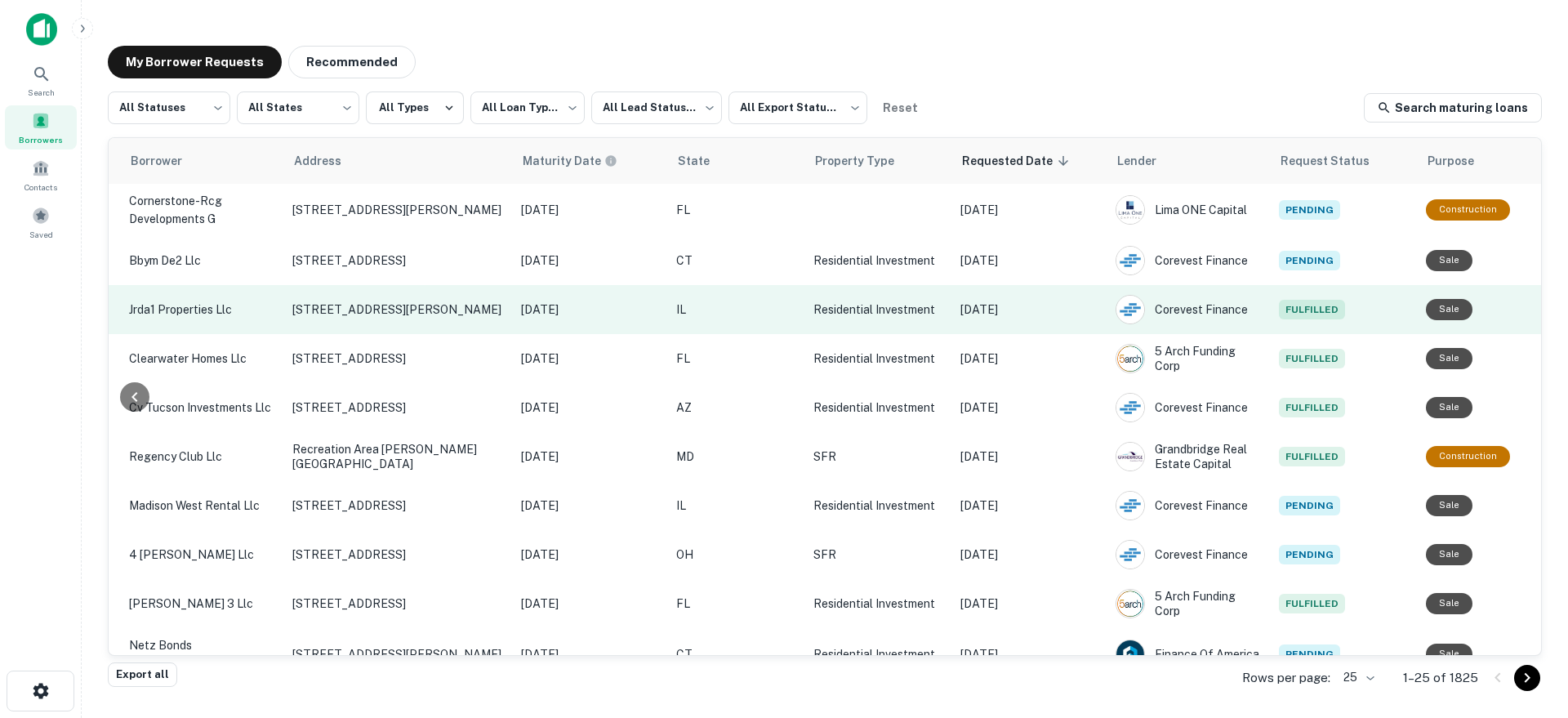
click at [1036, 302] on p "[DATE]" at bounding box center [1029, 310] width 139 height 18
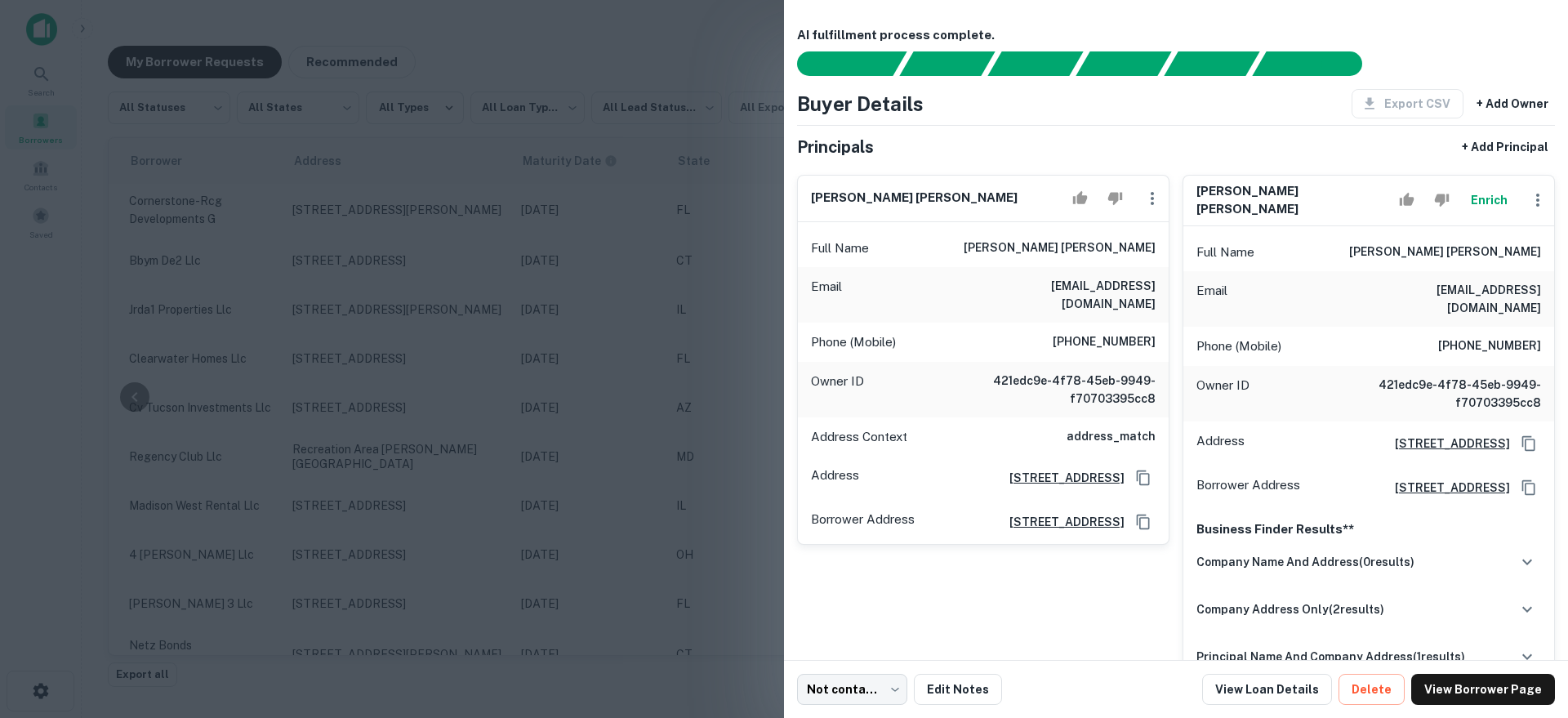
click at [655, 350] on div at bounding box center [784, 359] width 1568 height 718
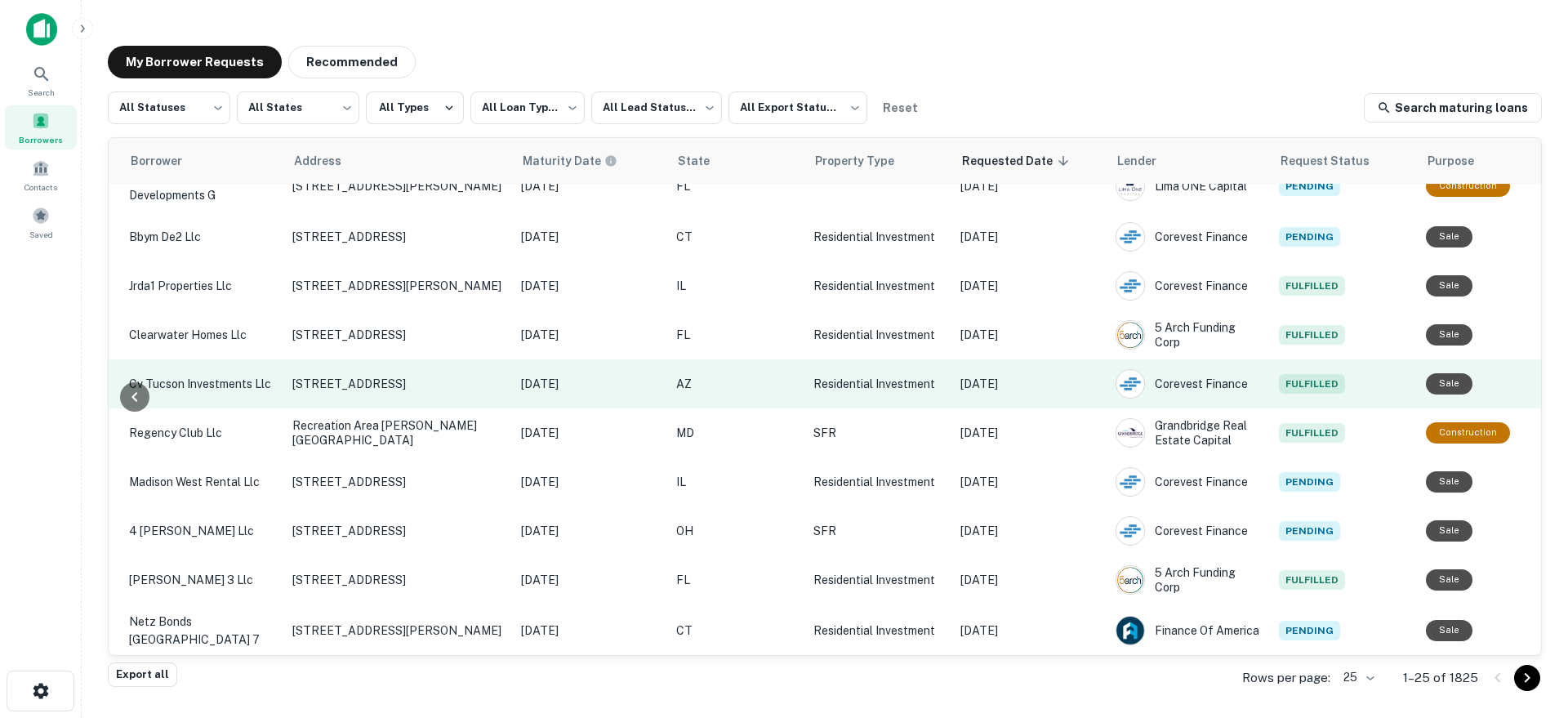
scroll to position [26, 500]
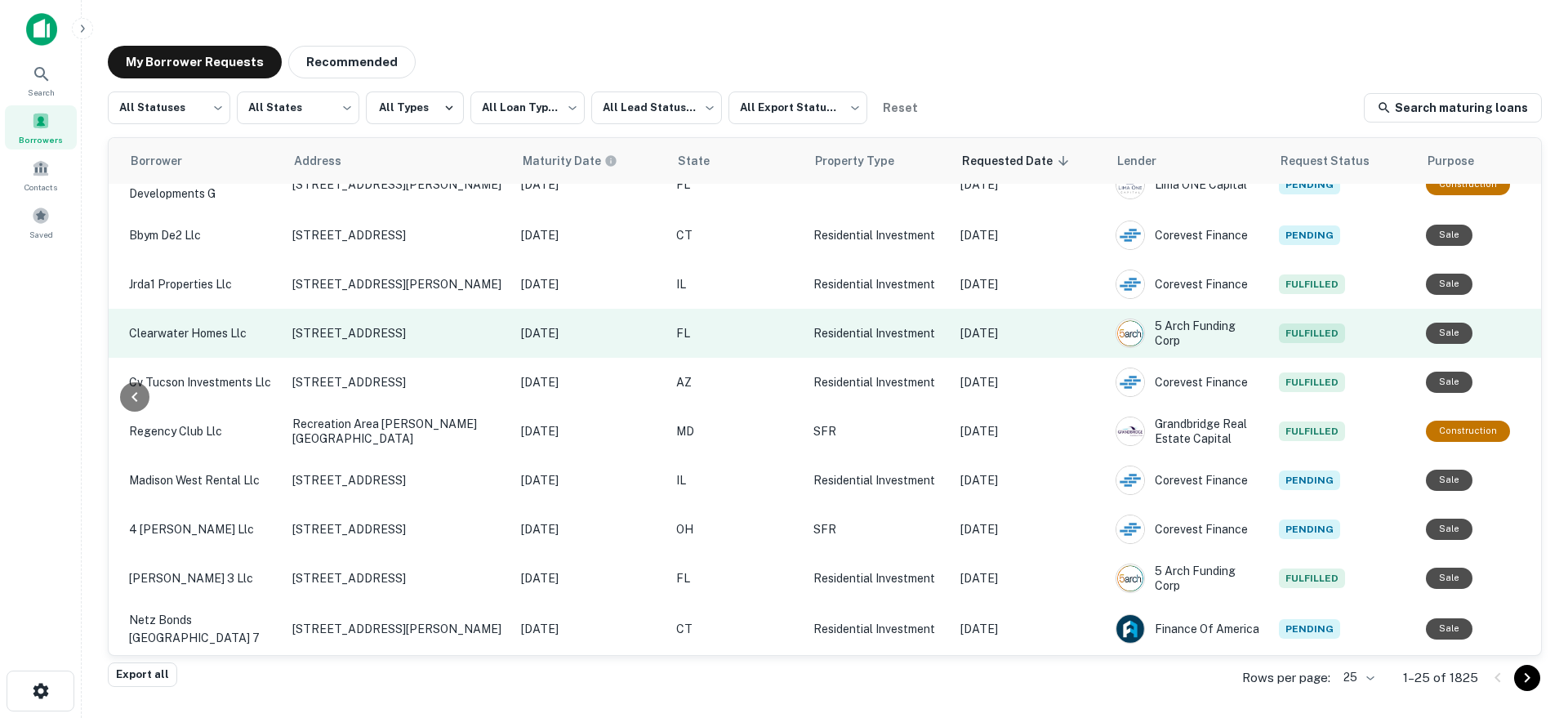
click at [1025, 331] on p "[DATE]" at bounding box center [1029, 333] width 139 height 18
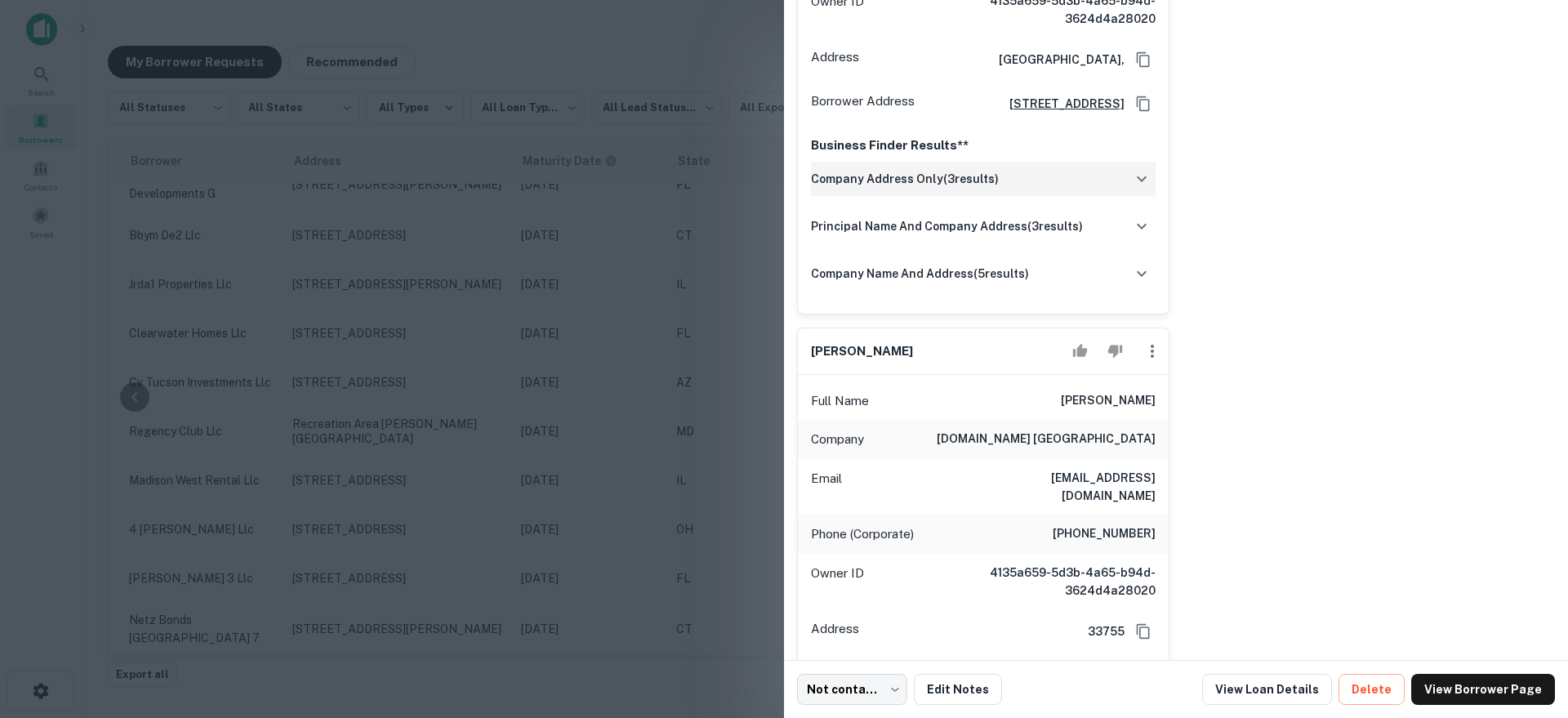
scroll to position [718, 0]
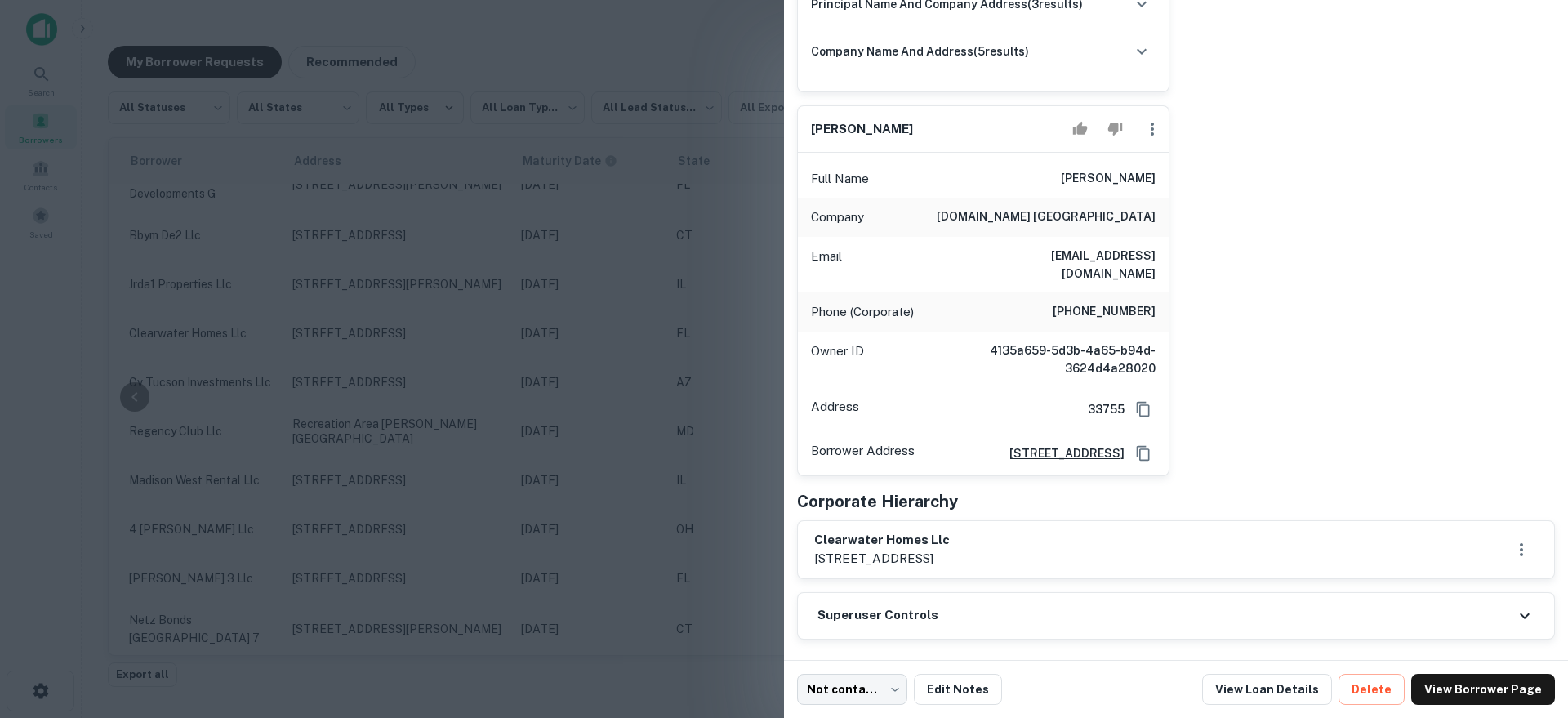
click at [909, 551] on p "[STREET_ADDRESS]" at bounding box center [882, 558] width 136 height 19
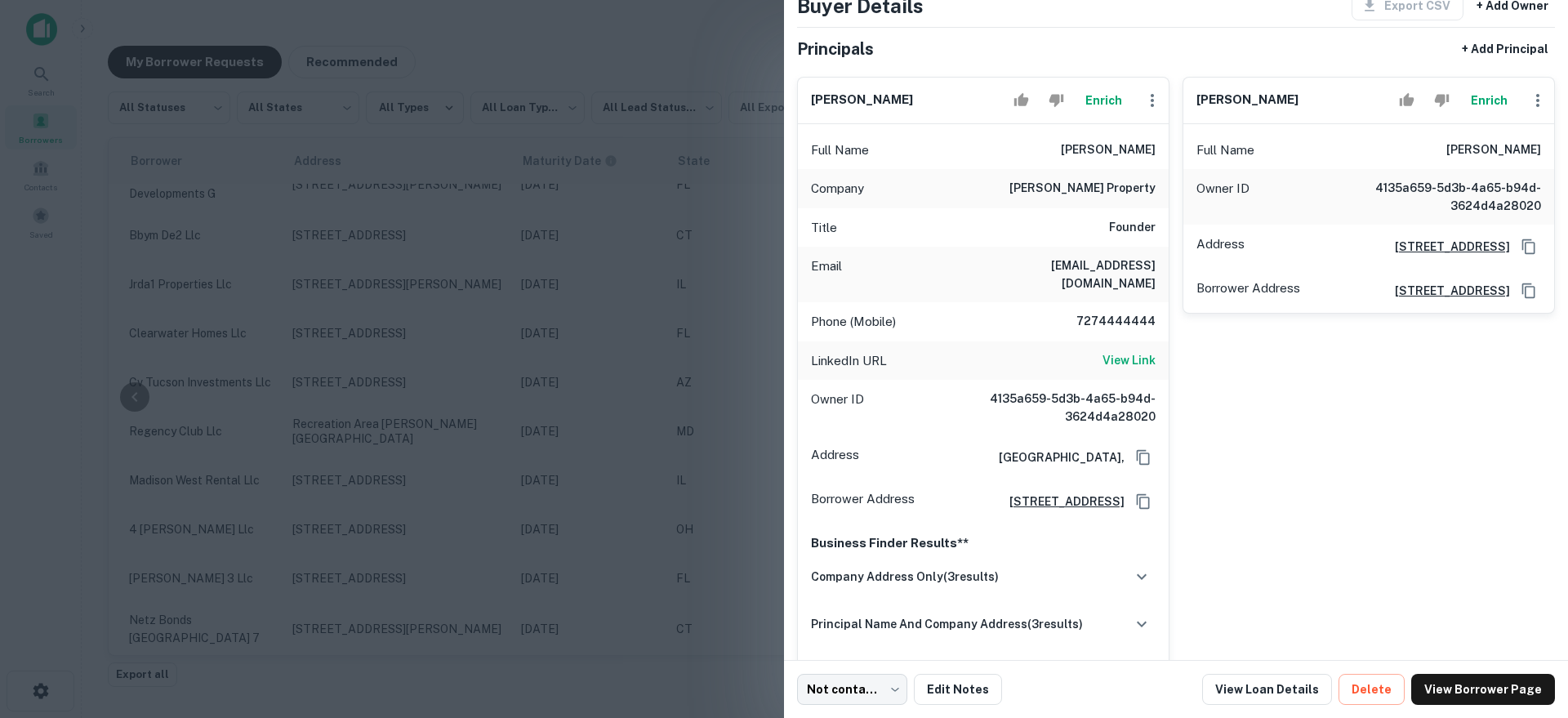
scroll to position [0, 0]
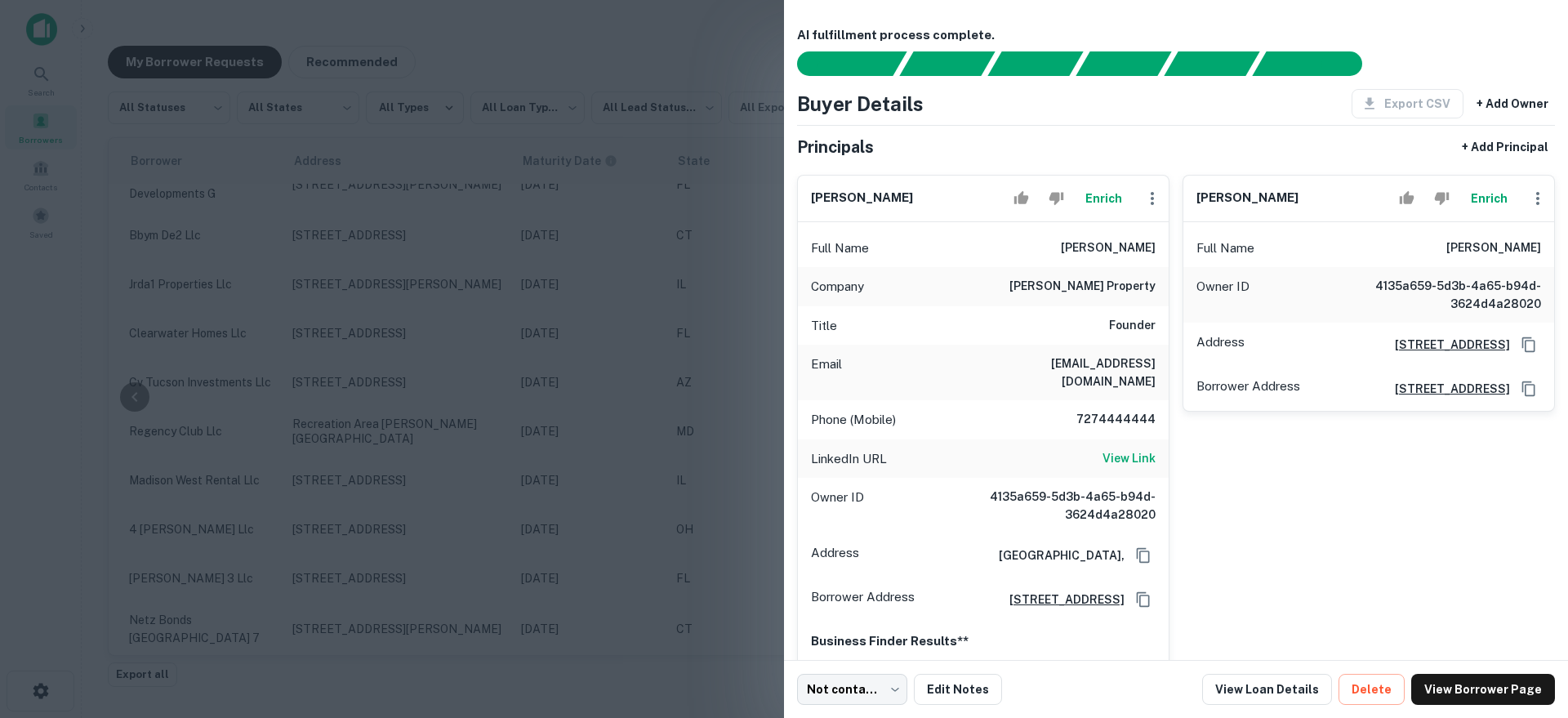
click at [722, 425] on div at bounding box center [784, 359] width 1568 height 718
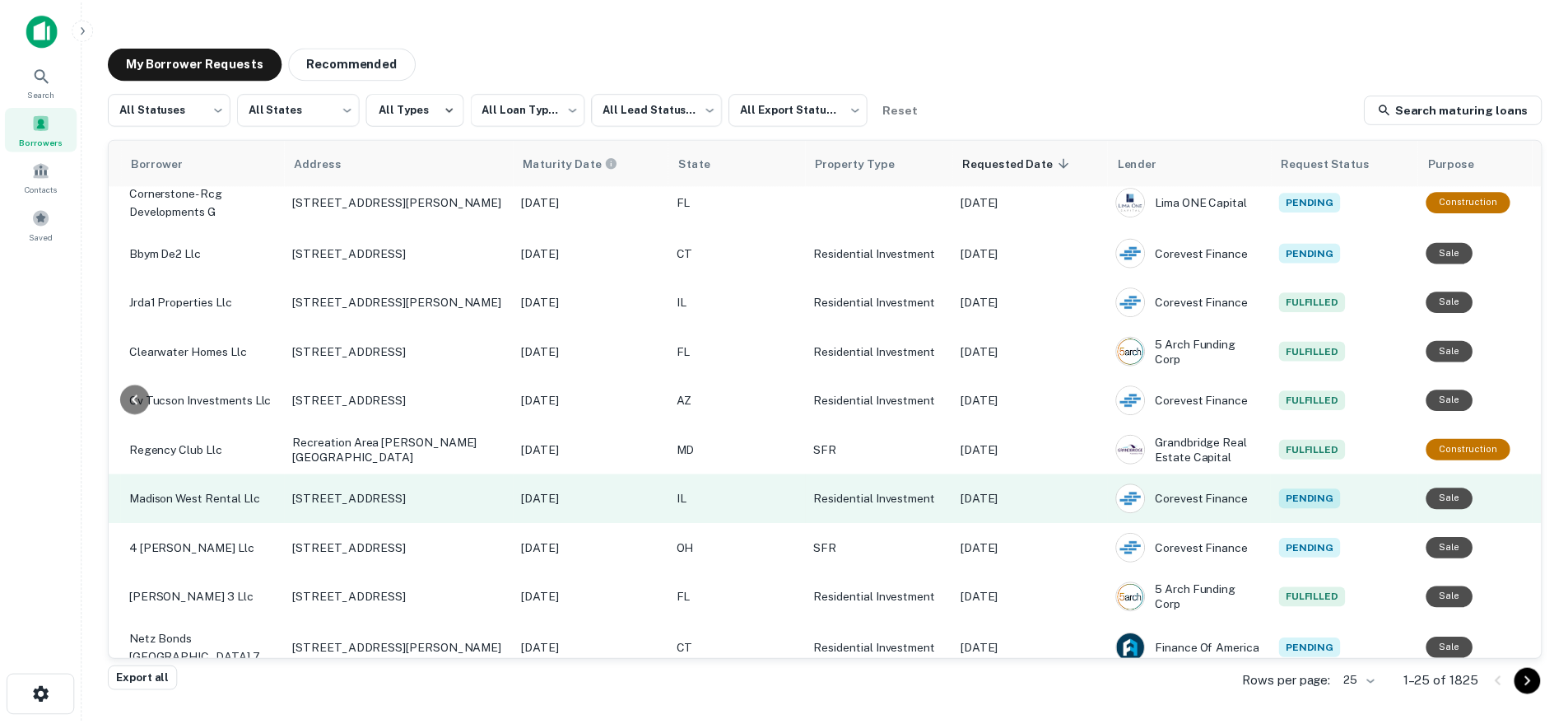
scroll to position [0, 504]
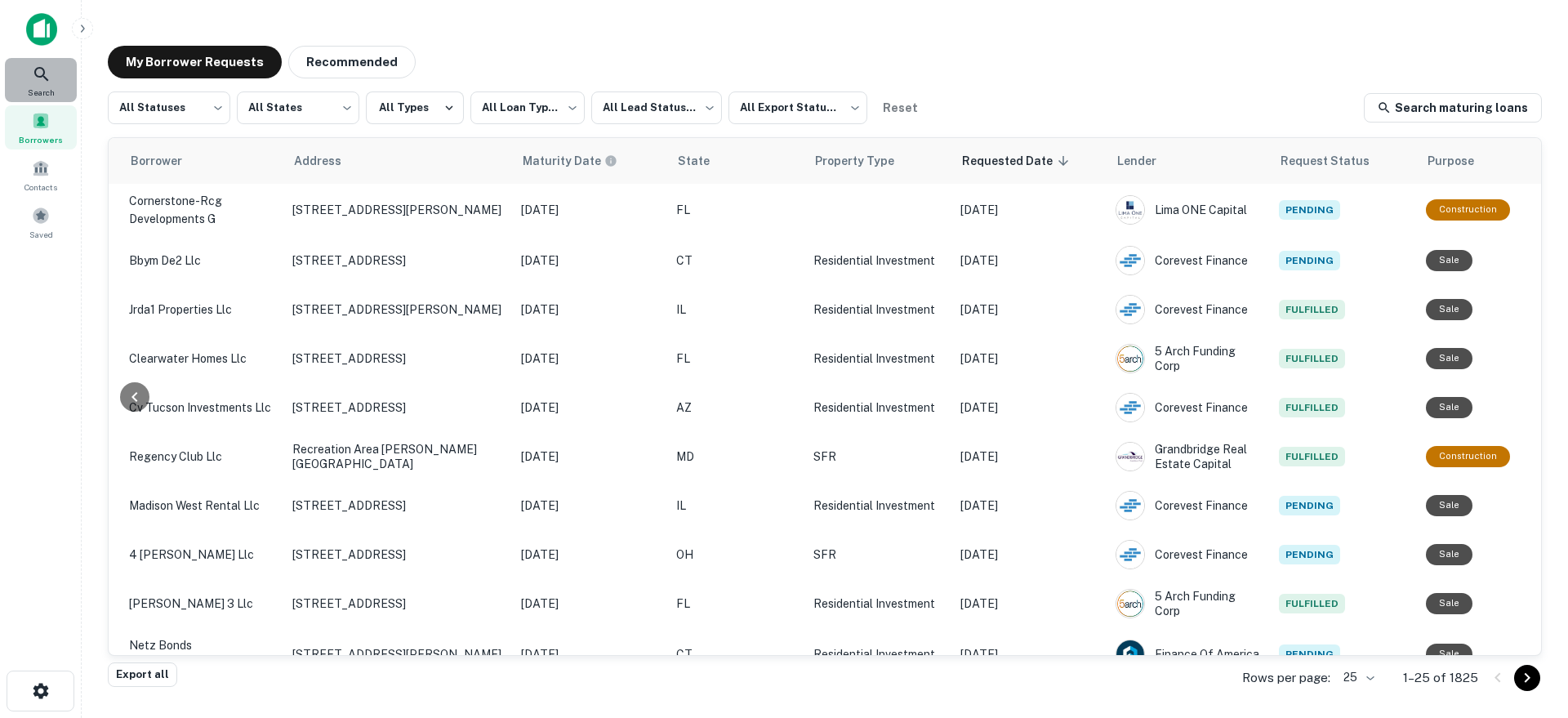
click at [37, 79] on icon at bounding box center [41, 74] width 19 height 19
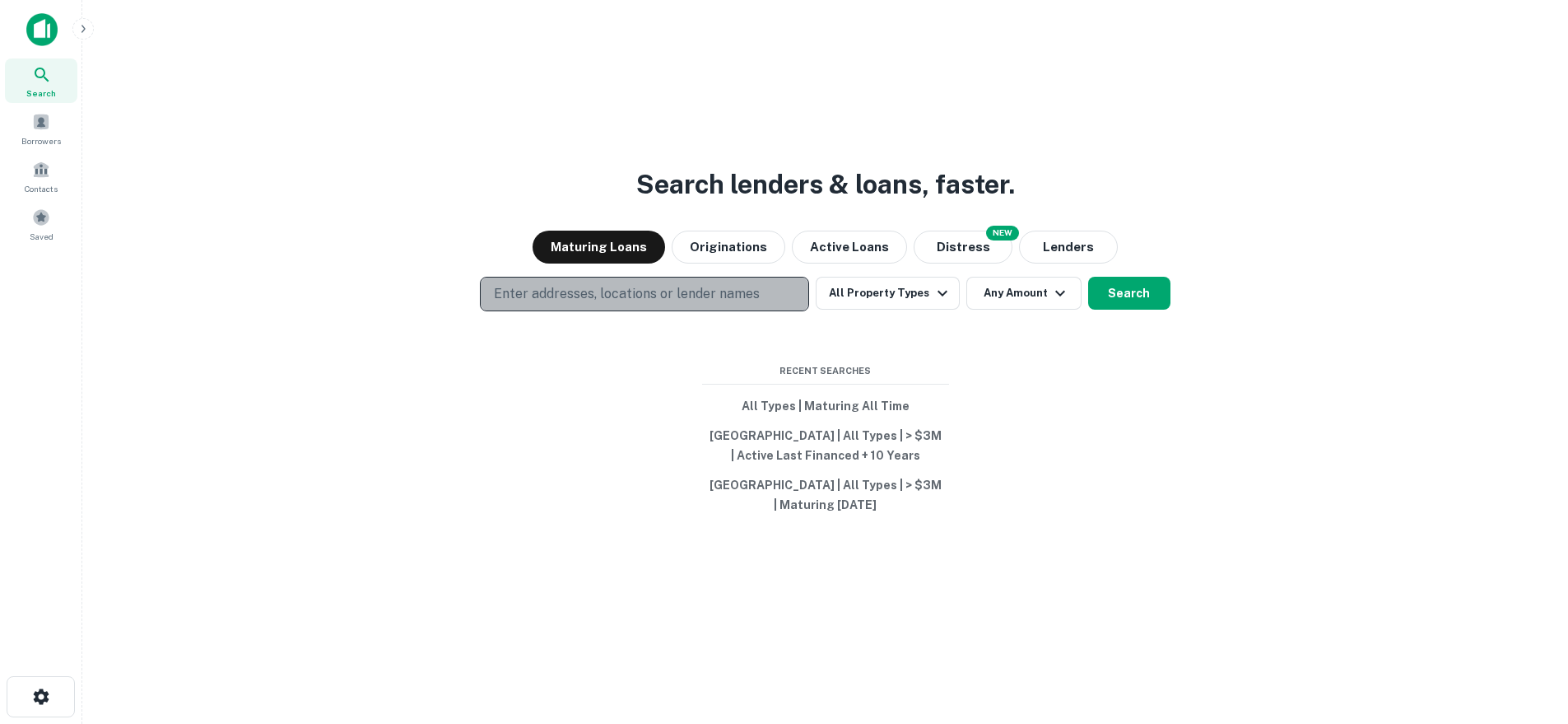
click at [612, 289] on p "Enter addresses, locations or lender names" at bounding box center [626, 294] width 266 height 20
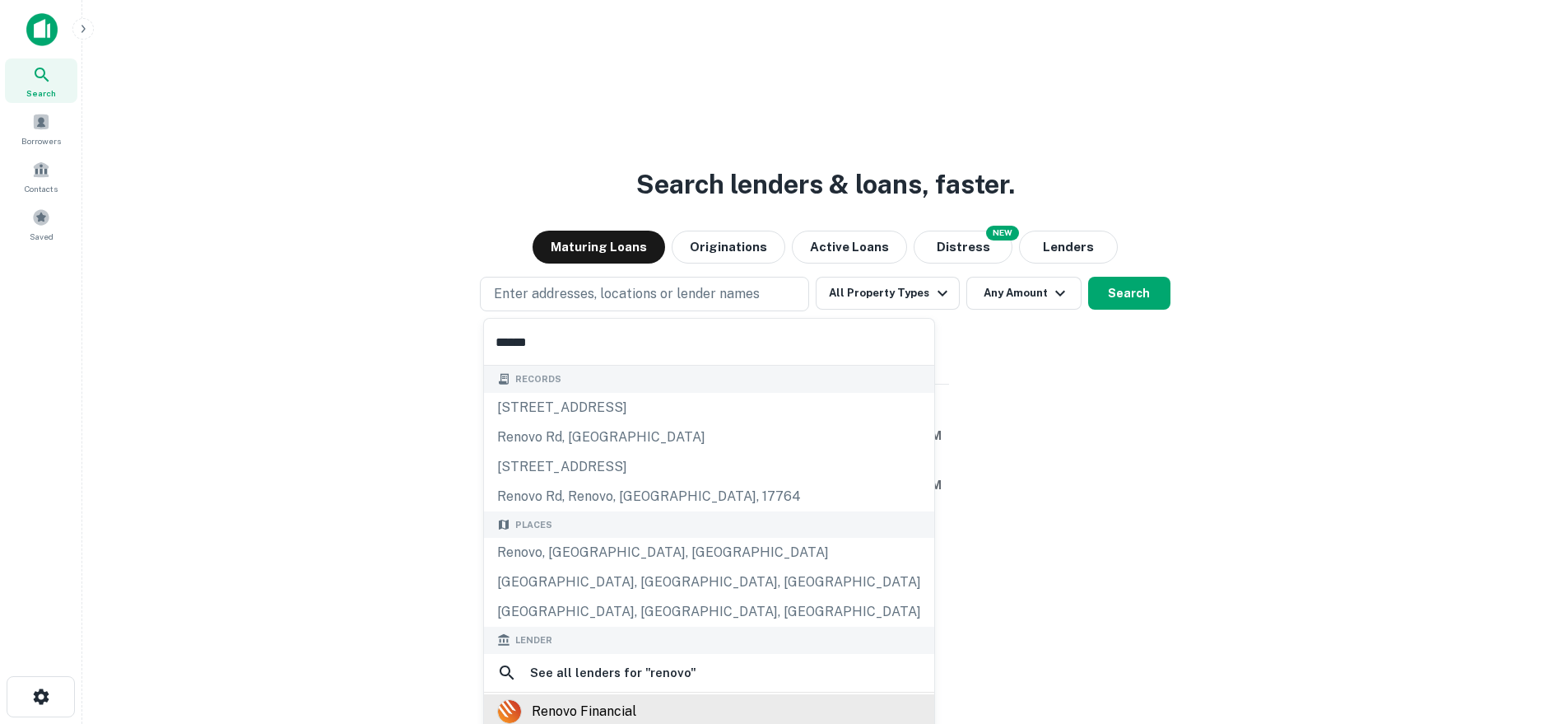
type input "******"
click at [550, 702] on div "renovo financial" at bounding box center [584, 712] width 105 height 25
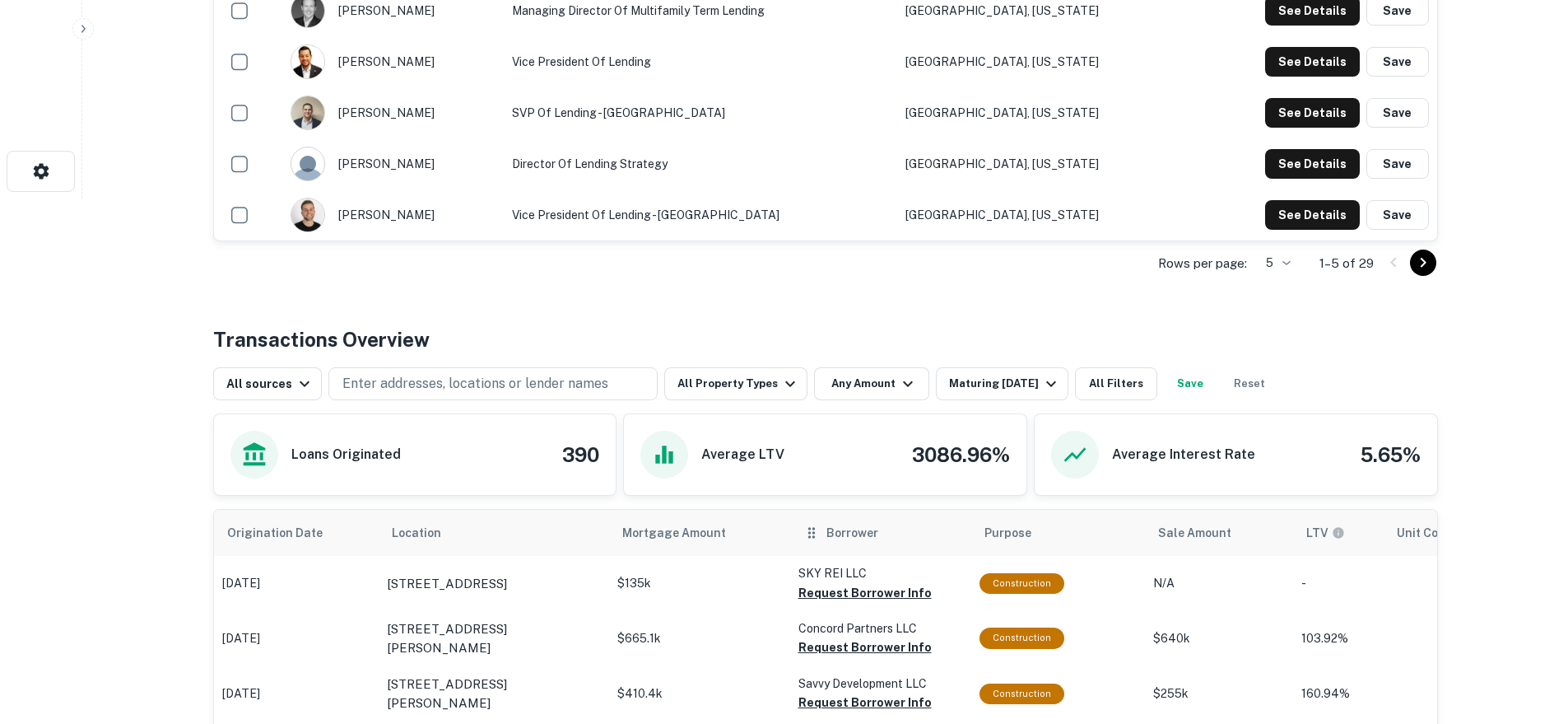
scroll to position [527, 0]
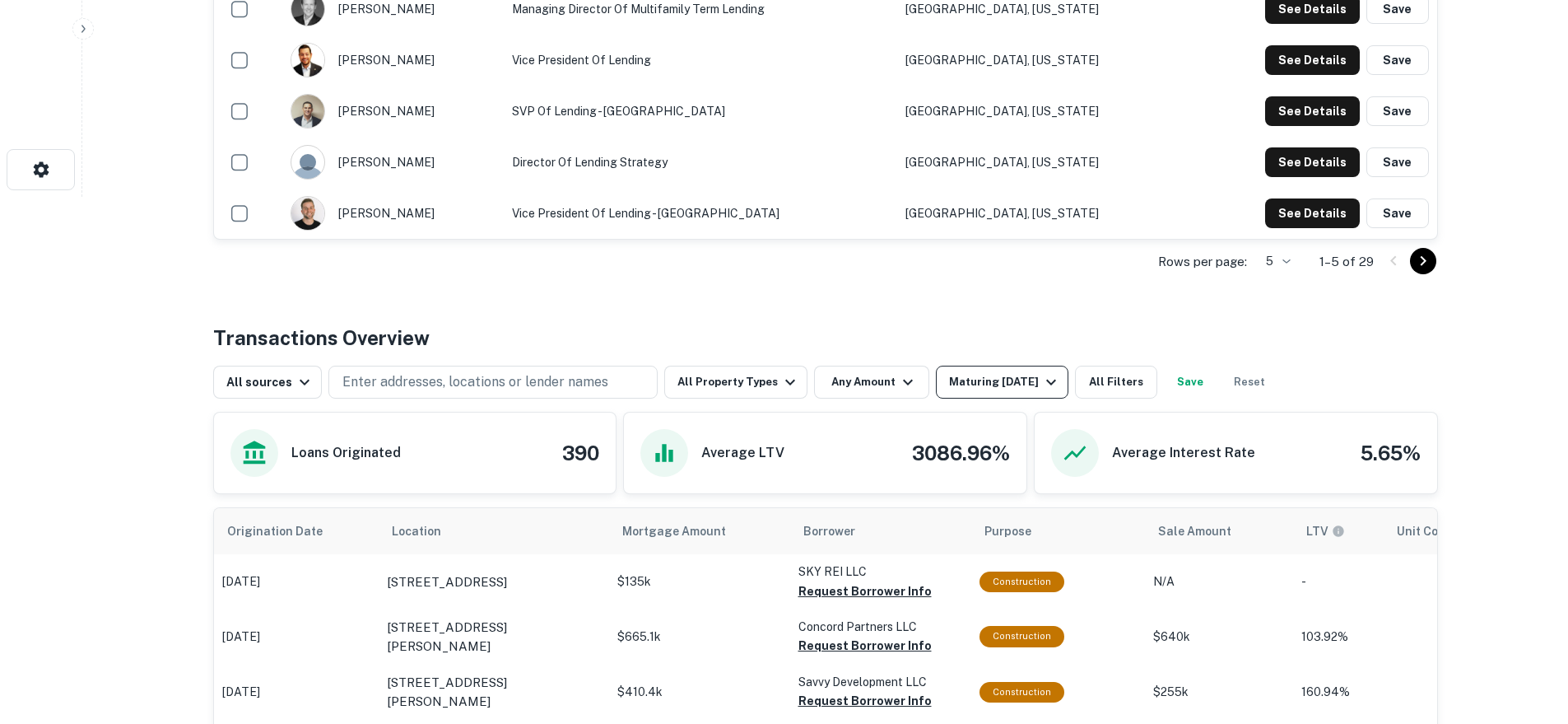
click at [961, 374] on div "Maturing [DATE]" at bounding box center [1005, 382] width 112 height 20
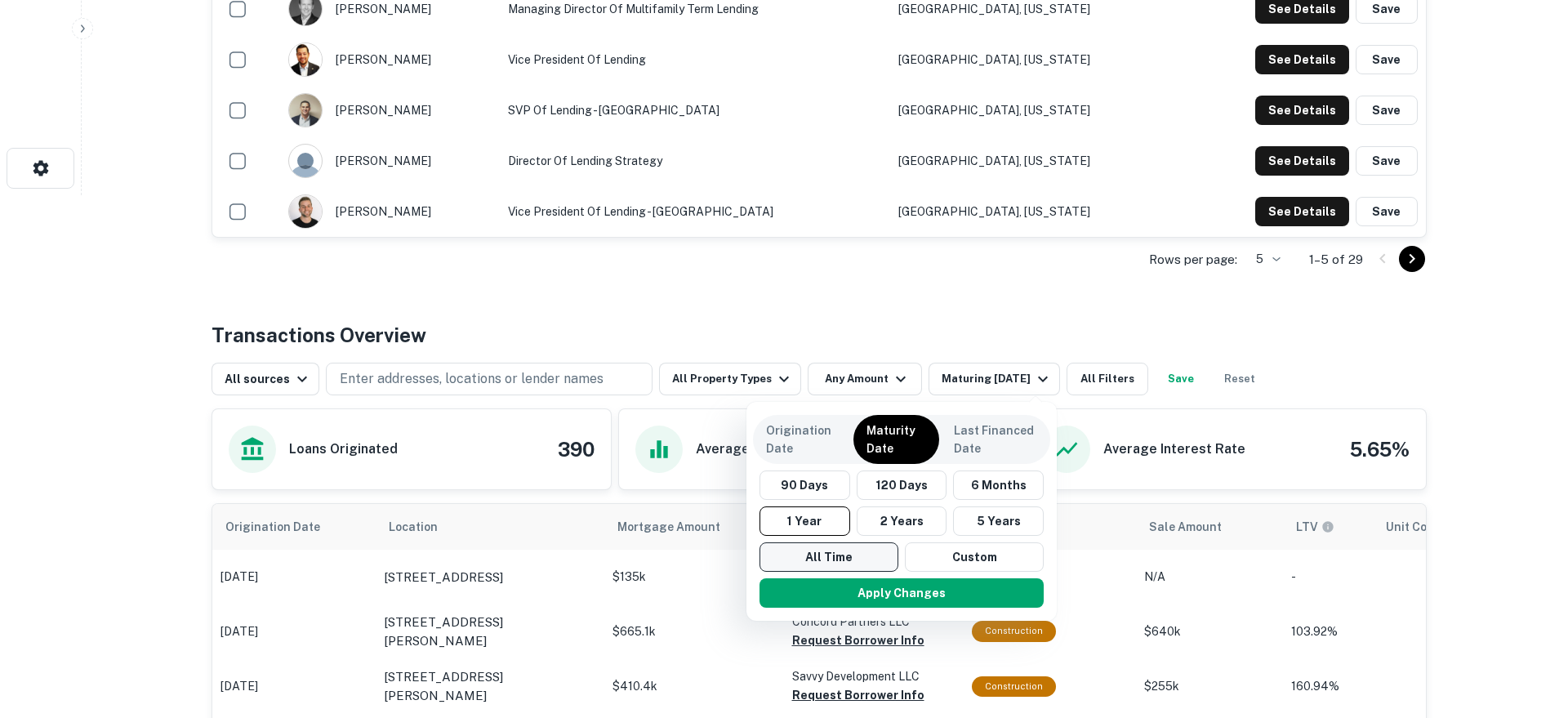
click at [820, 565] on button "All Time" at bounding box center [829, 557] width 139 height 29
click at [834, 600] on button "Apply Changes" at bounding box center [902, 592] width 284 height 29
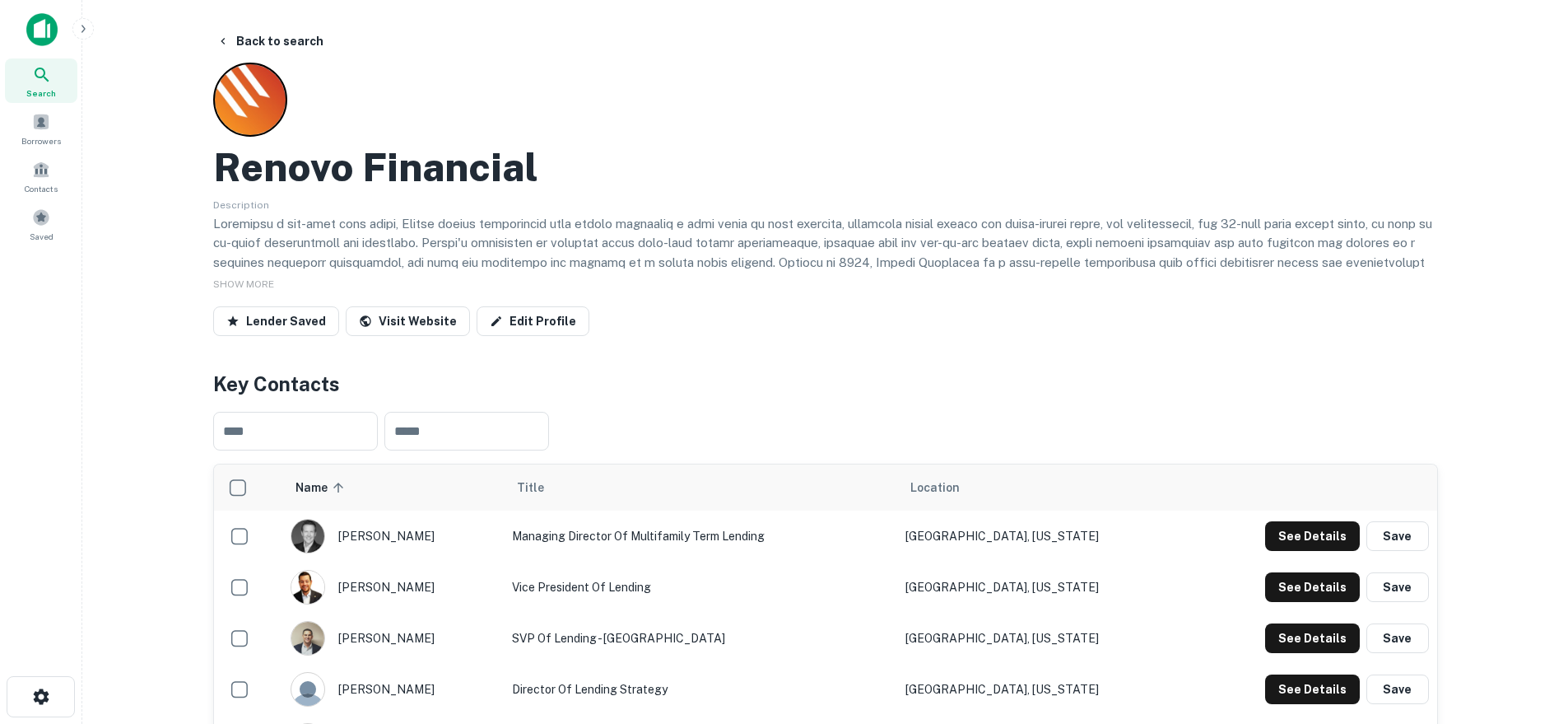
click at [358, 48] on div "Back to search" at bounding box center [825, 41] width 1225 height 29
click at [311, 48] on button "Back to search" at bounding box center [269, 41] width 120 height 29
click at [47, 36] on img at bounding box center [42, 29] width 31 height 33
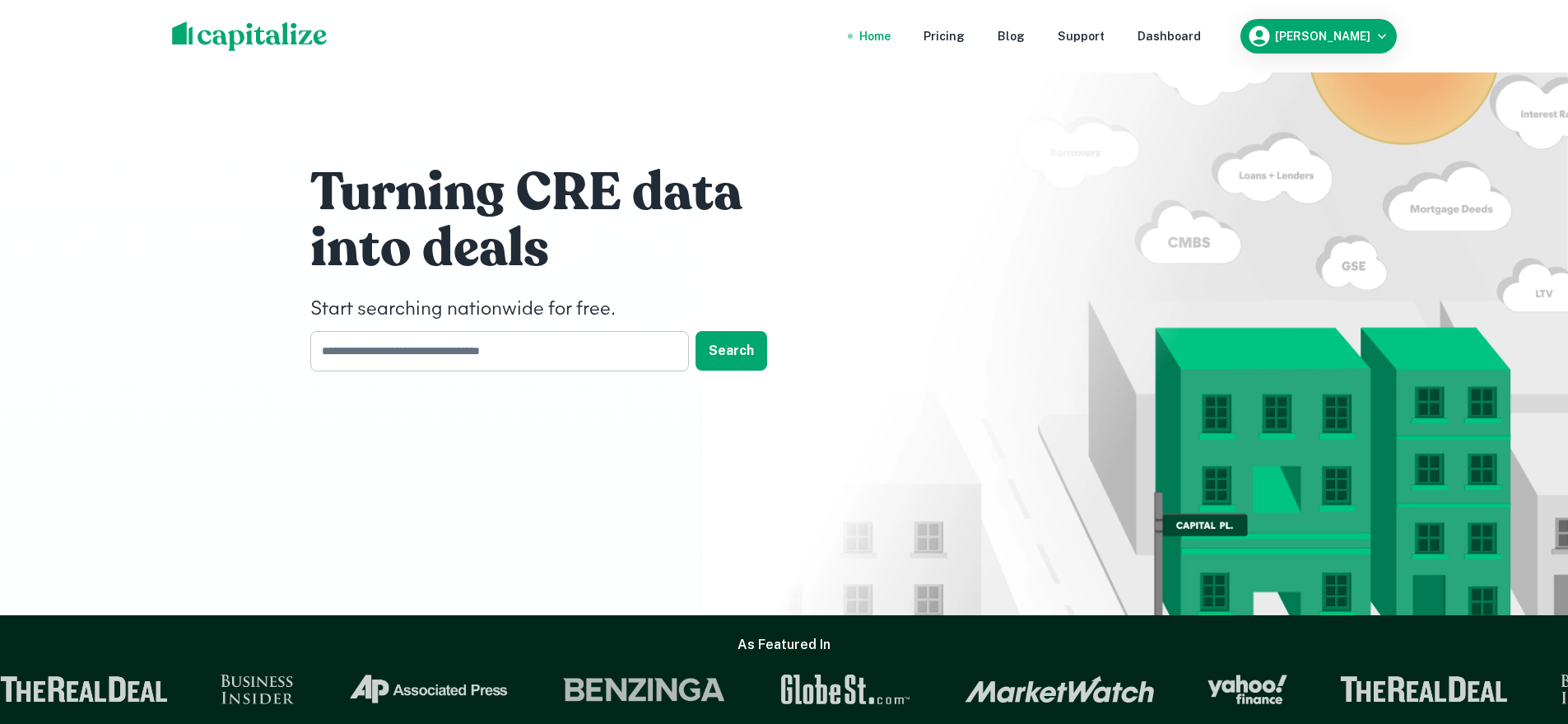
click at [387, 346] on input "text" at bounding box center [494, 350] width 367 height 40
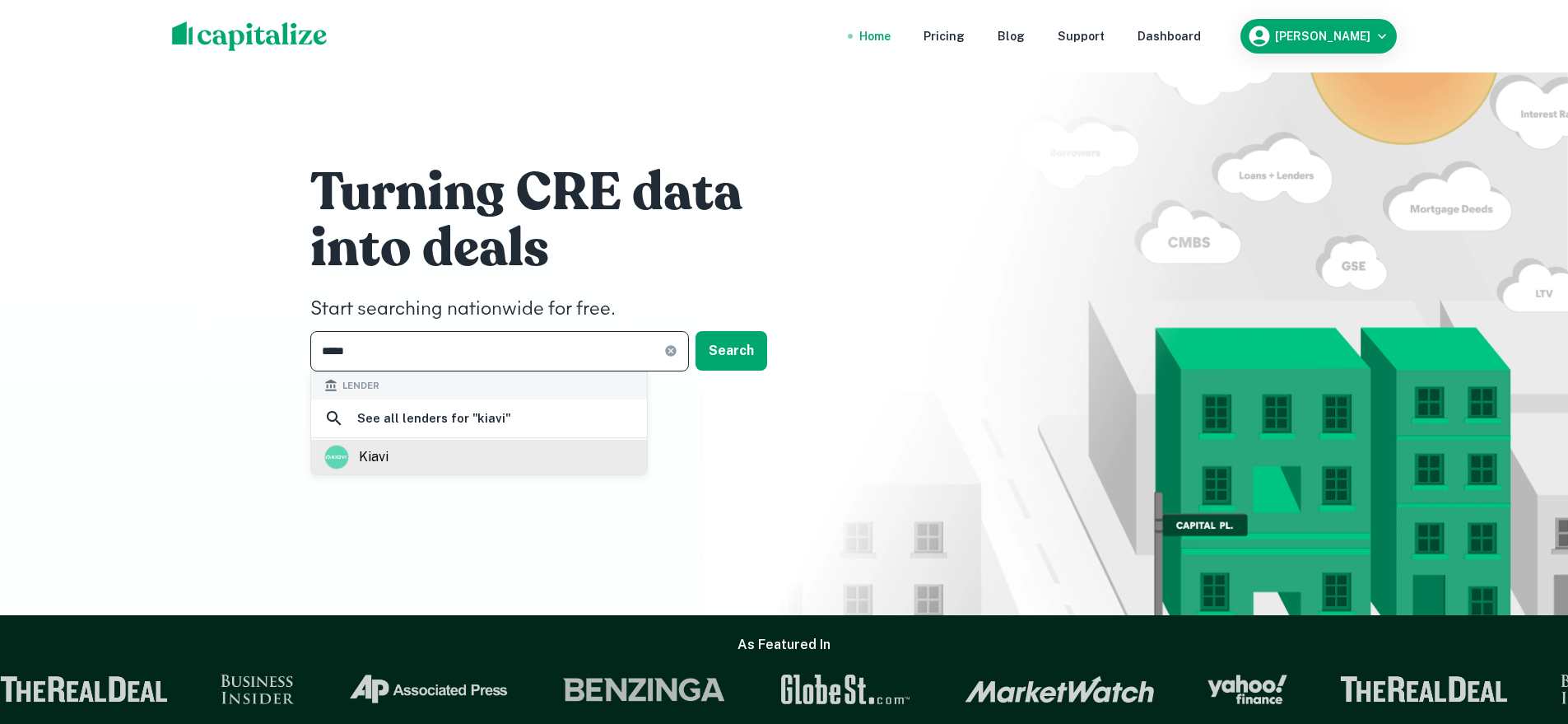
type input "*****"
click at [376, 470] on div "kiavi" at bounding box center [479, 456] width 336 height 35
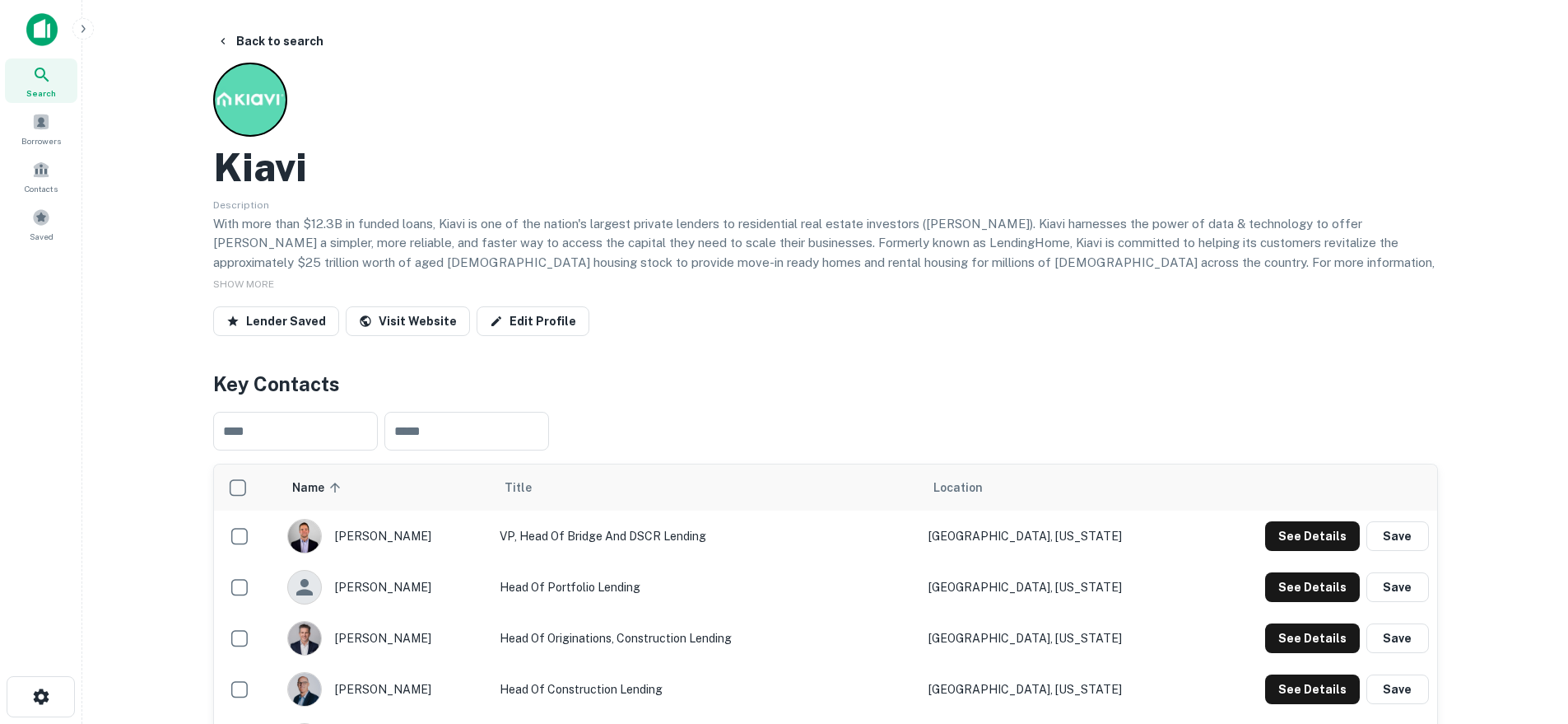
scroll to position [583, 0]
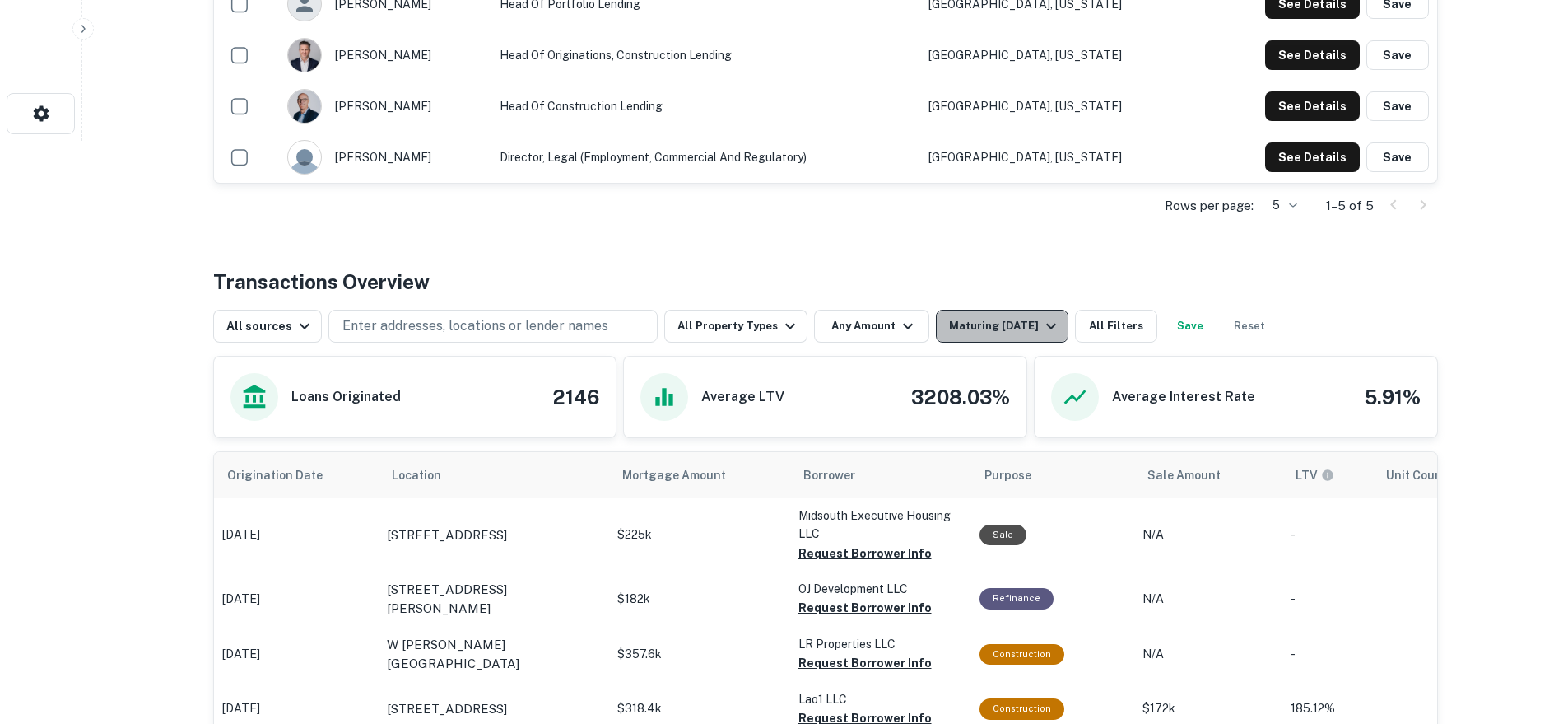
click at [978, 324] on div "Maturing [DATE]" at bounding box center [1005, 326] width 112 height 20
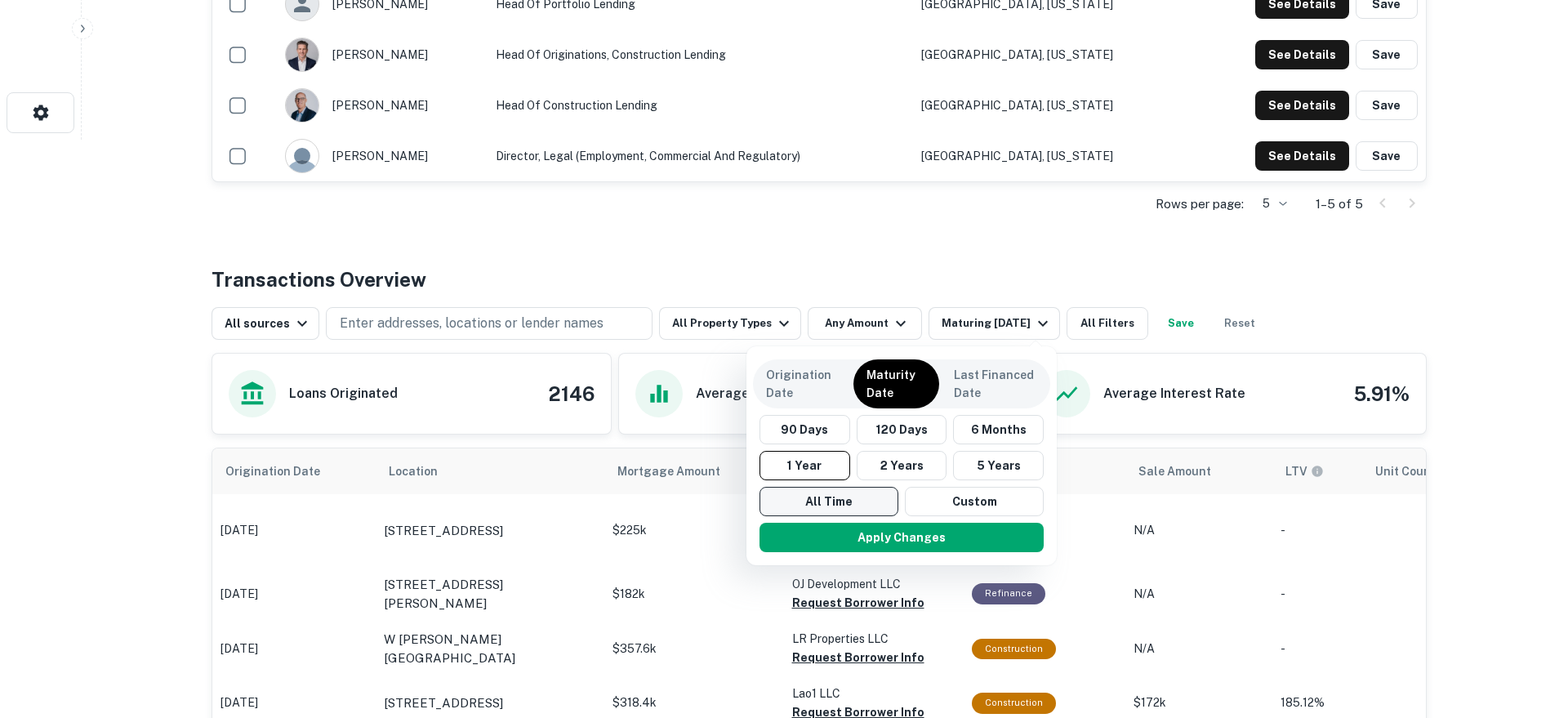
click at [865, 502] on button "All Time" at bounding box center [829, 501] width 139 height 29
click at [864, 538] on button "Apply Changes" at bounding box center [902, 536] width 284 height 29
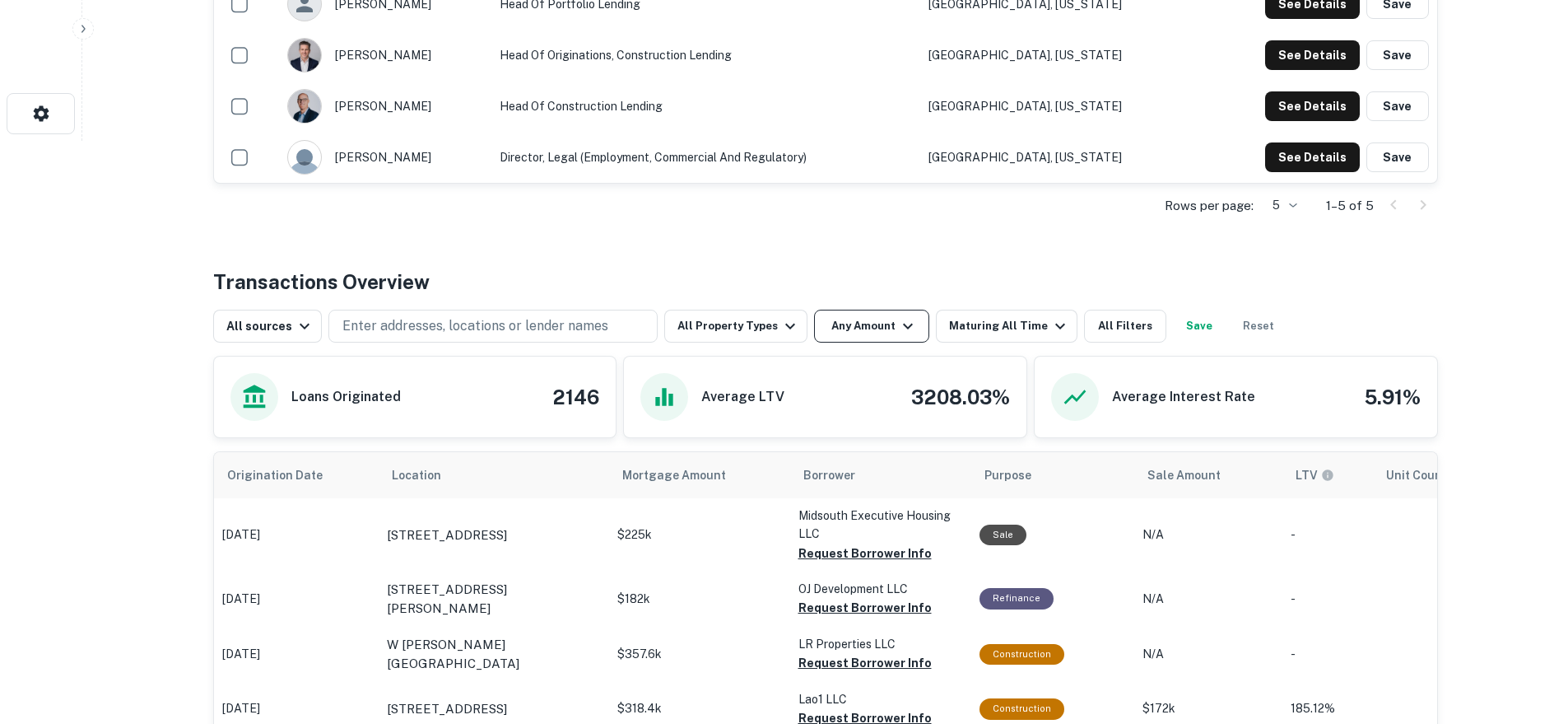
click at [821, 321] on button "Any Amount" at bounding box center [872, 326] width 116 height 33
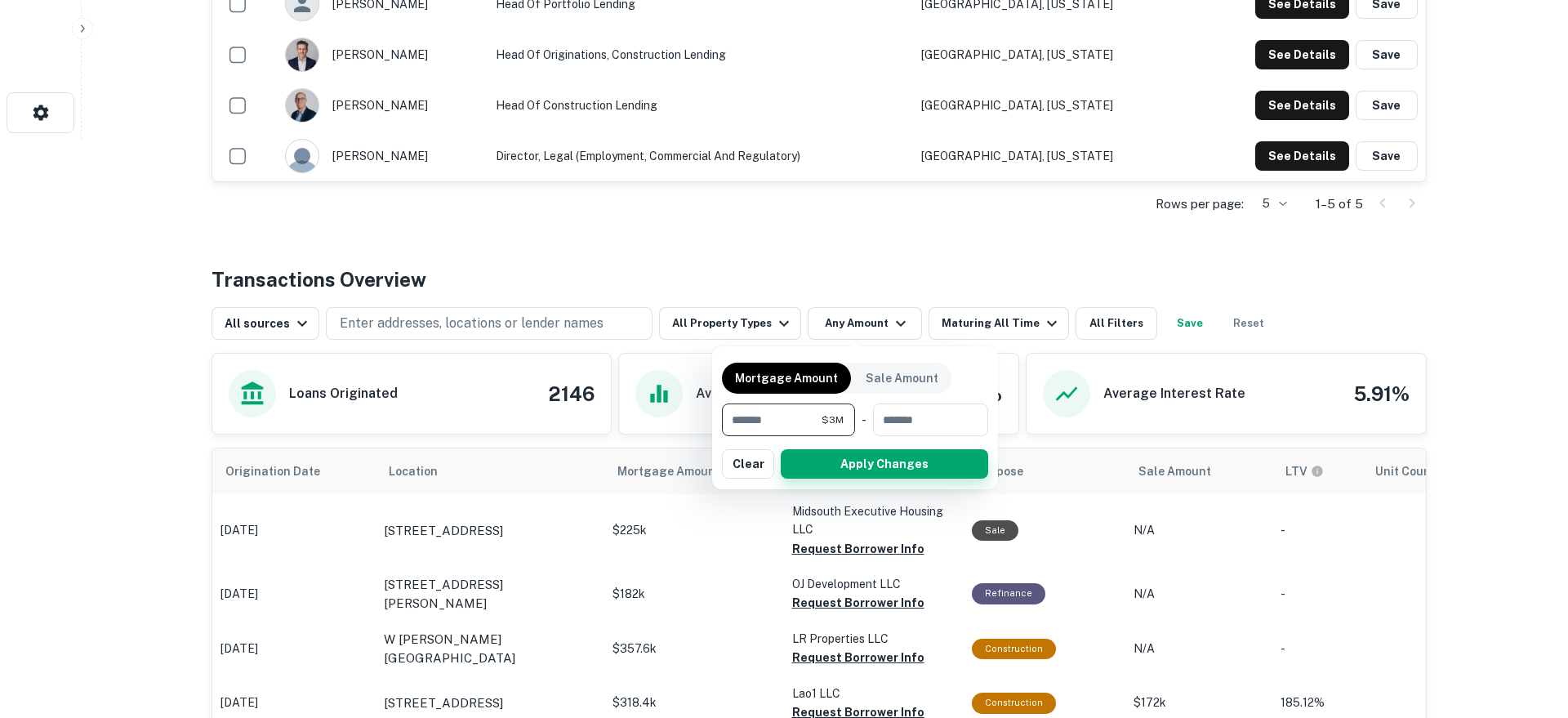
type input "*******"
click at [856, 463] on button "Apply Changes" at bounding box center [884, 463] width 207 height 29
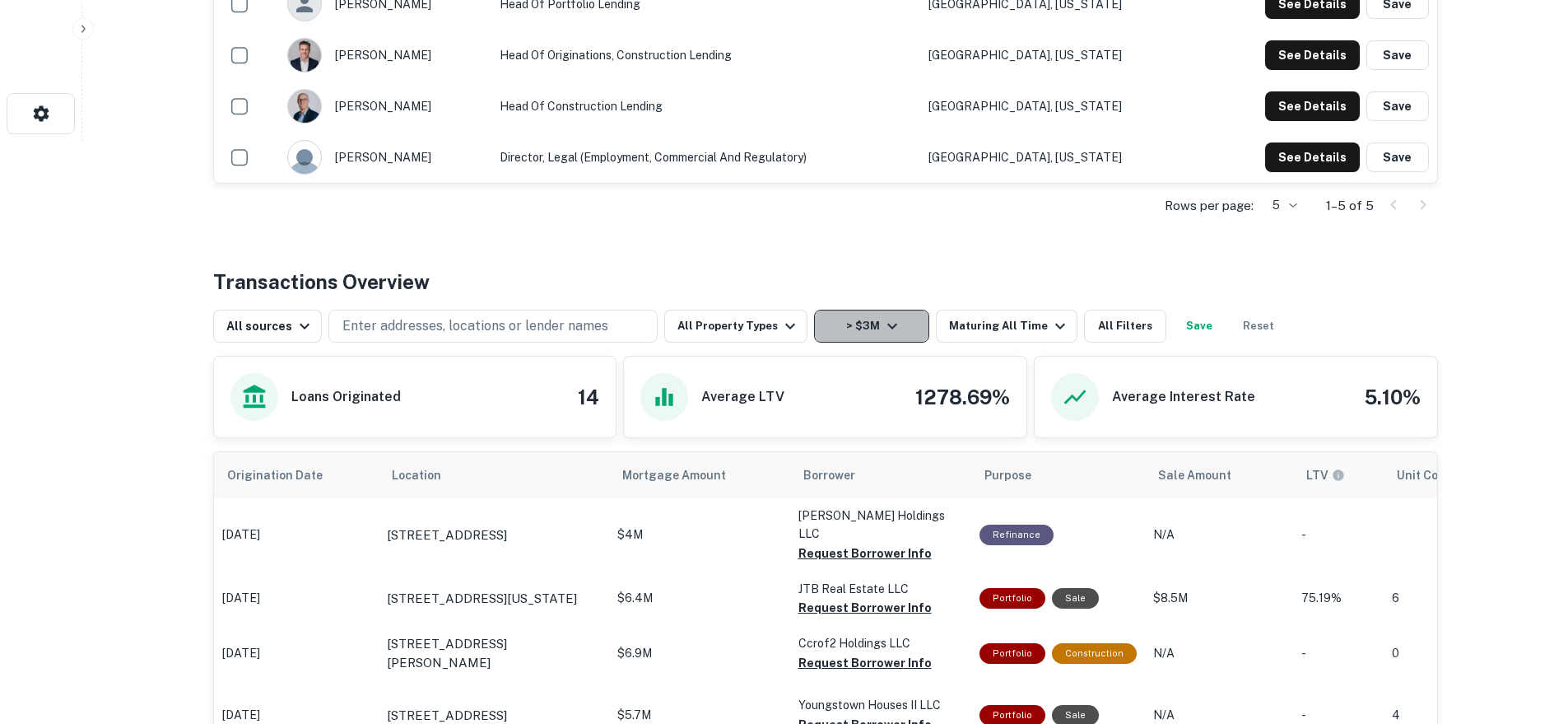
click at [838, 329] on button "> $3M" at bounding box center [872, 326] width 116 height 33
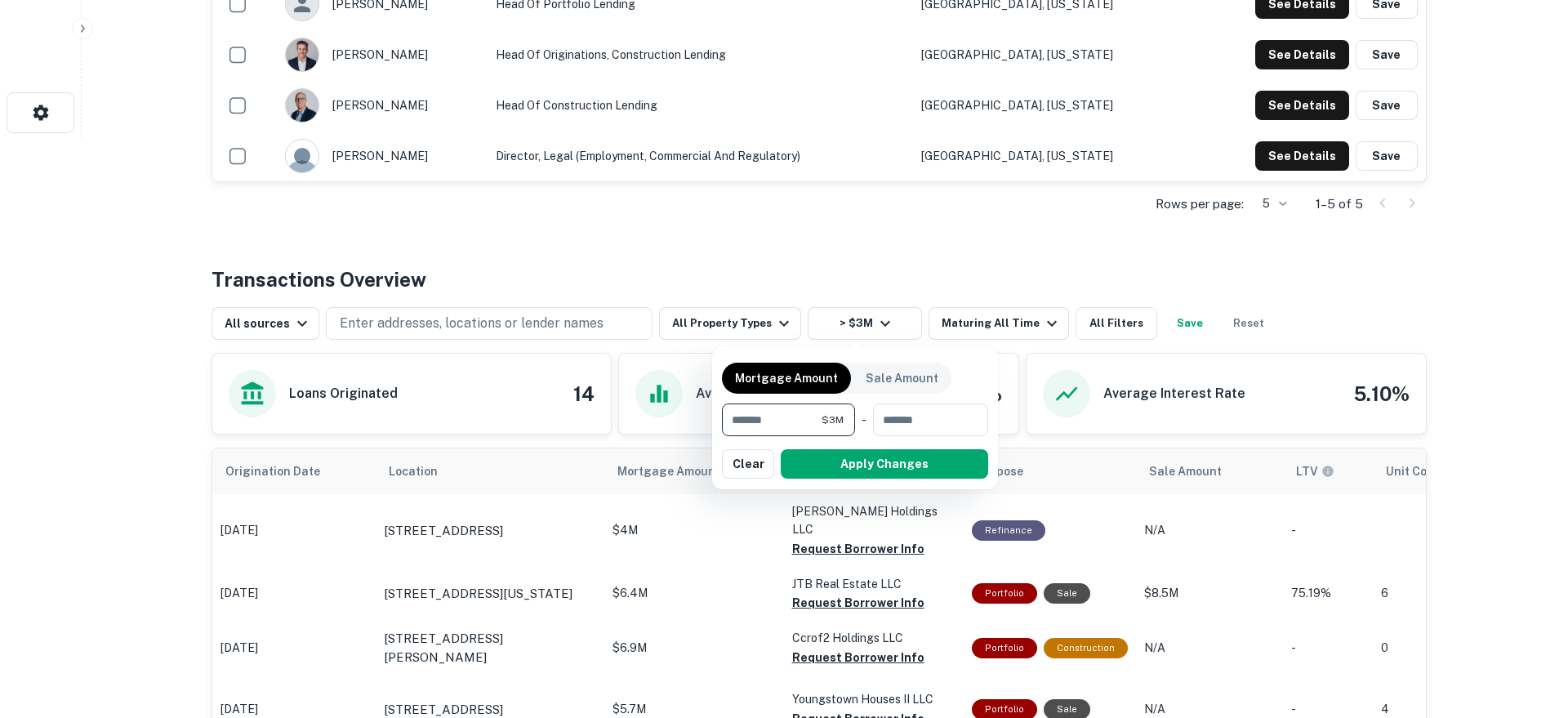
click at [779, 431] on input "*******" at bounding box center [771, 419] width 100 height 33
click at [779, 429] on input "*******" at bounding box center [771, 419] width 100 height 33
type input "*******"
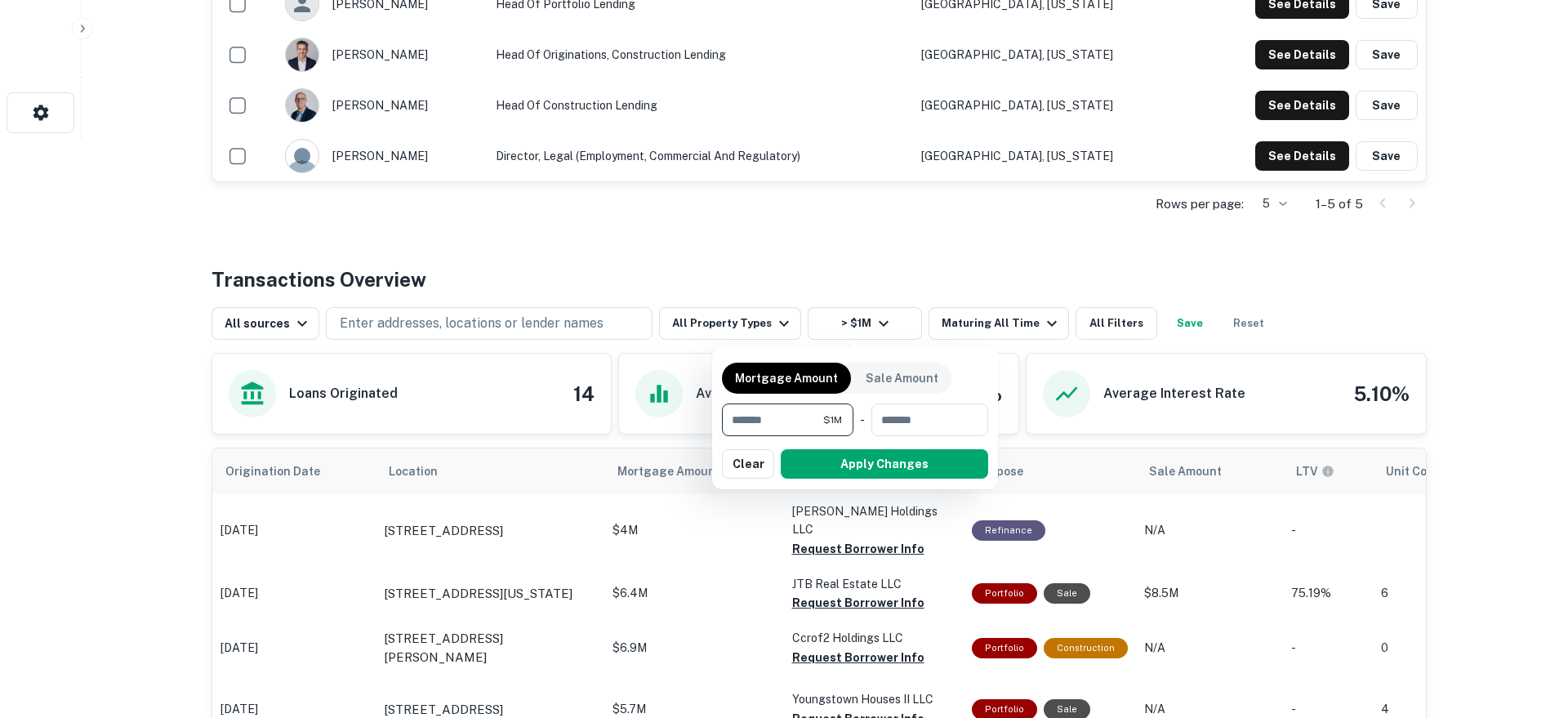
click at [852, 475] on button "Apply Changes" at bounding box center [884, 463] width 207 height 29
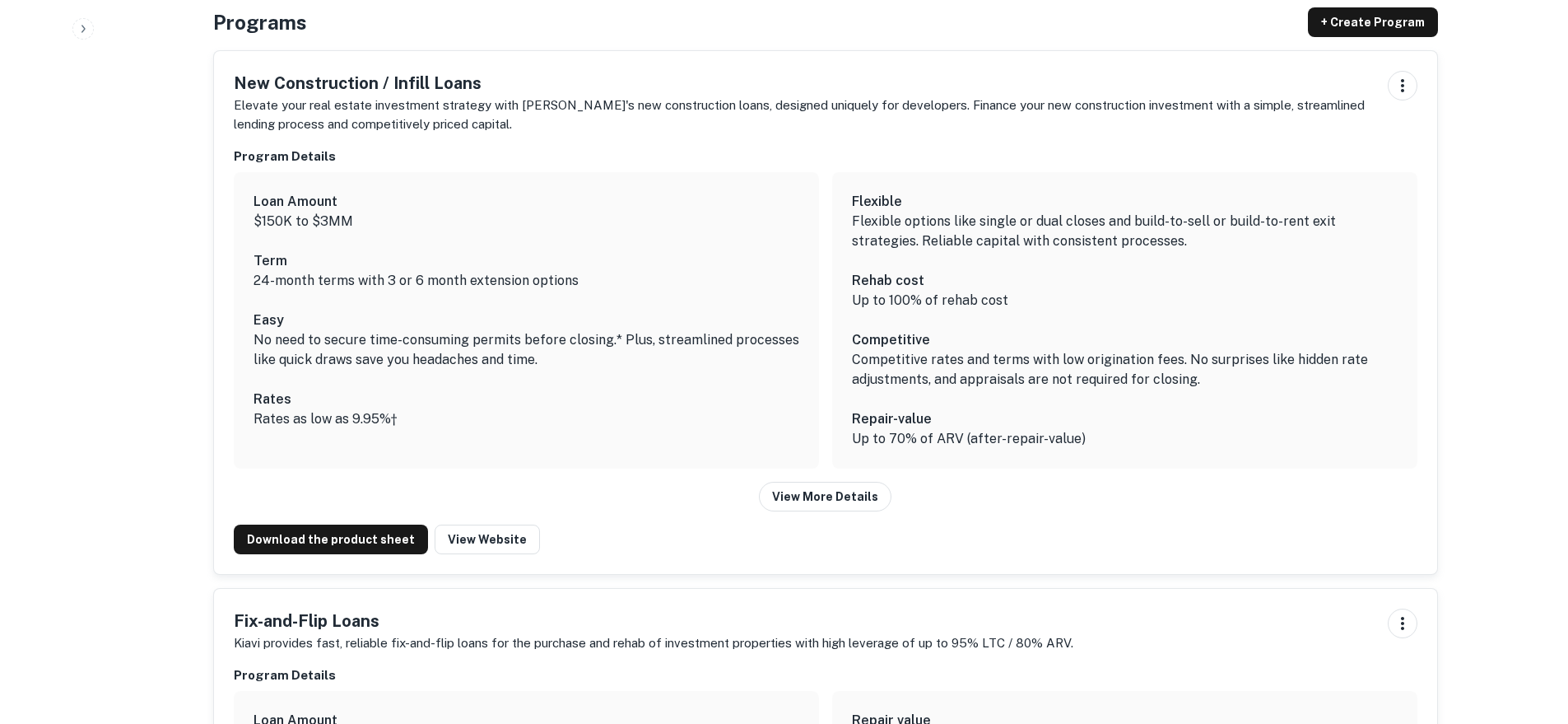
scroll to position [1840, 0]
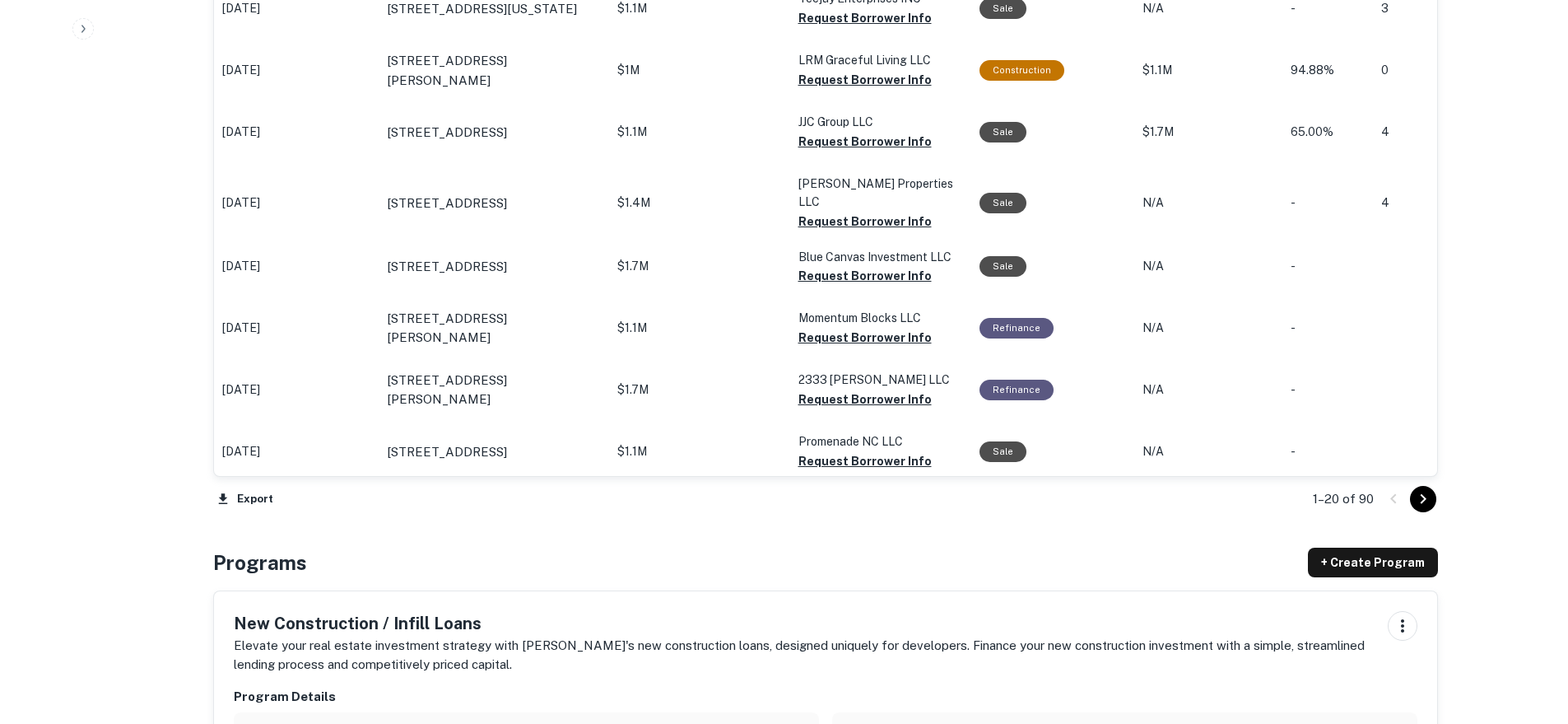
click at [1420, 496] on icon "Go to next page" at bounding box center [1423, 499] width 20 height 20
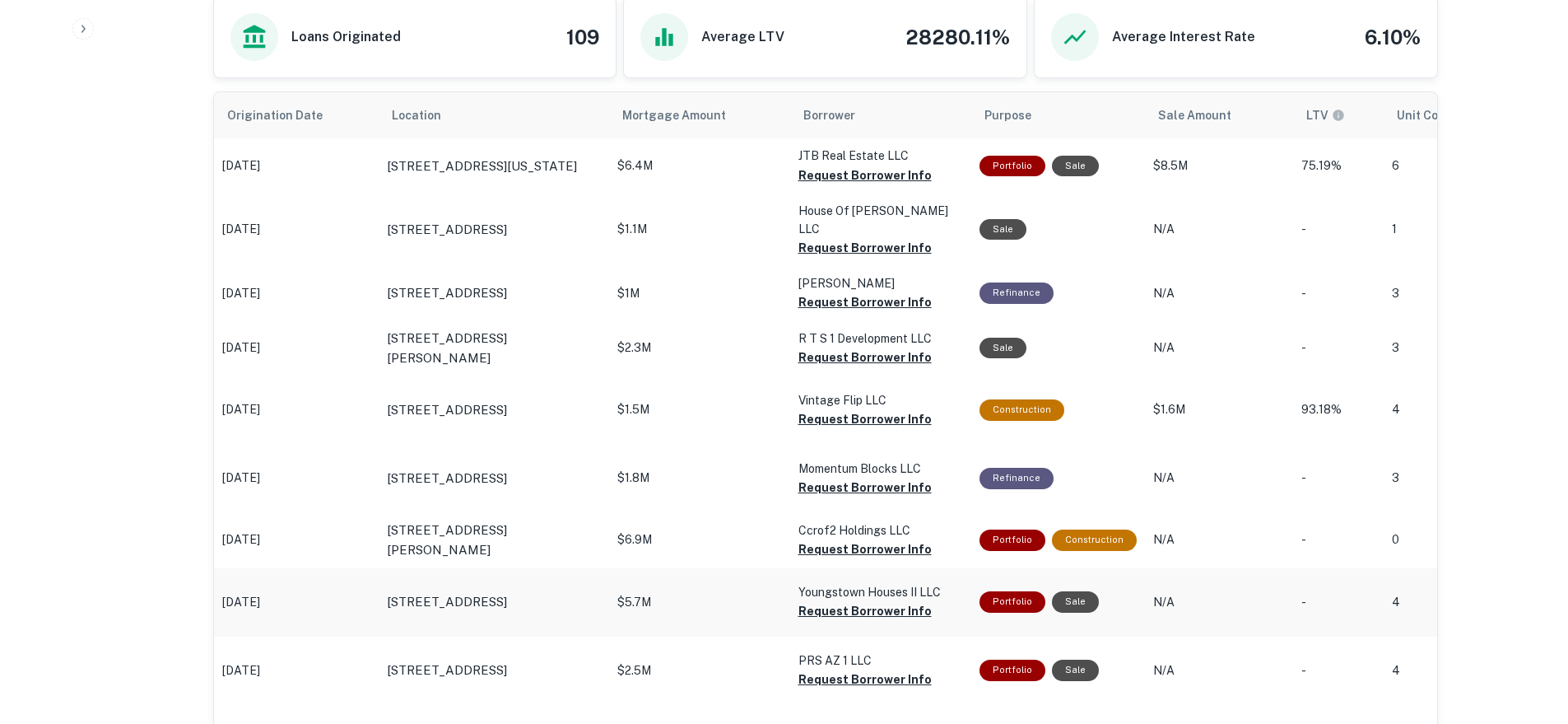
scroll to position [1031, 0]
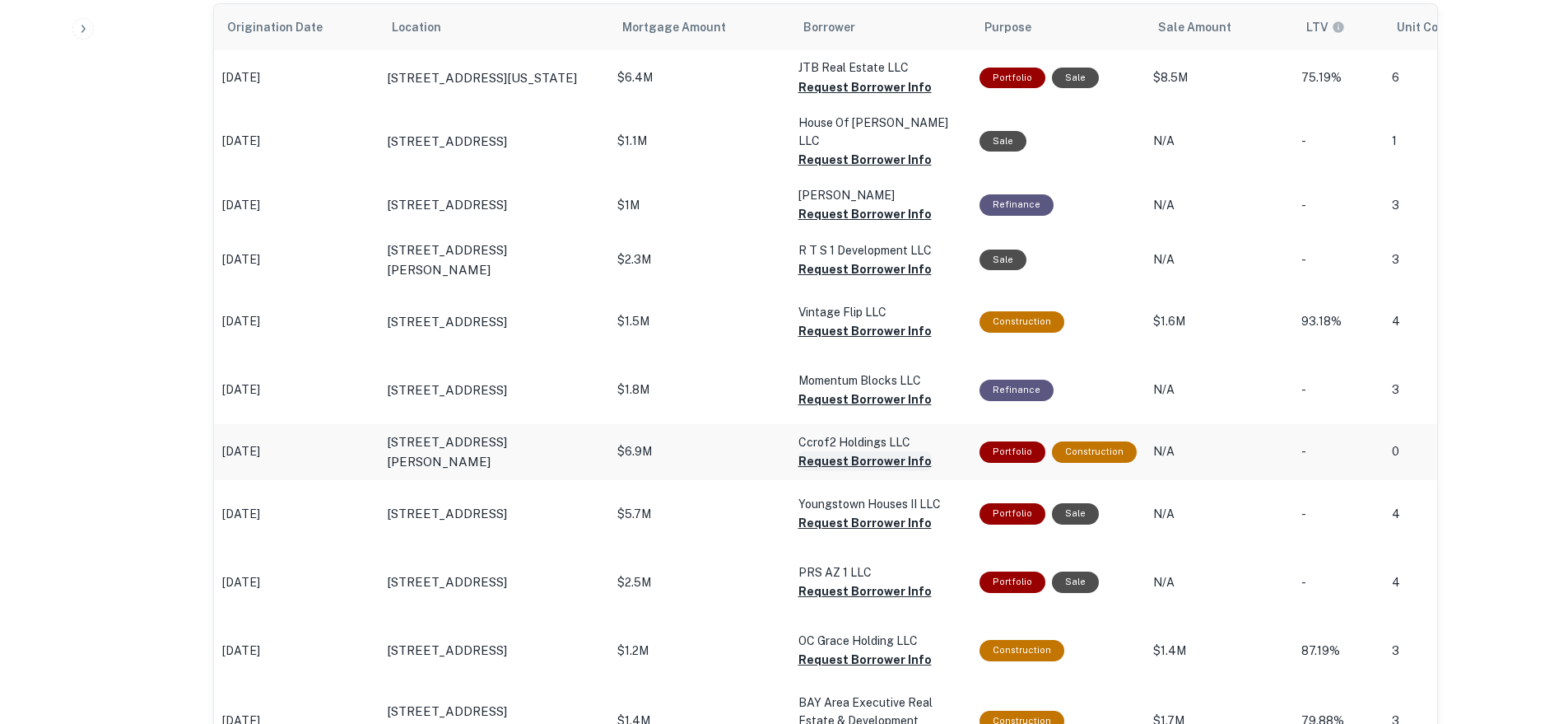
click at [831, 459] on button "Request Borrower Info" at bounding box center [865, 461] width 133 height 20
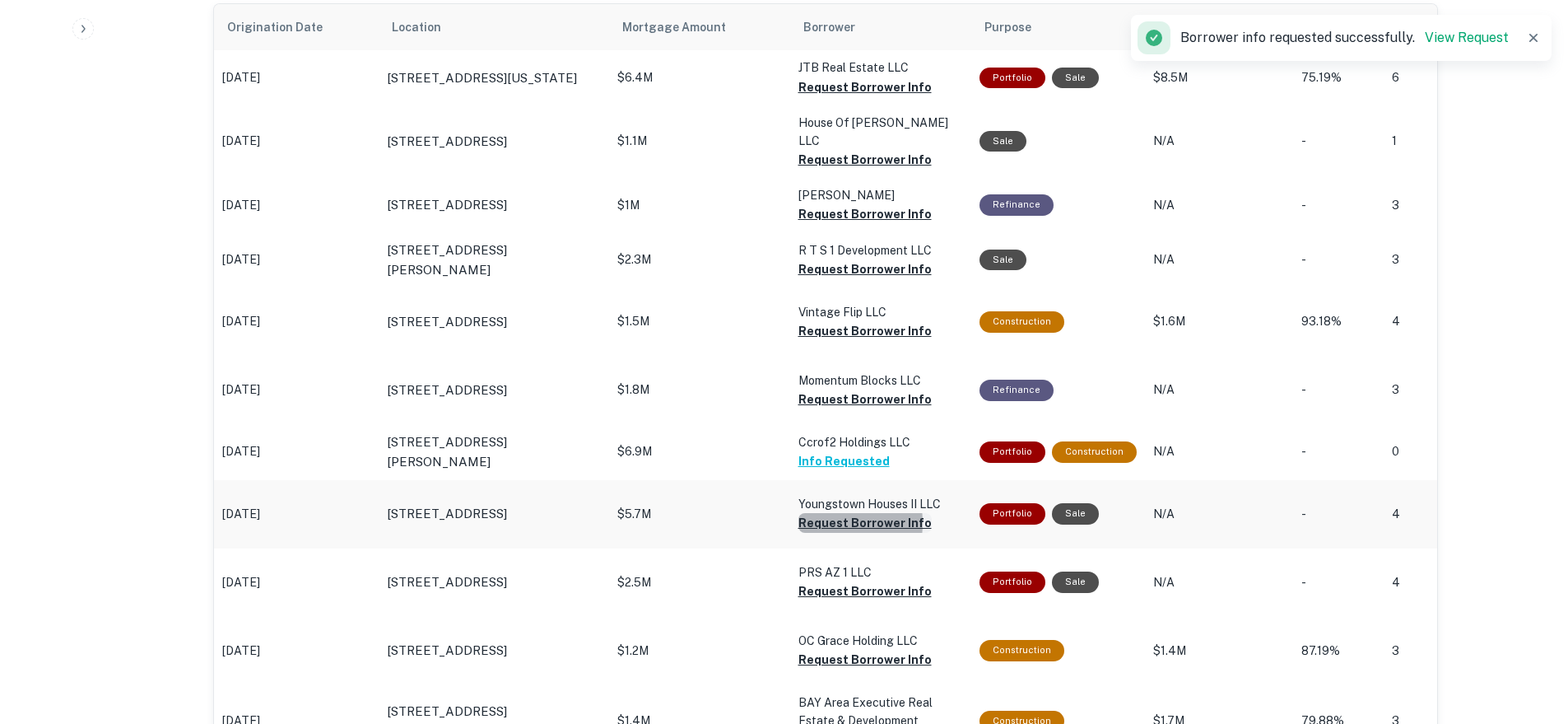
click at [828, 519] on button "Request Borrower Info" at bounding box center [865, 523] width 133 height 20
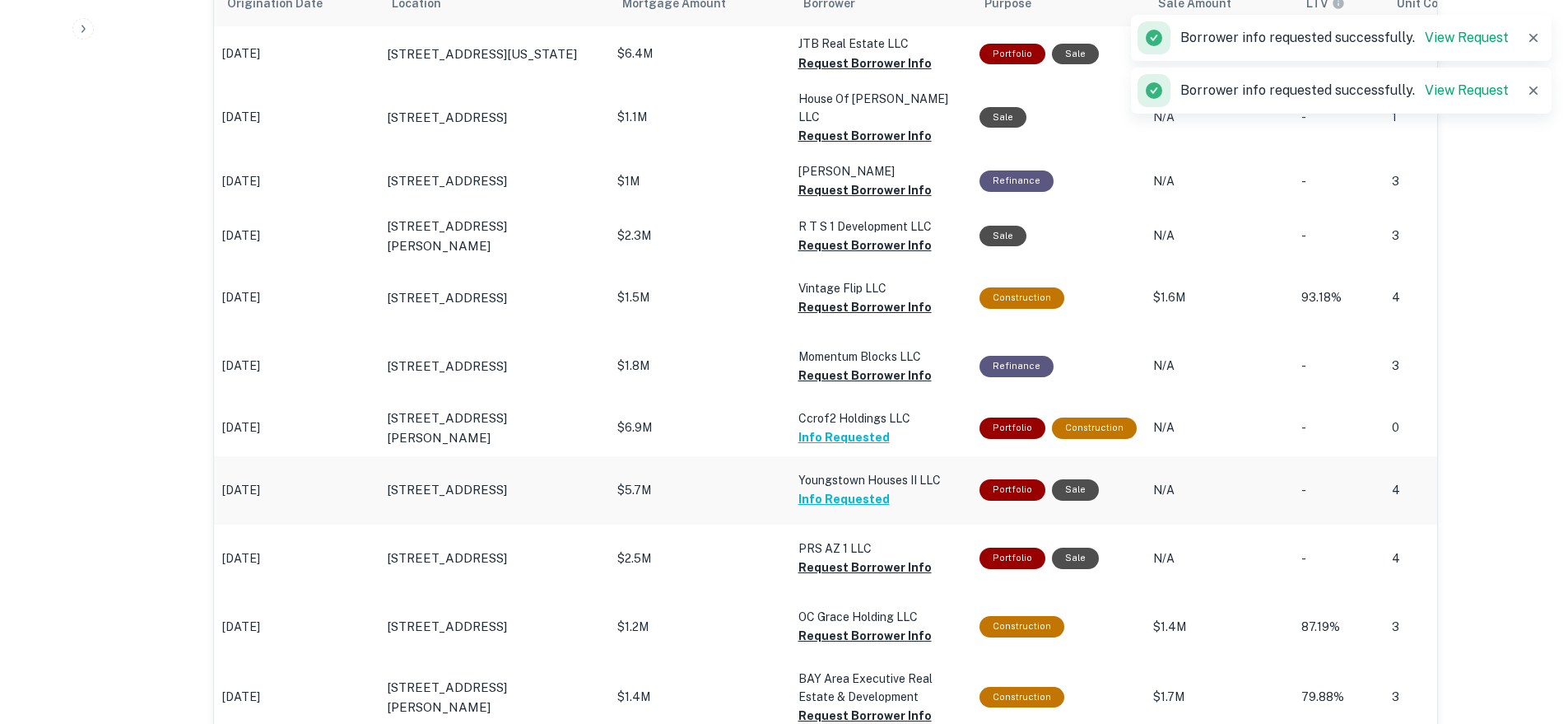
scroll to position [1058, 0]
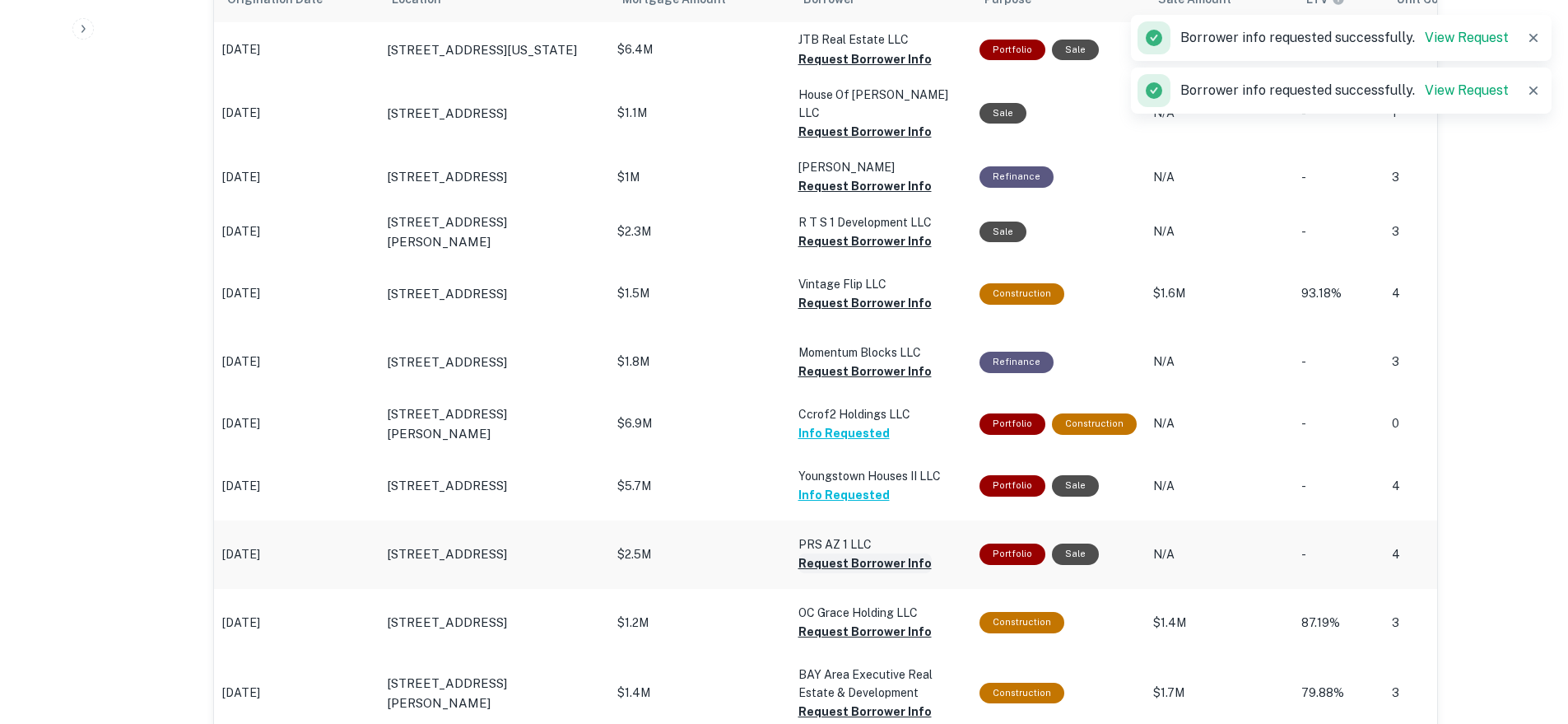
click at [836, 559] on button "Request Borrower Info" at bounding box center [865, 563] width 133 height 20
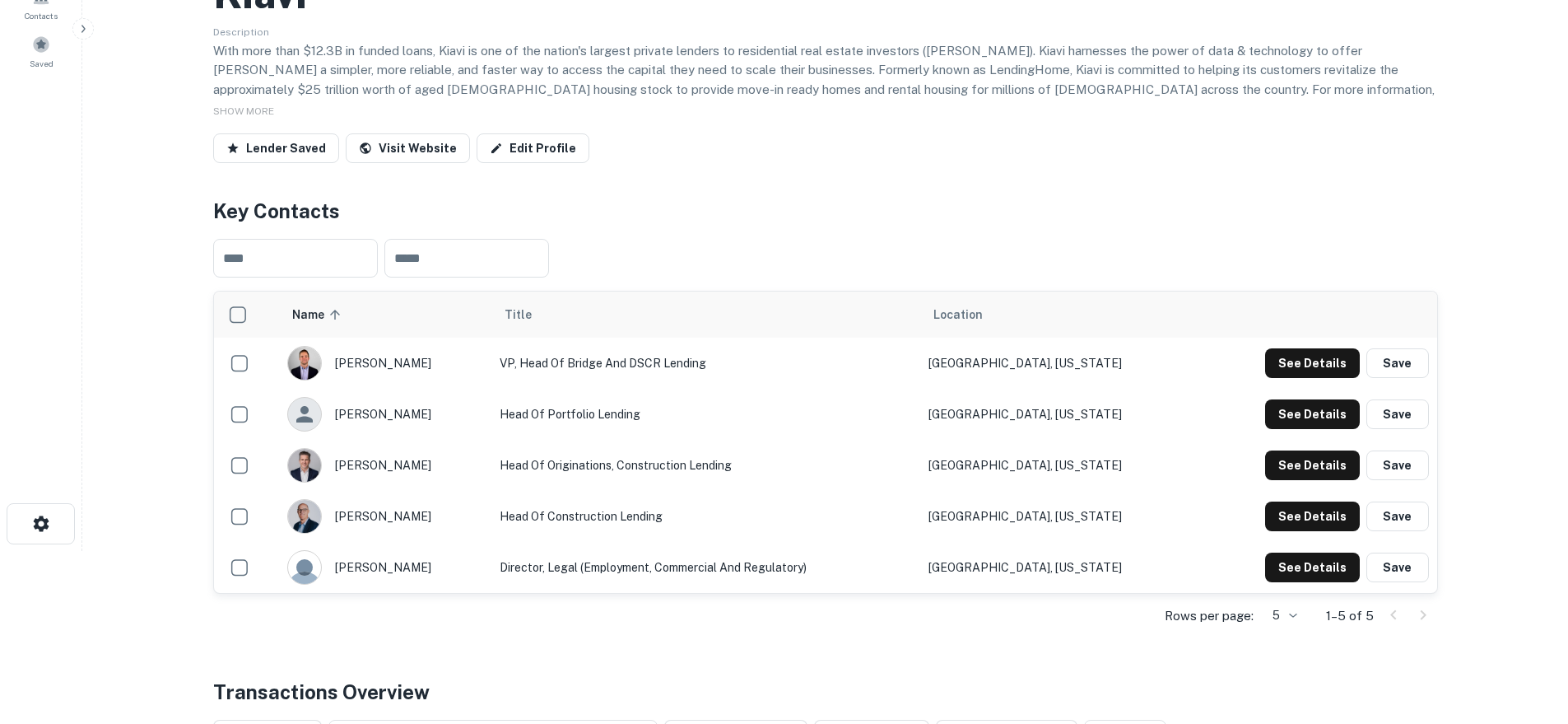
scroll to position [0, 0]
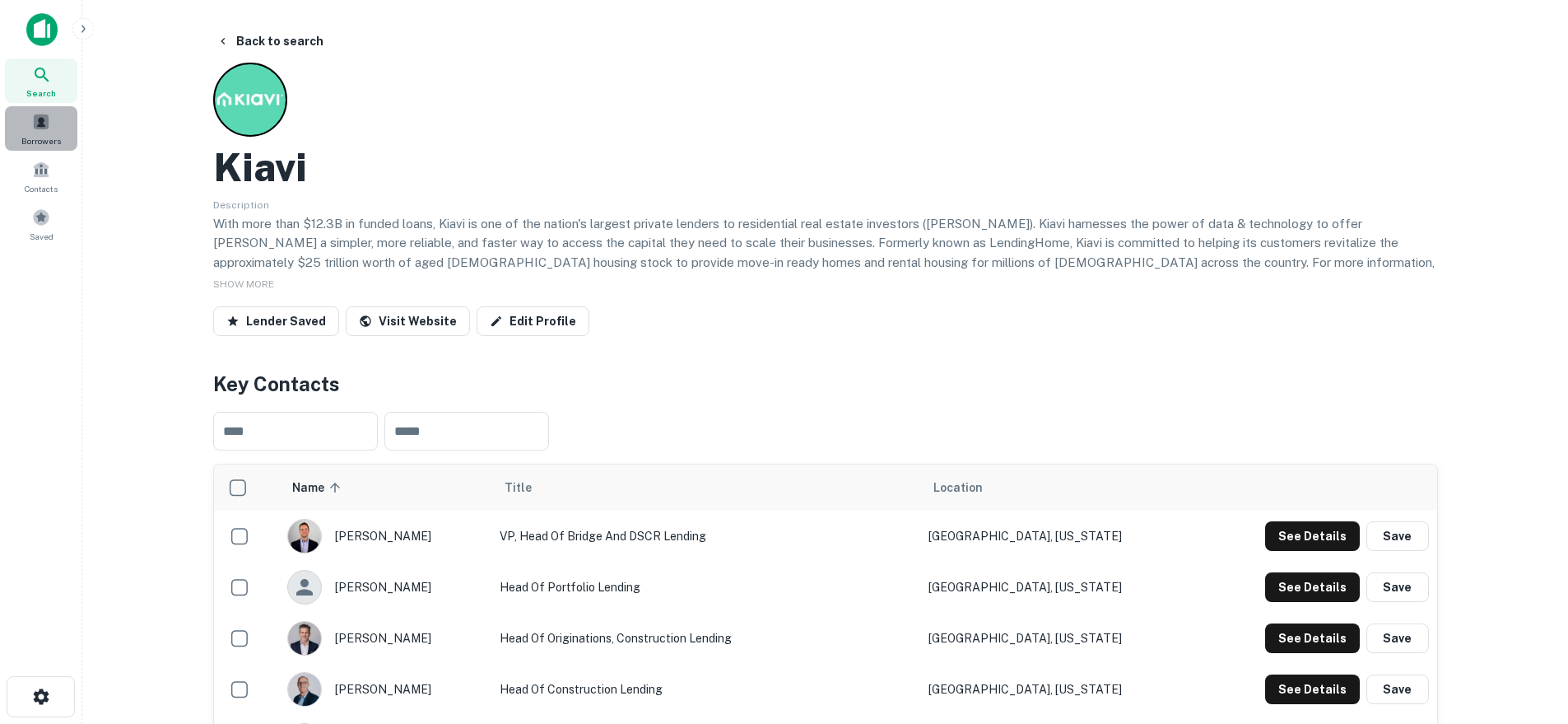
click at [48, 111] on div "Borrowers" at bounding box center [41, 128] width 72 height 44
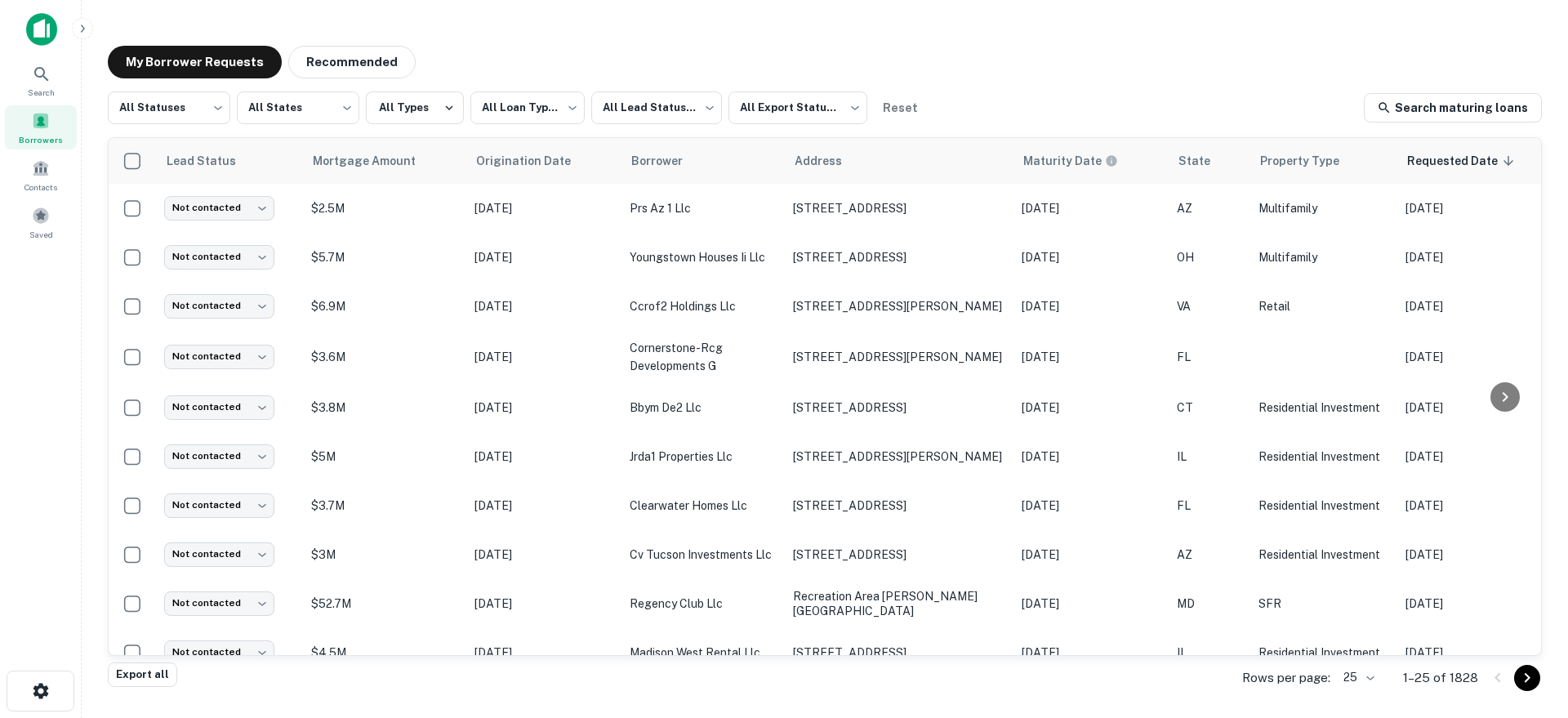
scroll to position [0, 500]
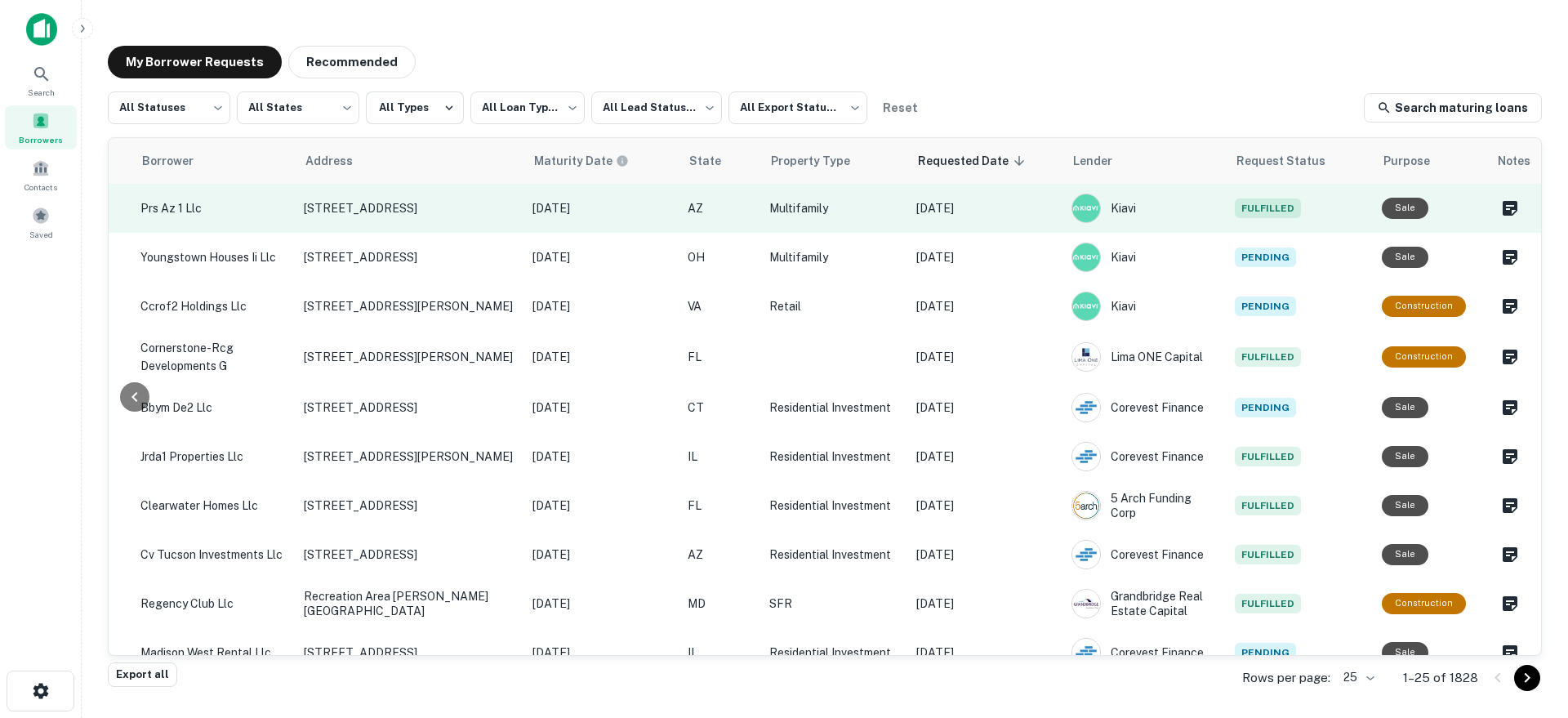
click at [1006, 208] on p "[DATE]" at bounding box center [985, 208] width 139 height 18
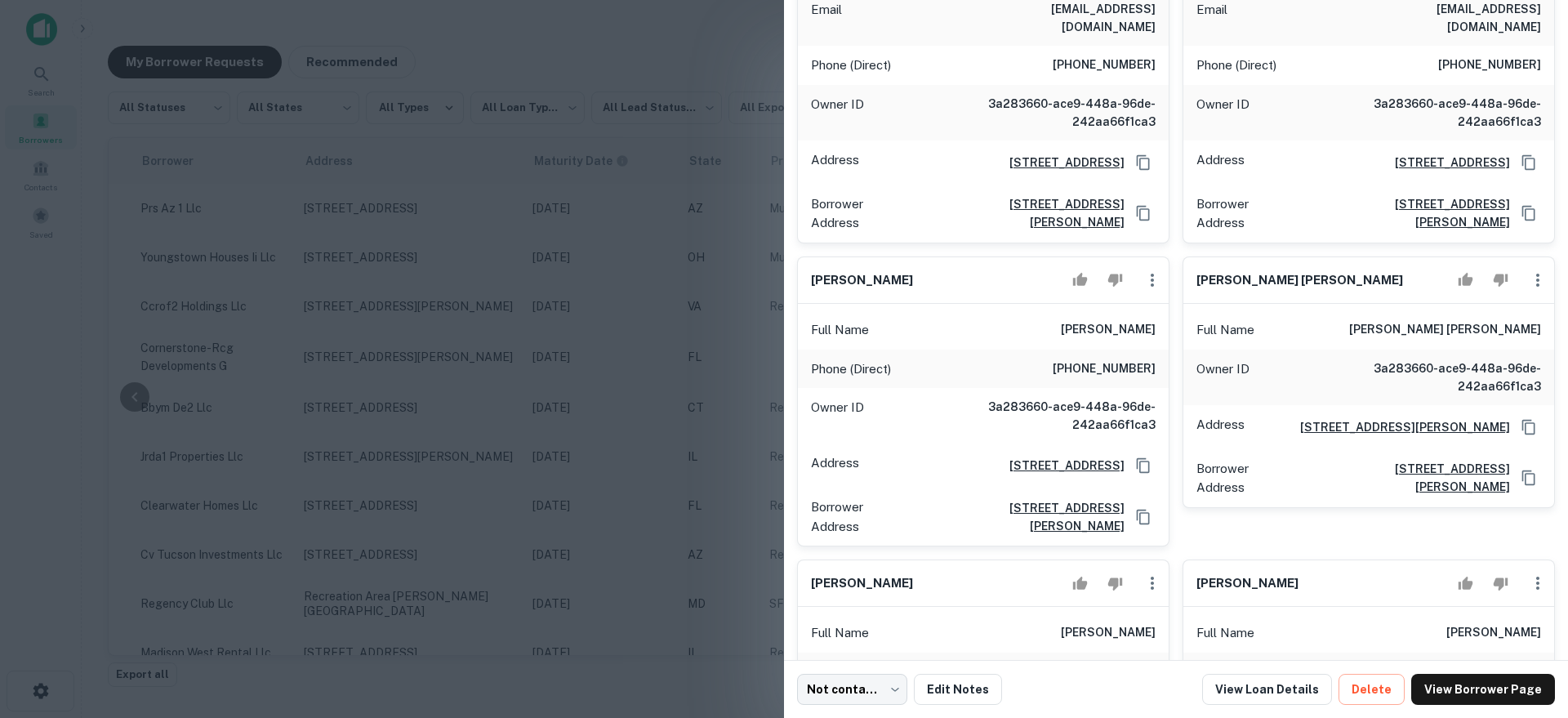
scroll to position [886, 0]
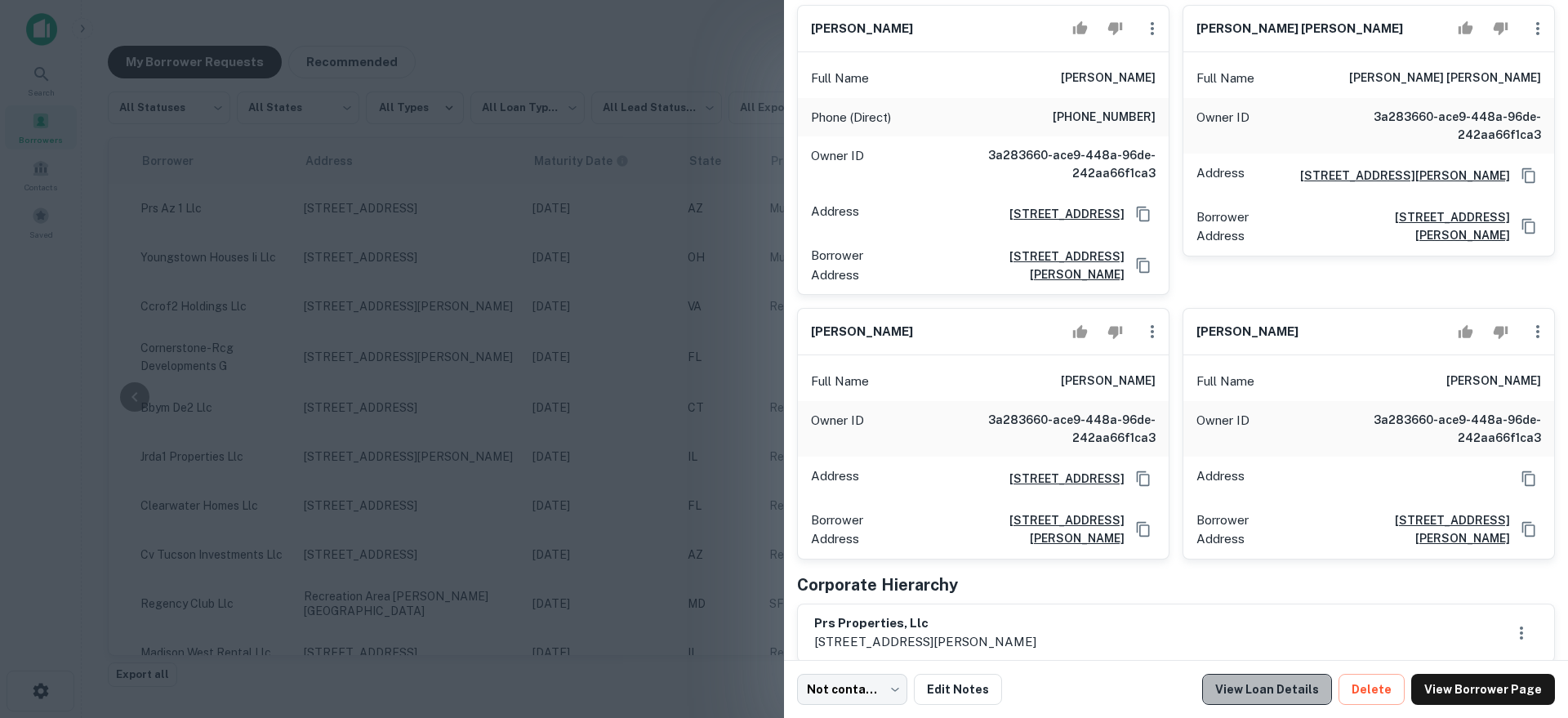
click at [1297, 693] on link "View Loan Details" at bounding box center [1266, 689] width 130 height 31
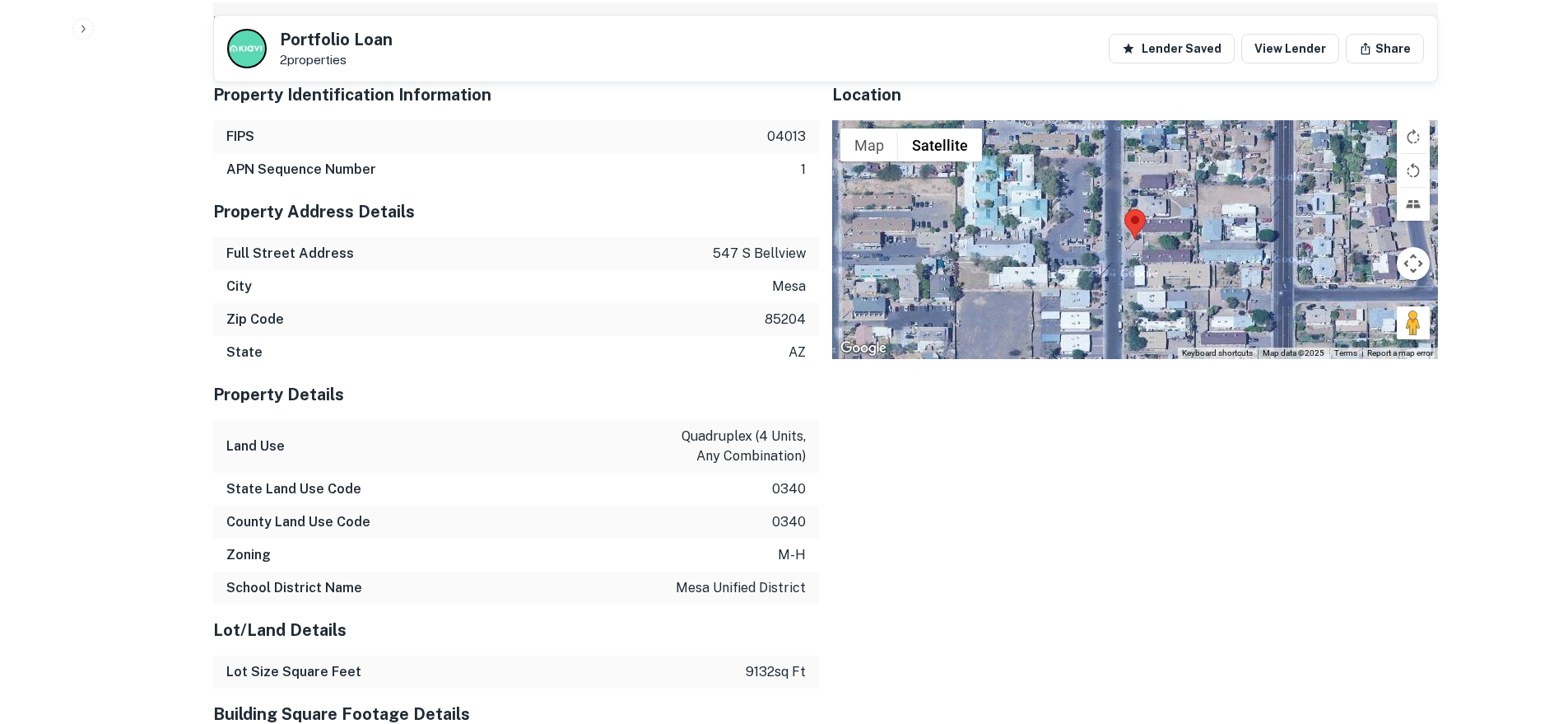
scroll to position [2450, 0]
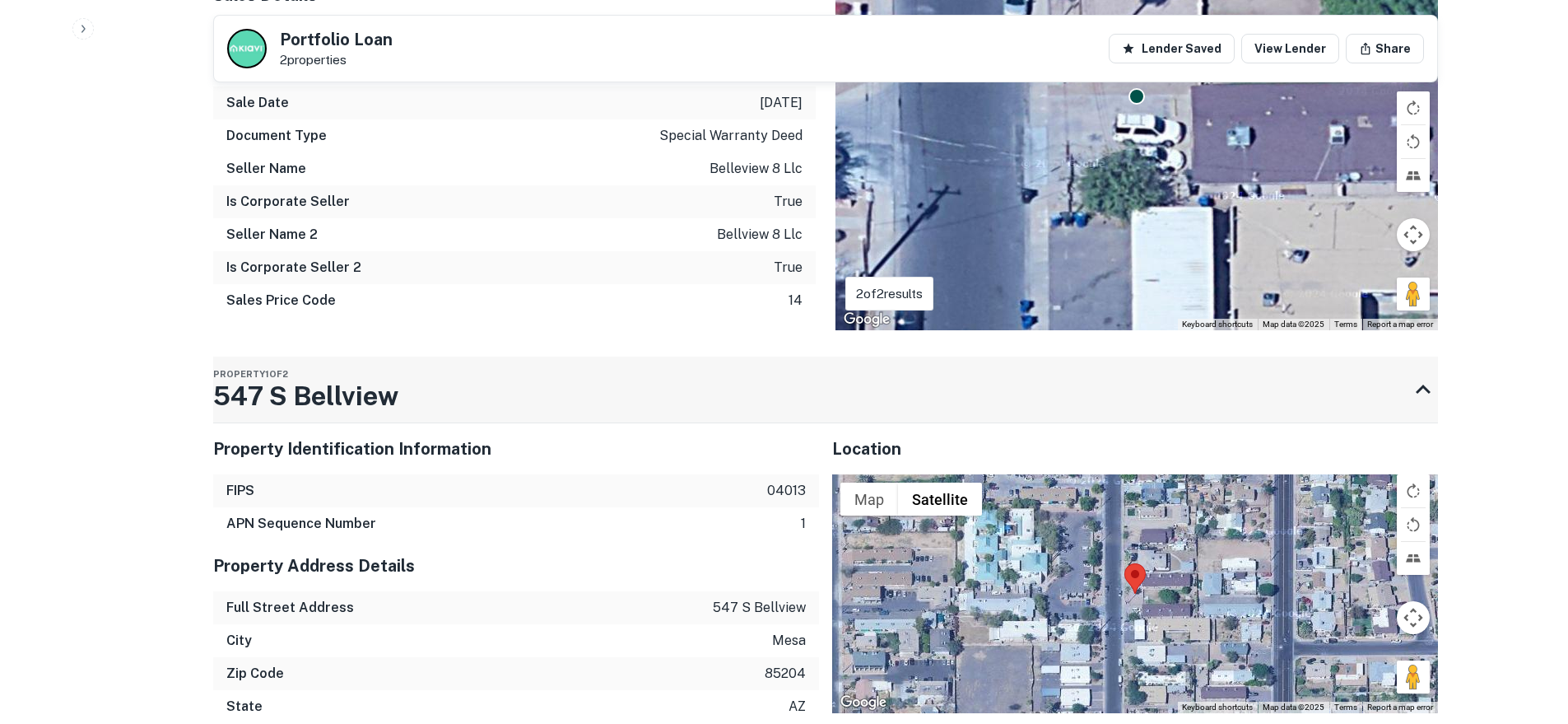
click at [309, 376] on h3 "547 S Bellview" at bounding box center [306, 396] width 185 height 39
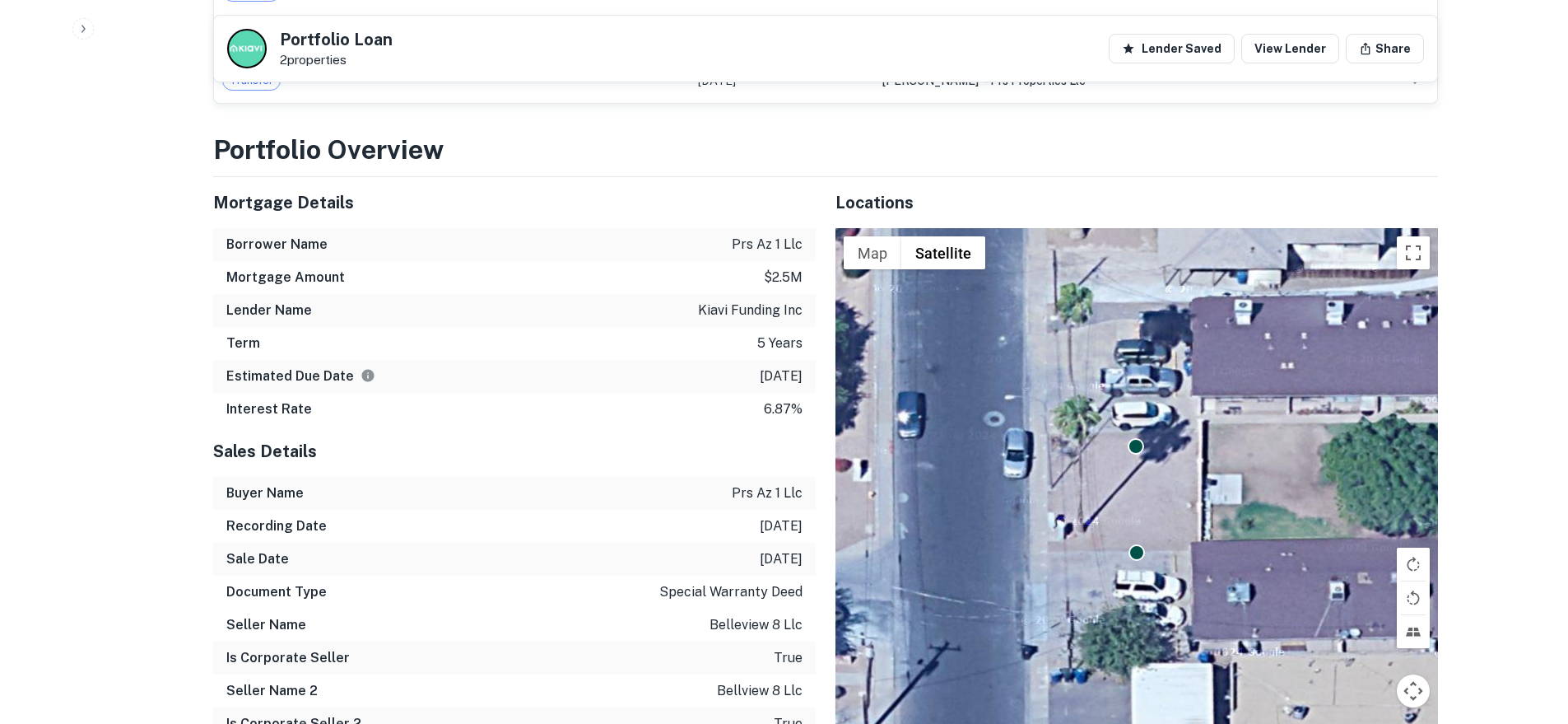
scroll to position [2260, 0]
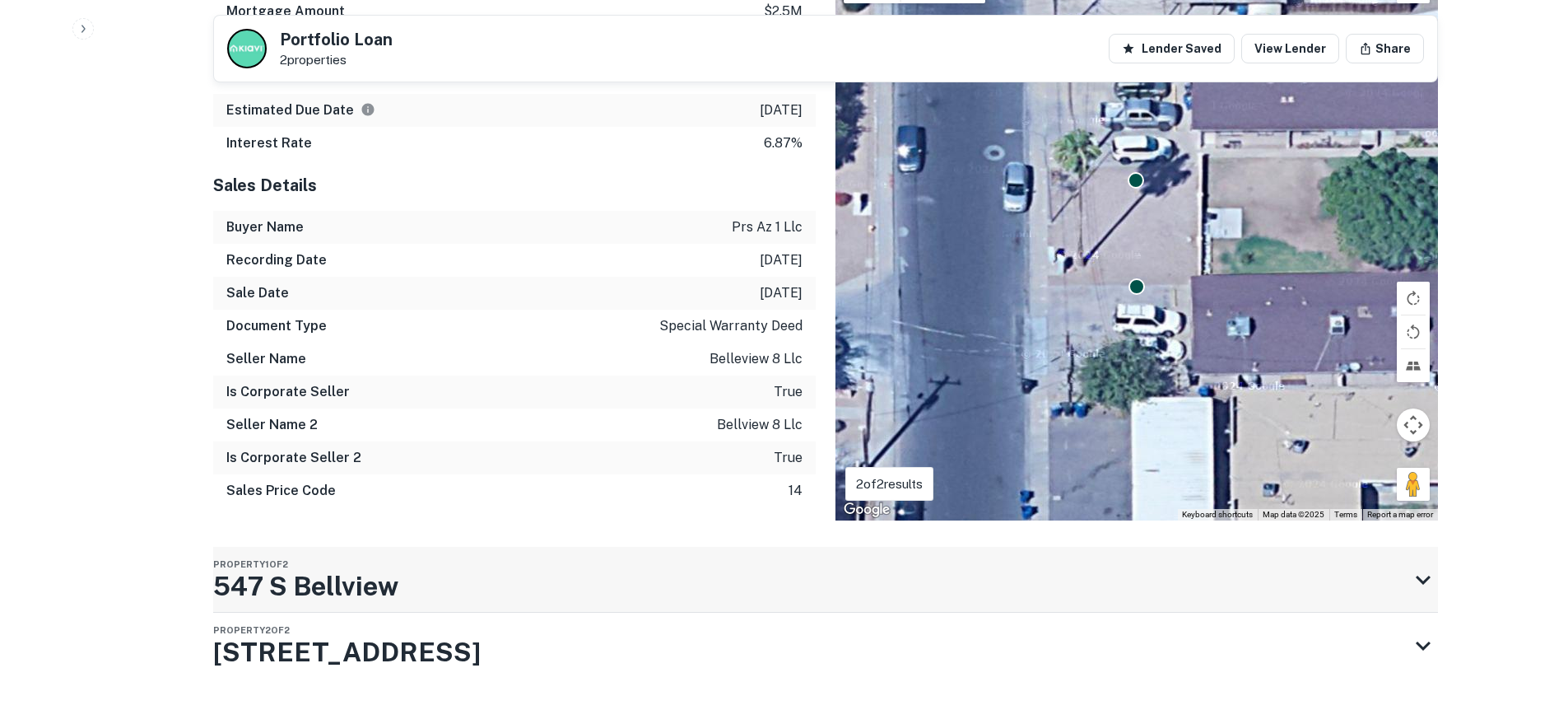
click at [366, 567] on h3 "547 S Bellview" at bounding box center [306, 586] width 185 height 39
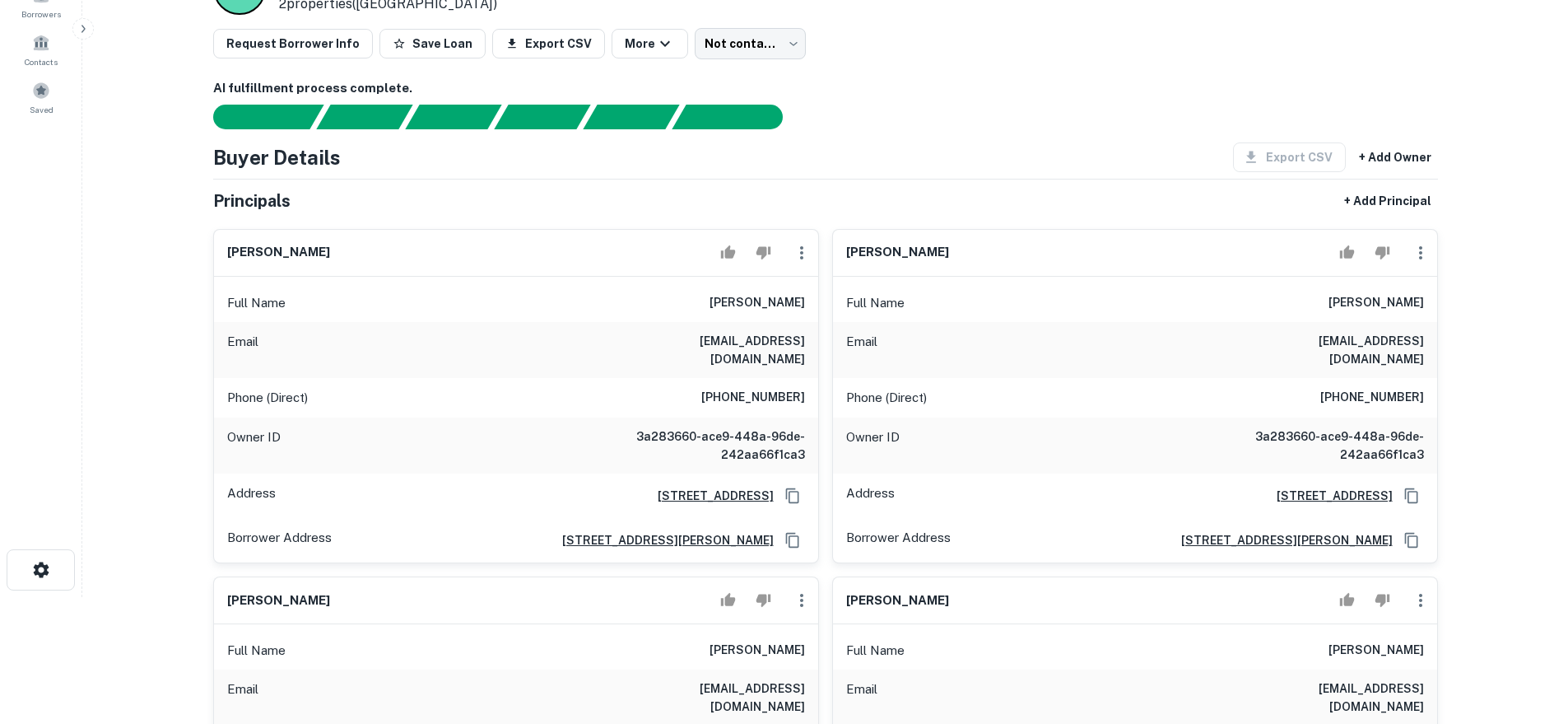
scroll to position [0, 0]
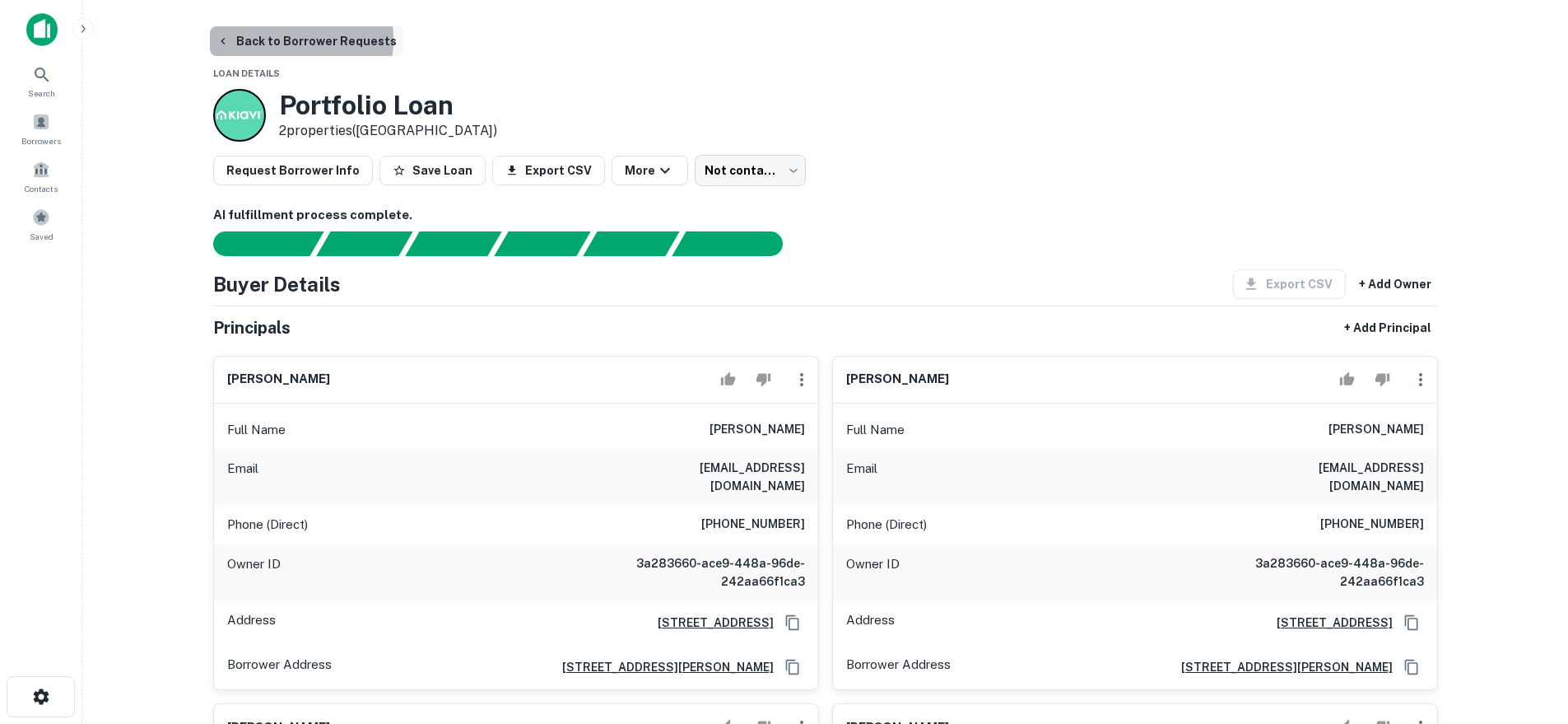
click at [263, 39] on button "Back to Borrower Requests" at bounding box center [306, 41] width 193 height 29
click at [52, 115] on div "Borrowers" at bounding box center [41, 128] width 72 height 44
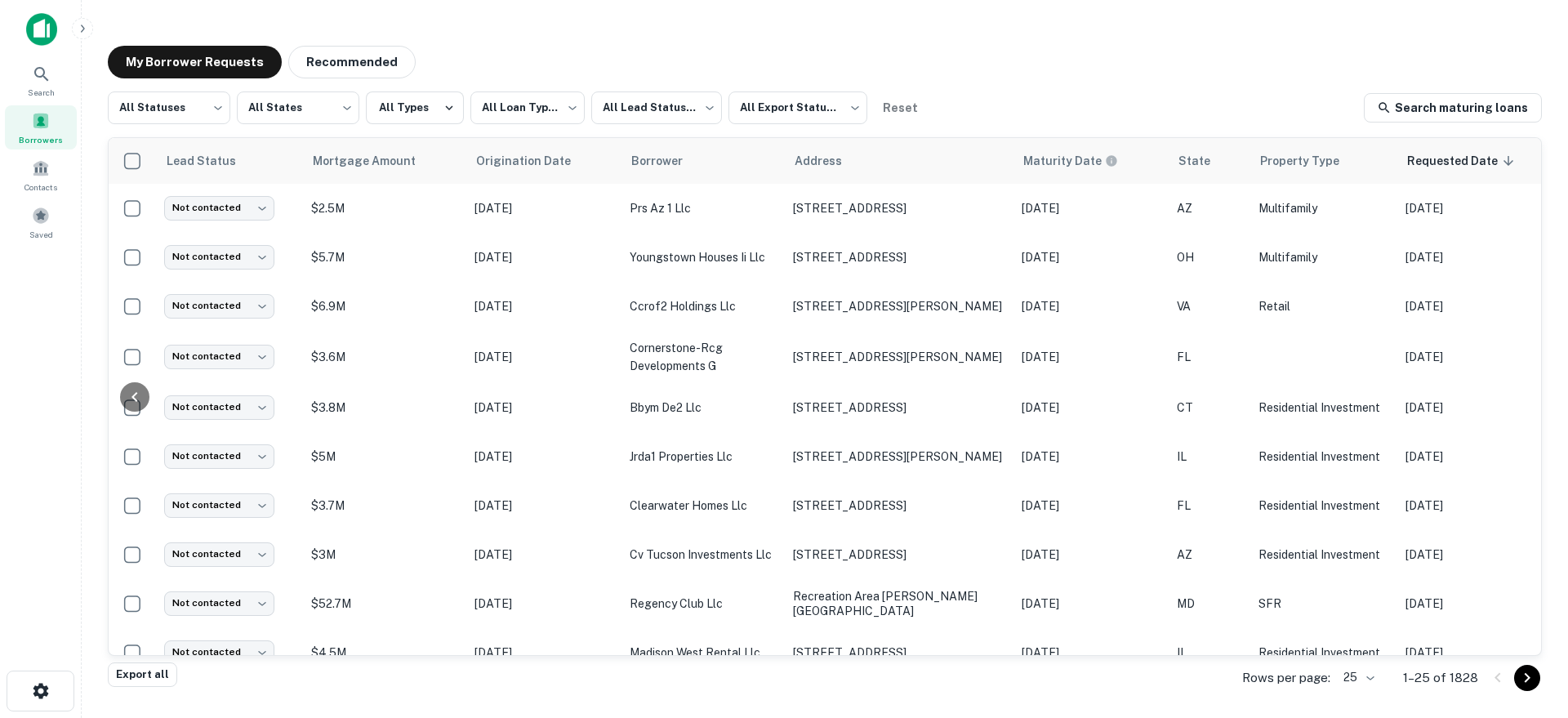
scroll to position [0, 500]
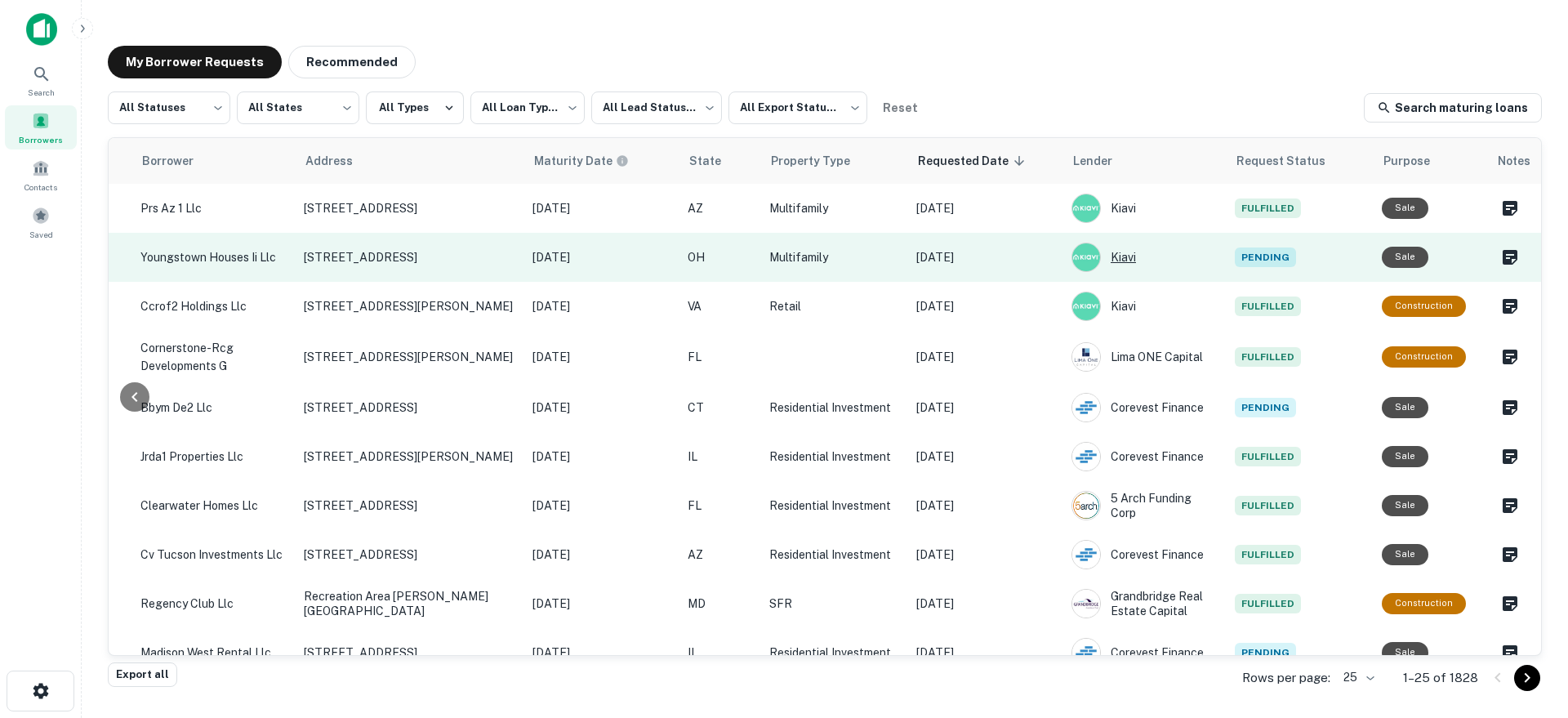
click at [1167, 257] on div "Kiavi" at bounding box center [1144, 257] width 147 height 29
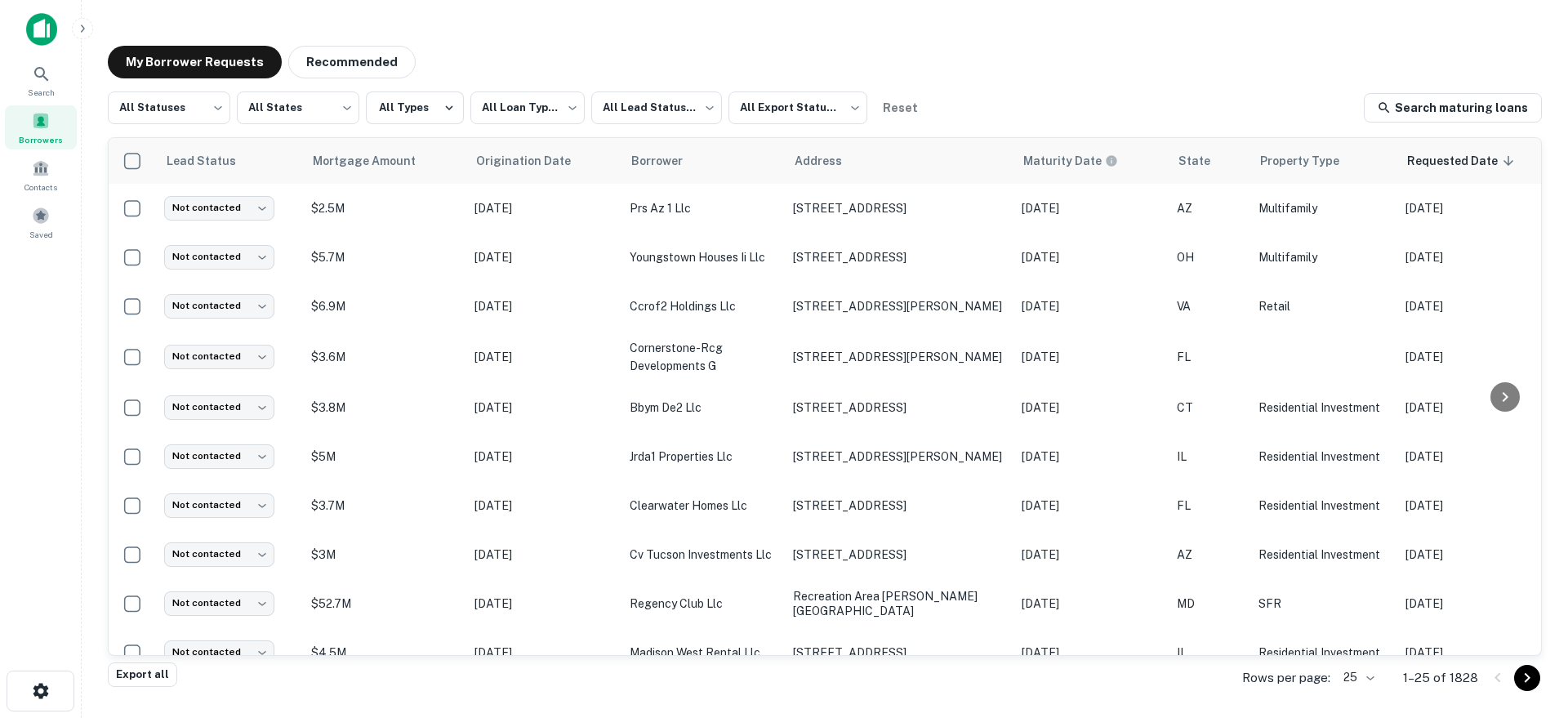
scroll to position [0, 500]
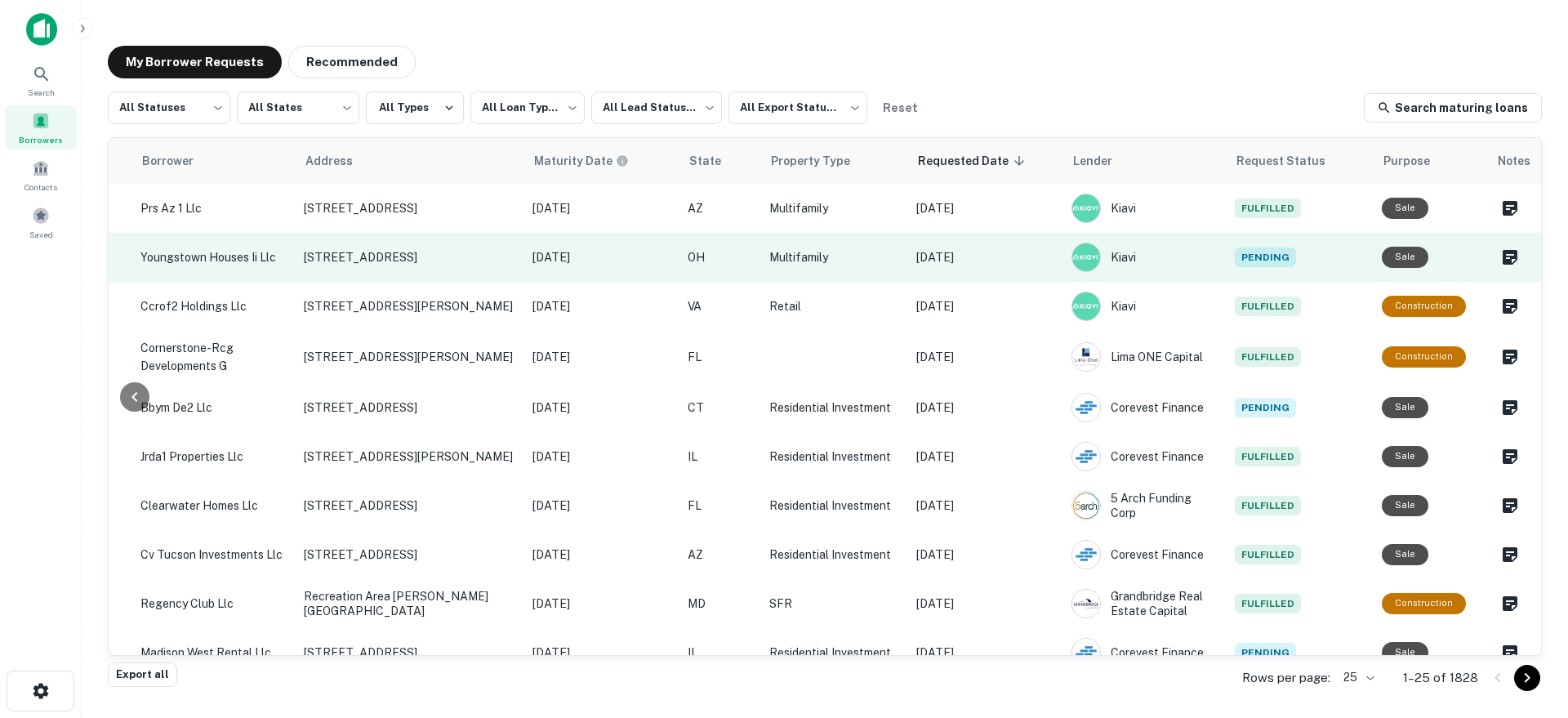
click at [992, 259] on p "[DATE]" at bounding box center [985, 257] width 139 height 18
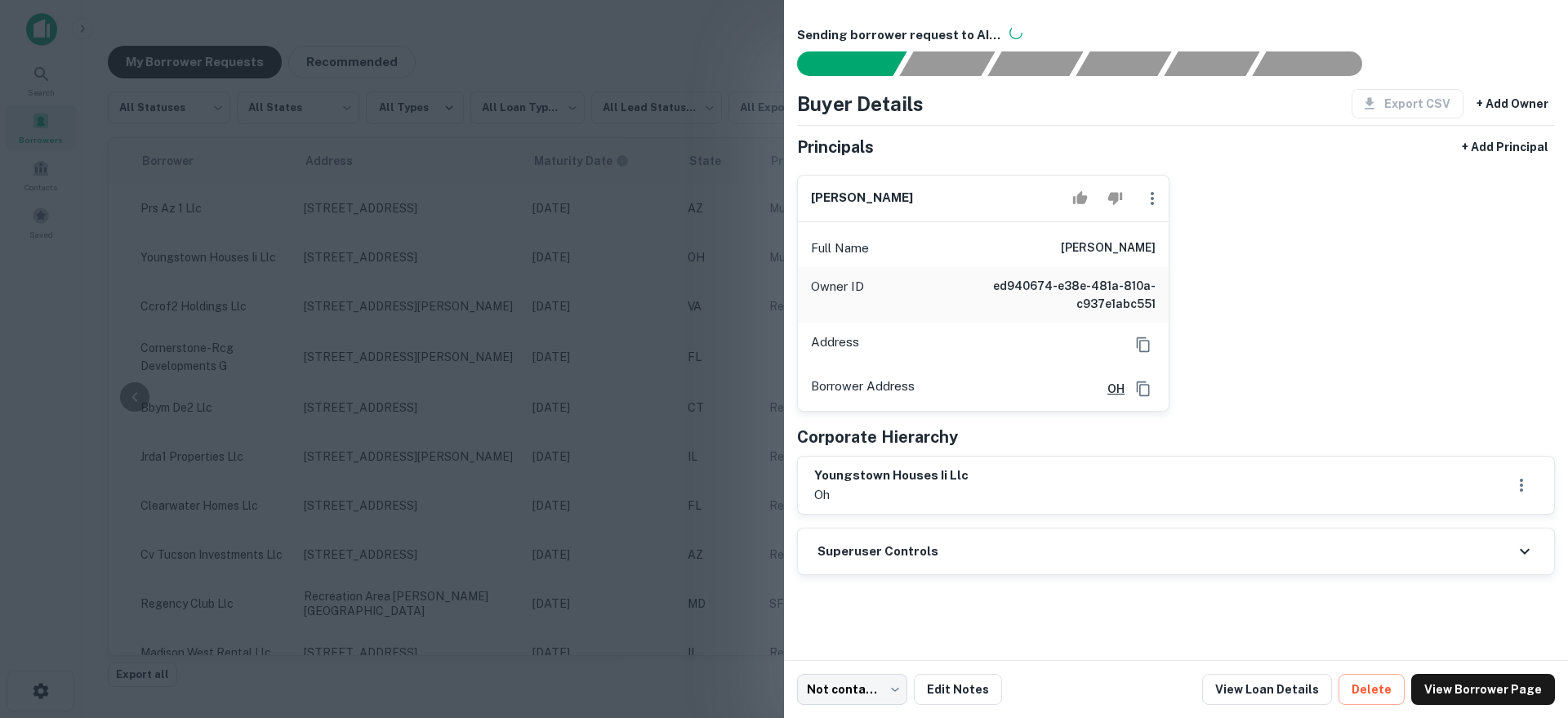
click at [868, 477] on h6 "youngstown houses ii llc" at bounding box center [891, 475] width 154 height 19
click at [676, 287] on div at bounding box center [784, 359] width 1568 height 718
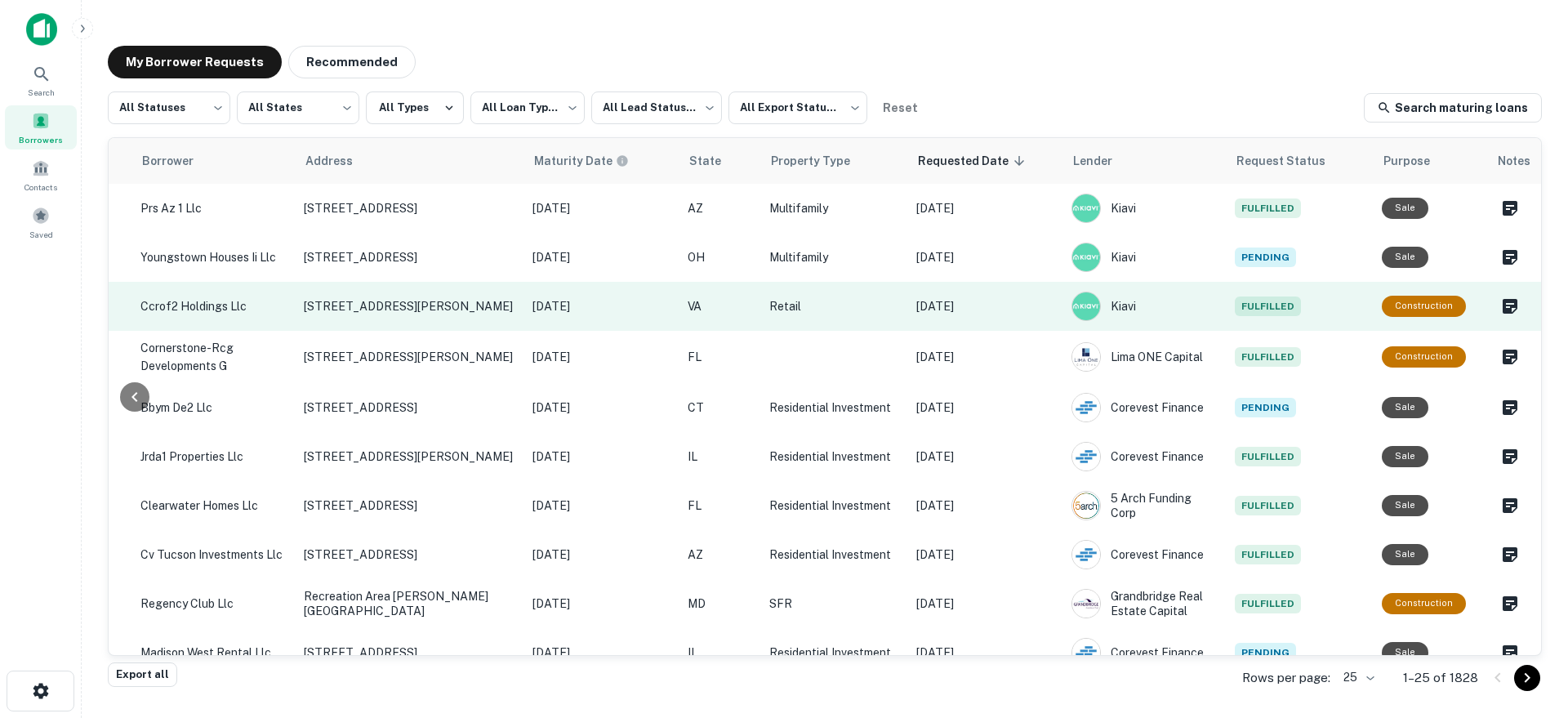
click at [1017, 309] on p "[DATE]" at bounding box center [985, 306] width 139 height 18
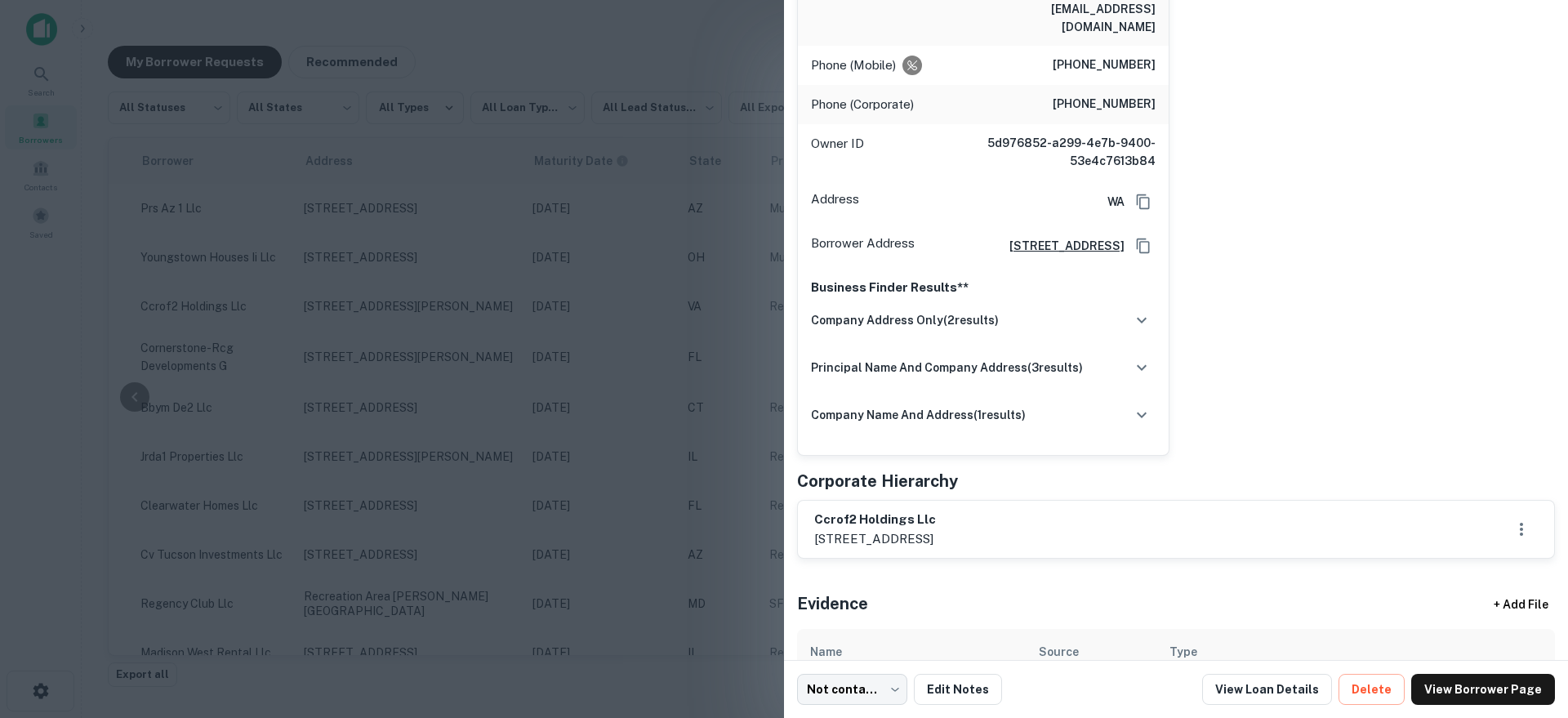
scroll to position [498, 0]
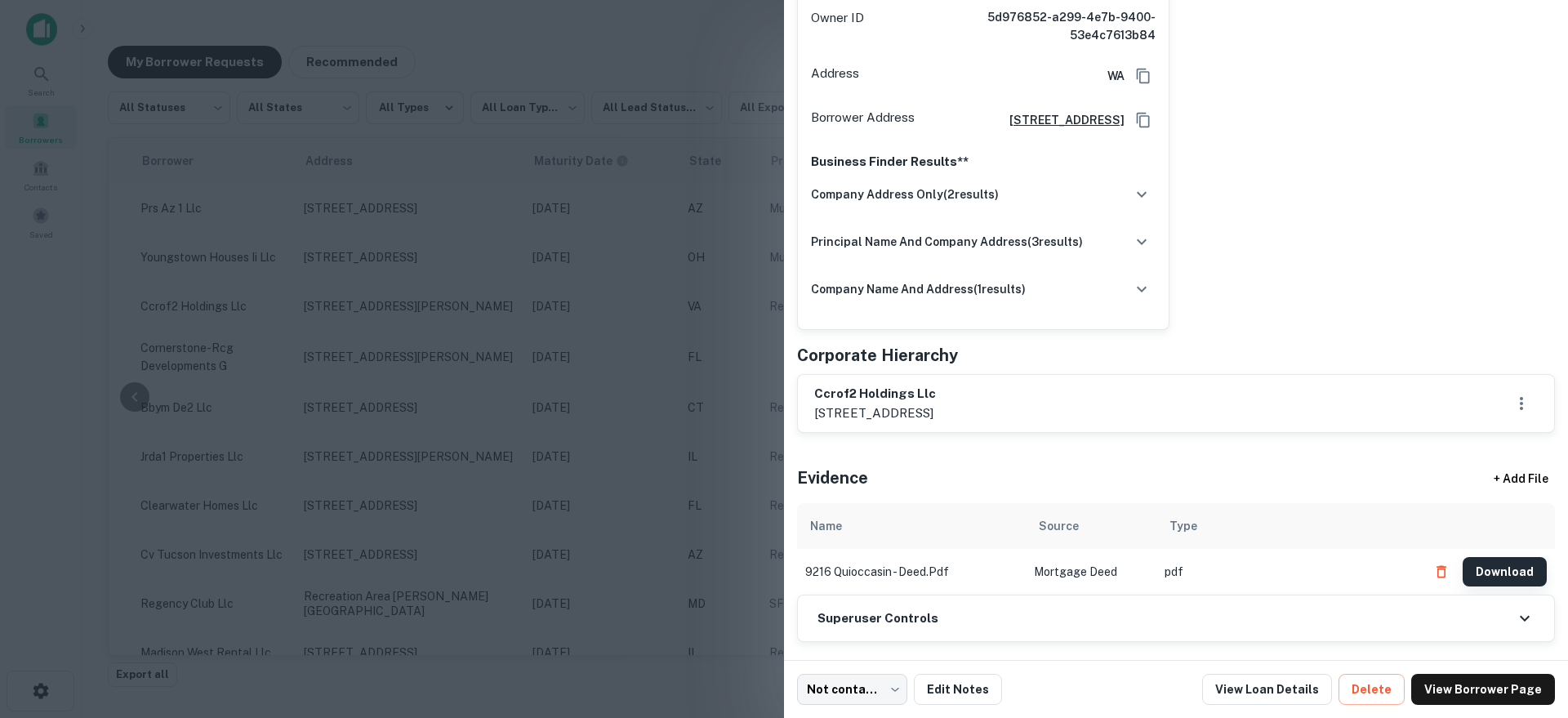
click at [1494, 557] on button "Download" at bounding box center [1504, 571] width 84 height 29
click at [1480, 557] on button "Download" at bounding box center [1504, 571] width 84 height 29
click at [1244, 693] on link "View Loan Details" at bounding box center [1266, 689] width 130 height 31
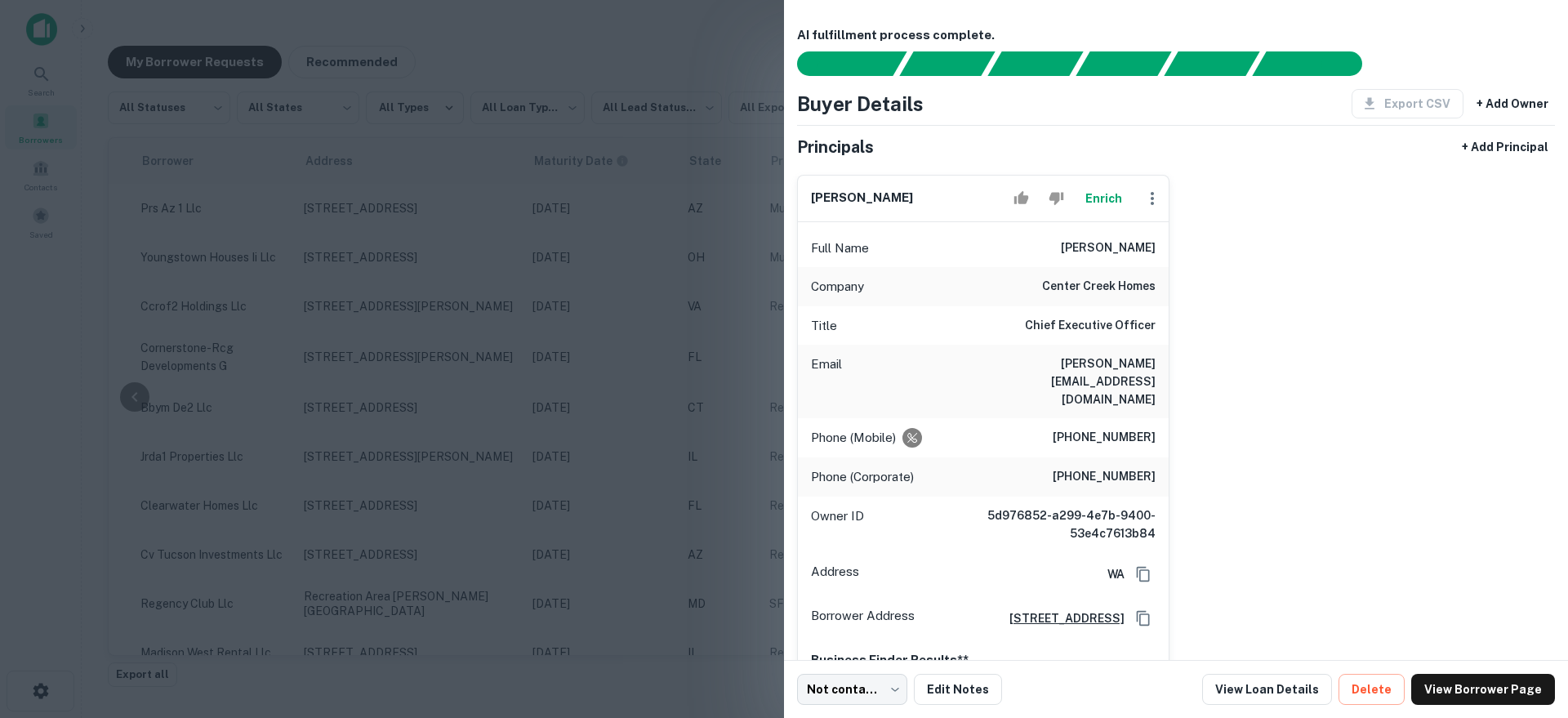
drag, startPoint x: 1307, startPoint y: 311, endPoint x: 1287, endPoint y: 312, distance: 20.0
click at [1307, 311] on div "daniel magder Enrich Full Name daniel magder Company center creek homes Title C…" at bounding box center [1169, 495] width 771 height 667
click at [457, 301] on div at bounding box center [784, 359] width 1568 height 718
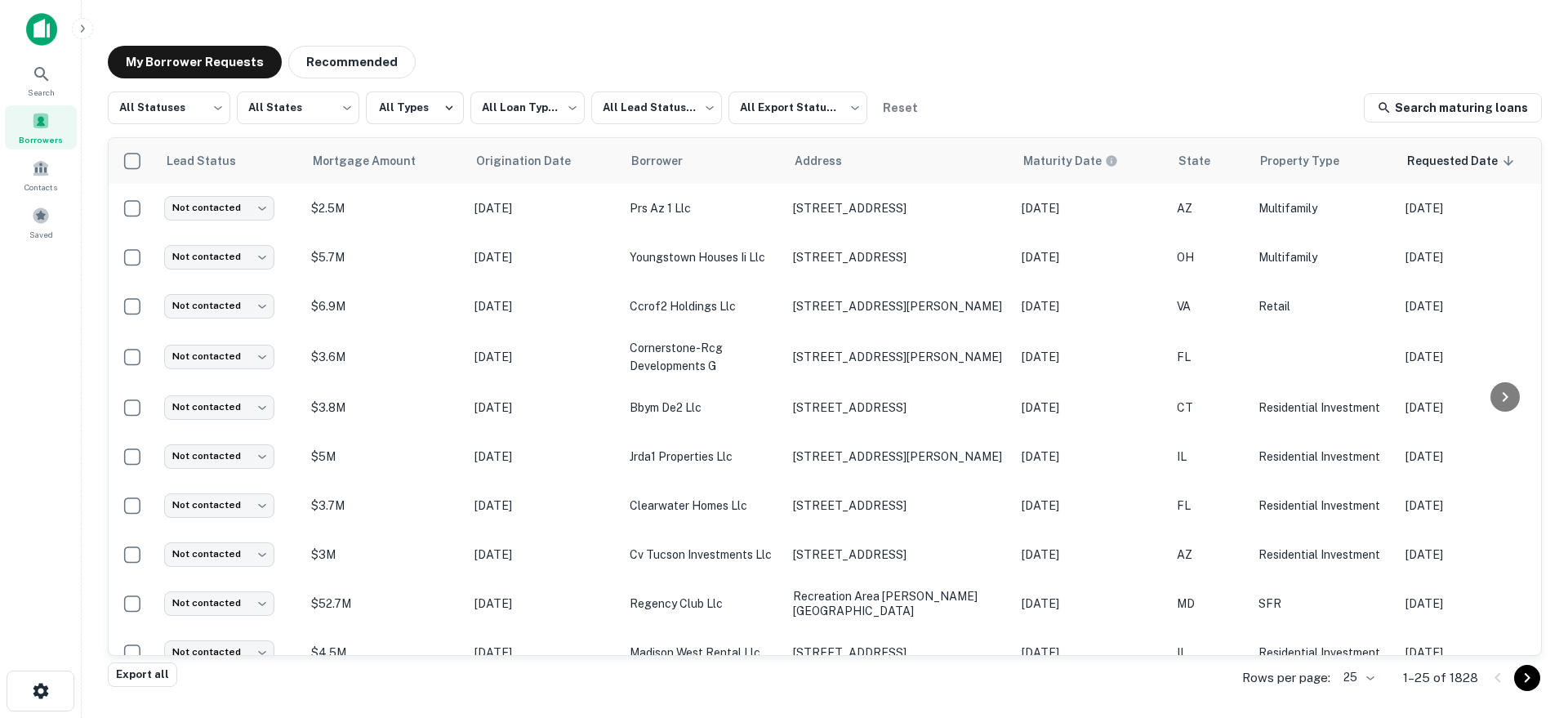
scroll to position [0, 500]
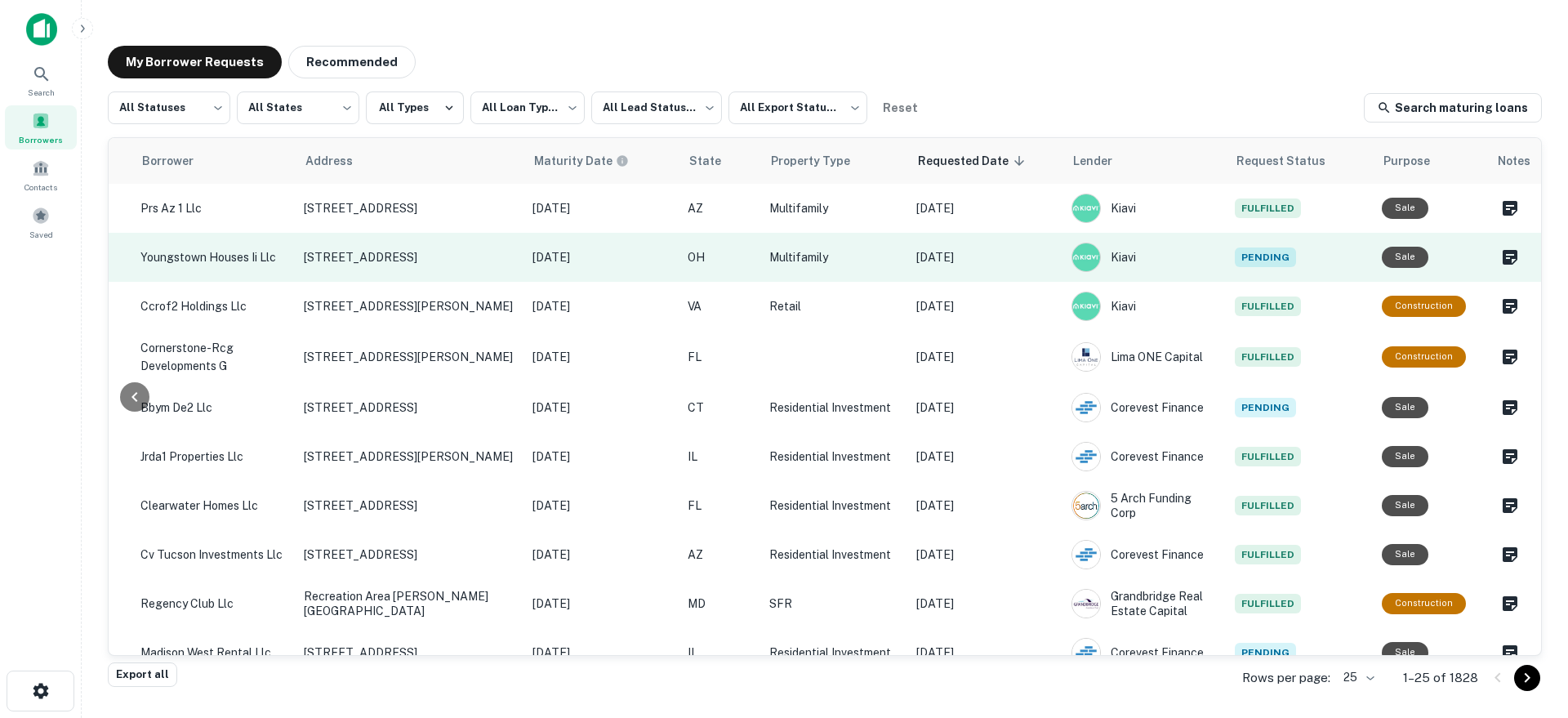
click at [996, 272] on td "[DATE]" at bounding box center [986, 258] width 155 height 49
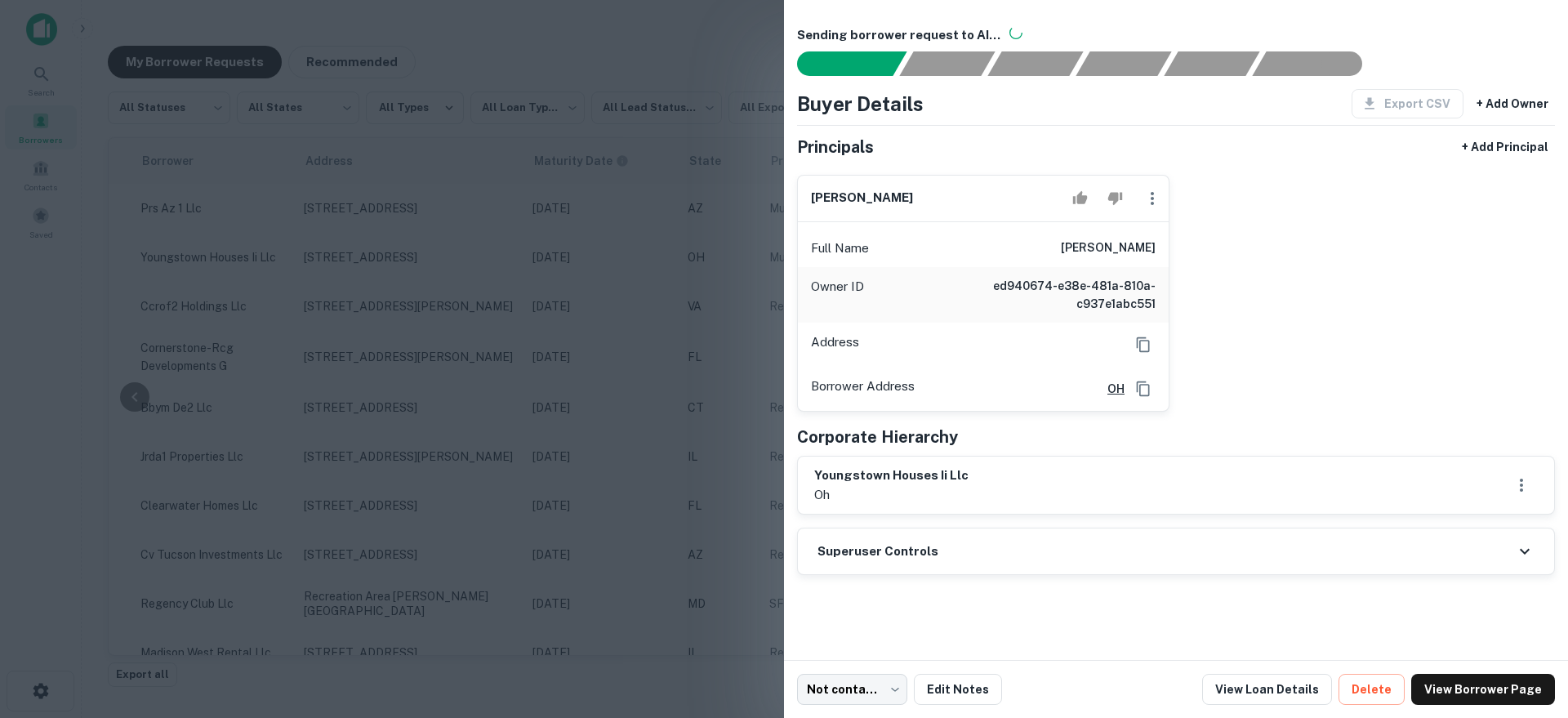
click at [730, 394] on div at bounding box center [784, 359] width 1568 height 718
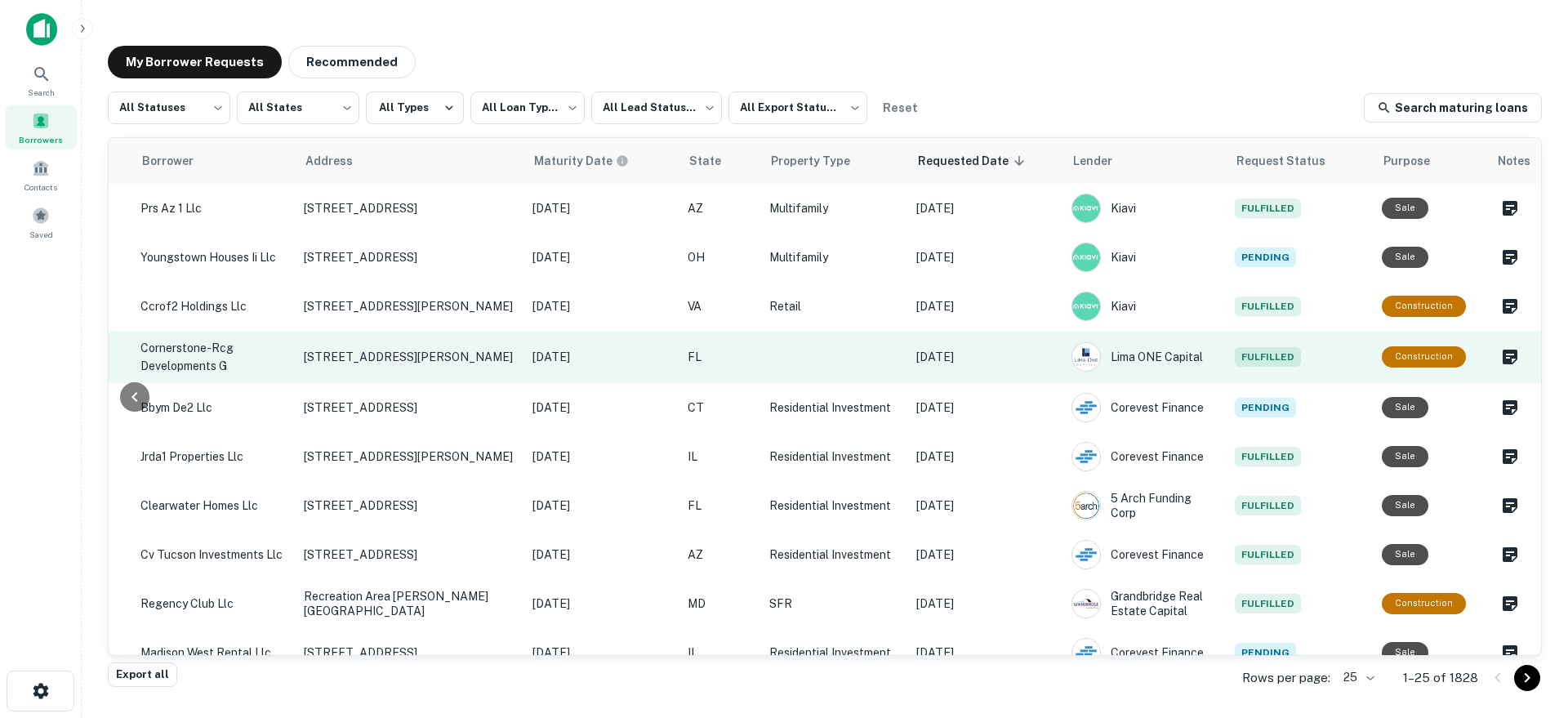
click at [1002, 355] on p "[DATE]" at bounding box center [985, 356] width 139 height 18
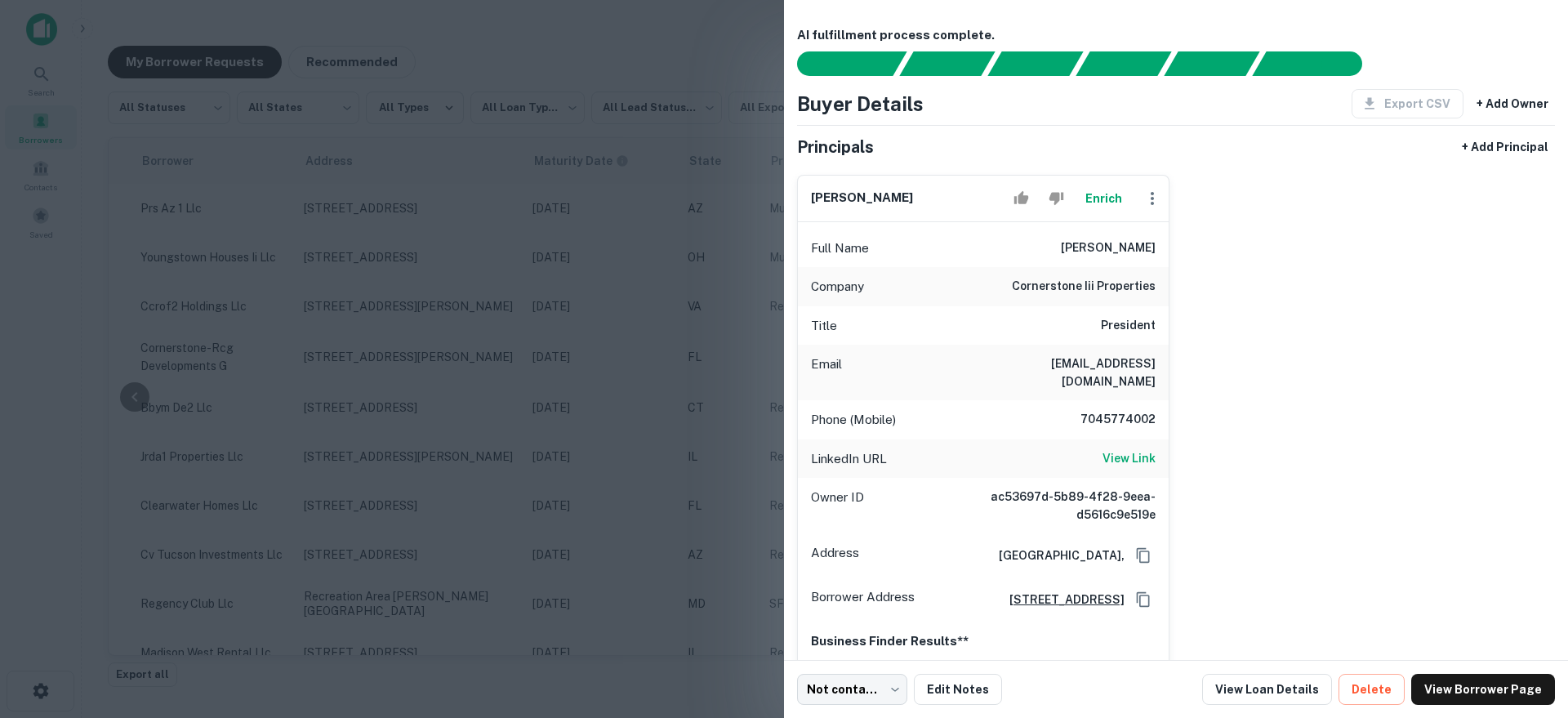
click at [589, 369] on div at bounding box center [784, 359] width 1568 height 718
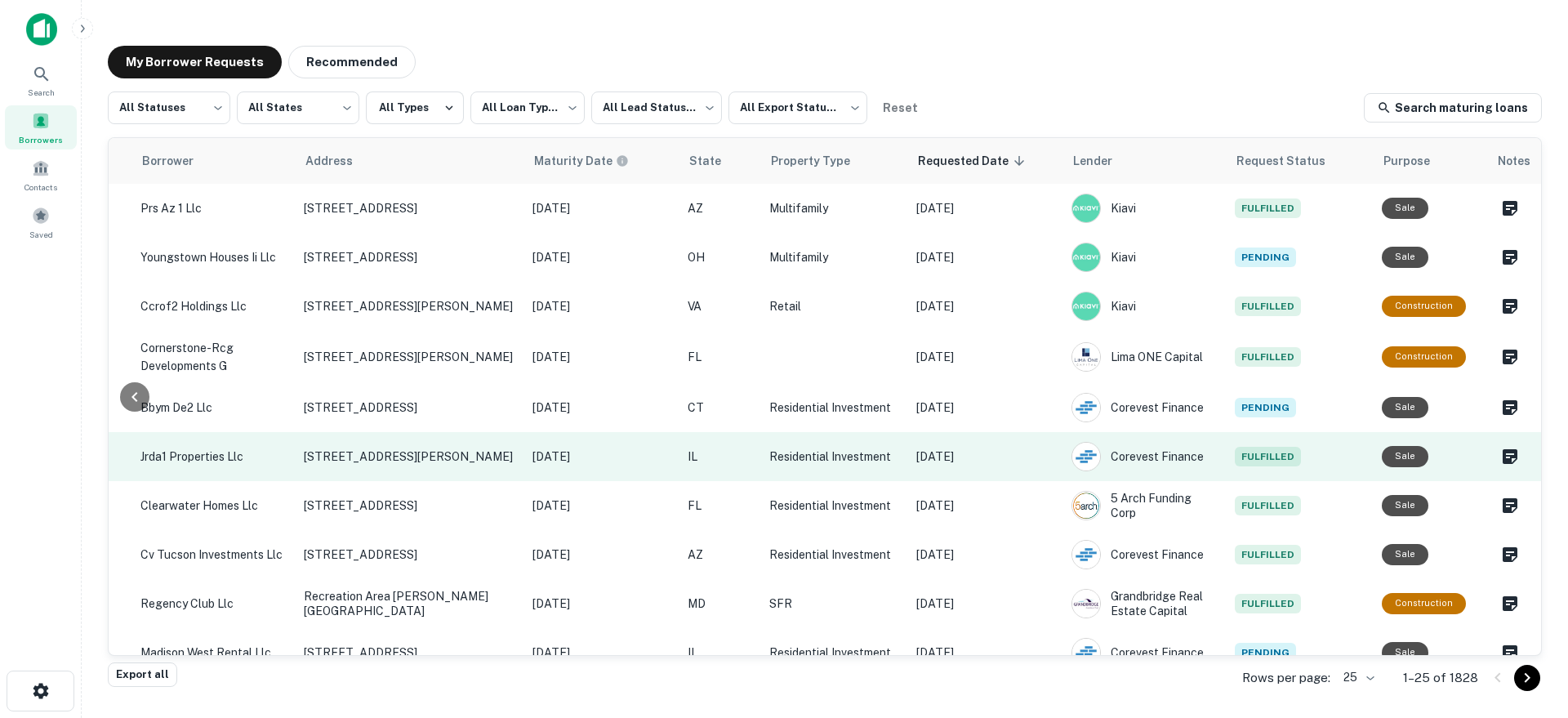
click at [626, 463] on p "[DATE]" at bounding box center [601, 456] width 139 height 18
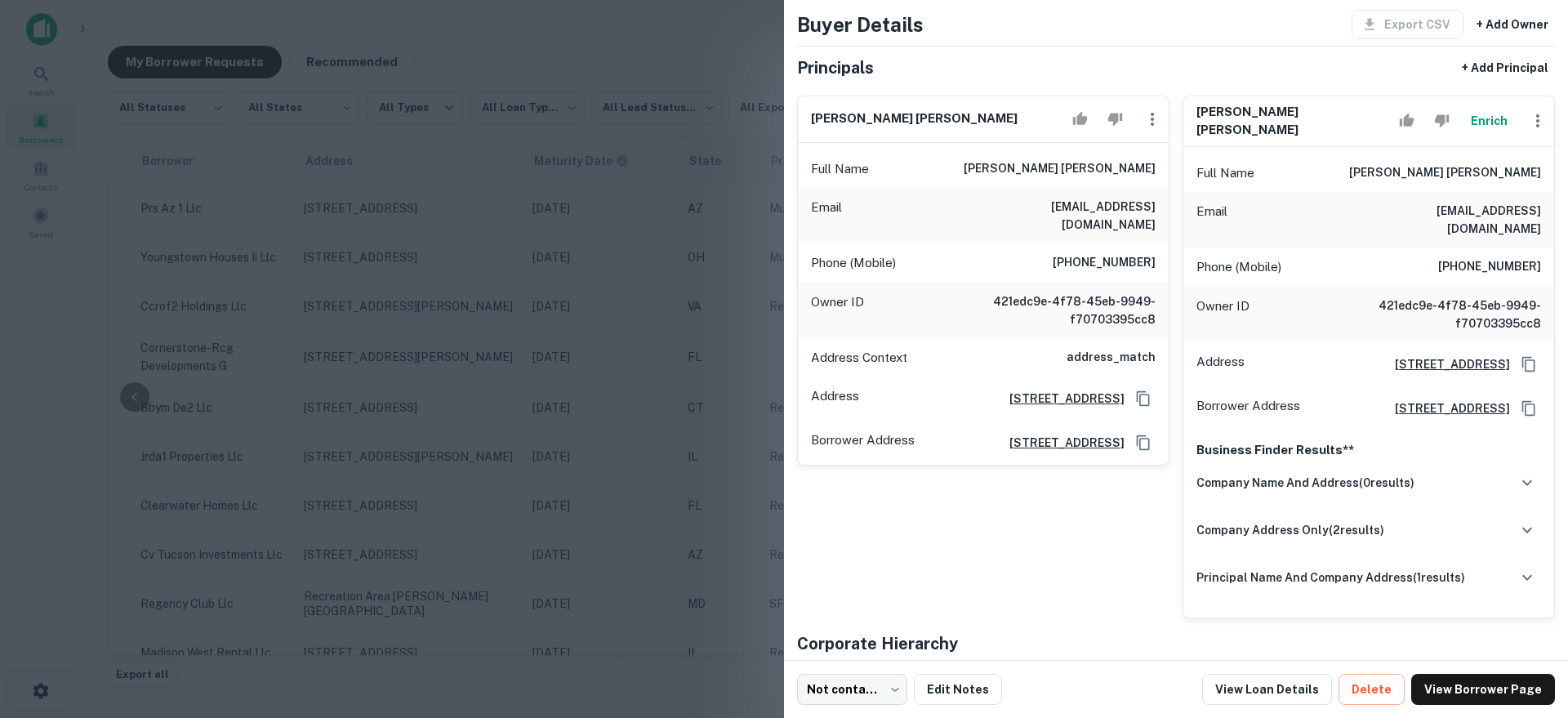
scroll to position [75, 0]
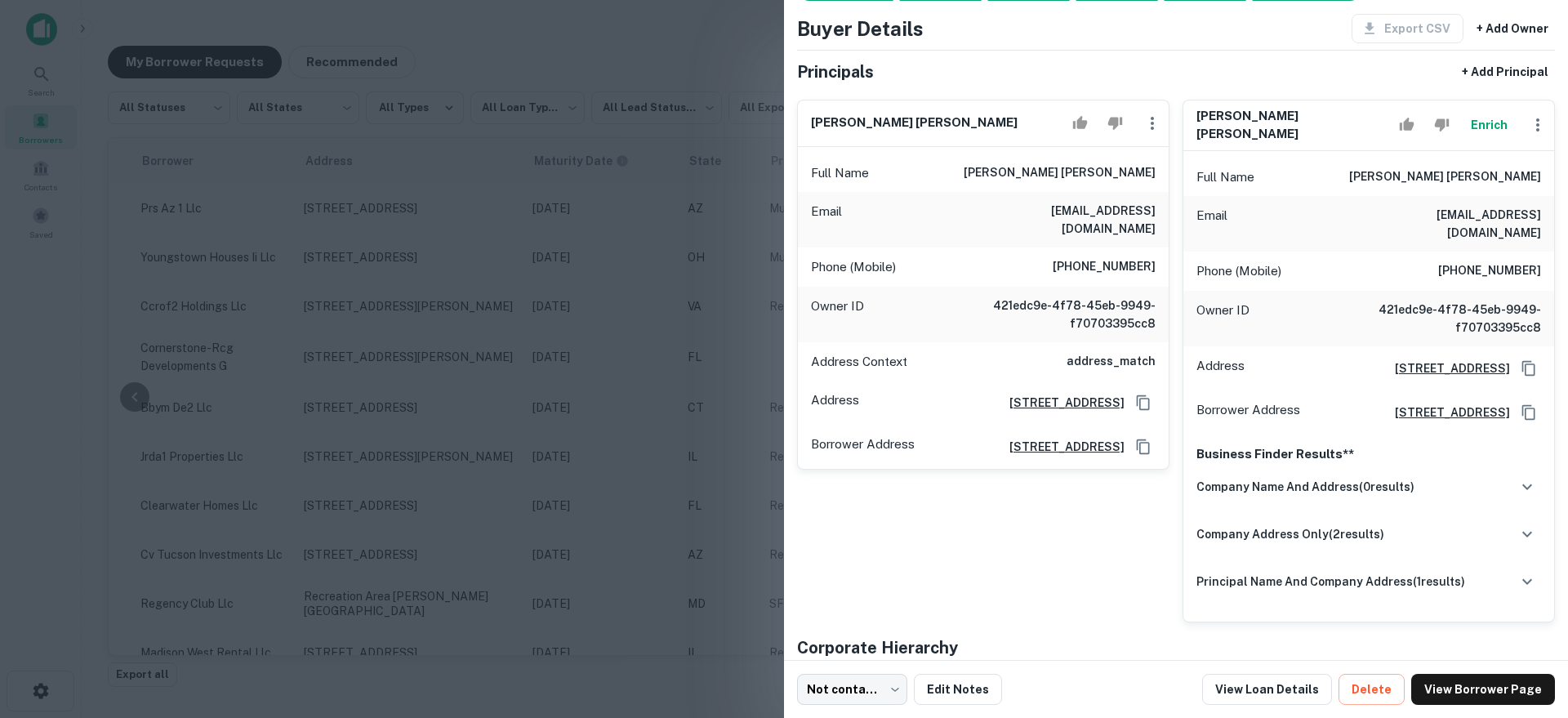
click at [1100, 352] on h6 "address_match" at bounding box center [1111, 362] width 89 height 19
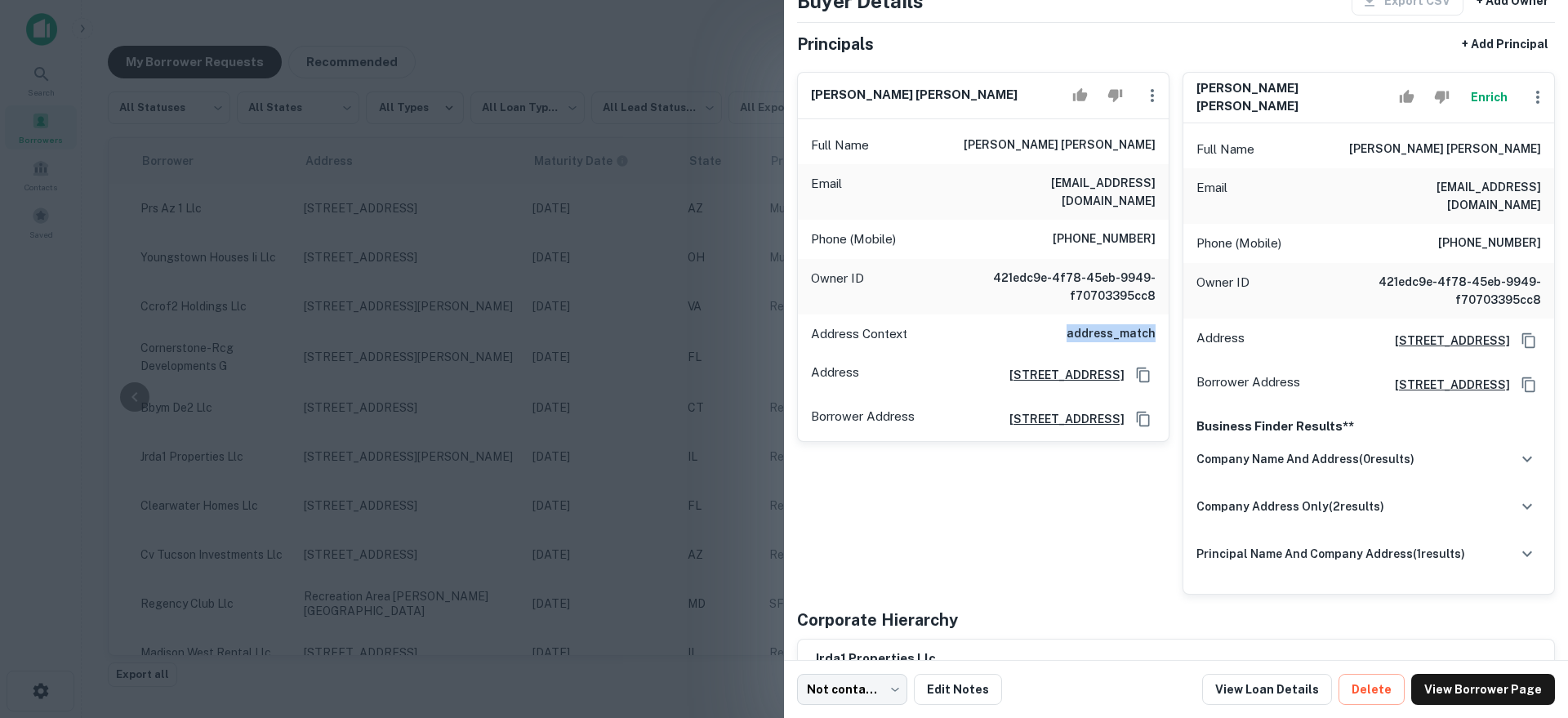
scroll to position [102, 0]
click at [1271, 465] on div "company name and address ( 0 results)" at bounding box center [1369, 460] width 345 height 34
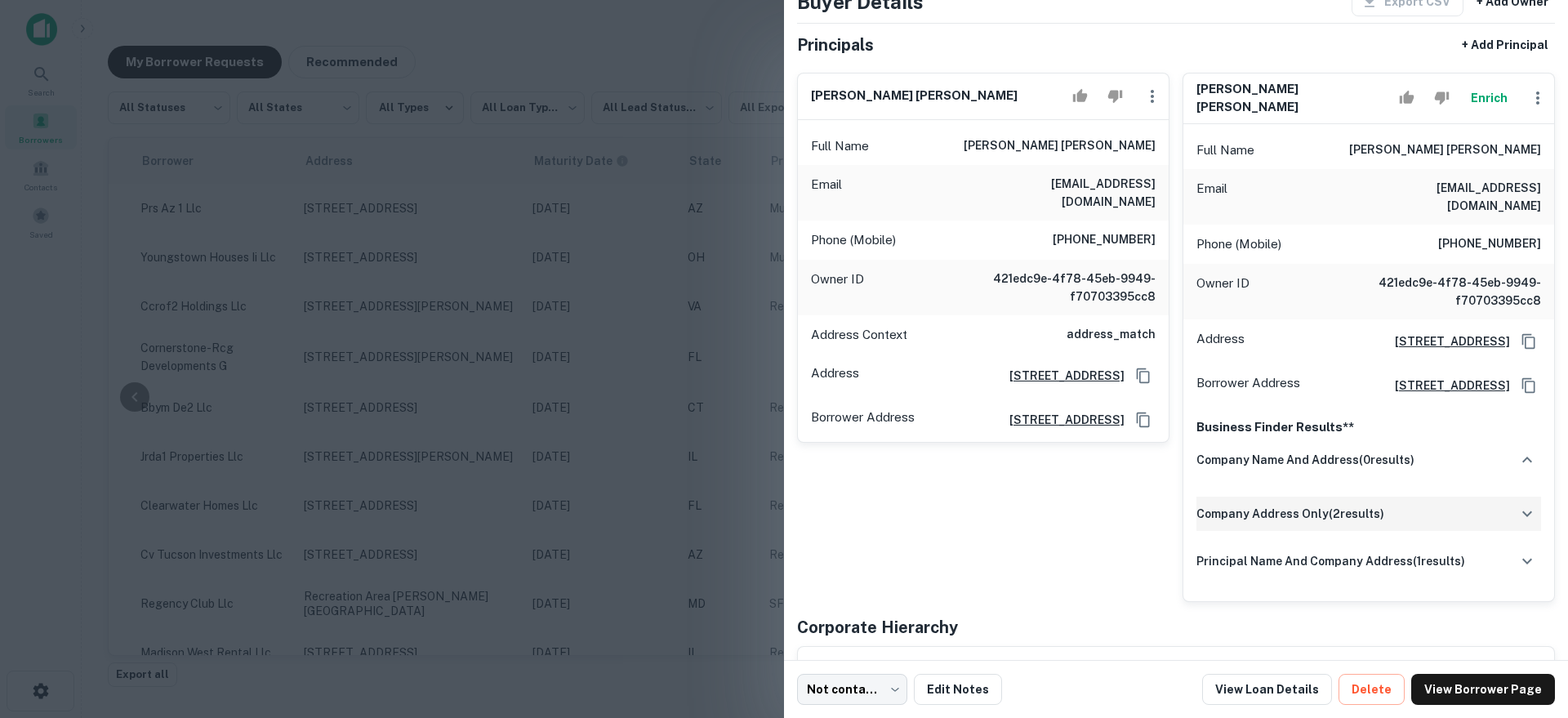
click at [1256, 518] on div "company address only ( 2 results)" at bounding box center [1369, 513] width 345 height 34
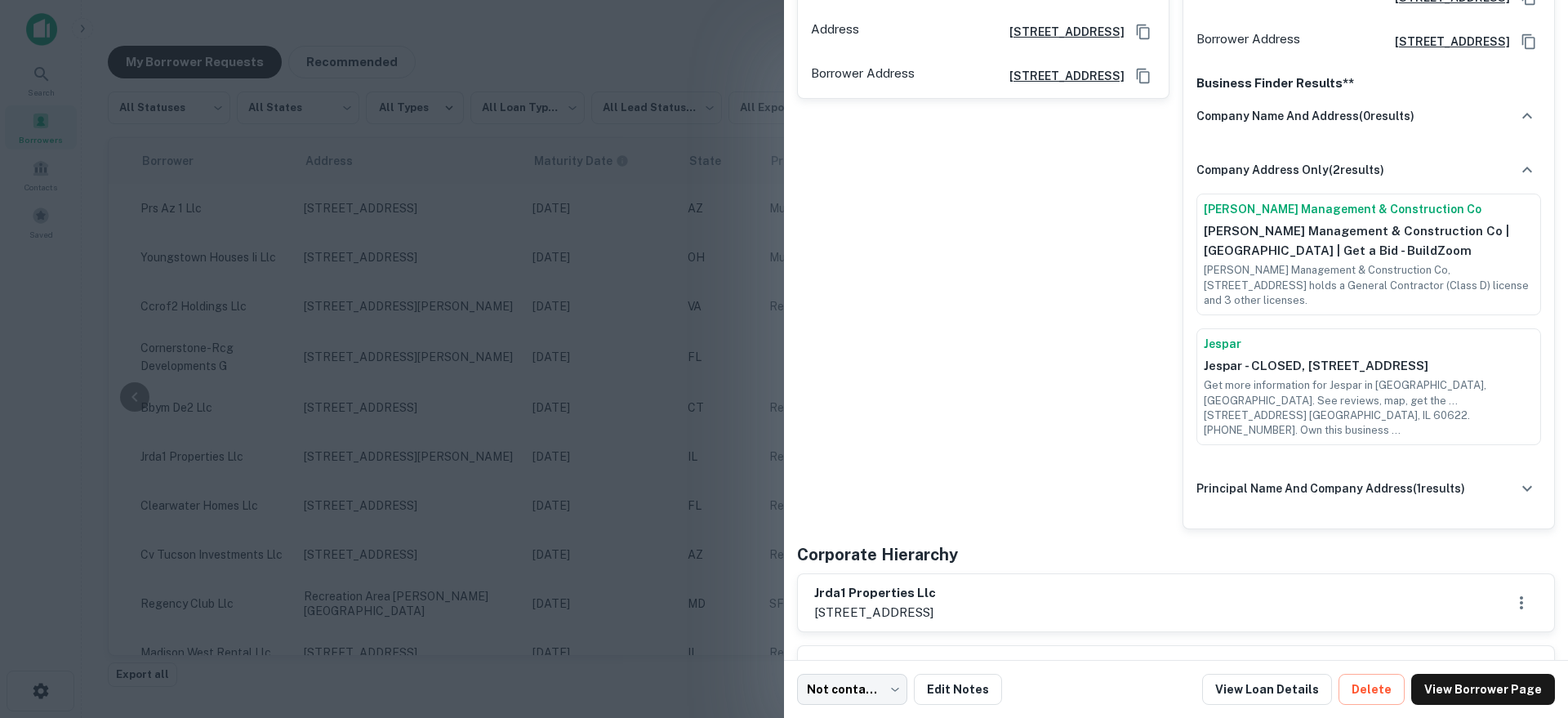
scroll to position [461, 0]
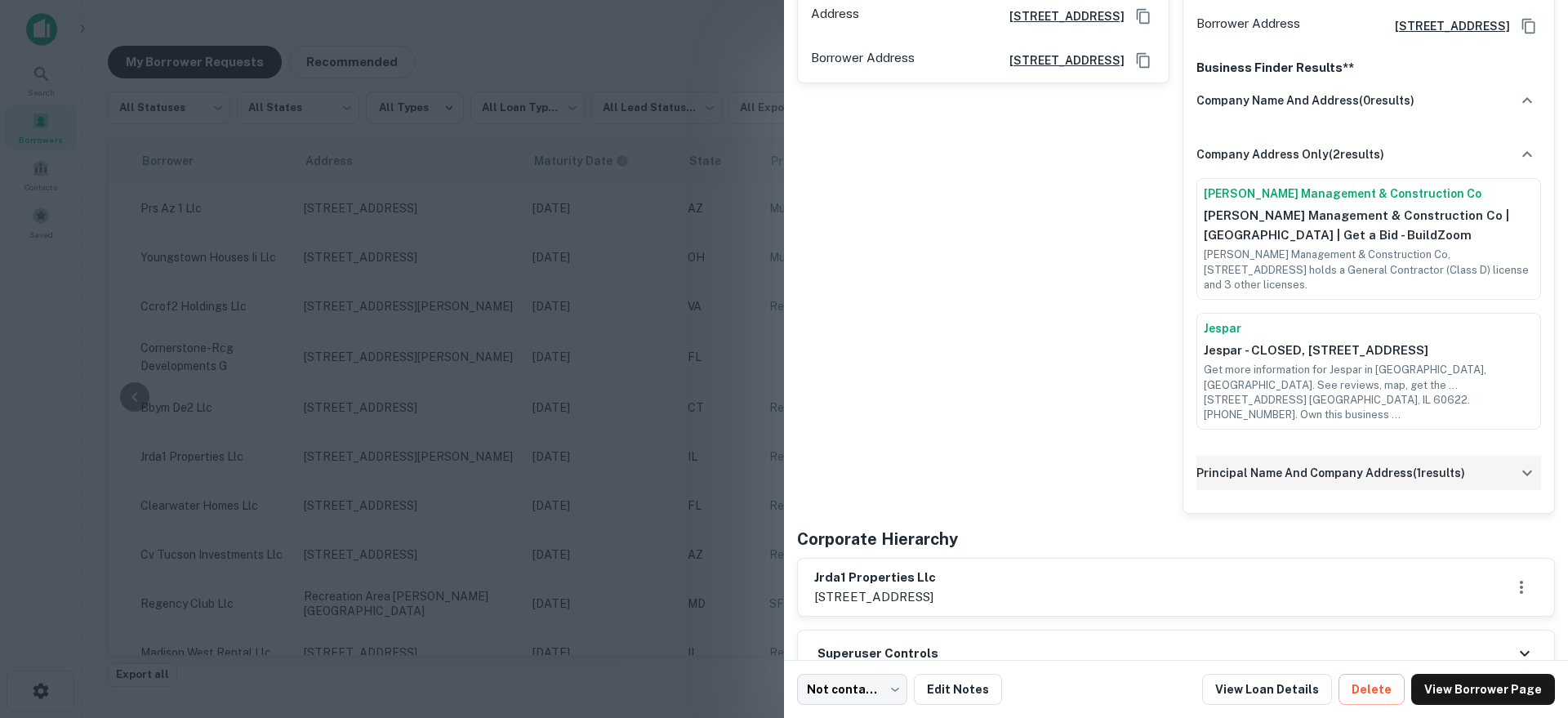
click at [1261, 472] on h6 "principal name and company address ( 1 results)" at bounding box center [1331, 473] width 268 height 18
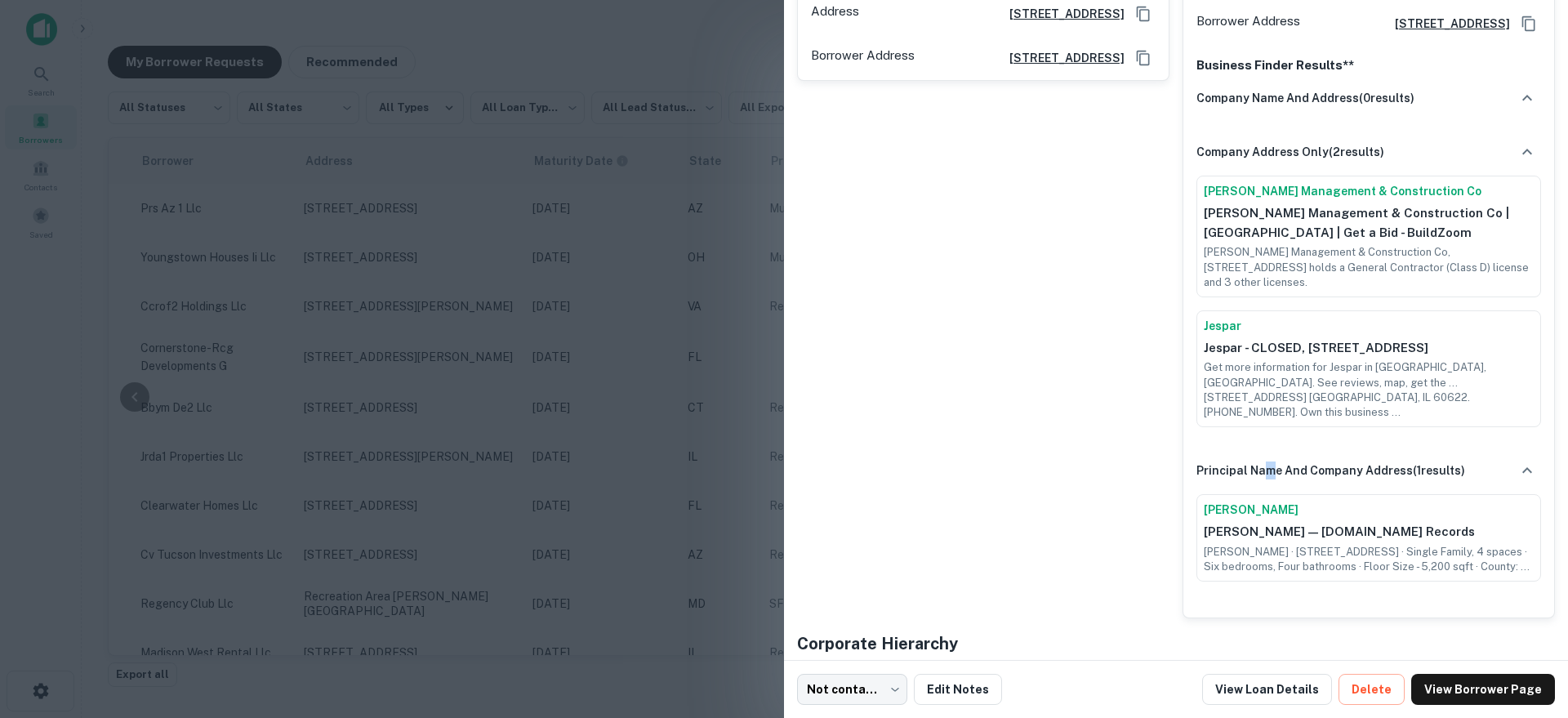
scroll to position [465, 0]
click at [1223, 508] on link "Jonas Silva" at bounding box center [1369, 508] width 330 height 17
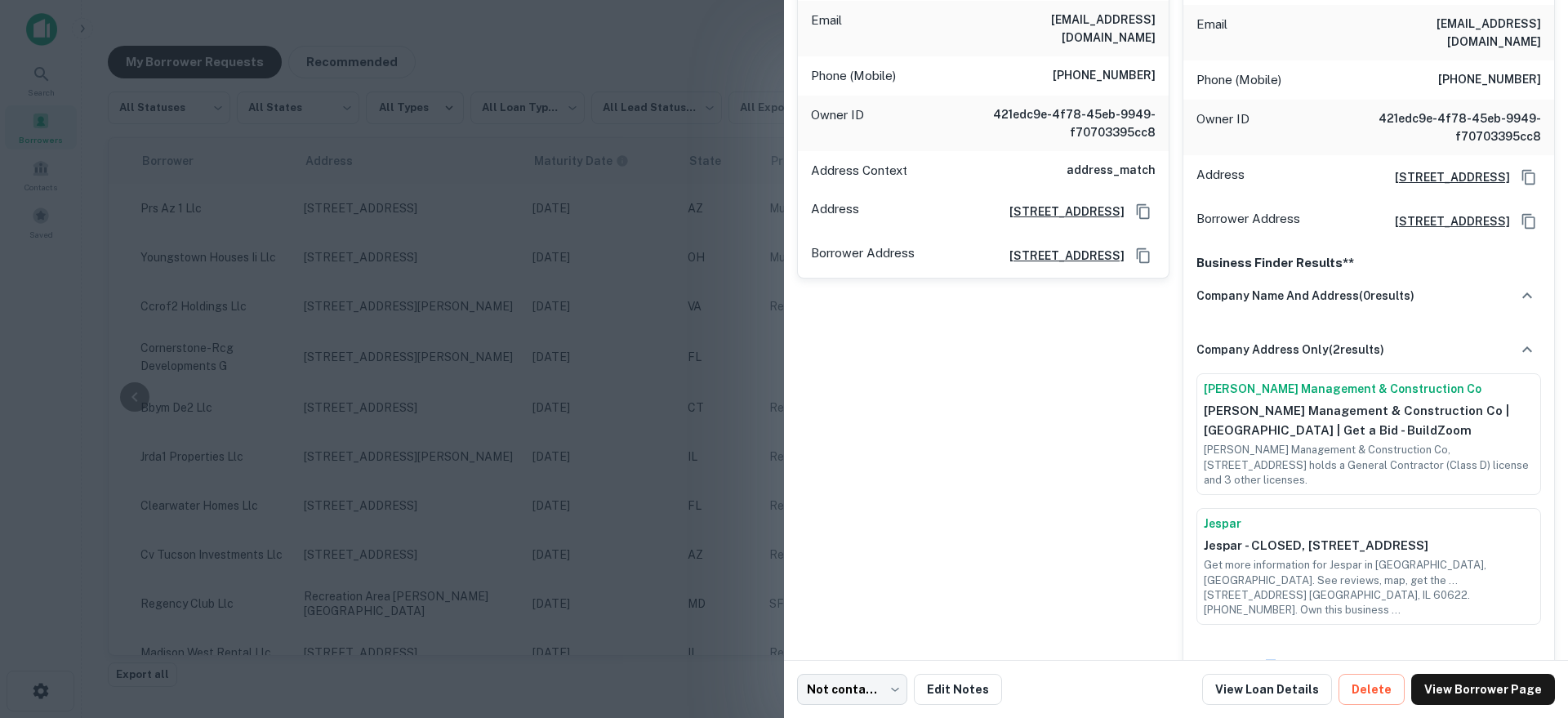
scroll to position [268, 0]
click at [585, 455] on div at bounding box center [784, 359] width 1568 height 718
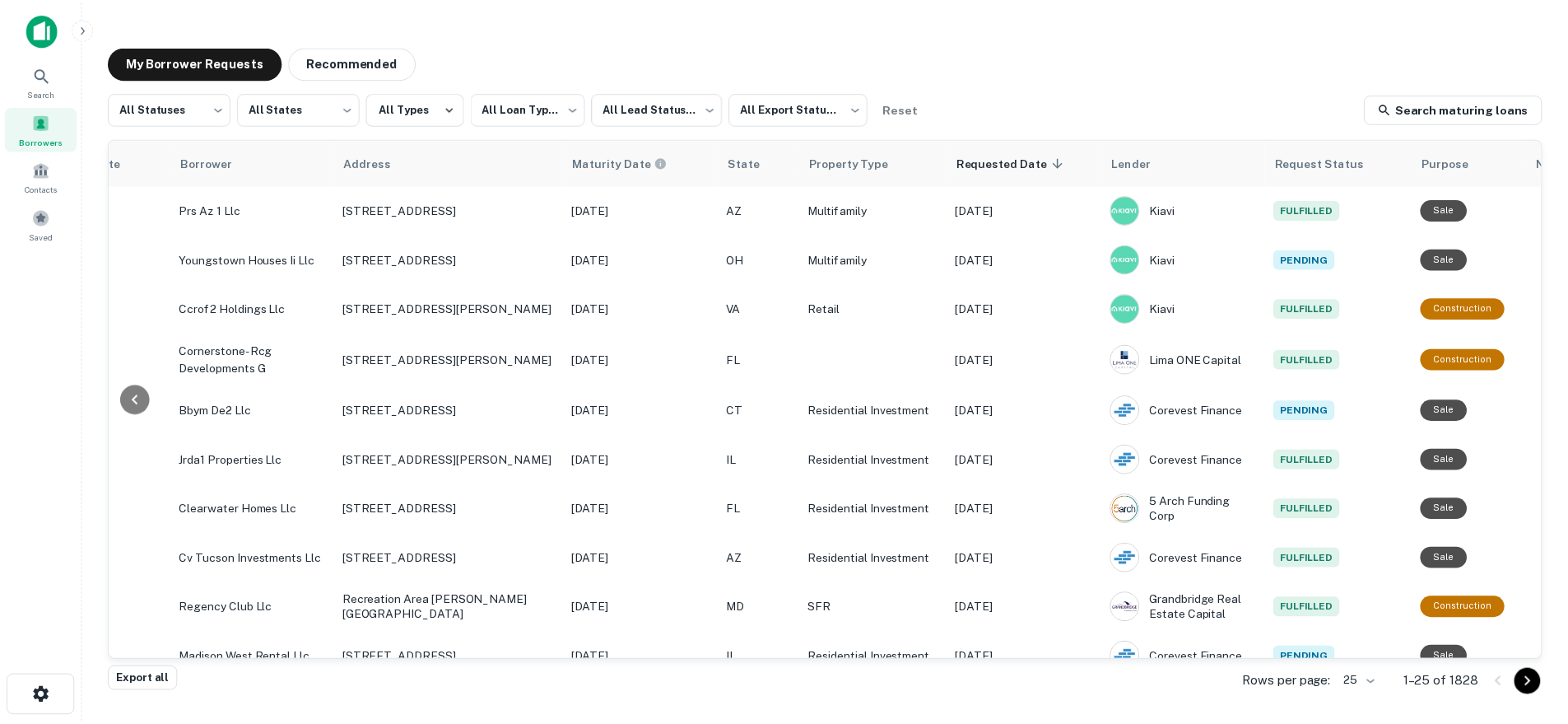
scroll to position [0, 504]
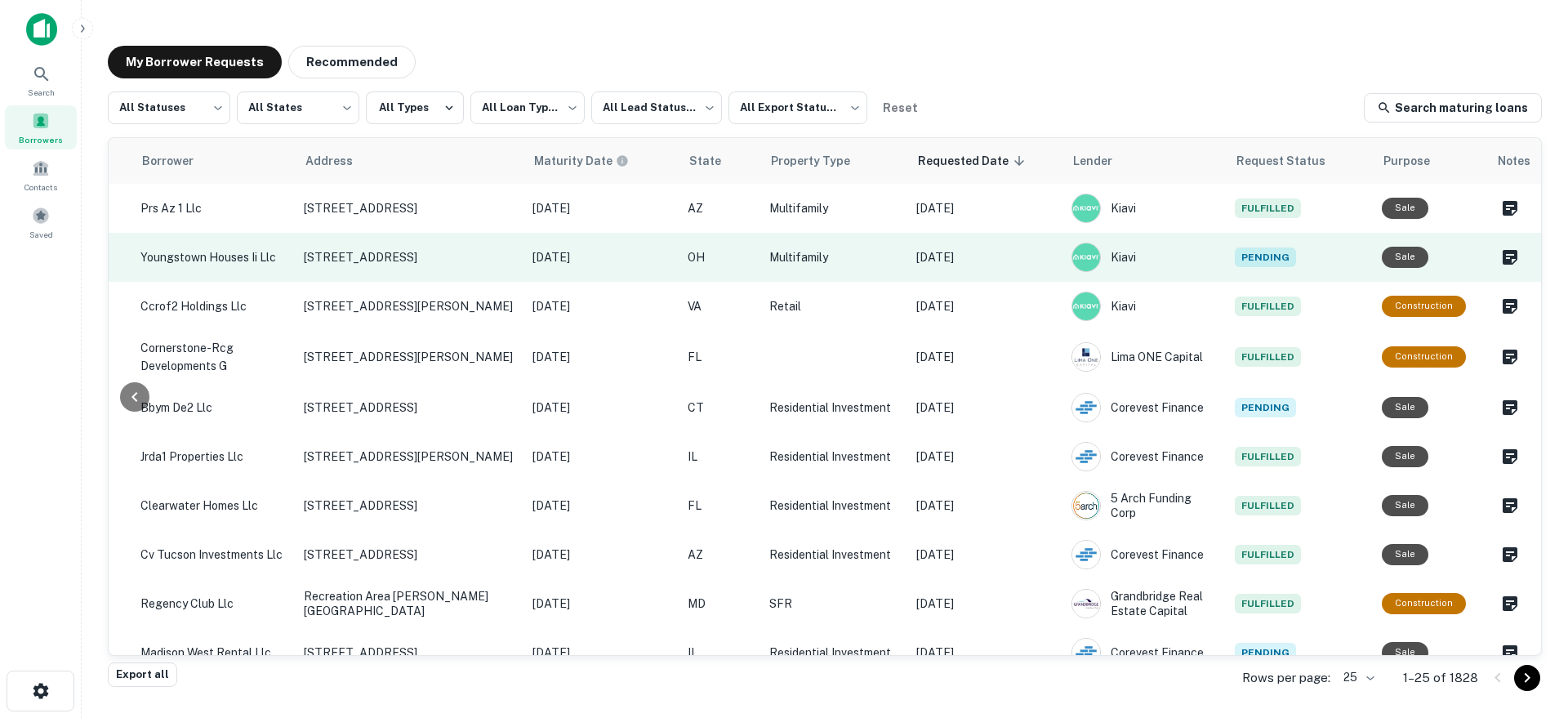
click at [989, 247] on td "[DATE]" at bounding box center [986, 258] width 155 height 49
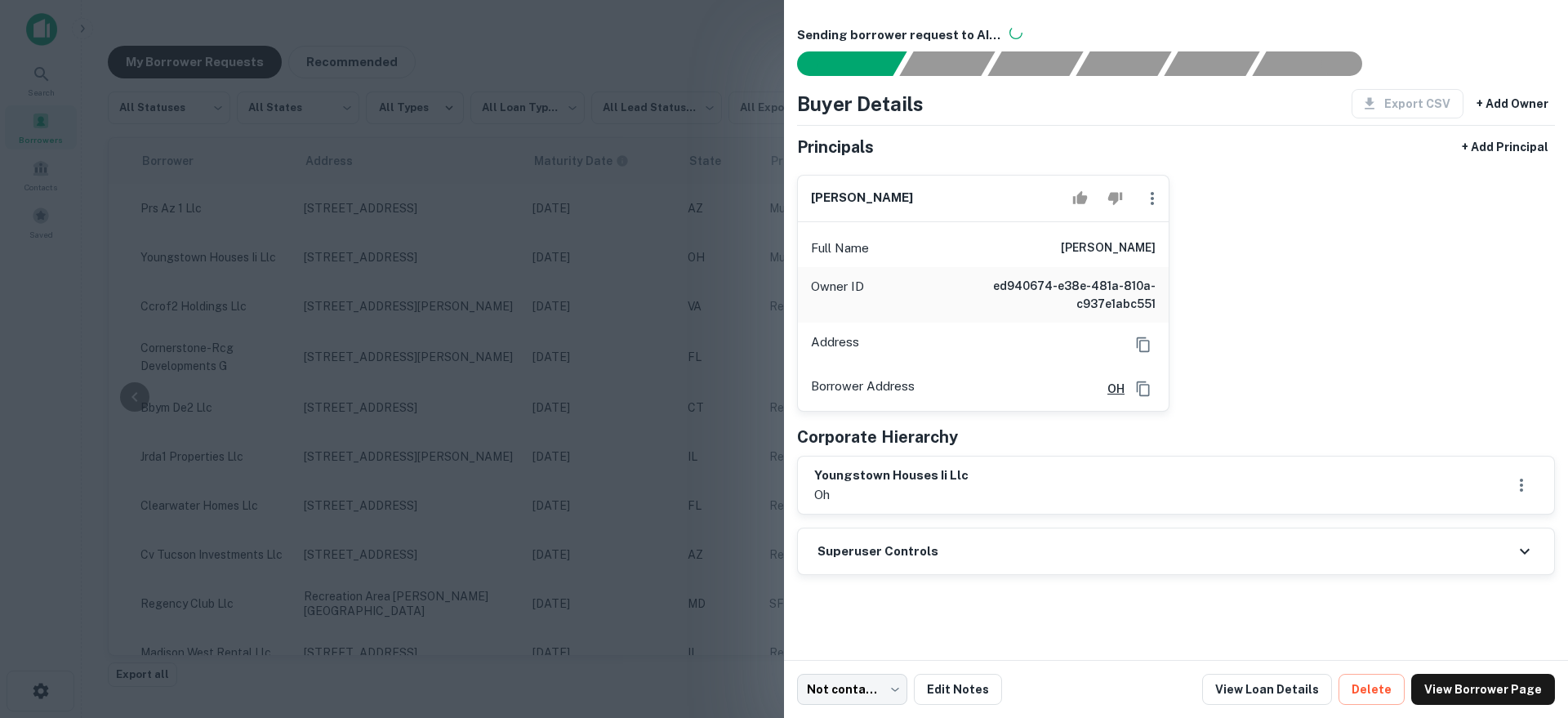
click at [718, 391] on div at bounding box center [784, 359] width 1568 height 718
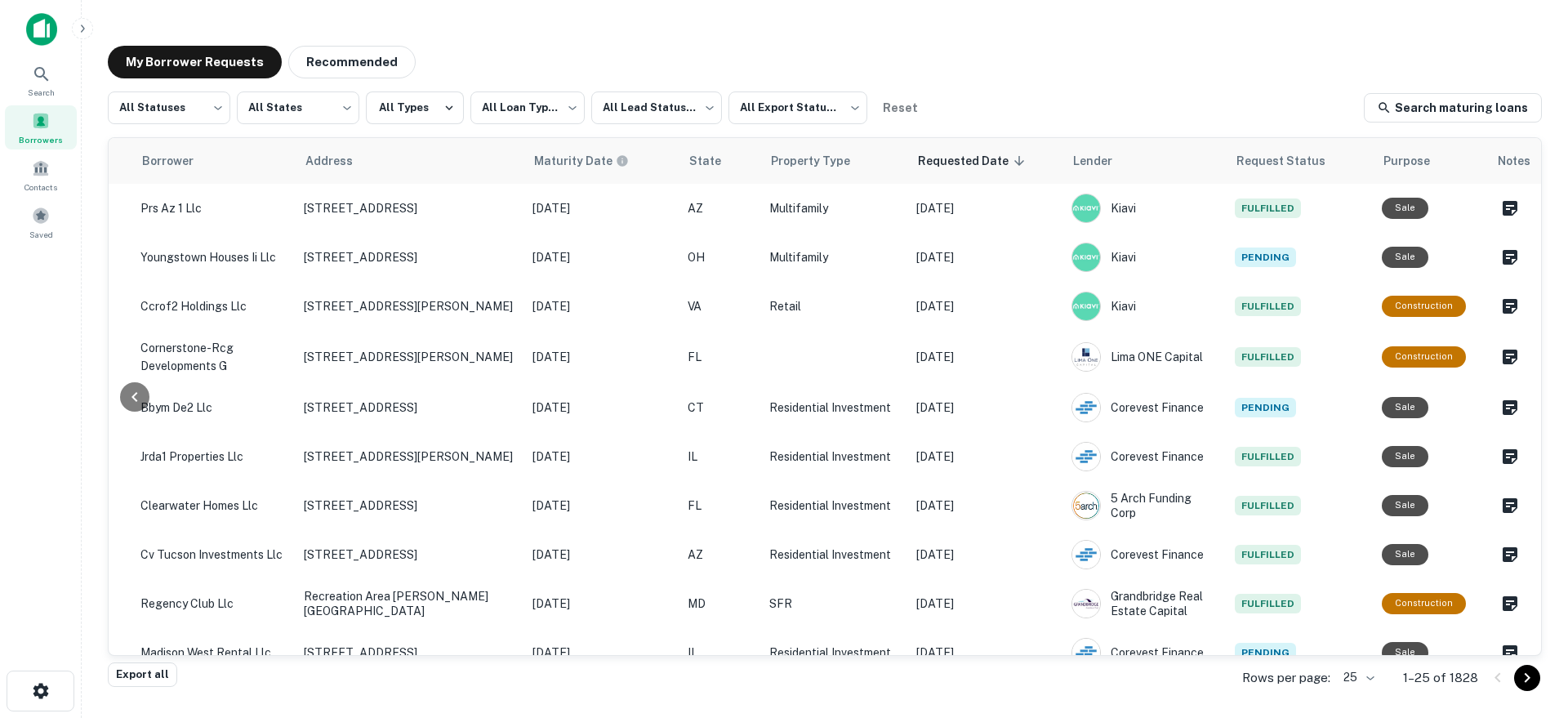
click at [38, 31] on img at bounding box center [41, 29] width 31 height 33
